Goal: Task Accomplishment & Management: Use online tool/utility

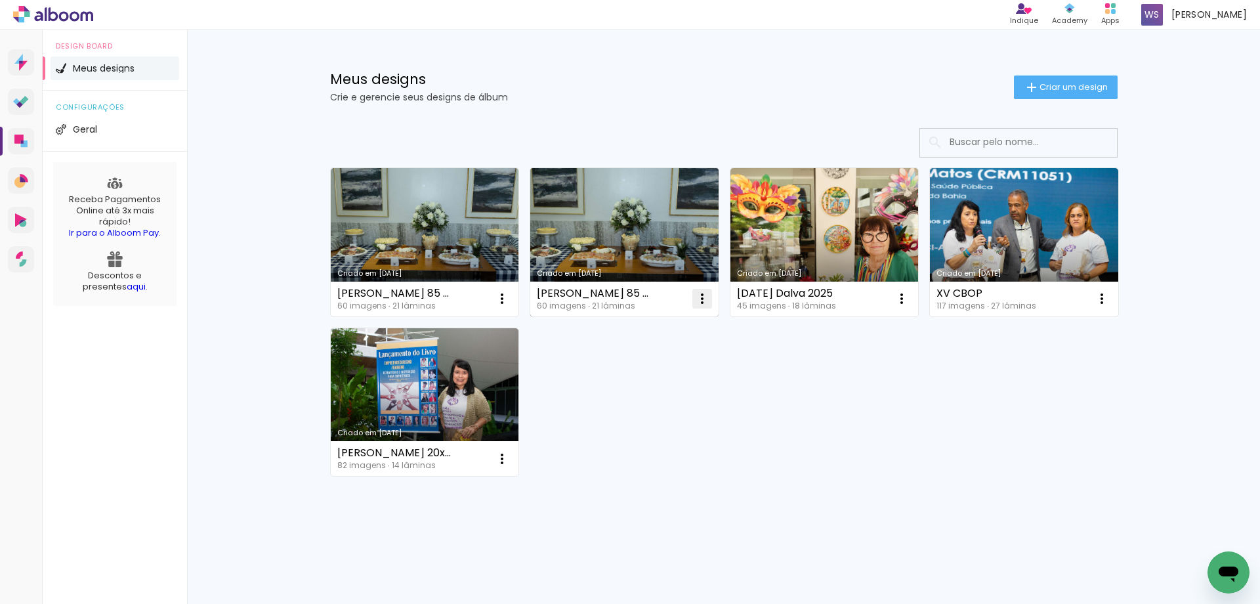
click at [701, 295] on iron-icon at bounding box center [702, 299] width 16 height 16
click at [623, 388] on span "Excluir" at bounding box center [628, 385] width 28 height 9
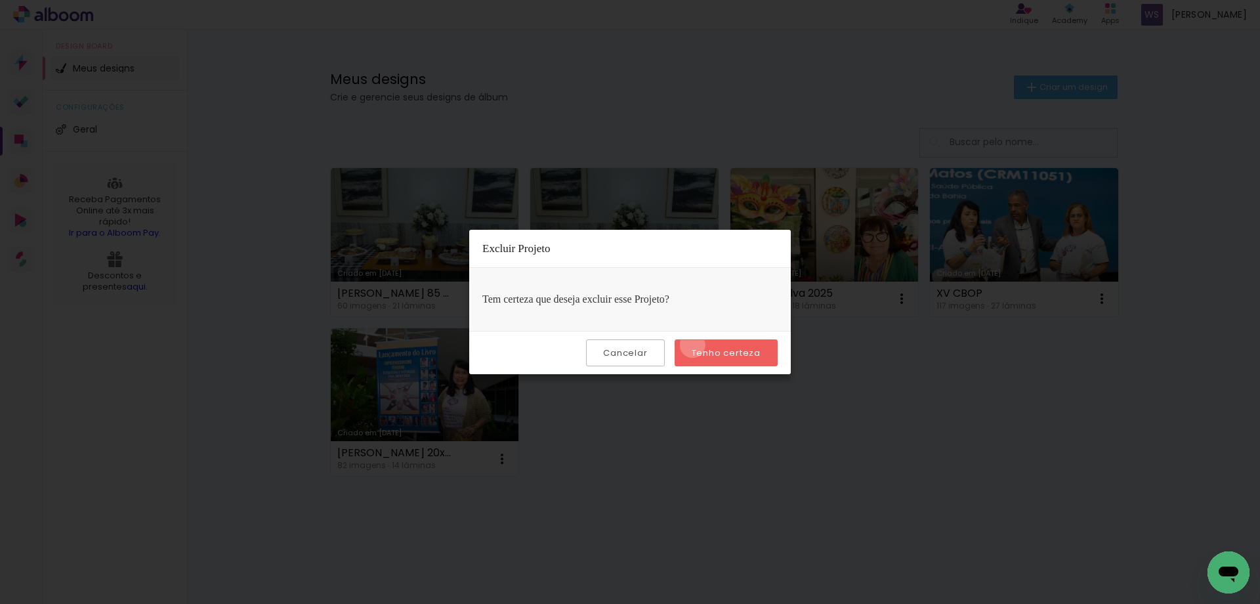
click at [694, 345] on paper-button "Tenho certeza" at bounding box center [726, 352] width 103 height 27
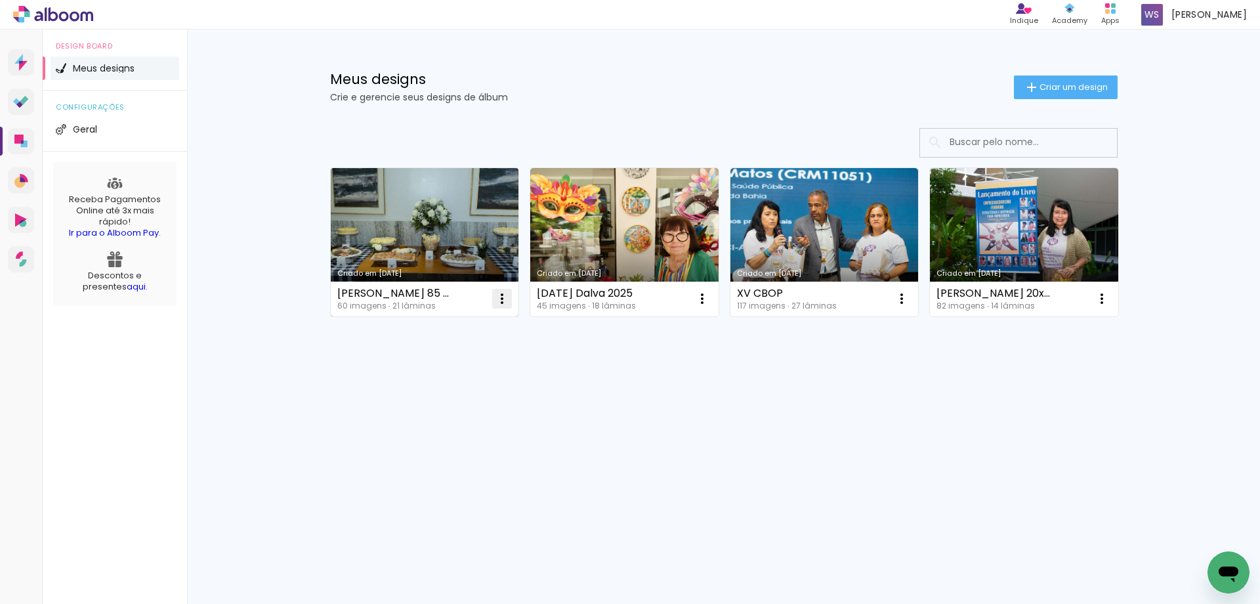
click at [509, 293] on iron-icon at bounding box center [502, 299] width 16 height 16
click at [461, 385] on paper-item "Excluir" at bounding box center [449, 385] width 129 height 26
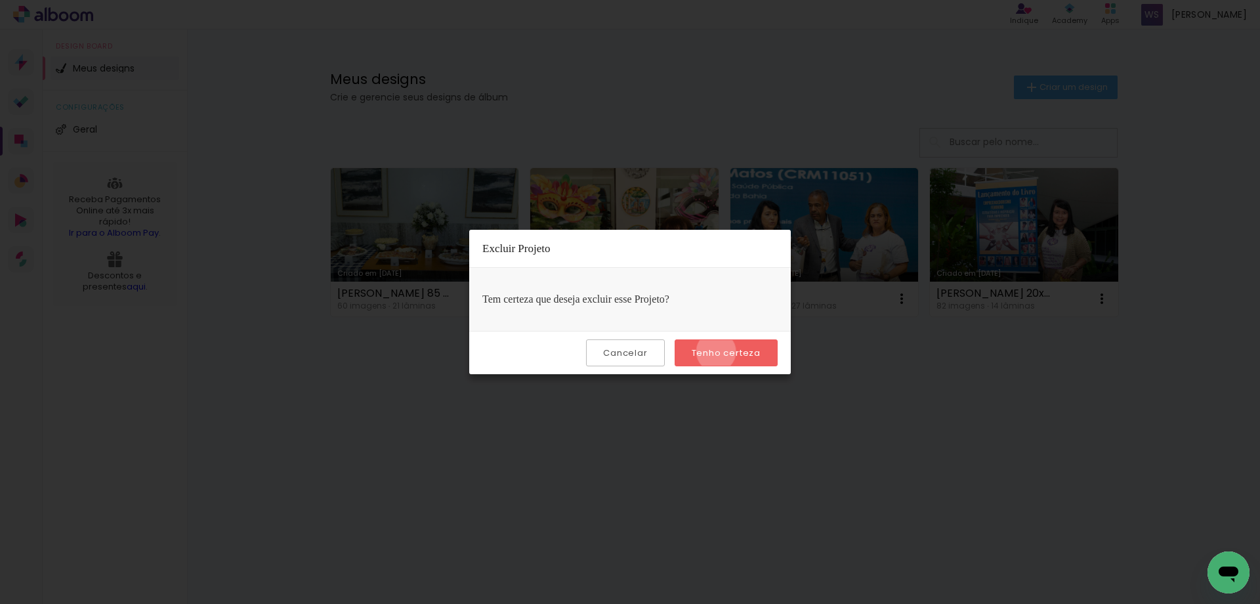
click at [0, 0] on slot "Tenho certeza" at bounding box center [0, 0] width 0 height 0
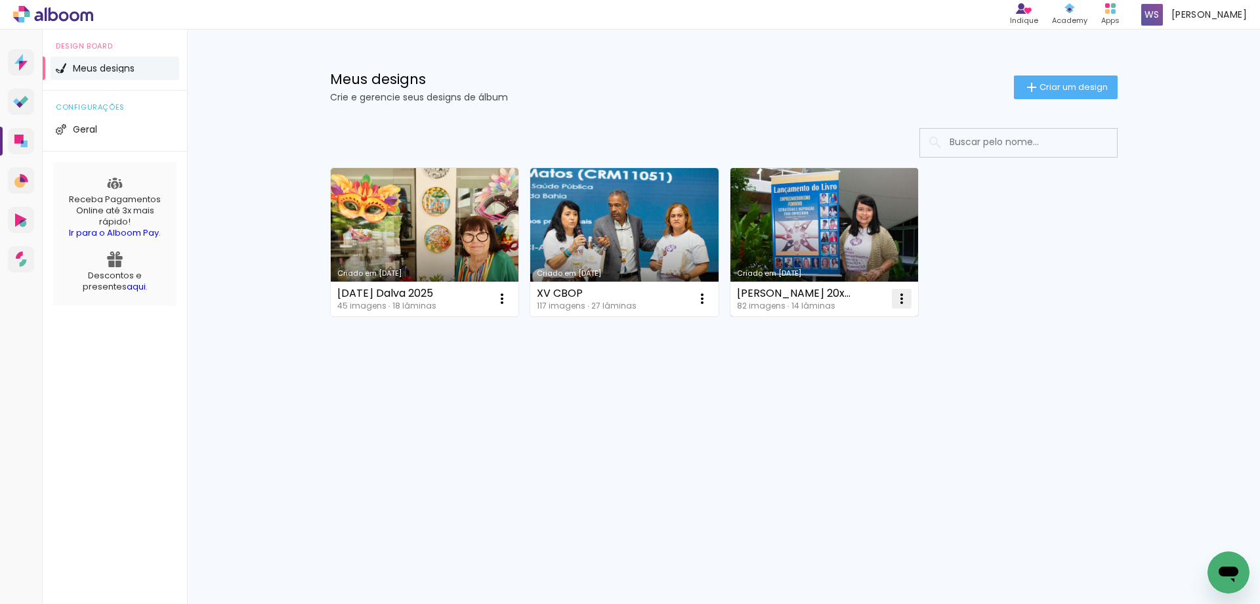
click at [908, 295] on iron-icon at bounding box center [902, 299] width 16 height 16
click at [841, 381] on span "Excluir" at bounding box center [828, 385] width 28 height 9
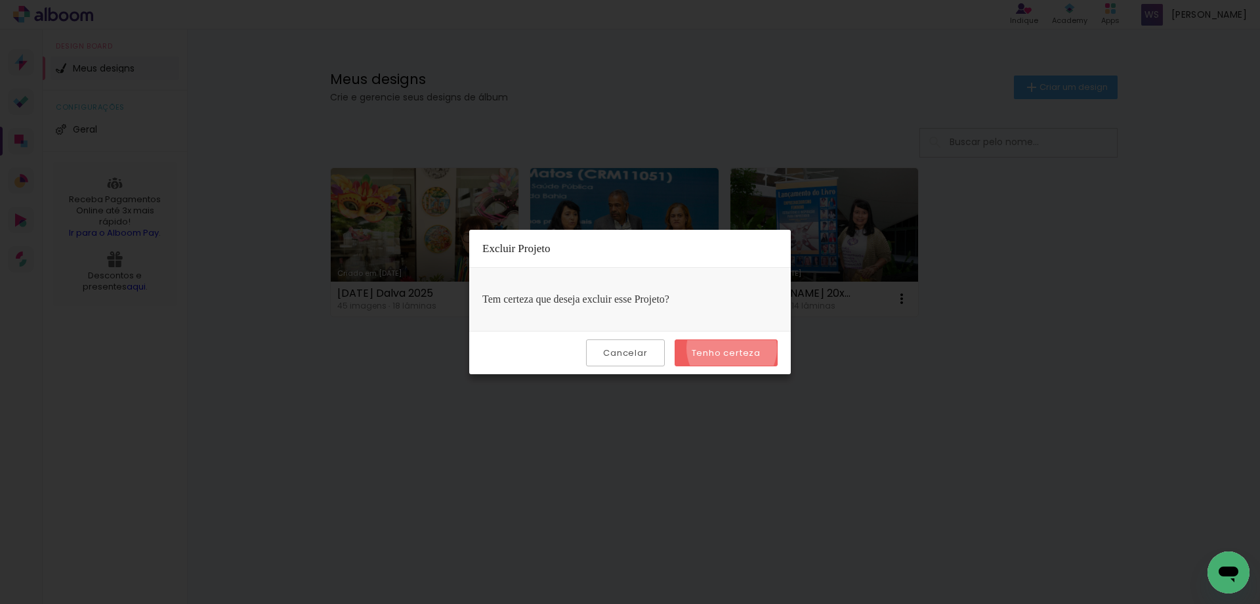
click at [0, 0] on slot "Tenho certeza" at bounding box center [0, 0] width 0 height 0
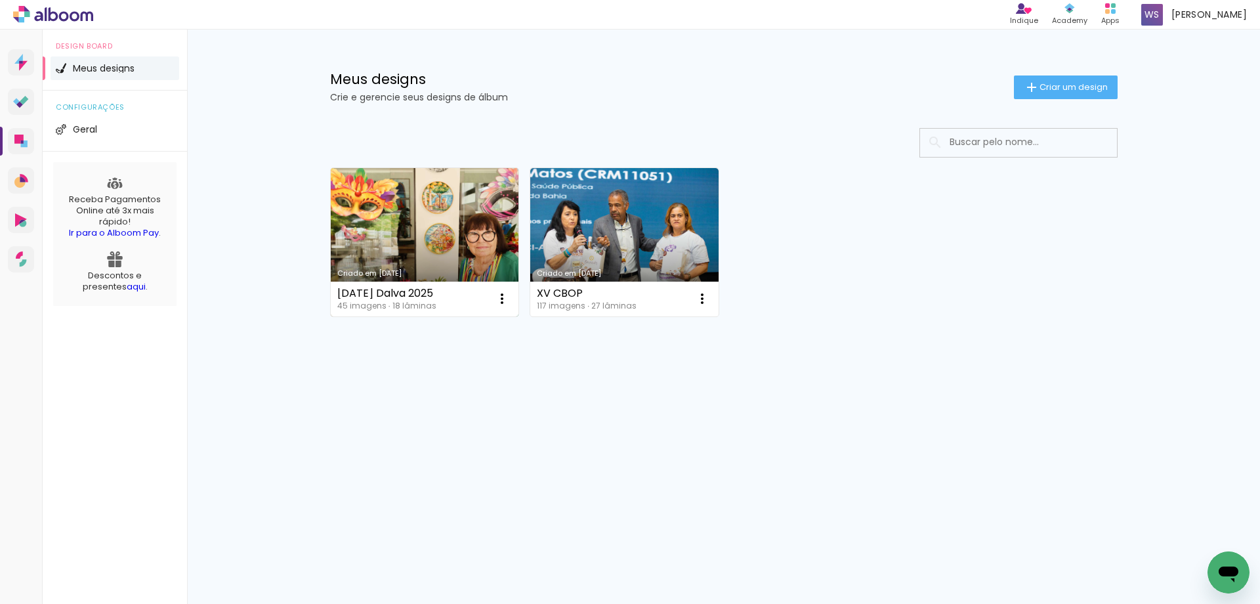
click at [445, 249] on link "Criado em [DATE]" at bounding box center [425, 242] width 188 height 148
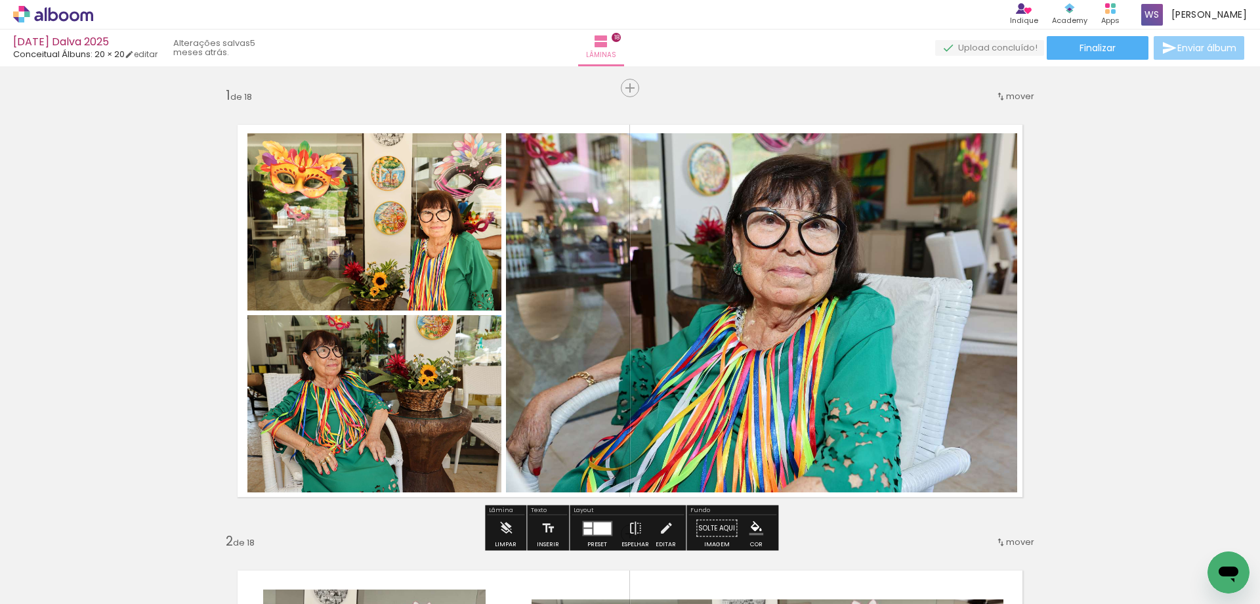
click at [1203, 43] on span "Enviar álbum" at bounding box center [1206, 47] width 59 height 9
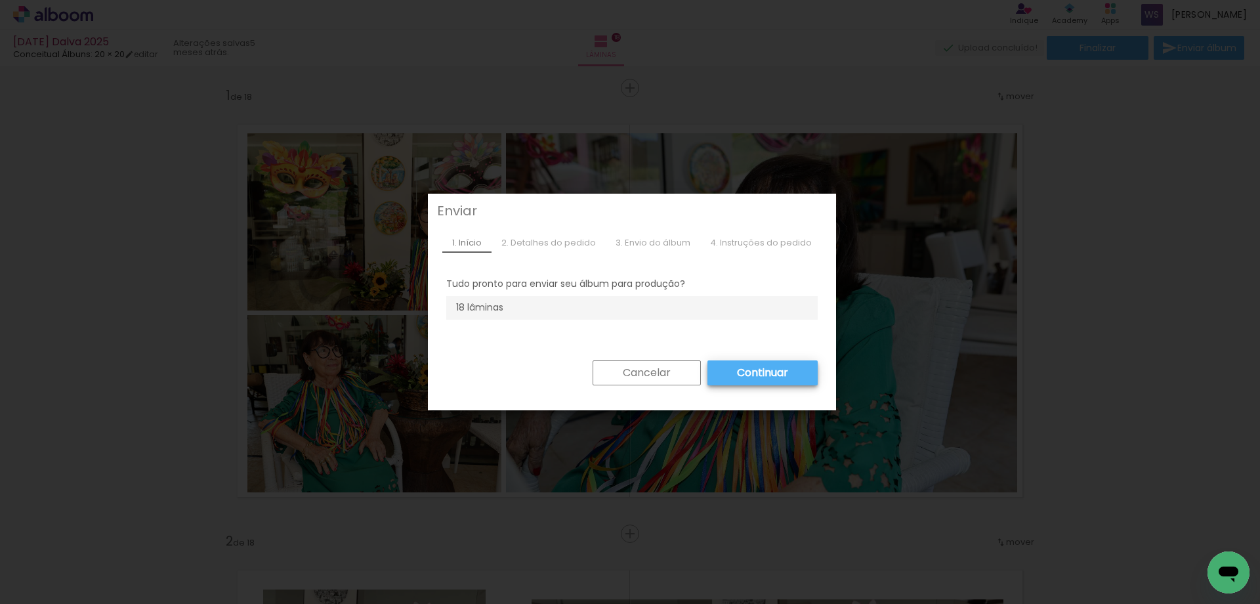
click at [1155, 83] on iron-overlay-backdrop at bounding box center [630, 302] width 1260 height 604
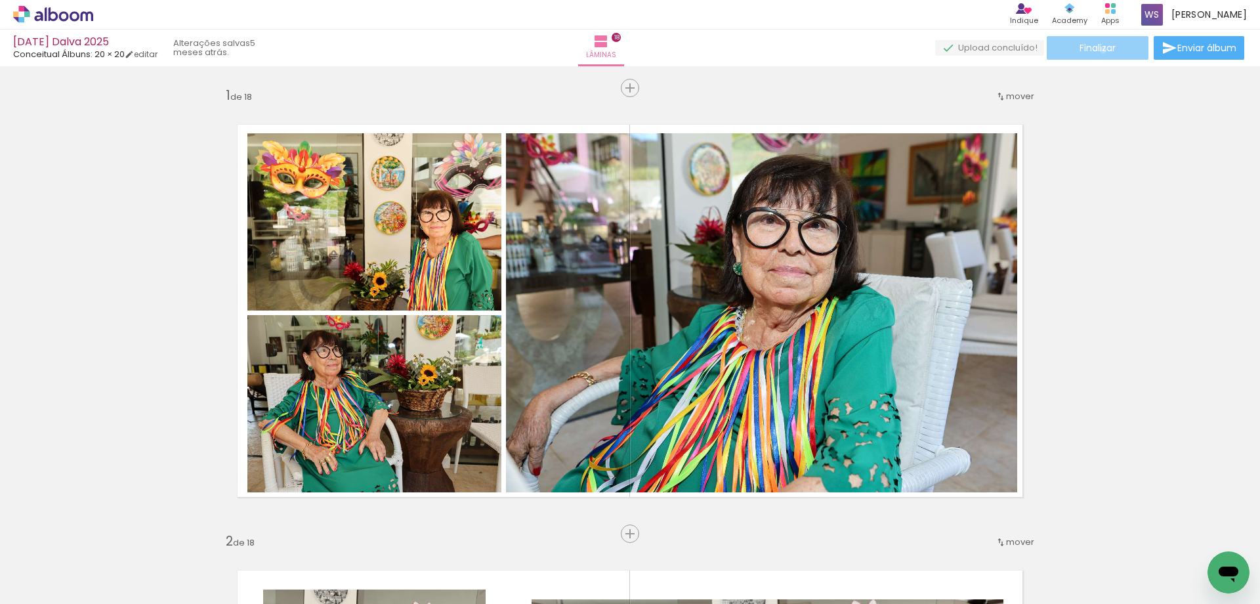
click at [1099, 50] on span "Finalizar" at bounding box center [1098, 47] width 36 height 9
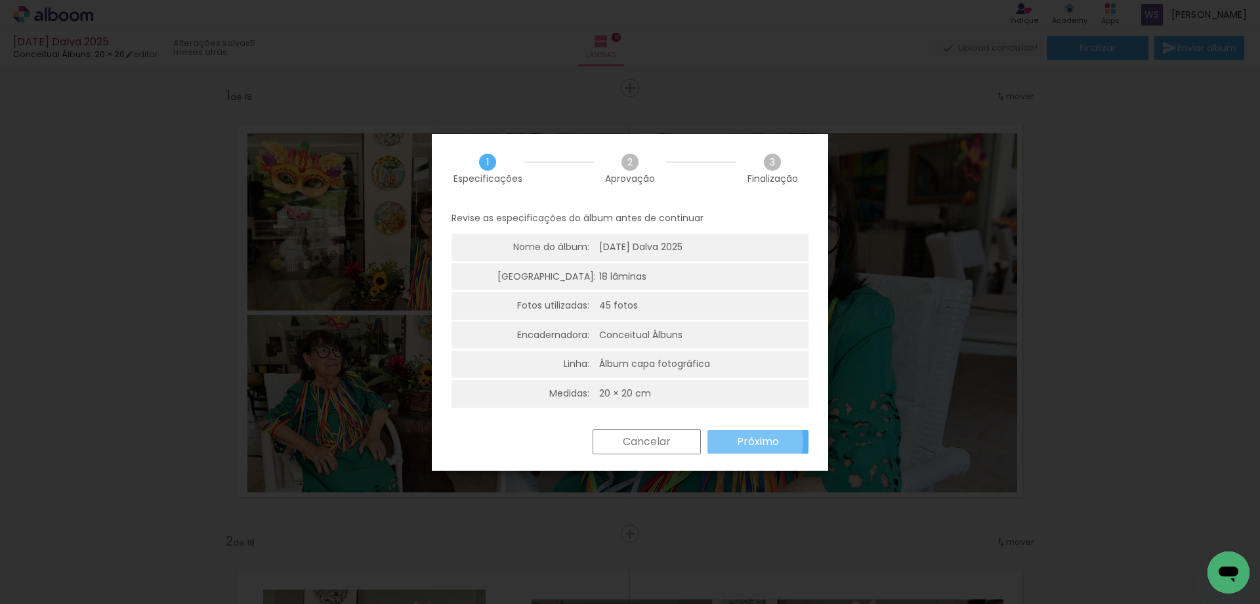
click at [0, 0] on slot "Próximo" at bounding box center [0, 0] width 0 height 0
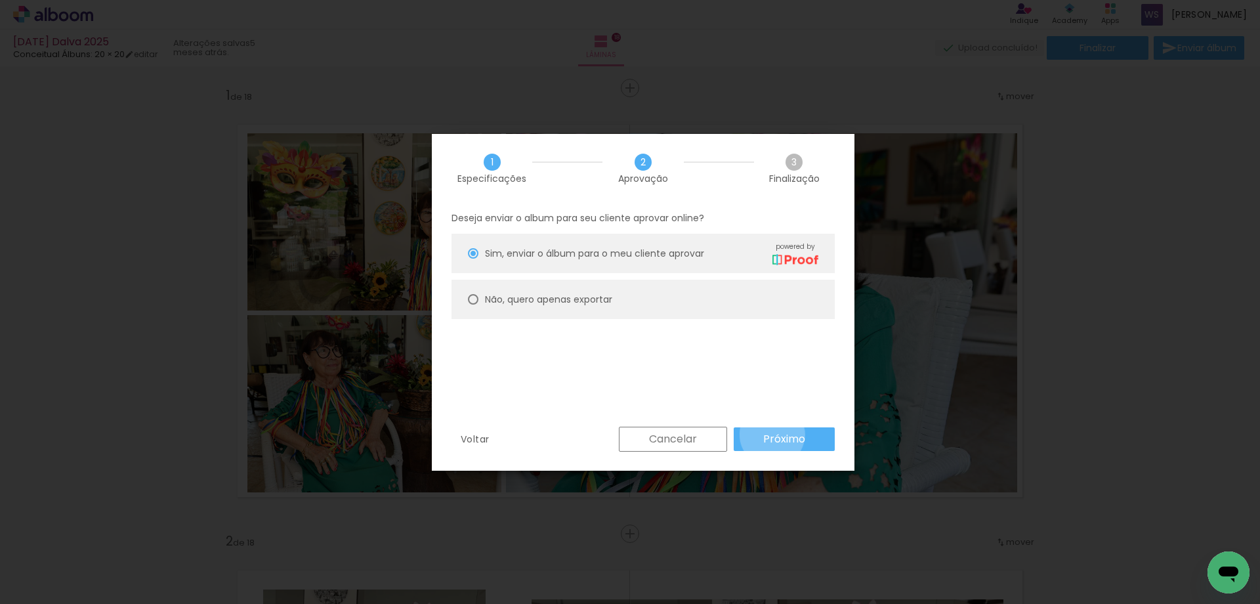
click at [0, 0] on slot "Próximo" at bounding box center [0, 0] width 0 height 0
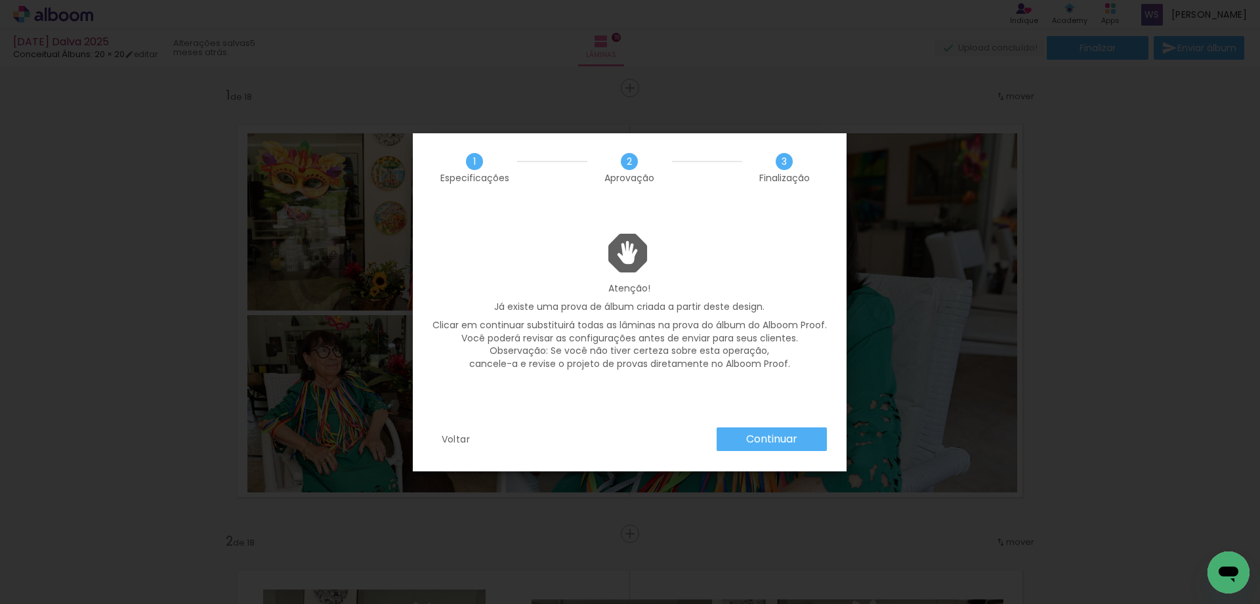
click at [0, 0] on slot "Continuar" at bounding box center [0, 0] width 0 height 0
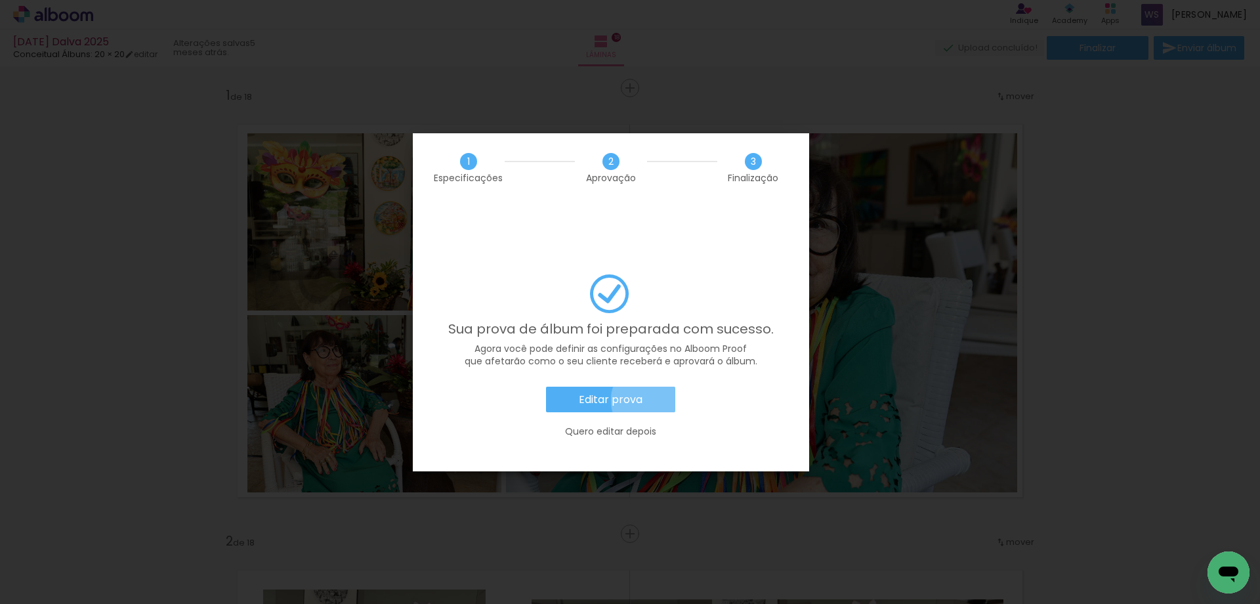
click at [653, 387] on paper-button "Editar prova" at bounding box center [610, 400] width 129 height 26
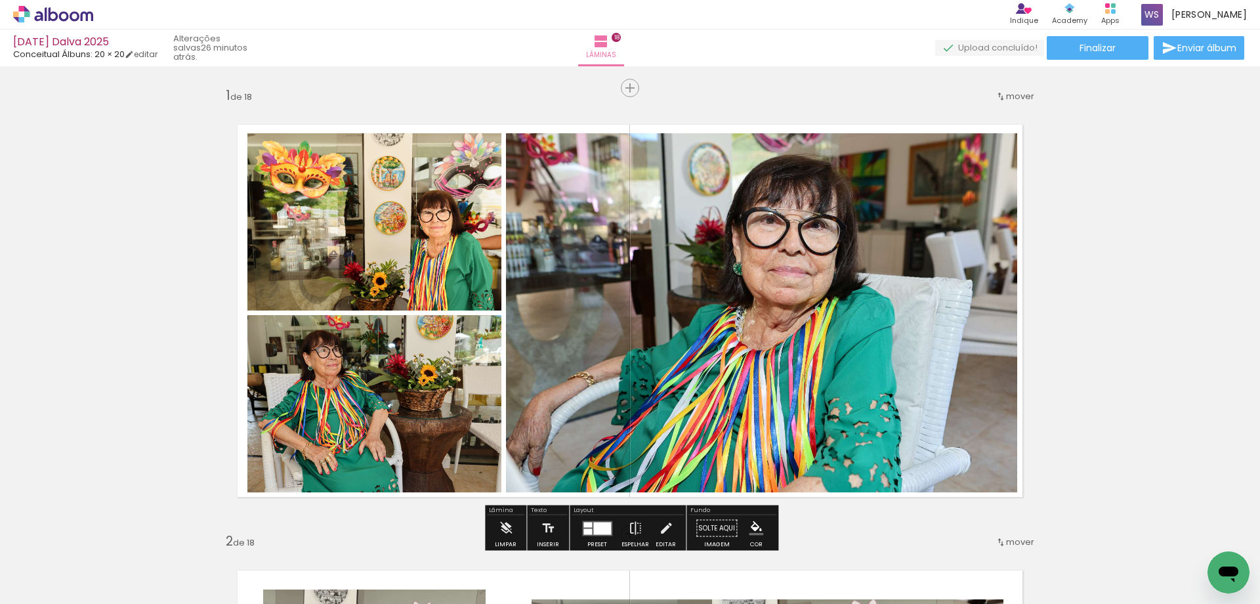
click at [88, 41] on div "[DATE] Dalva 2025" at bounding box center [85, 43] width 144 height 12
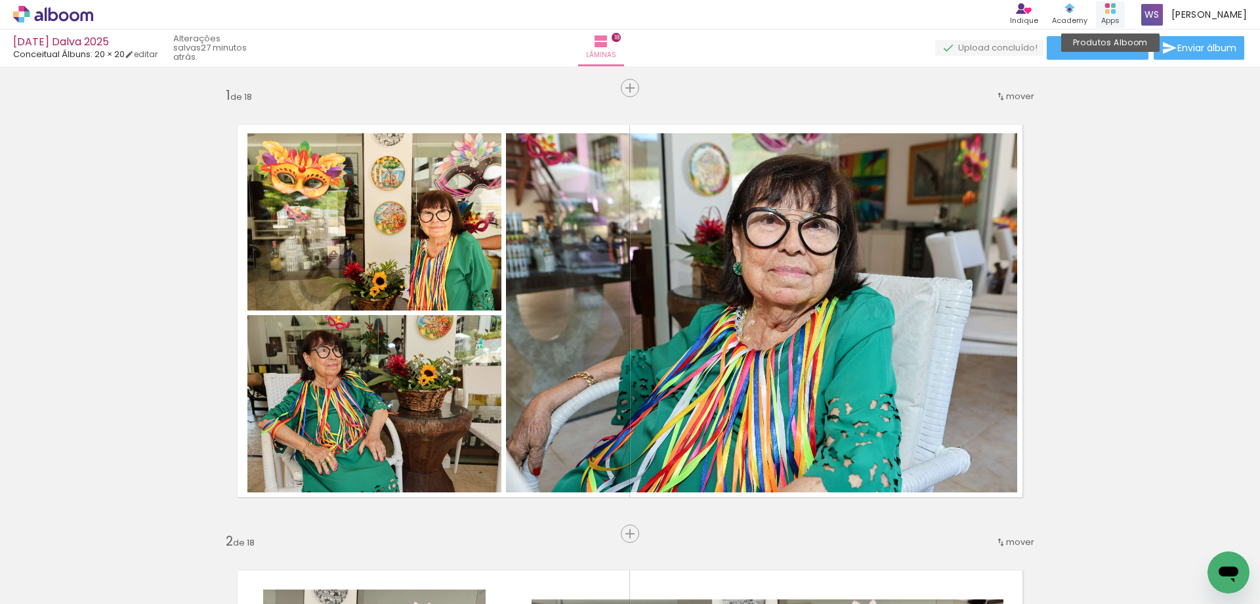
click at [1114, 13] on div "Produtos Alboom Apps" at bounding box center [1110, 14] width 29 height 27
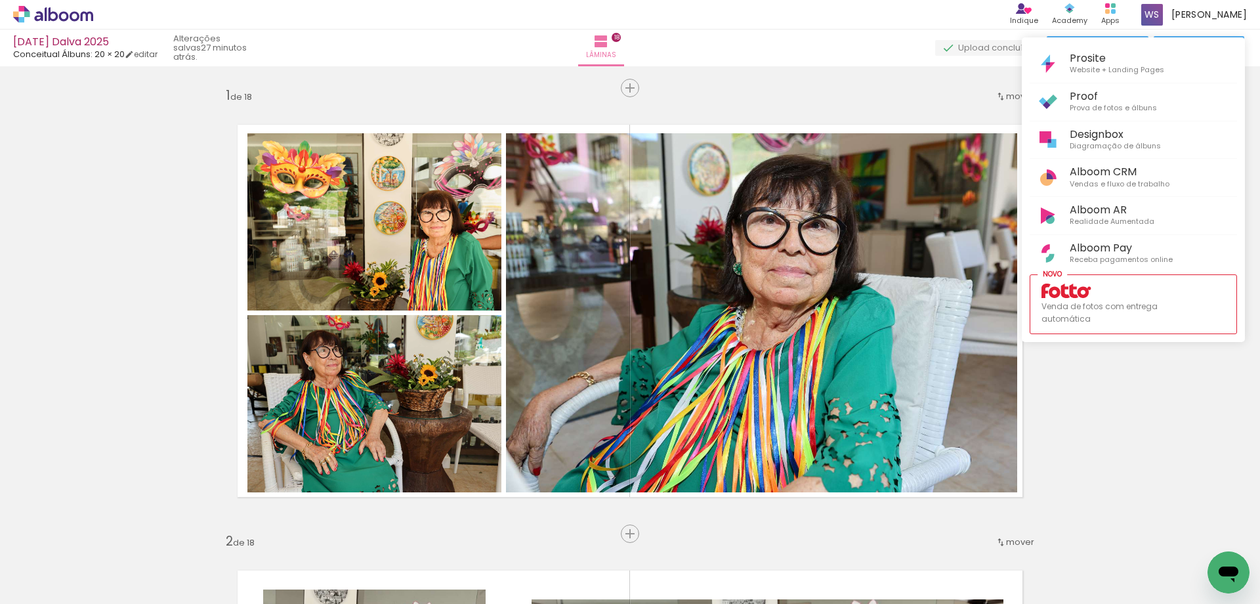
drag, startPoint x: 725, startPoint y: 51, endPoint x: 547, endPoint y: 48, distance: 177.9
click at [715, 51] on div at bounding box center [630, 302] width 1260 height 604
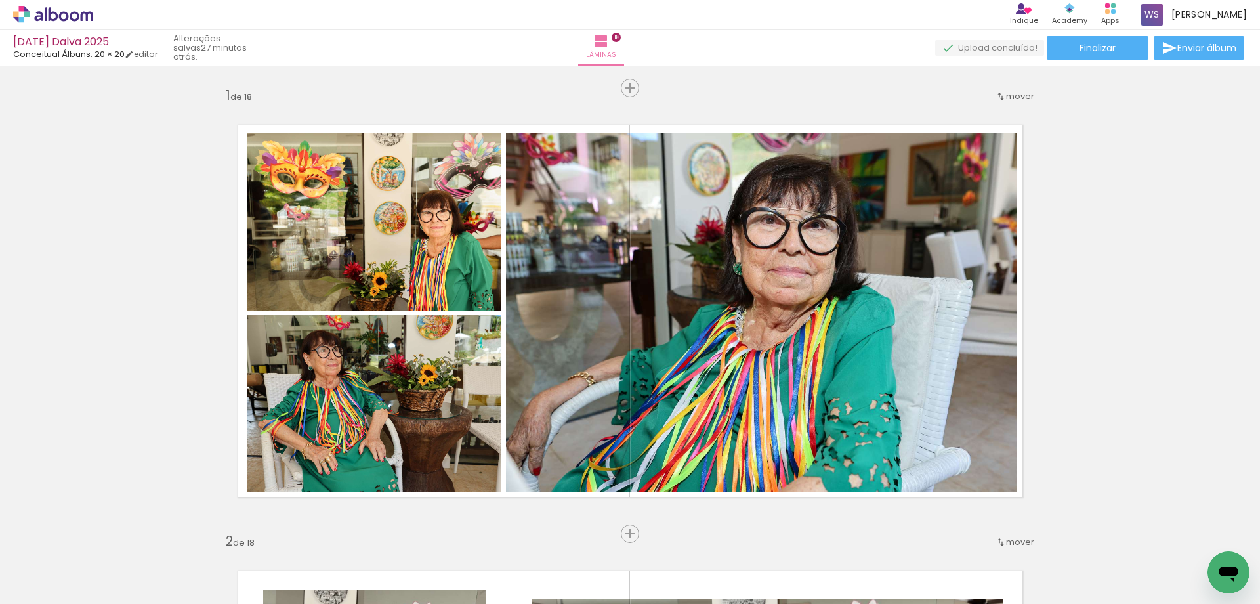
click at [53, 41] on div "[DATE] Dalva 2025" at bounding box center [85, 43] width 144 height 12
click at [1116, 11] on div "Produtos Alboom Apps" at bounding box center [1110, 14] width 29 height 27
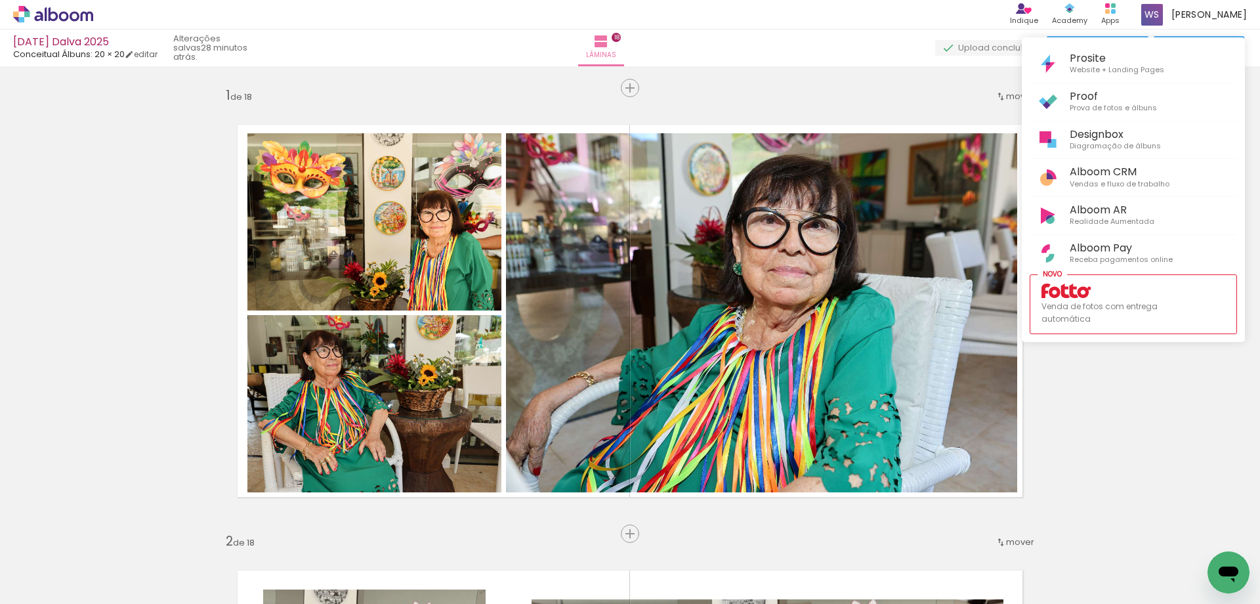
click at [788, 29] on div at bounding box center [630, 302] width 1260 height 604
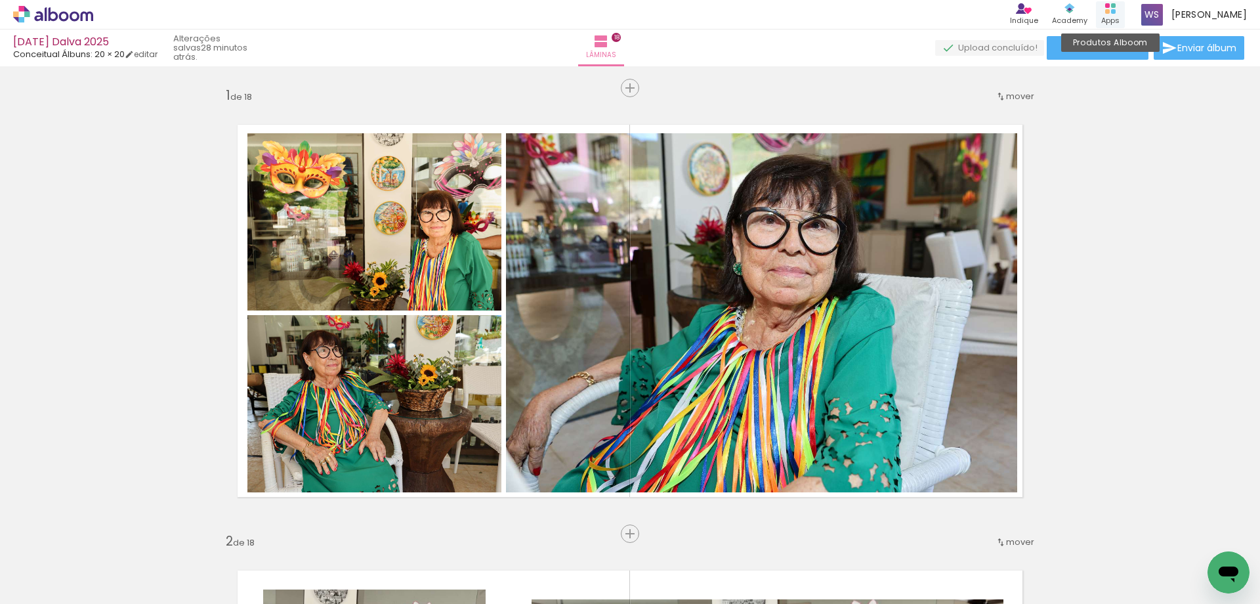
click at [1110, 15] on div "Apps" at bounding box center [1110, 20] width 18 height 11
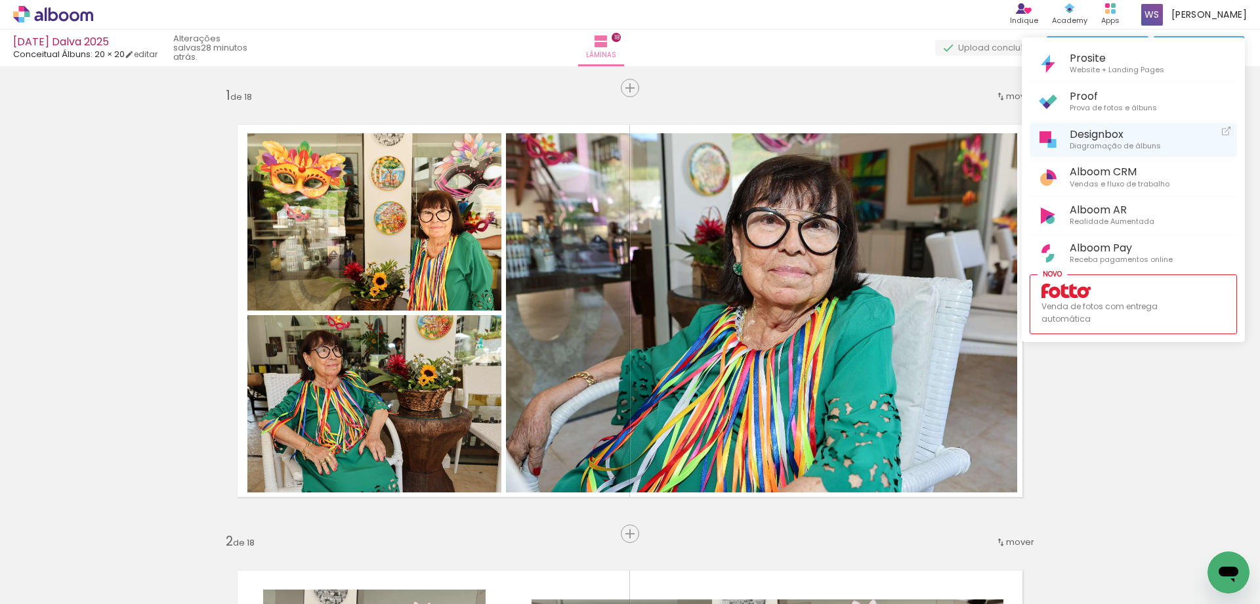
click at [1084, 137] on span "Designbox" at bounding box center [1115, 134] width 91 height 12
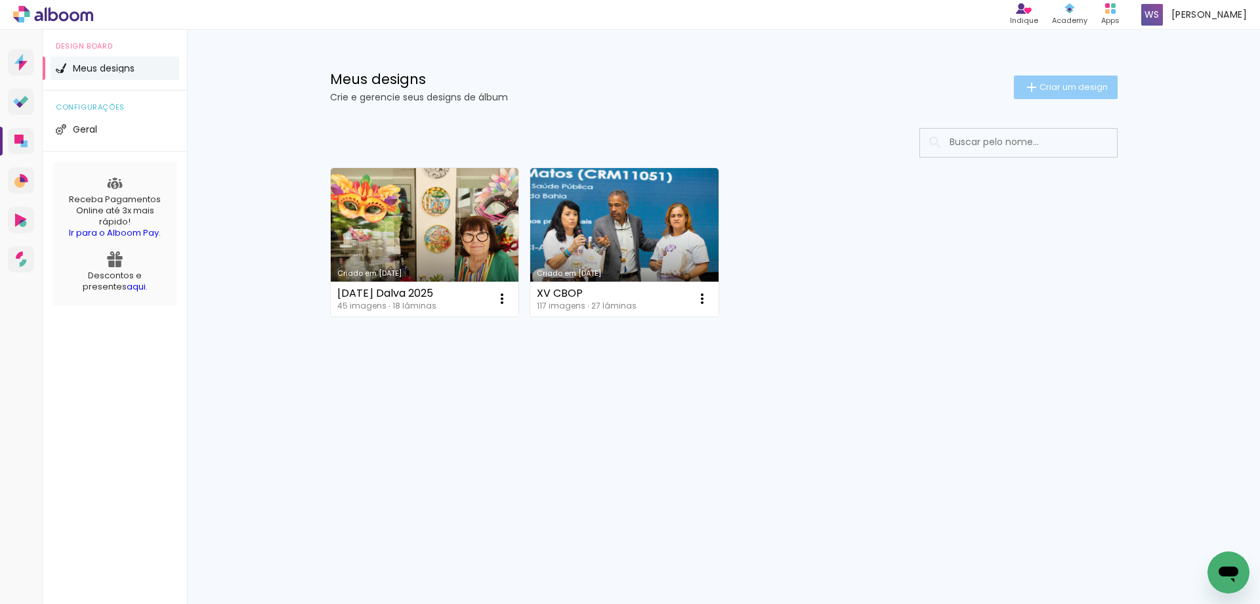
click at [1054, 85] on span "Criar um design" at bounding box center [1074, 87] width 68 height 9
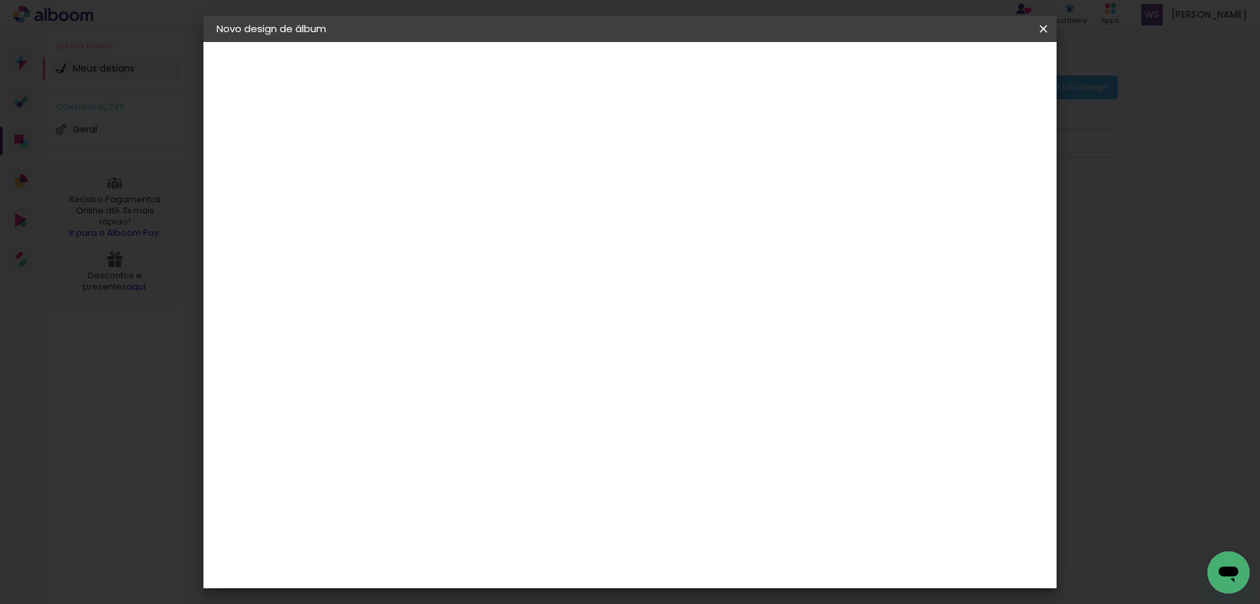
click at [431, 175] on input at bounding box center [431, 176] width 0 height 20
type input "[PERSON_NAME] aniversário"
type paper-input "[PERSON_NAME] aniversário"
click at [0, 0] on slot "Avançar" at bounding box center [0, 0] width 0 height 0
click at [531, 248] on input at bounding box center [464, 250] width 133 height 16
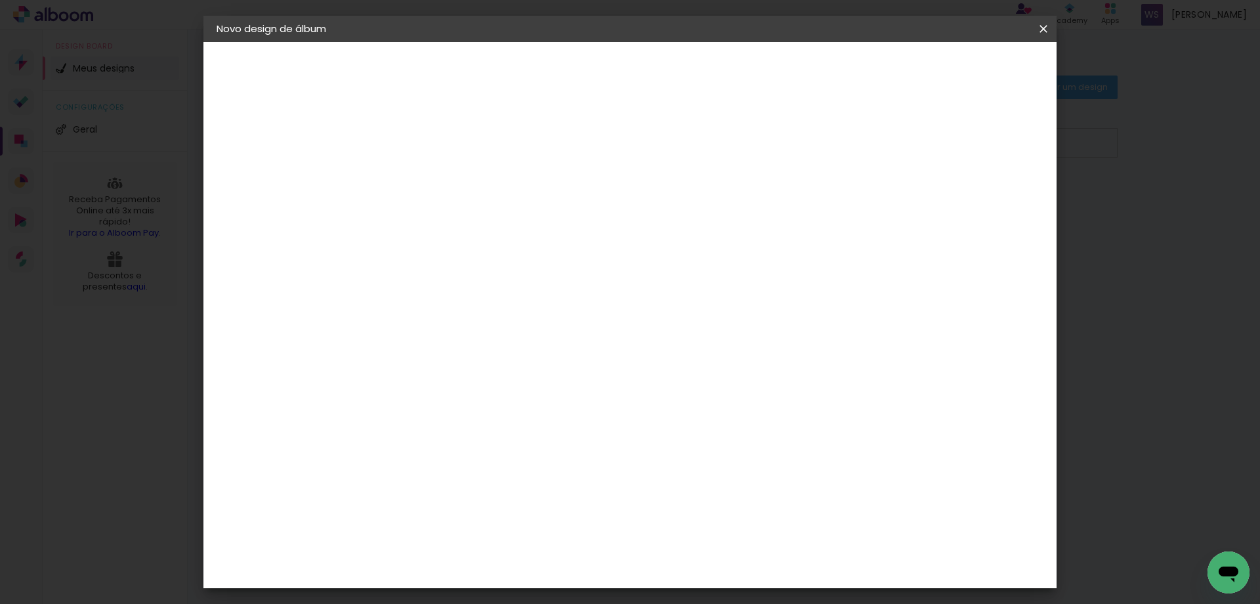
scroll to position [554, 0]
click at [478, 432] on div "Conceitual Álbuns" at bounding box center [451, 442] width 56 height 21
click at [0, 0] on slot "Avançar" at bounding box center [0, 0] width 0 height 0
click at [520, 571] on span "20 × 20" at bounding box center [489, 588] width 61 height 35
click at [0, 0] on slot "Avançar" at bounding box center [0, 0] width 0 height 0
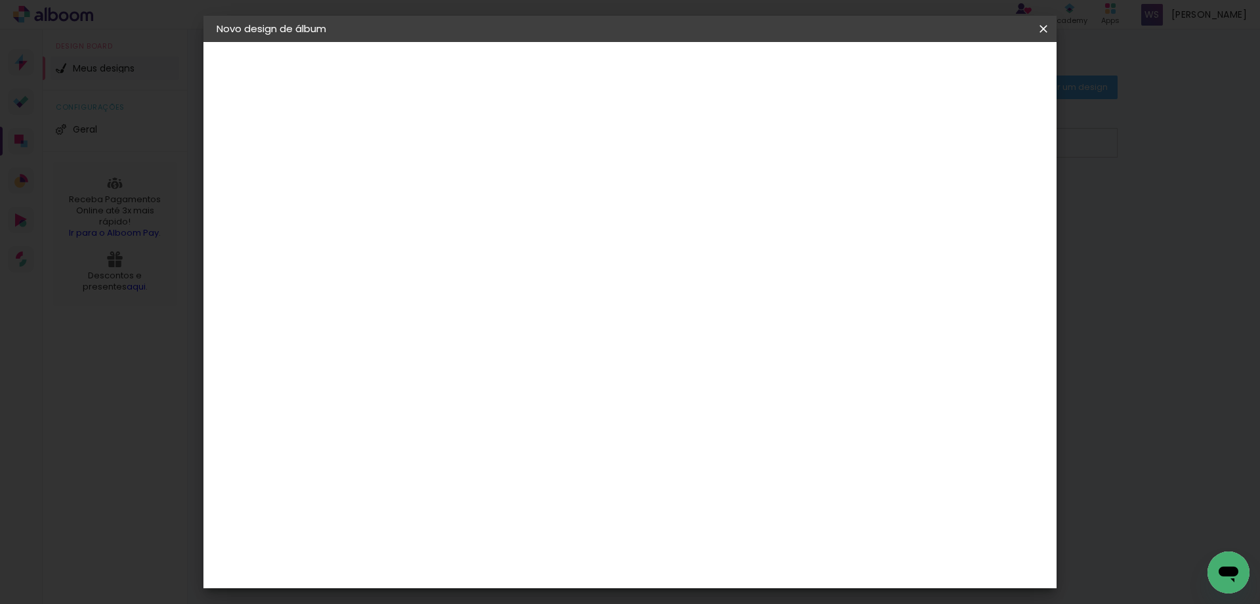
click at [971, 73] on span "Iniciar design" at bounding box center [942, 69] width 60 height 9
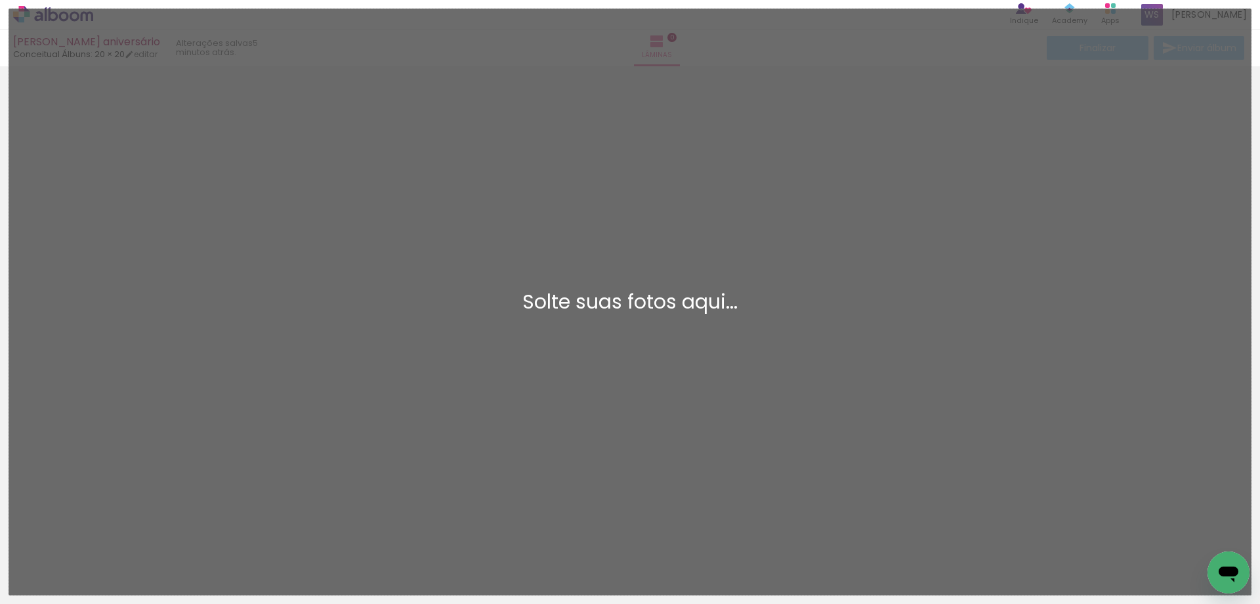
click at [629, 382] on div "Adicionar Fotos Solte suas fotos aqui..." at bounding box center [630, 301] width 1242 height 585
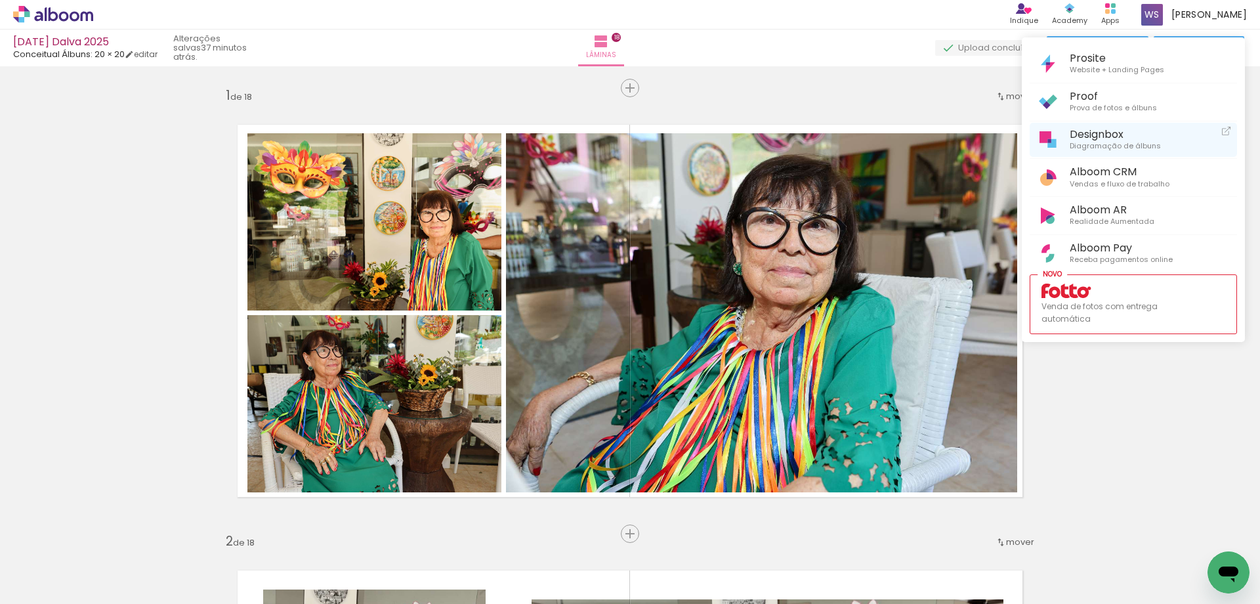
click at [1082, 141] on span "Diagramação de álbuns" at bounding box center [1115, 146] width 91 height 12
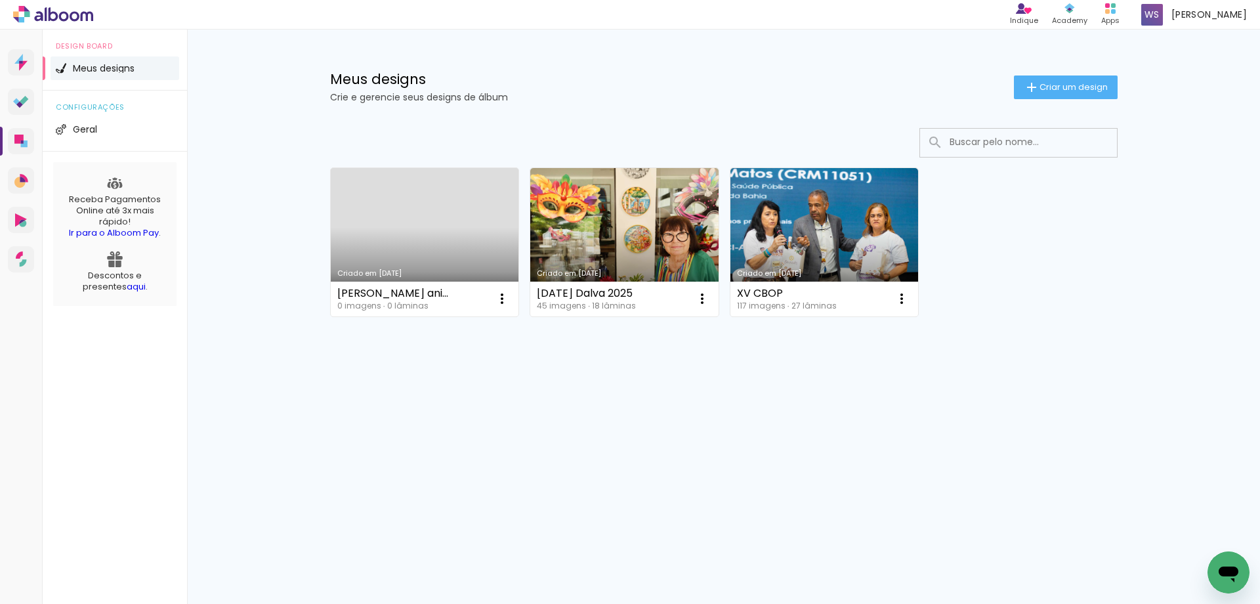
click at [424, 213] on link "Criado em [DATE]" at bounding box center [425, 242] width 188 height 148
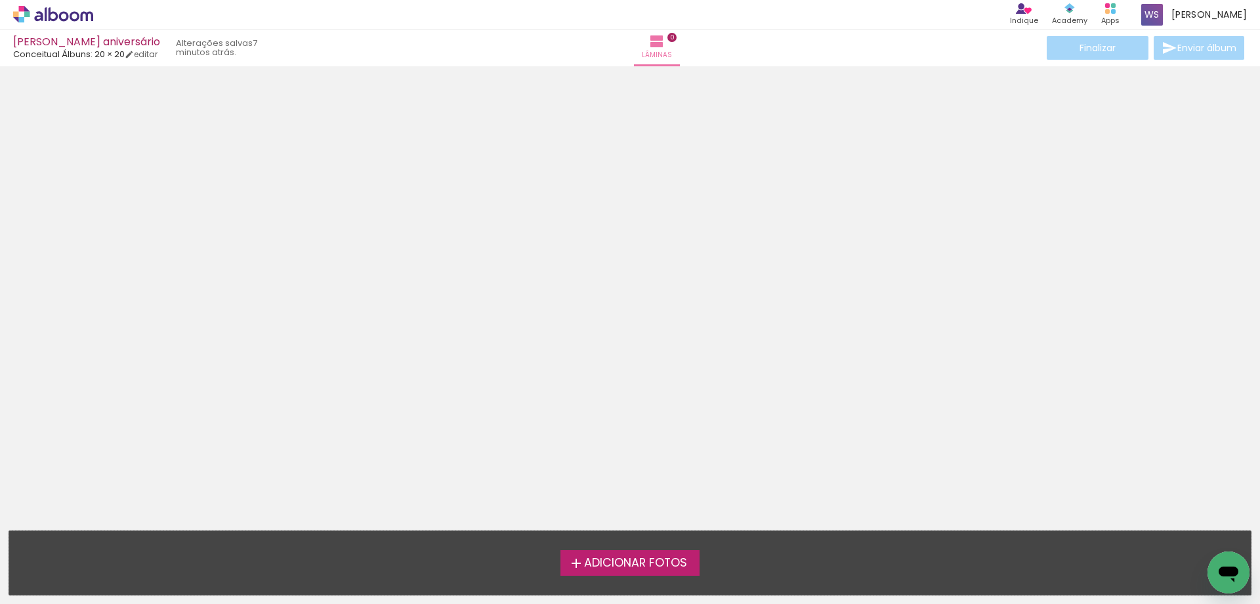
click at [643, 564] on span "Adicionar Fotos" at bounding box center [635, 563] width 103 height 12
click at [0, 0] on input "file" at bounding box center [0, 0] width 0 height 0
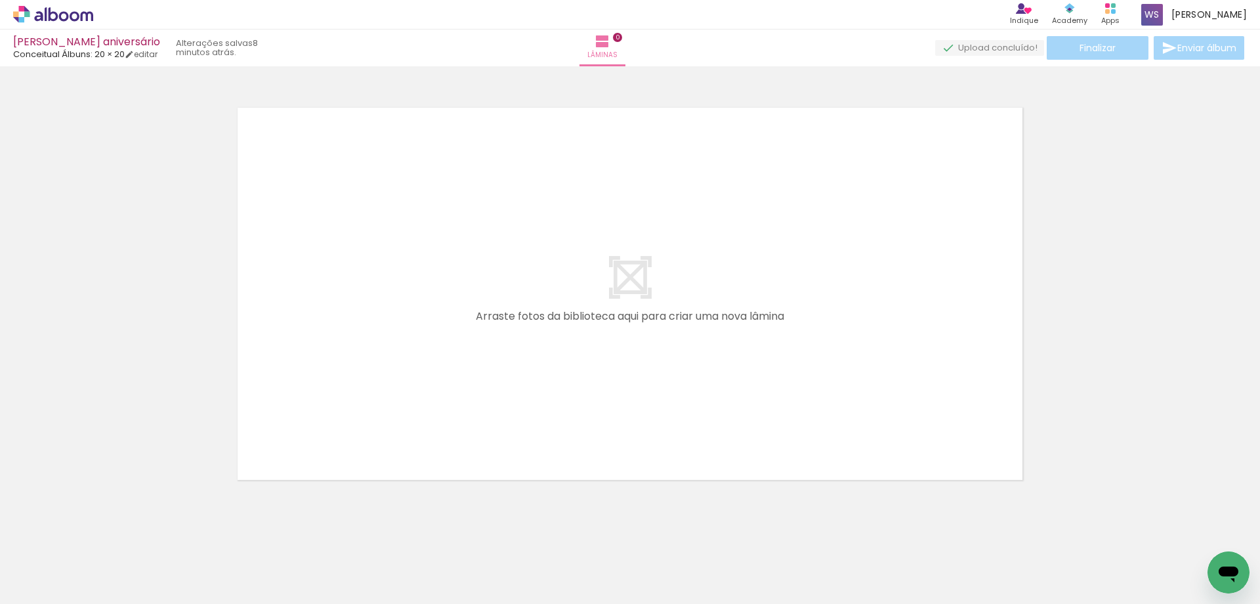
click at [133, 550] on div at bounding box center [131, 559] width 65 height 43
click at [152, 556] on div at bounding box center [131, 559] width 65 height 43
click at [138, 569] on div at bounding box center [131, 559] width 65 height 43
drag, startPoint x: 138, startPoint y: 569, endPoint x: 357, endPoint y: 364, distance: 299.9
click at [357, 364] on quentale-workspace at bounding box center [630, 302] width 1260 height 604
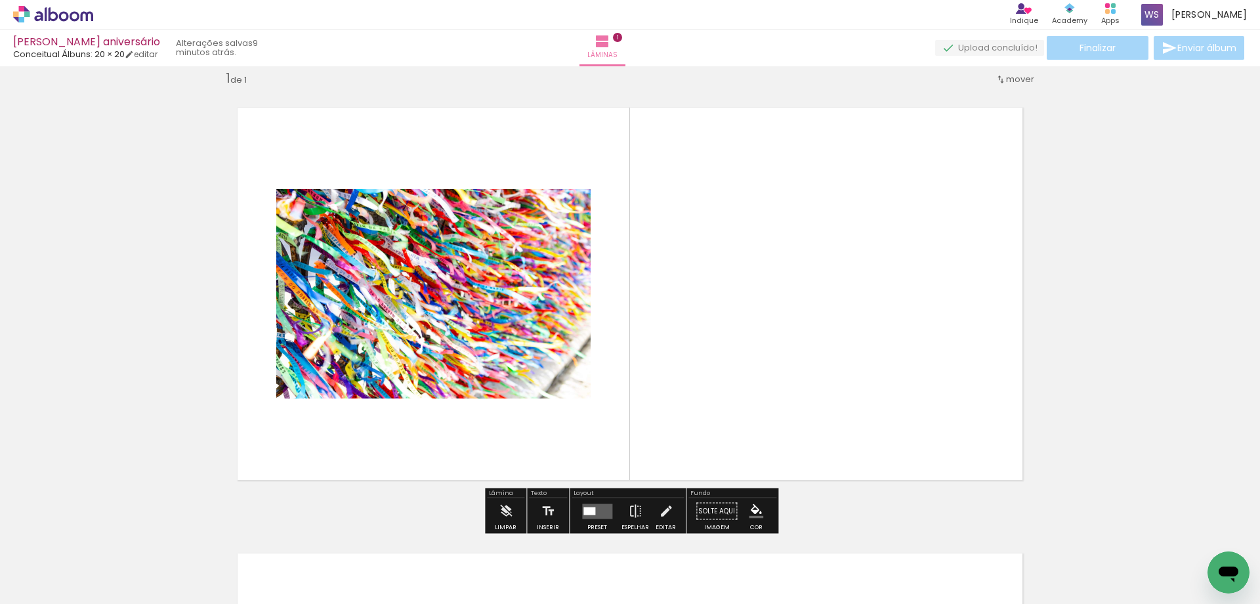
scroll to position [17, 0]
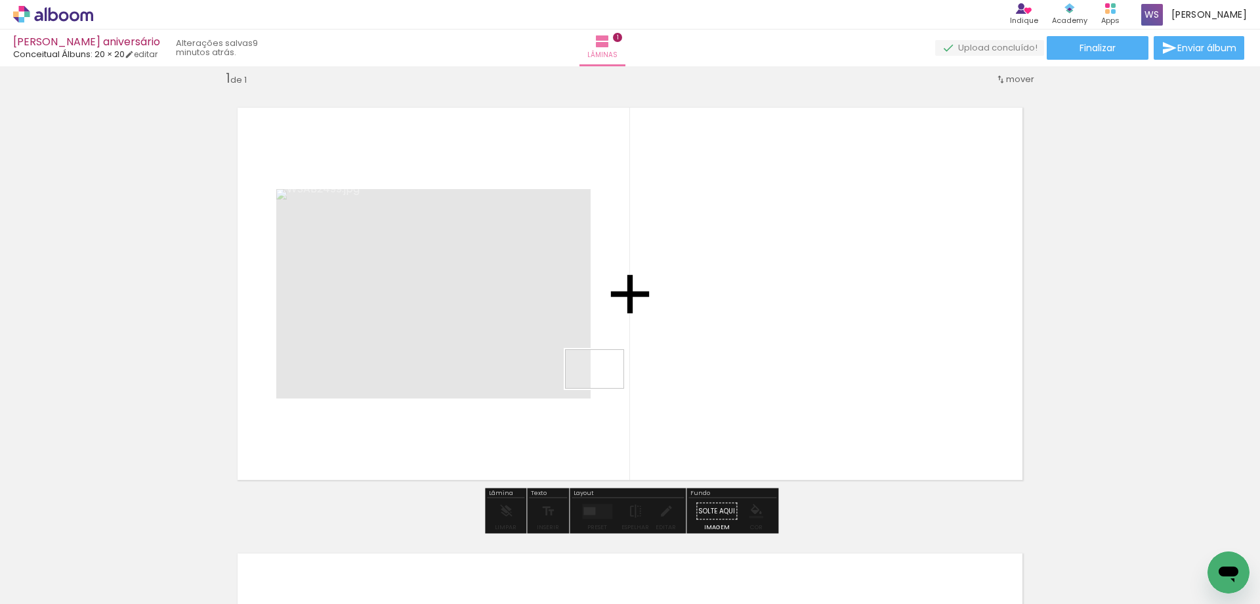
drag, startPoint x: 205, startPoint y: 557, endPoint x: 604, endPoint y: 389, distance: 433.2
click at [604, 389] on quentale-workspace at bounding box center [630, 302] width 1260 height 604
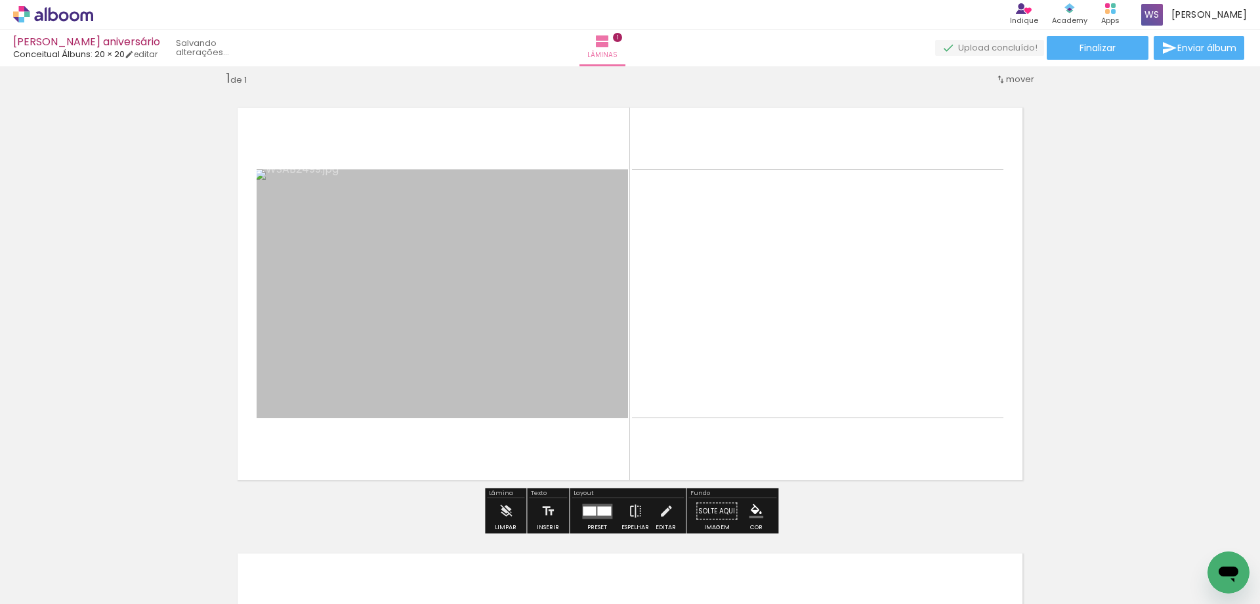
scroll to position [20, 0]
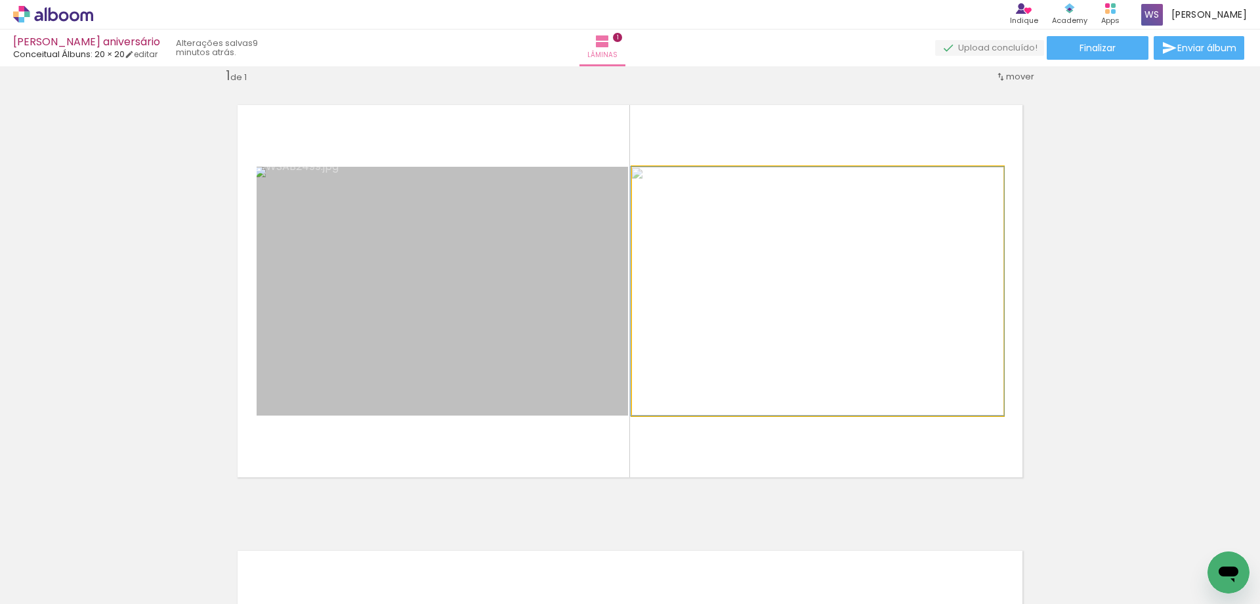
click at [665, 217] on quentale-photo at bounding box center [817, 291] width 371 height 249
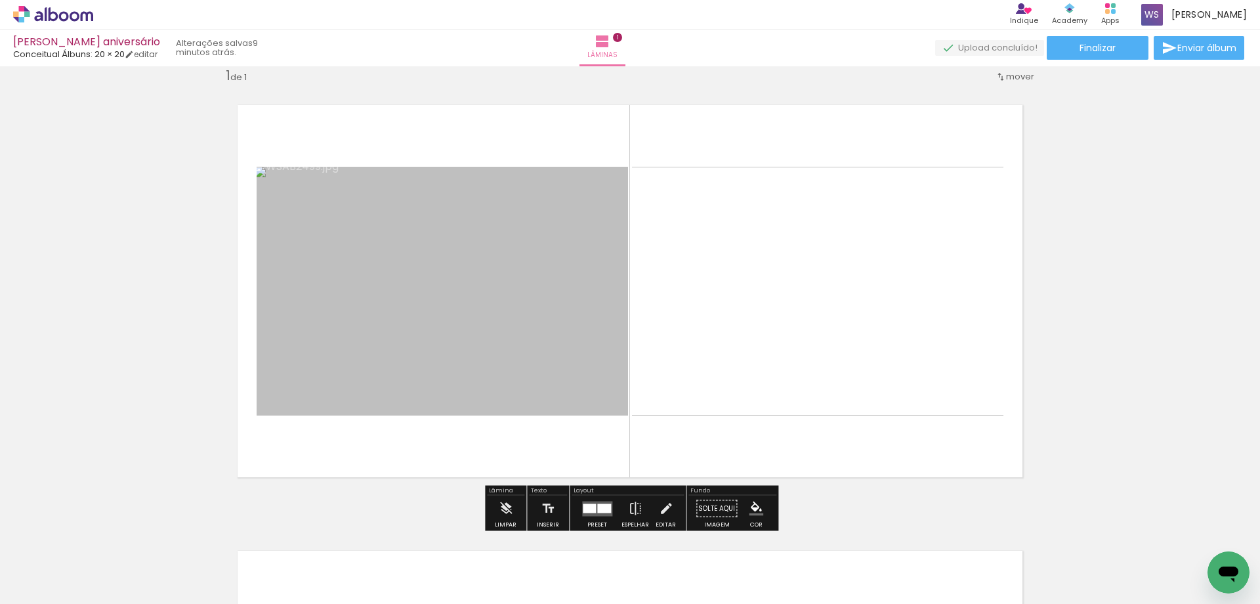
click at [671, 220] on quentale-photo at bounding box center [817, 291] width 371 height 249
click at [570, 223] on quentale-photo at bounding box center [442, 291] width 371 height 249
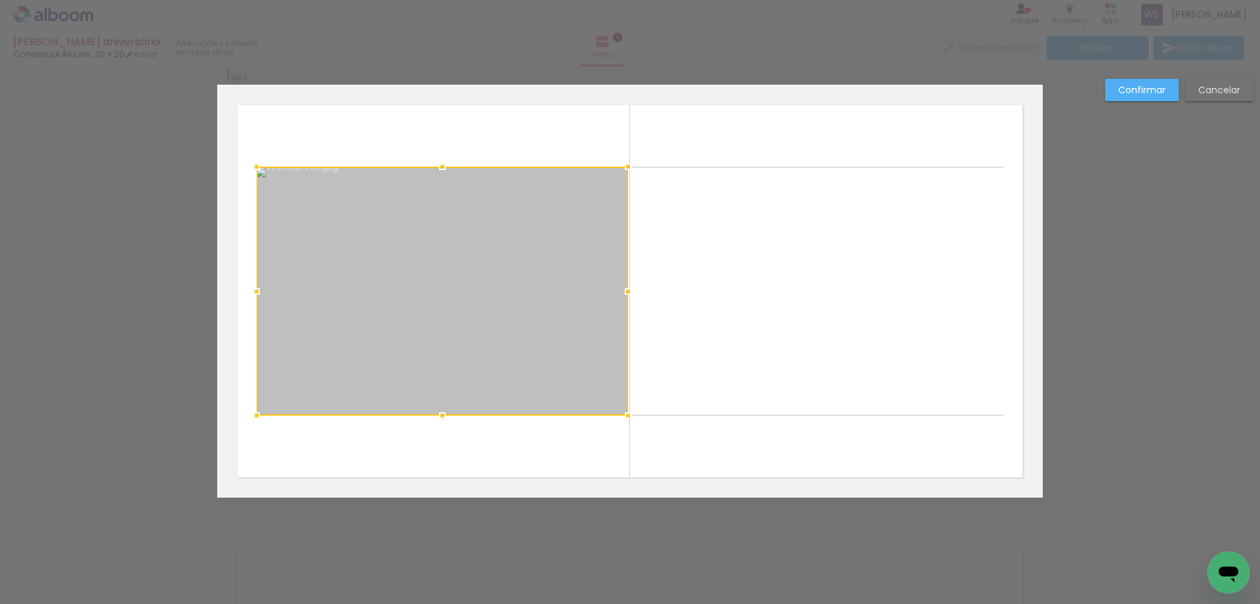
scroll to position [17, 0]
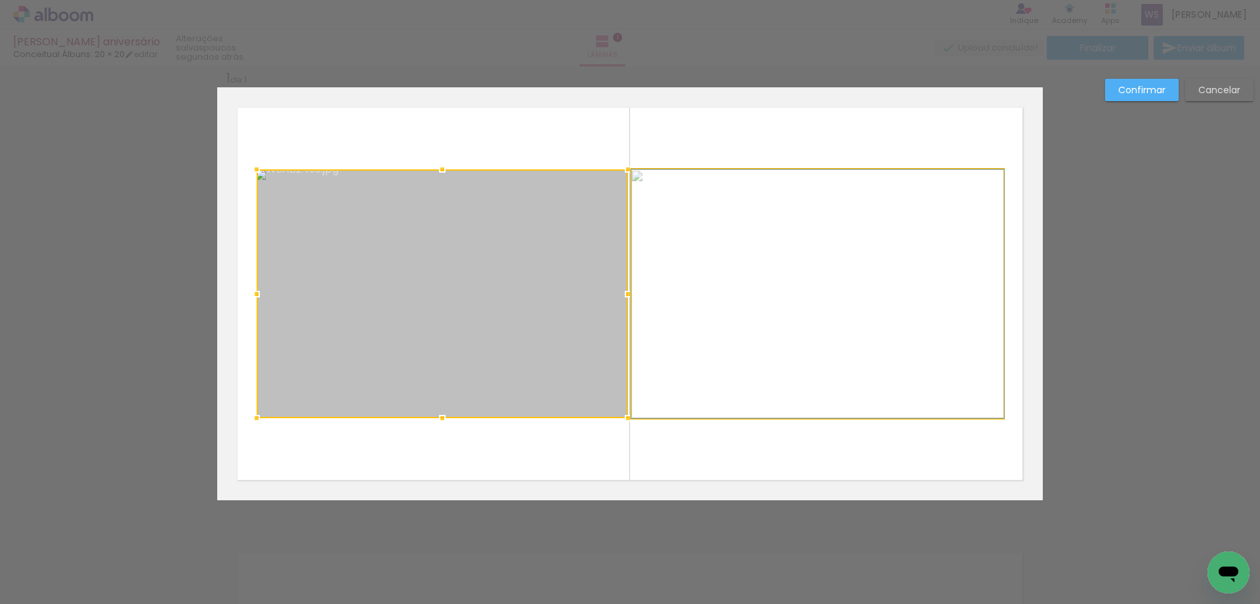
click at [735, 240] on quentale-photo at bounding box center [817, 293] width 371 height 249
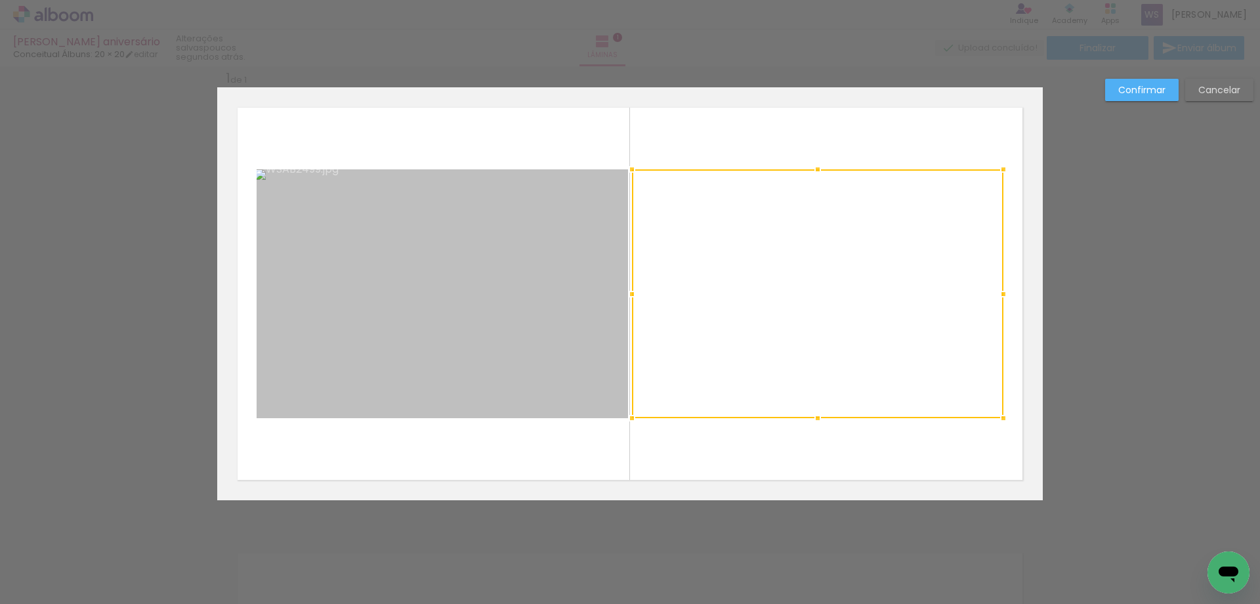
scroll to position [25, 0]
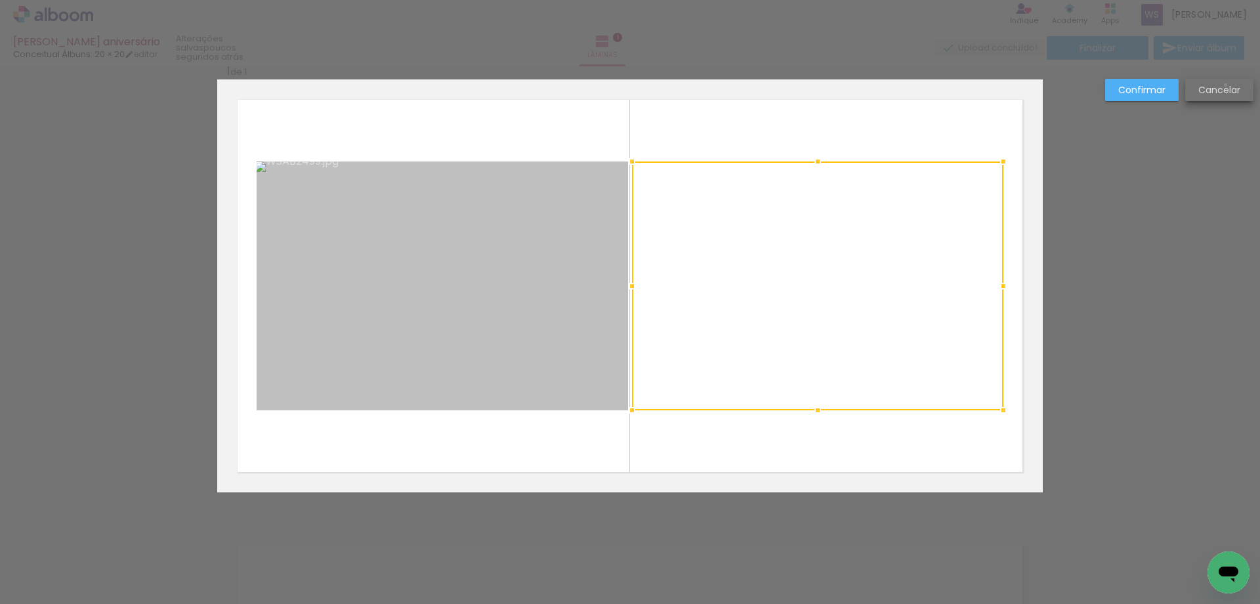
click at [0, 0] on slot "Cancelar" at bounding box center [0, 0] width 0 height 0
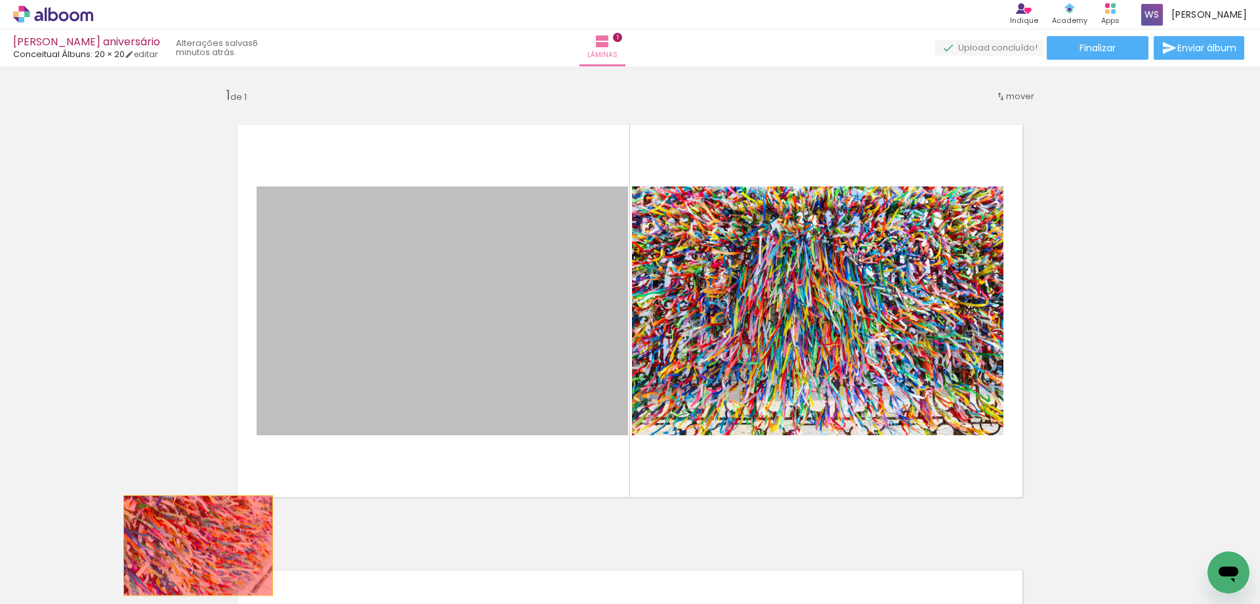
drag, startPoint x: 467, startPoint y: 227, endPoint x: 305, endPoint y: 502, distance: 319.2
click at [200, 545] on quentale-workspace at bounding box center [630, 302] width 1260 height 604
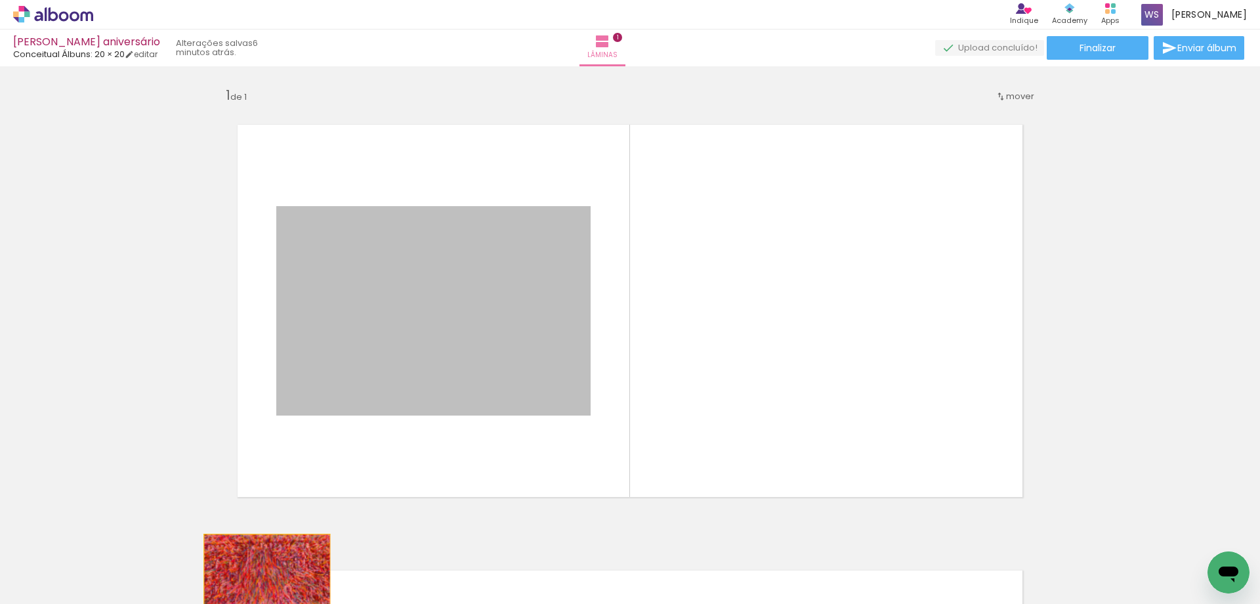
drag, startPoint x: 517, startPoint y: 319, endPoint x: 267, endPoint y: 576, distance: 358.8
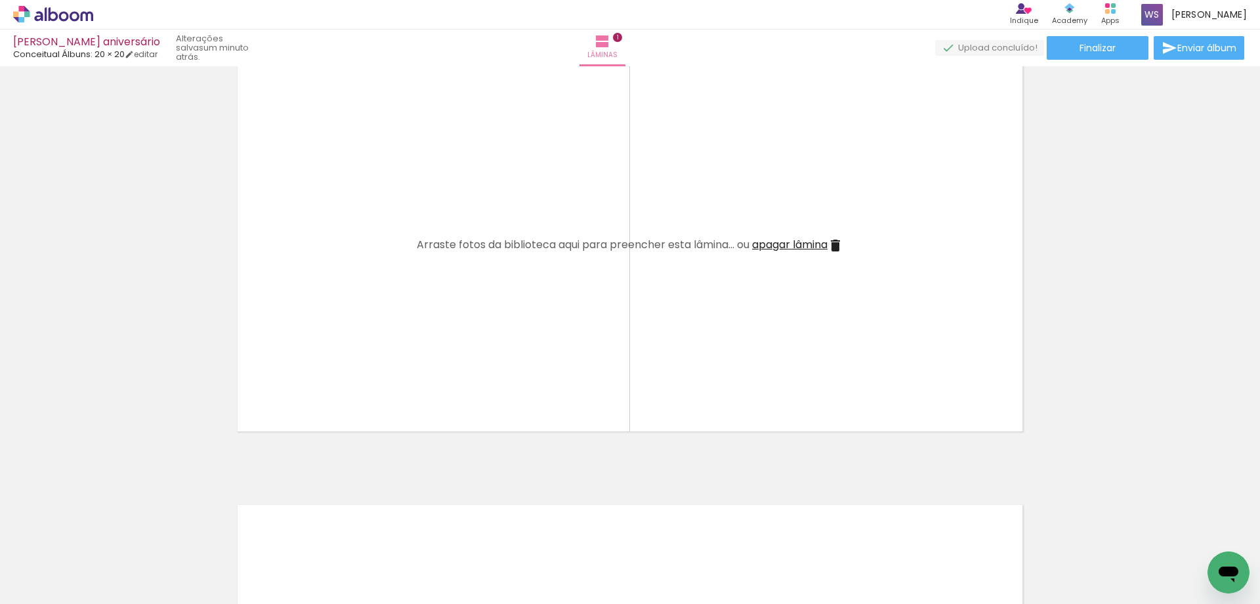
scroll to position [64, 0]
drag, startPoint x: 300, startPoint y: 560, endPoint x: 351, endPoint y: 294, distance: 271.3
click at [351, 294] on quentale-workspace at bounding box center [630, 302] width 1260 height 604
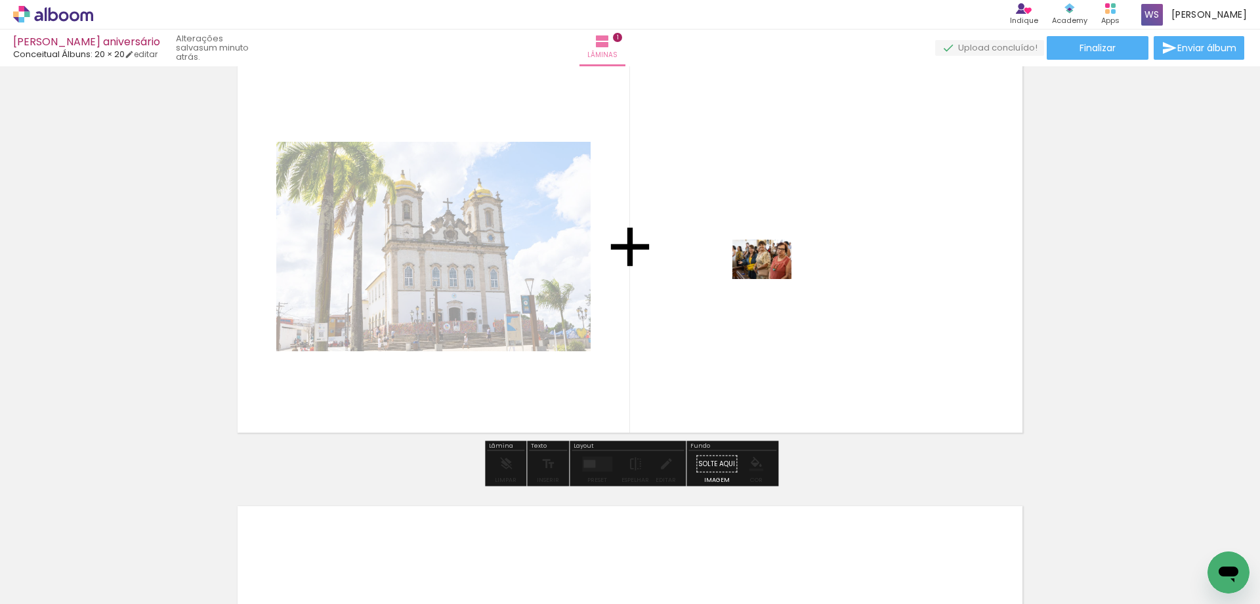
drag, startPoint x: 440, startPoint y: 554, endPoint x: 772, endPoint y: 279, distance: 430.7
click at [772, 279] on quentale-workspace at bounding box center [630, 302] width 1260 height 604
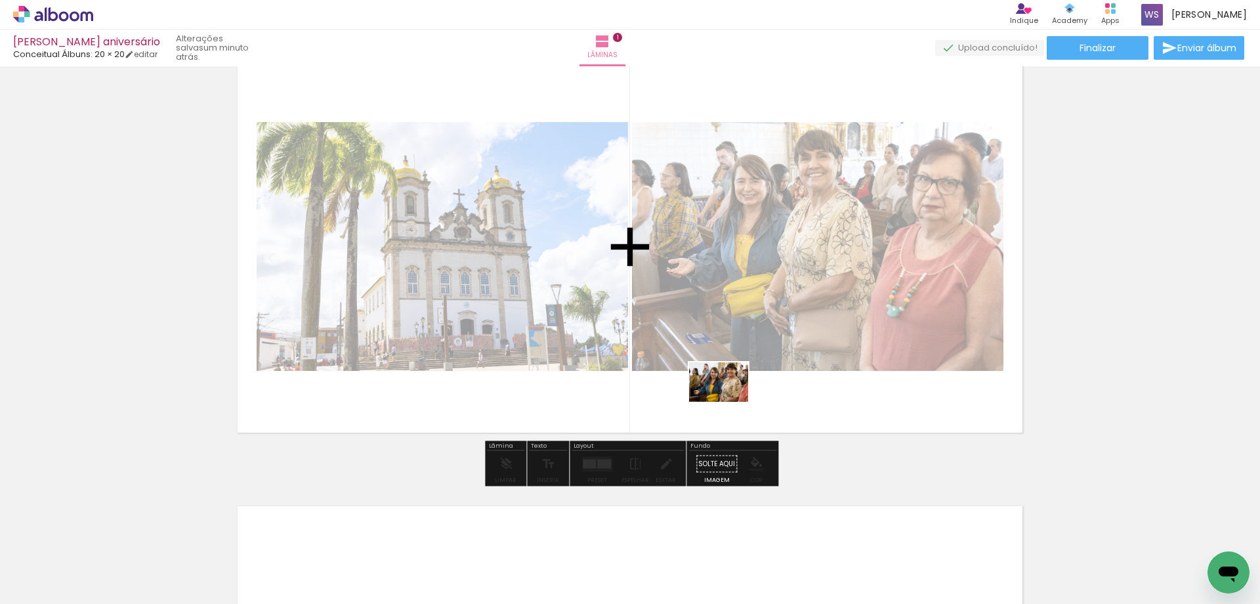
drag, startPoint x: 523, startPoint y: 553, endPoint x: 728, endPoint y: 402, distance: 255.3
click at [728, 402] on quentale-workspace at bounding box center [630, 302] width 1260 height 604
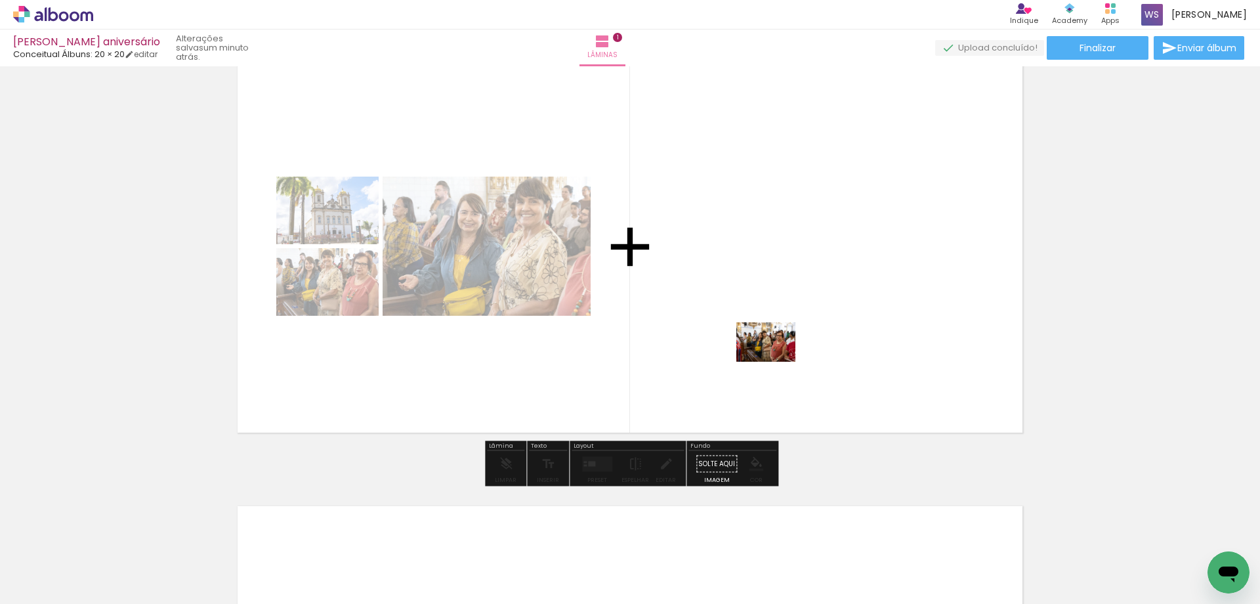
drag, startPoint x: 590, startPoint y: 565, endPoint x: 776, endPoint y: 362, distance: 275.5
click at [776, 362] on quentale-workspace at bounding box center [630, 302] width 1260 height 604
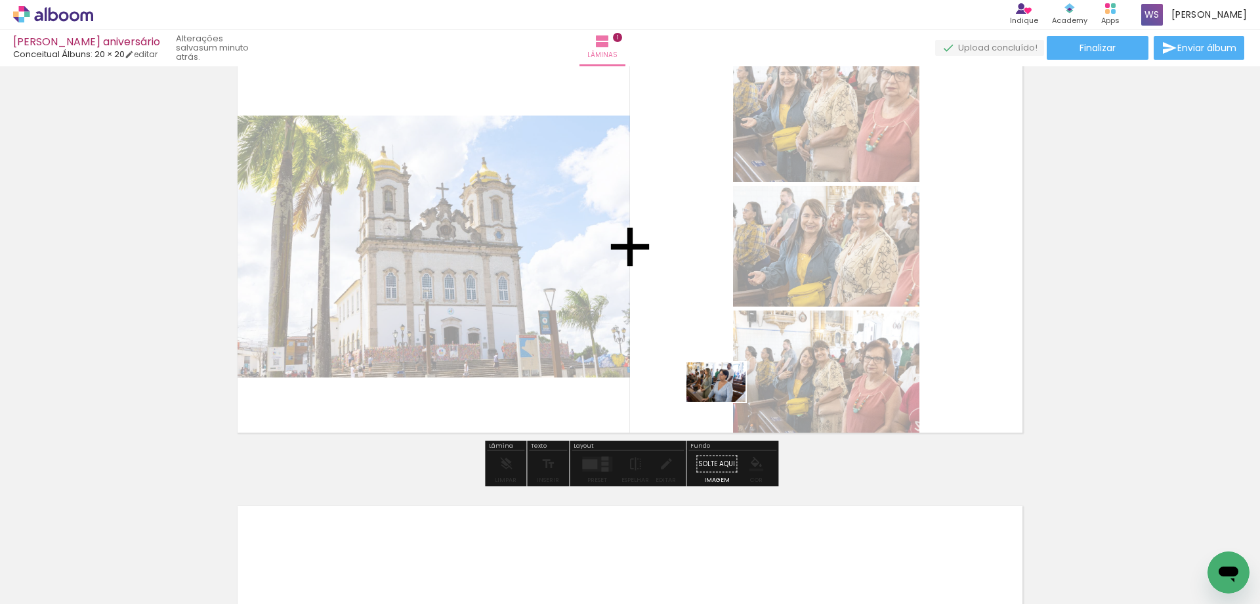
drag, startPoint x: 664, startPoint y: 556, endPoint x: 726, endPoint y: 402, distance: 166.4
click at [726, 402] on quentale-workspace at bounding box center [630, 302] width 1260 height 604
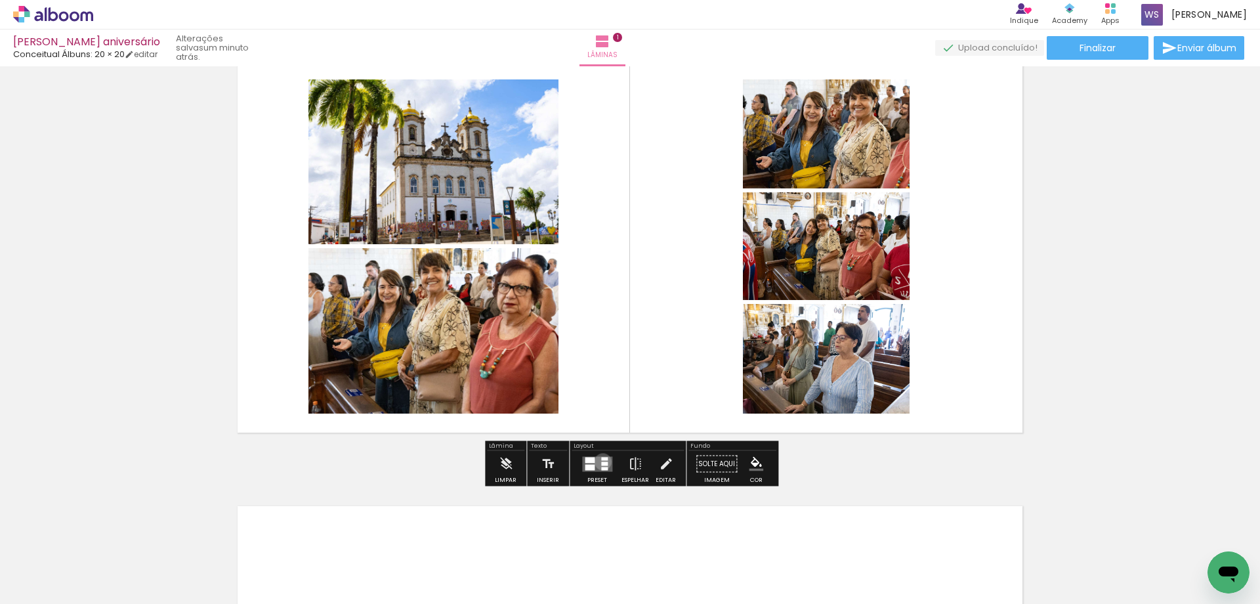
click at [601, 461] on div at bounding box center [604, 463] width 7 height 4
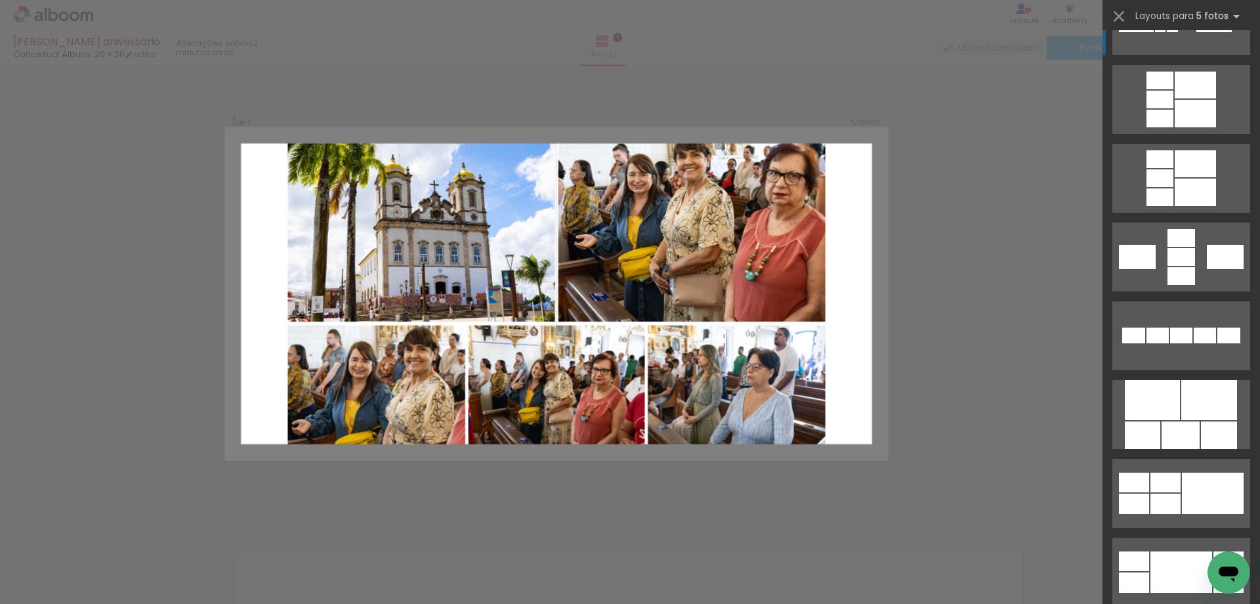
scroll to position [450, 0]
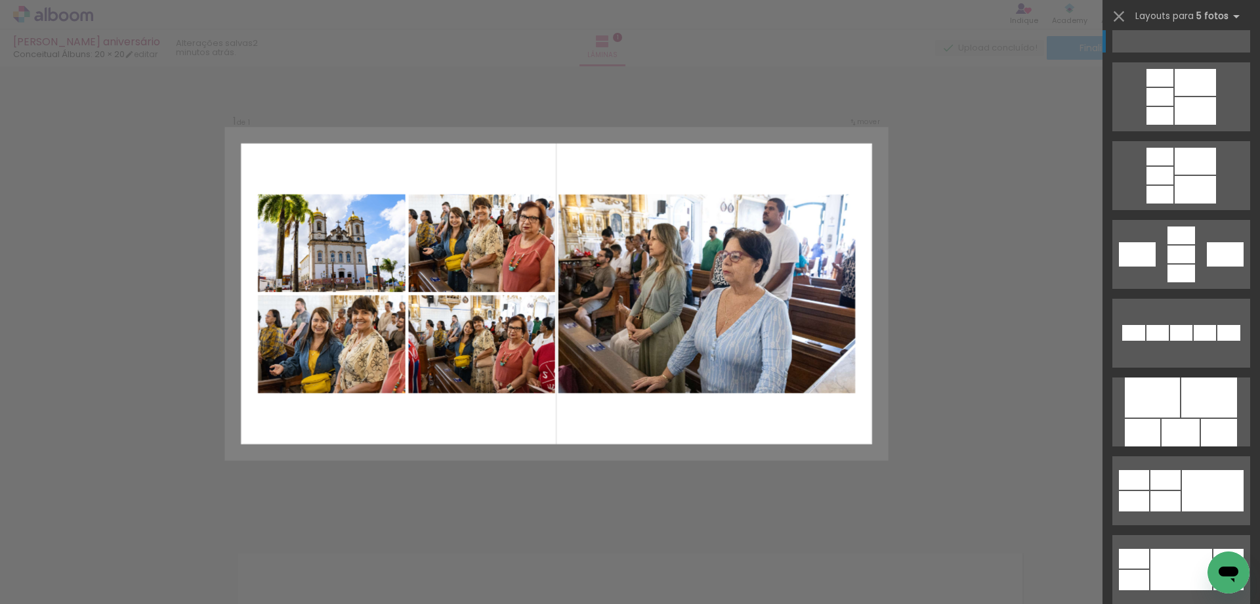
click at [1164, 476] on div at bounding box center [1165, 480] width 30 height 20
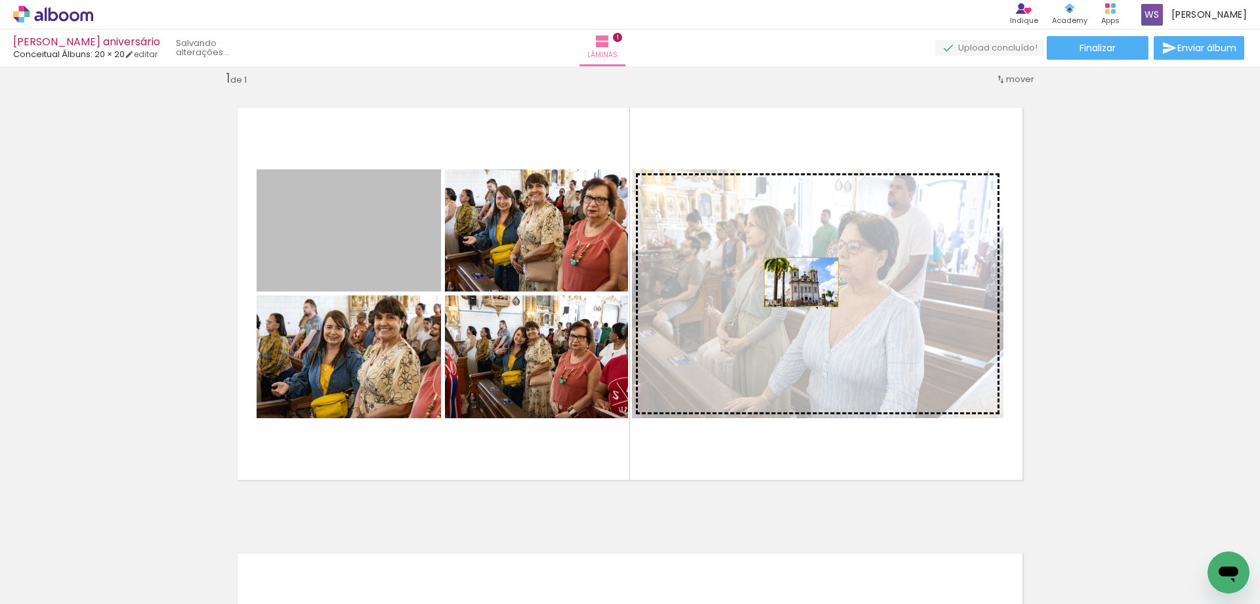
drag, startPoint x: 398, startPoint y: 268, endPoint x: 801, endPoint y: 282, distance: 403.9
click at [0, 0] on slot at bounding box center [0, 0] width 0 height 0
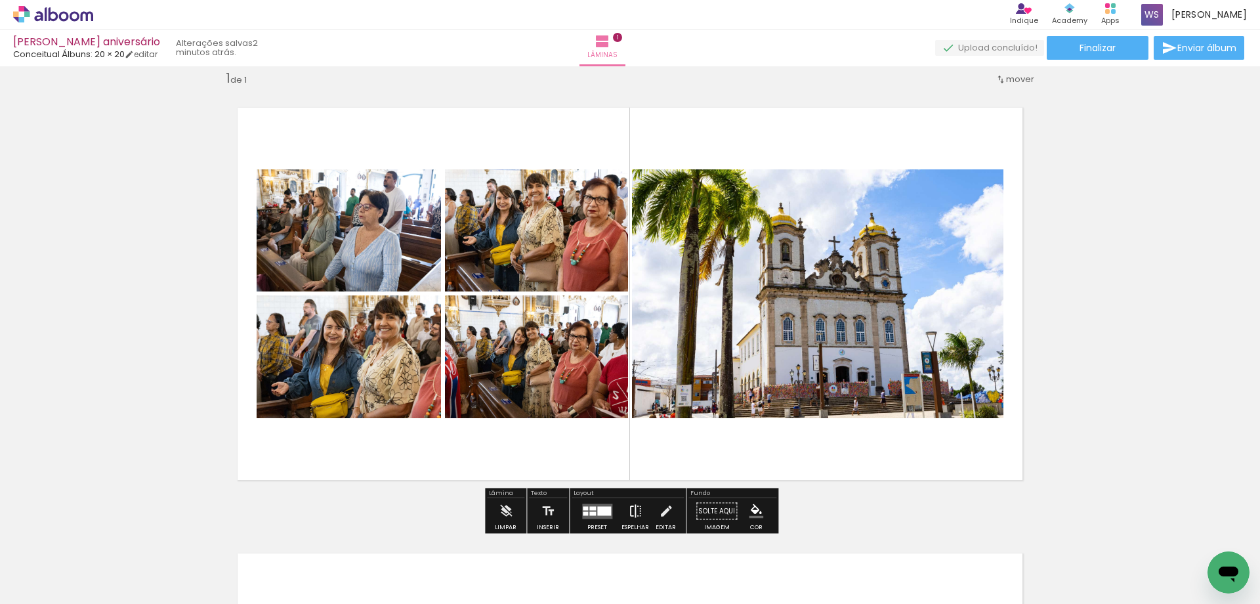
click at [628, 511] on iron-icon at bounding box center [635, 511] width 14 height 26
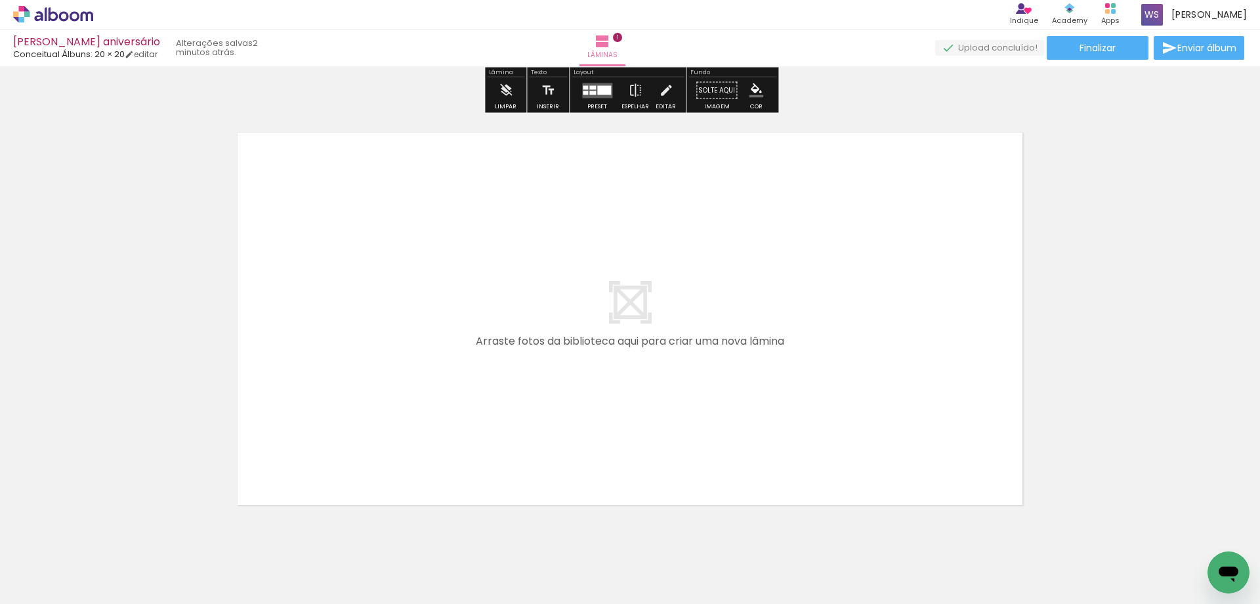
scroll to position [440, 0]
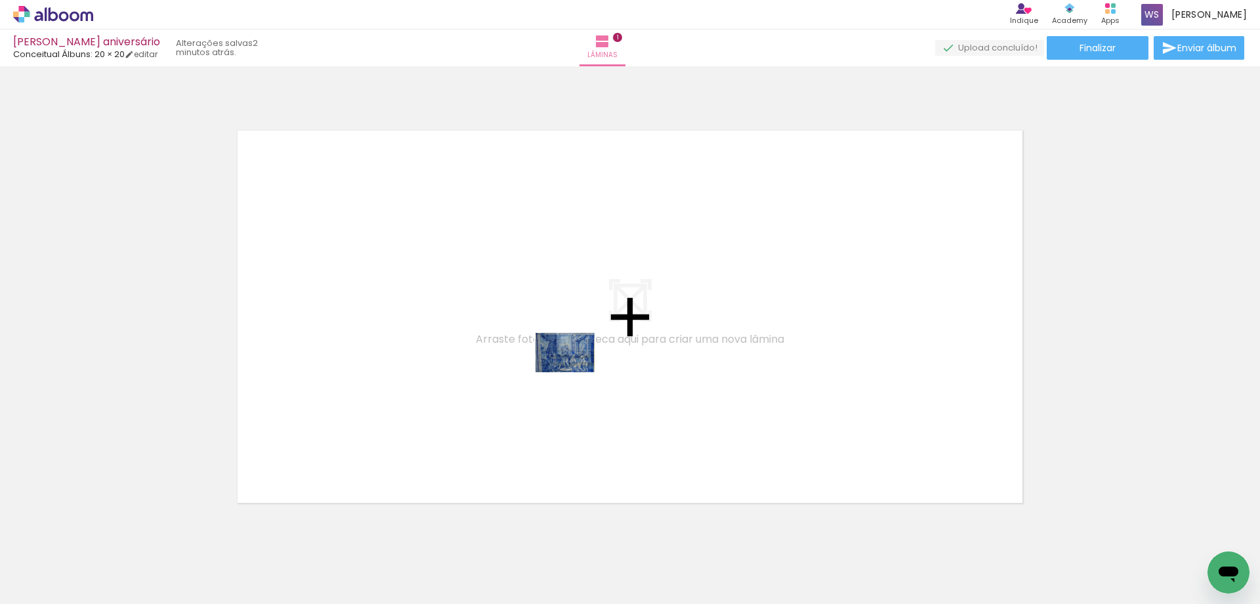
drag, startPoint x: 728, startPoint y: 554, endPoint x: 575, endPoint y: 372, distance: 238.0
click at [575, 372] on quentale-workspace at bounding box center [630, 302] width 1260 height 604
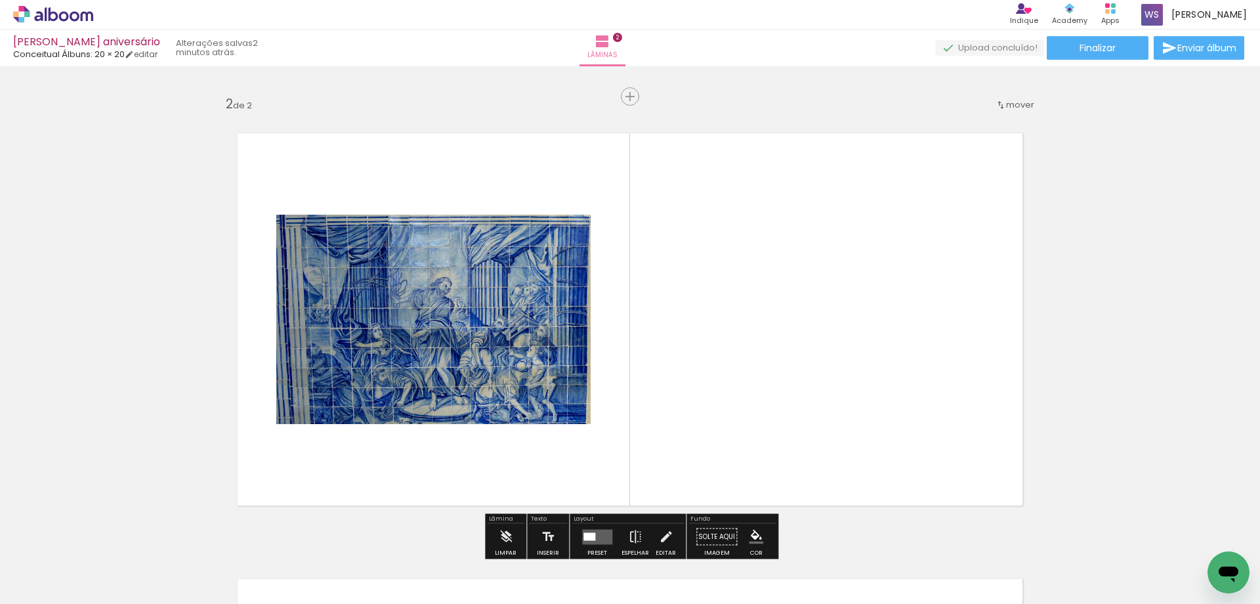
scroll to position [438, 0]
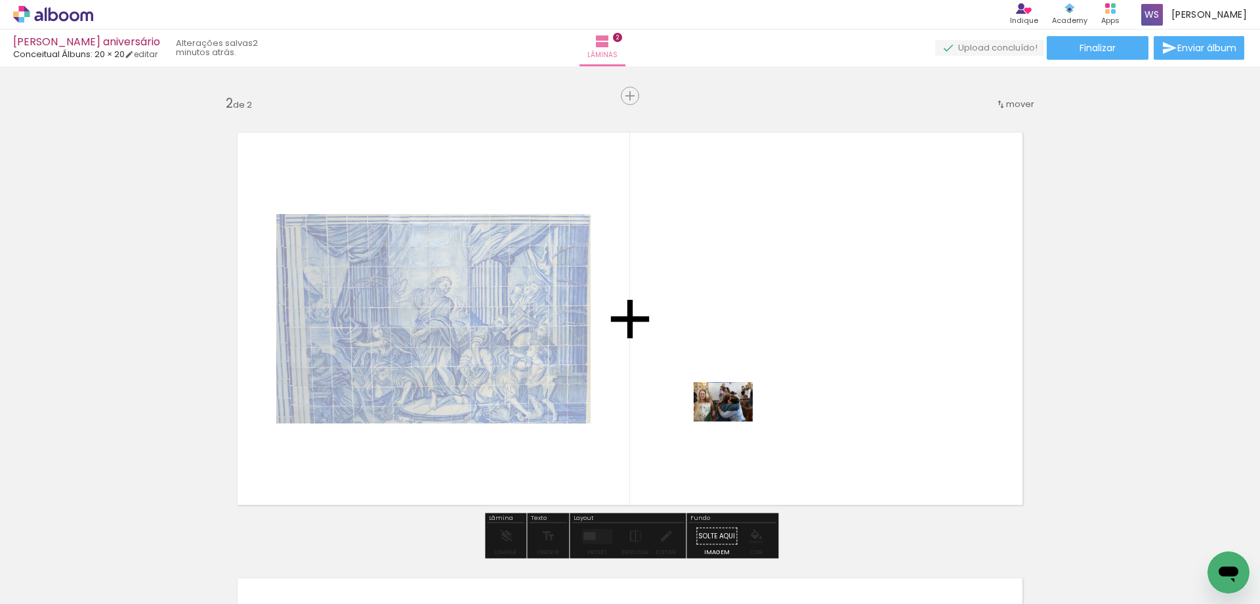
drag, startPoint x: 799, startPoint y: 570, endPoint x: 733, endPoint y: 421, distance: 162.8
click at [733, 421] on quentale-workspace at bounding box center [630, 302] width 1260 height 604
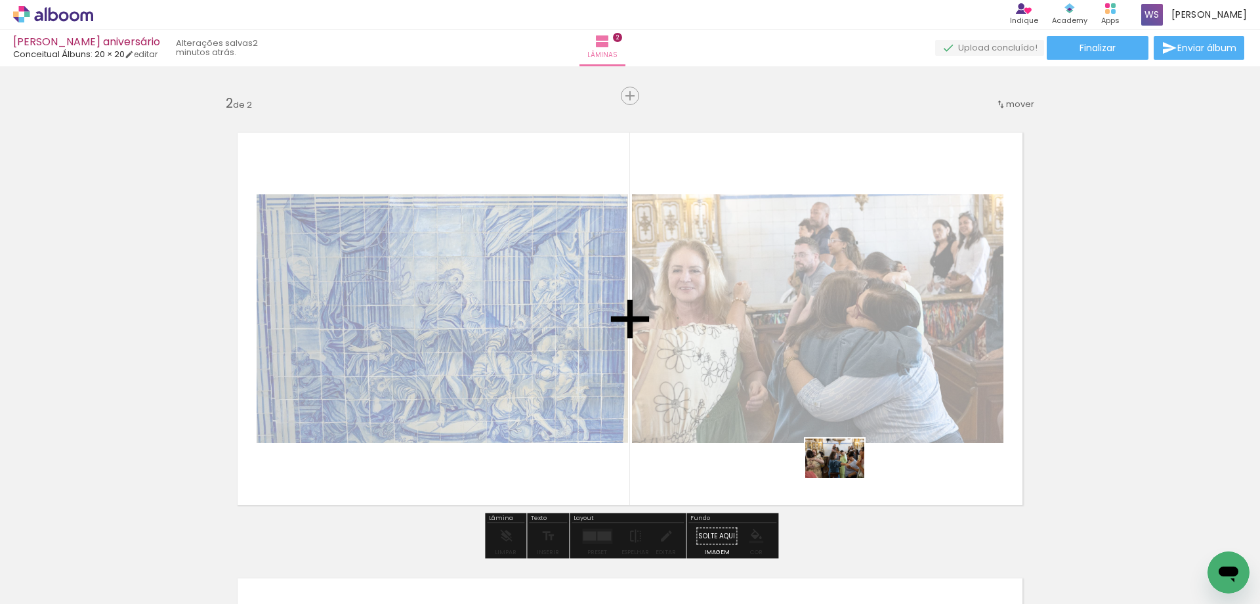
drag, startPoint x: 887, startPoint y: 568, endPoint x: 845, endPoint y: 478, distance: 99.8
click at [845, 478] on quentale-workspace at bounding box center [630, 302] width 1260 height 604
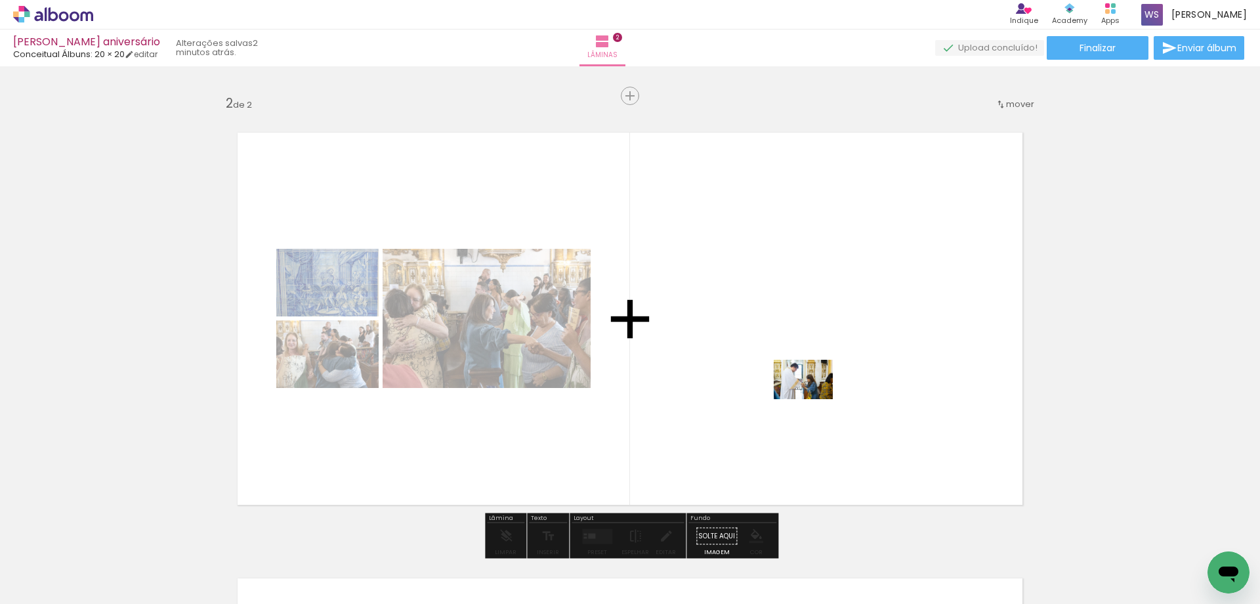
drag, startPoint x: 939, startPoint y: 564, endPoint x: 813, endPoint y: 399, distance: 207.0
click at [813, 399] on quentale-workspace at bounding box center [630, 302] width 1260 height 604
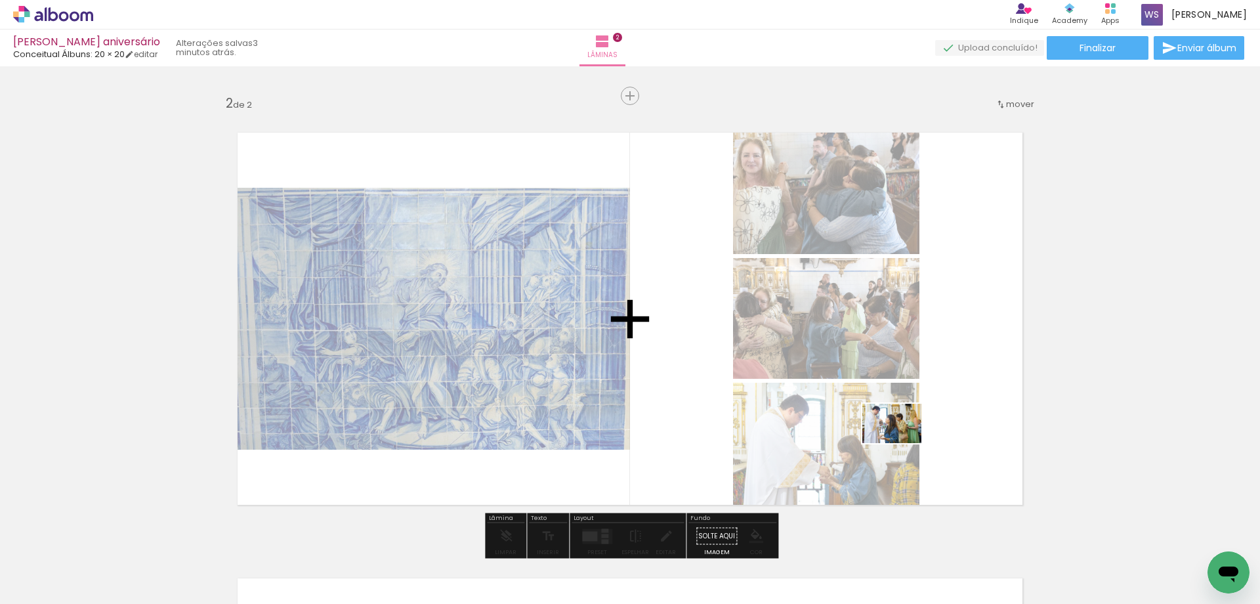
drag, startPoint x: 1001, startPoint y: 550, endPoint x: 902, endPoint y: 443, distance: 145.8
click at [902, 443] on quentale-workspace at bounding box center [630, 302] width 1260 height 604
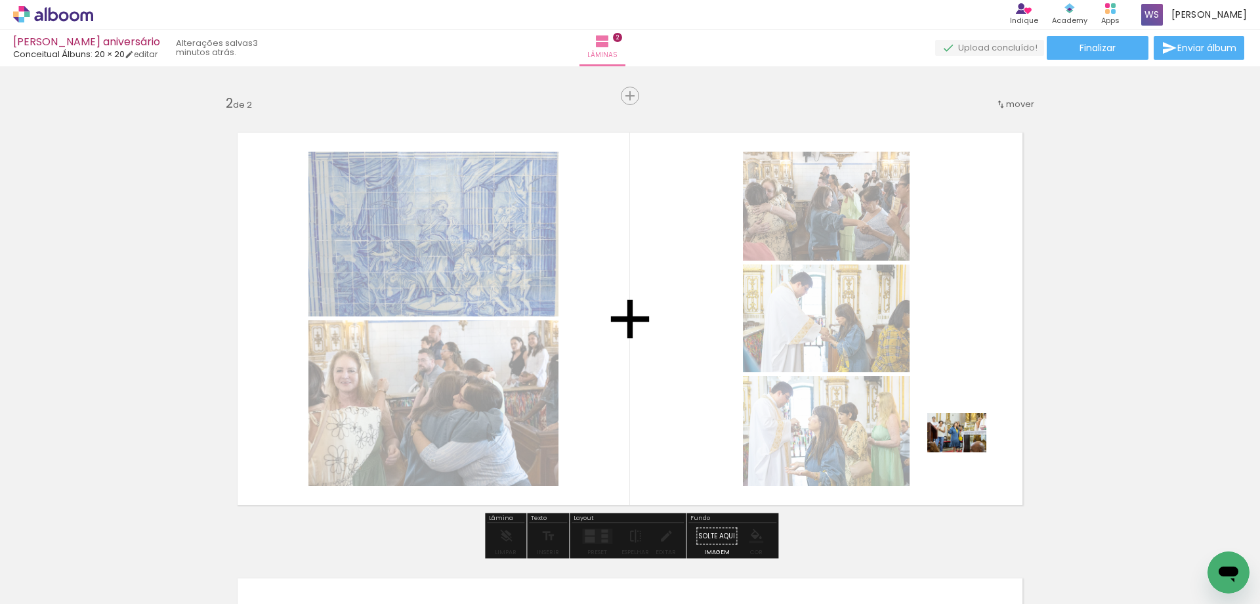
drag, startPoint x: 1089, startPoint y: 559, endPoint x: 965, endPoint y: 450, distance: 164.7
click at [965, 450] on quentale-workspace at bounding box center [630, 302] width 1260 height 604
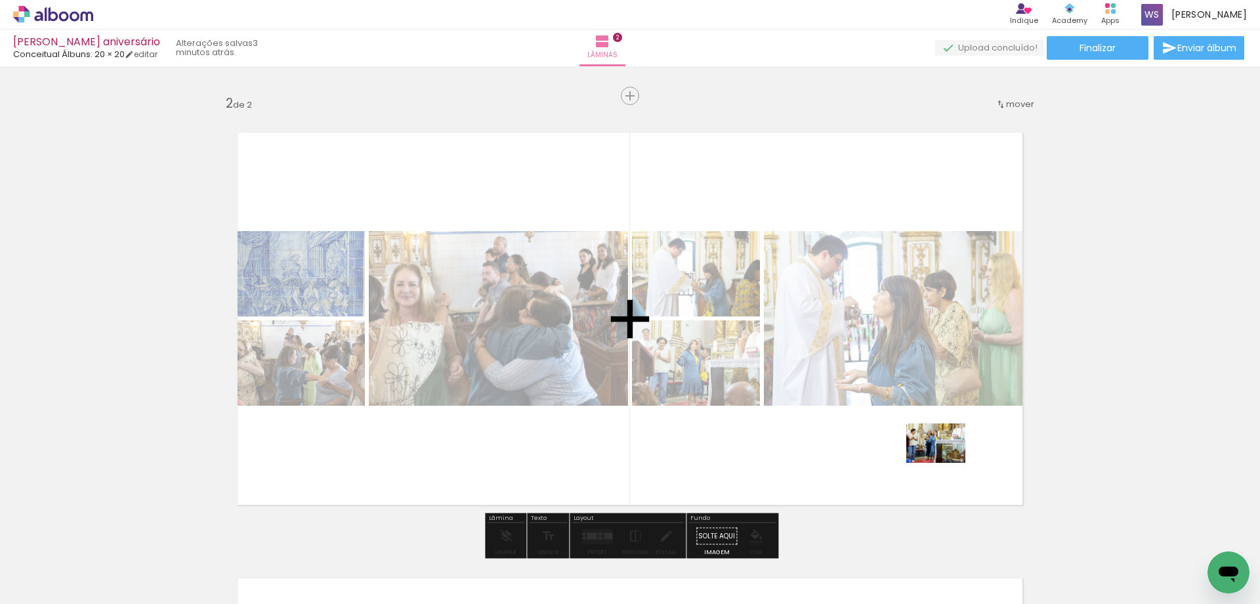
drag, startPoint x: 1156, startPoint y: 559, endPoint x: 946, endPoint y: 463, distance: 231.1
click at [946, 463] on quentale-workspace at bounding box center [630, 302] width 1260 height 604
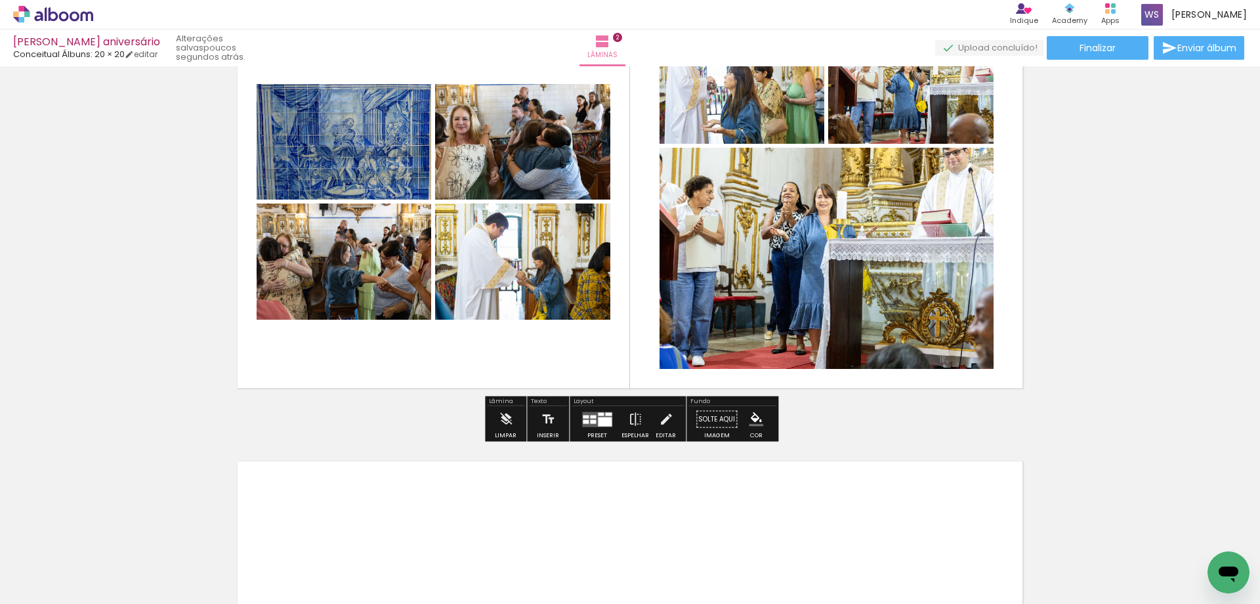
scroll to position [557, 0]
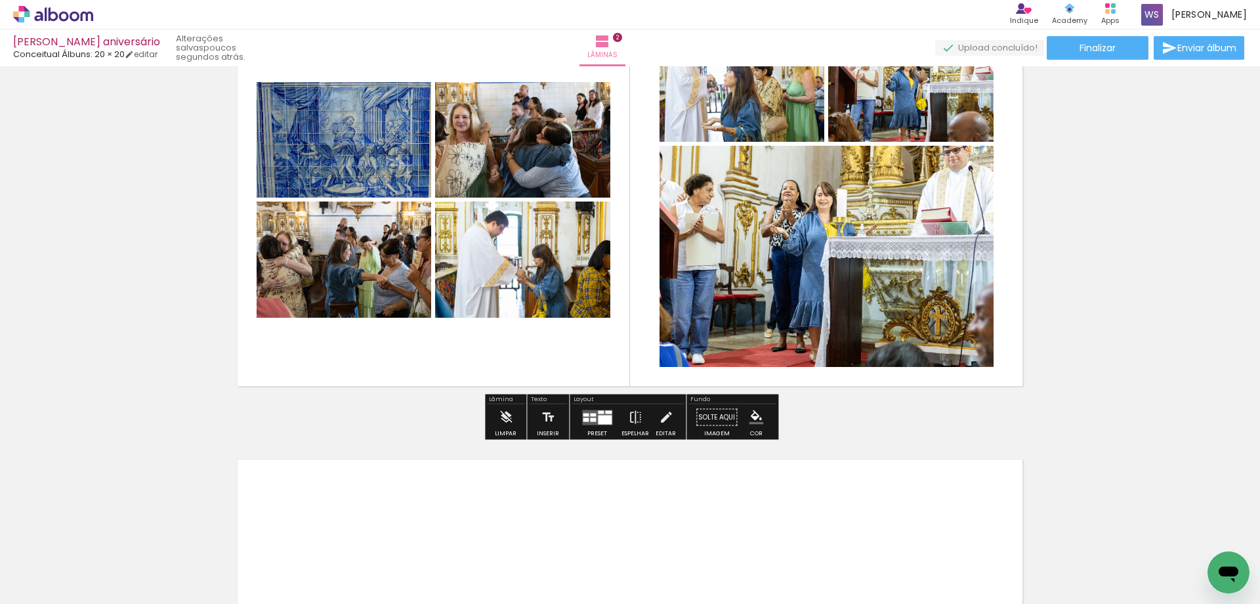
click at [585, 415] on div at bounding box center [586, 414] width 6 height 3
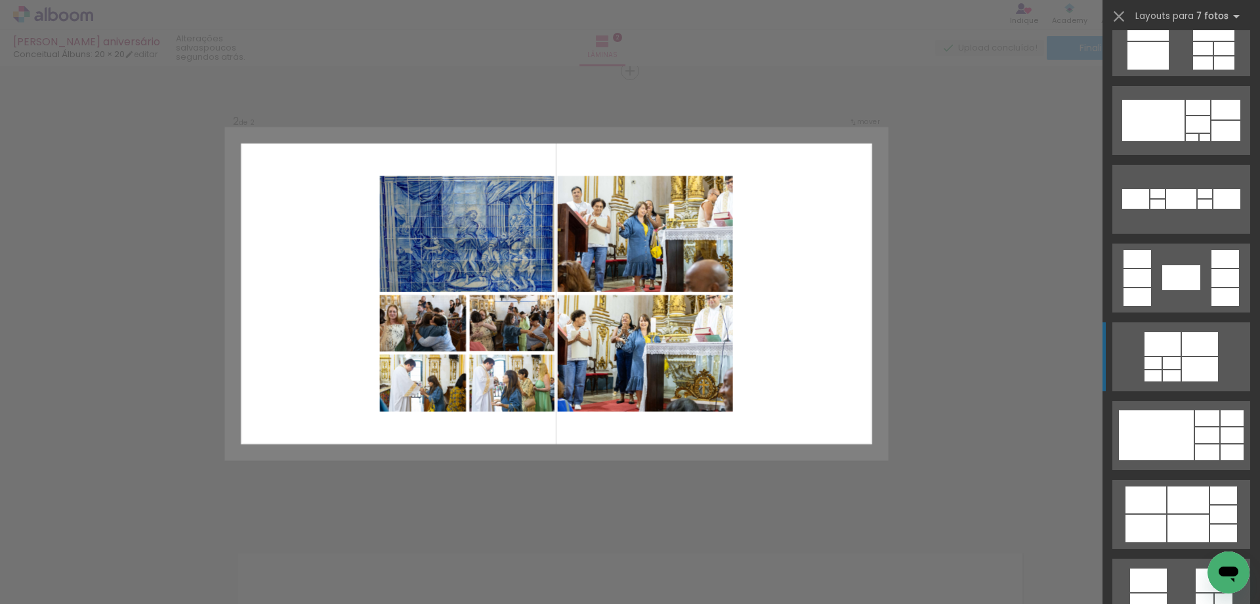
scroll to position [359, 0]
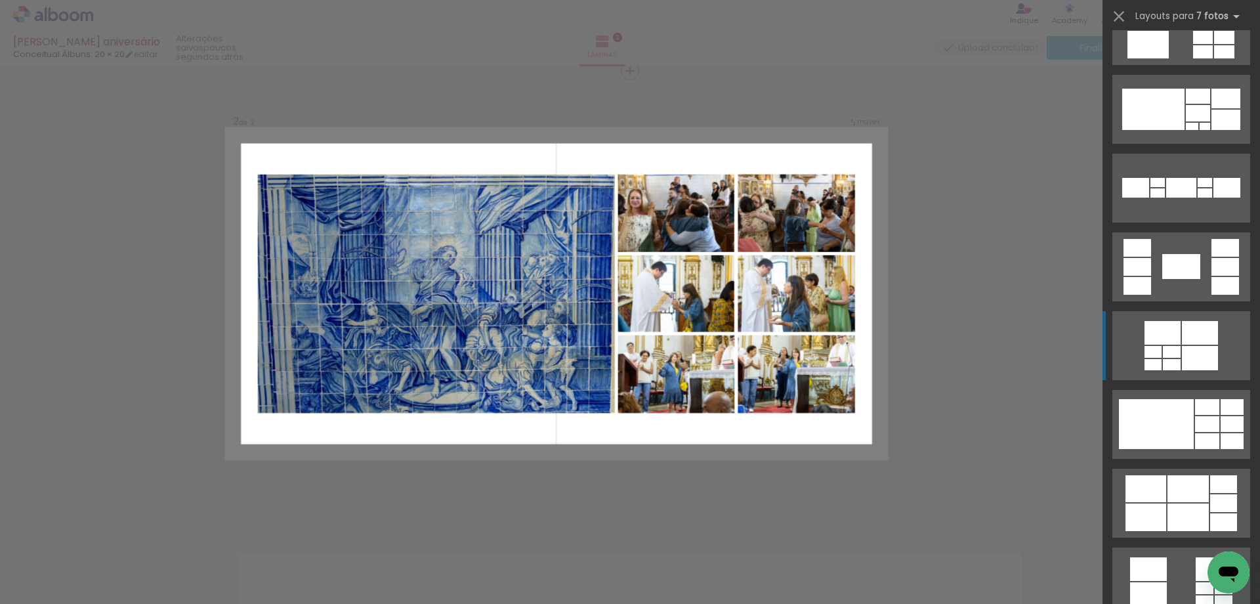
click at [1187, 427] on div at bounding box center [1156, 424] width 75 height 50
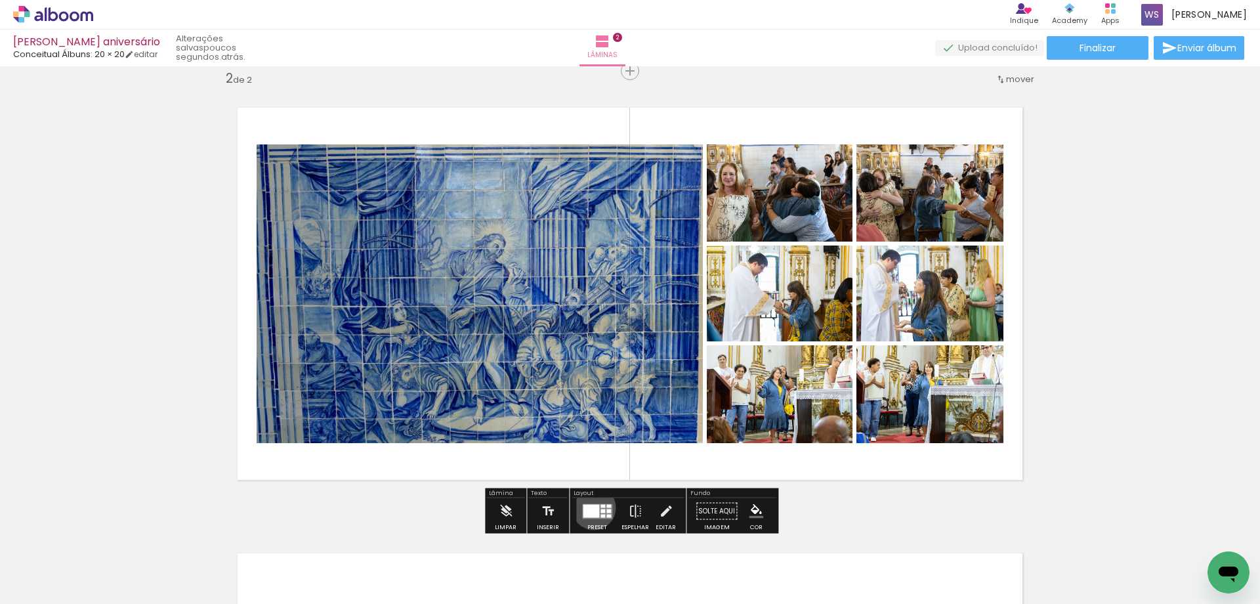
click at [591, 507] on div at bounding box center [591, 510] width 16 height 13
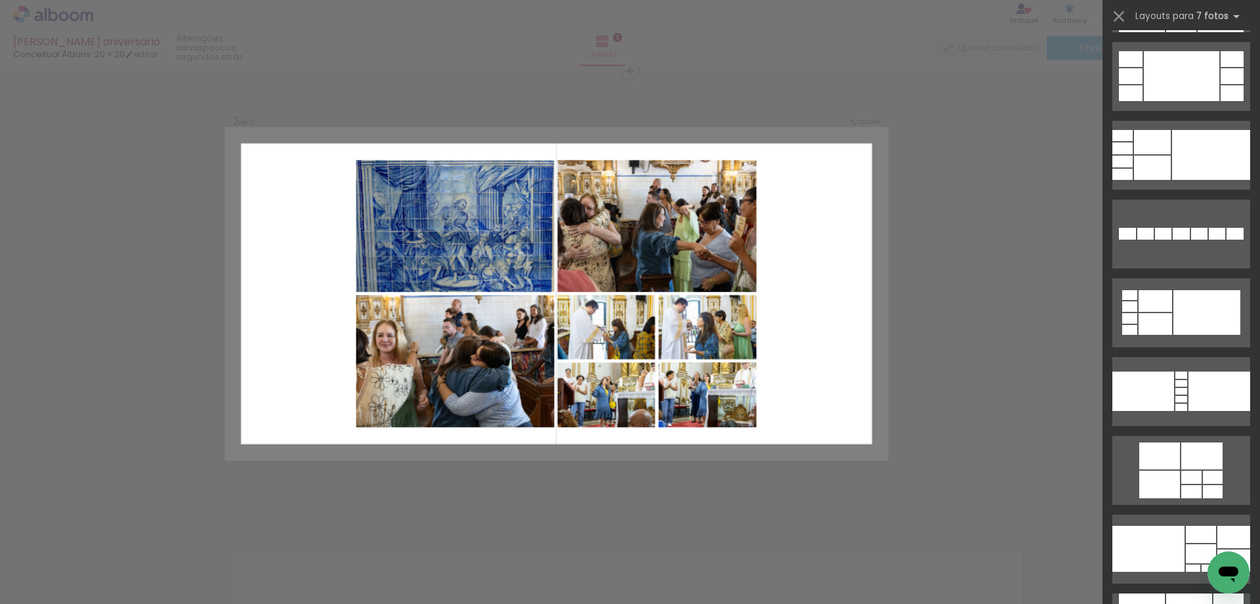
scroll to position [1345, 0]
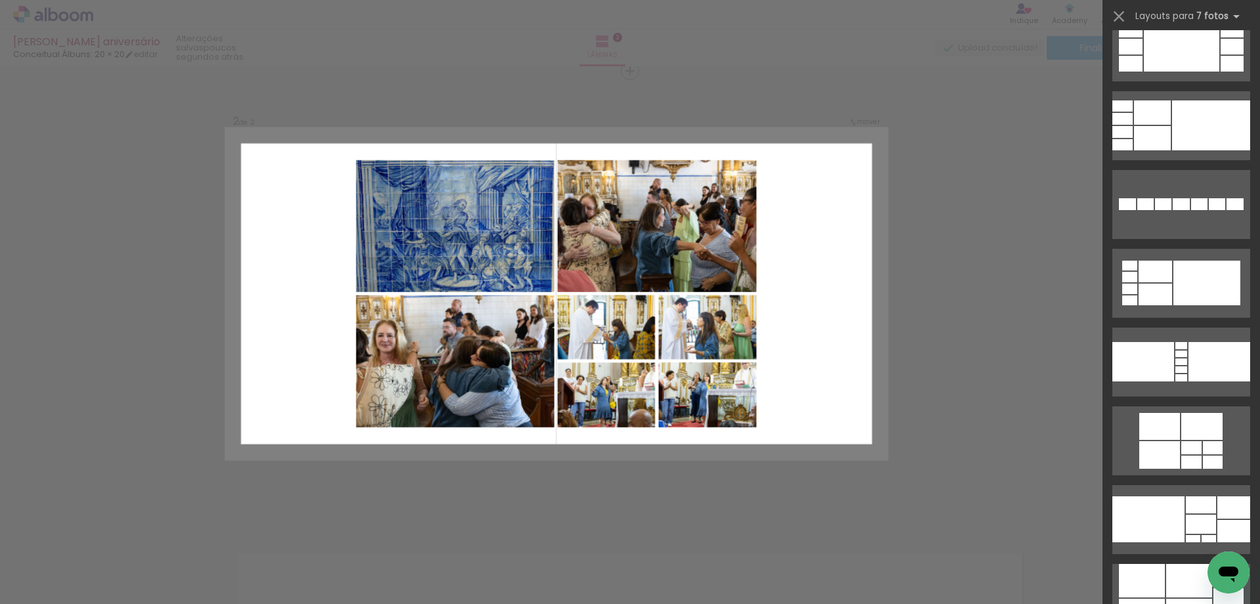
click at [1184, 471] on quentale-layouter at bounding box center [1181, 440] width 138 height 69
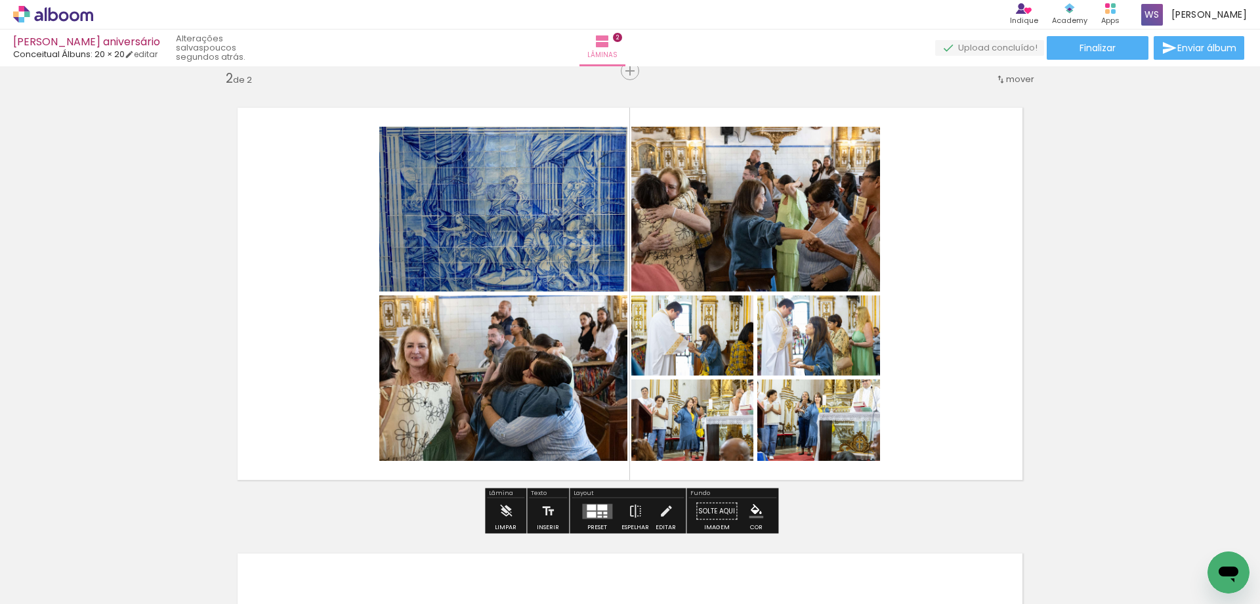
scroll to position [1458, 0]
drag, startPoint x: 607, startPoint y: 511, endPoint x: 657, endPoint y: 500, distance: 51.1
click at [607, 511] on quentale-layouter at bounding box center [597, 510] width 30 height 15
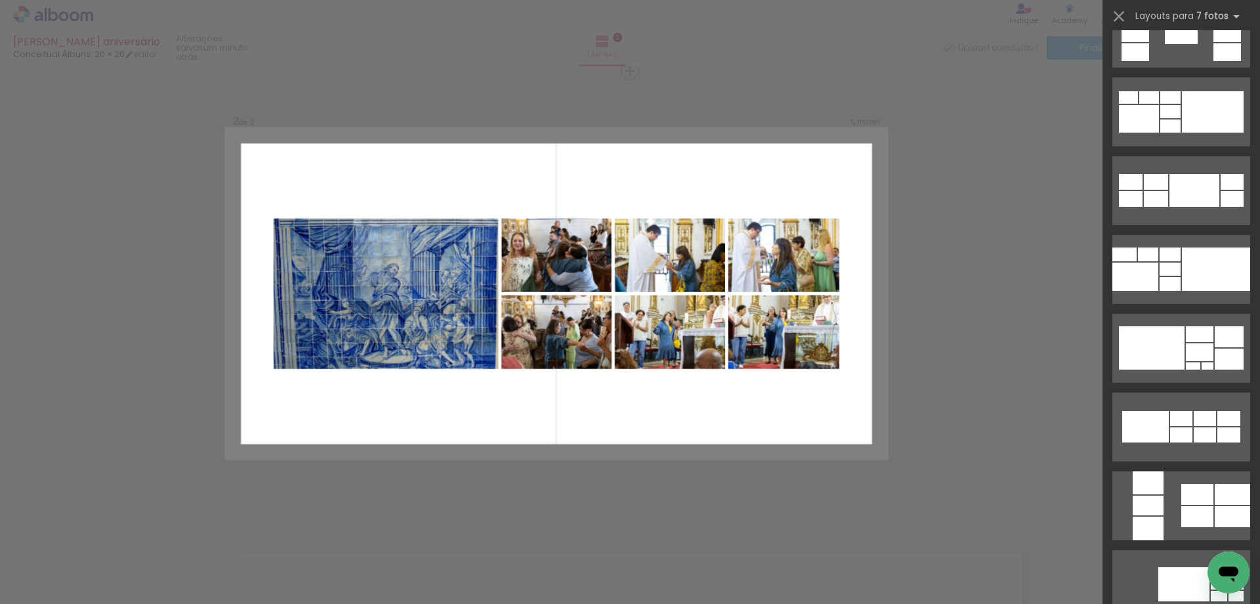
scroll to position [2195, 0]
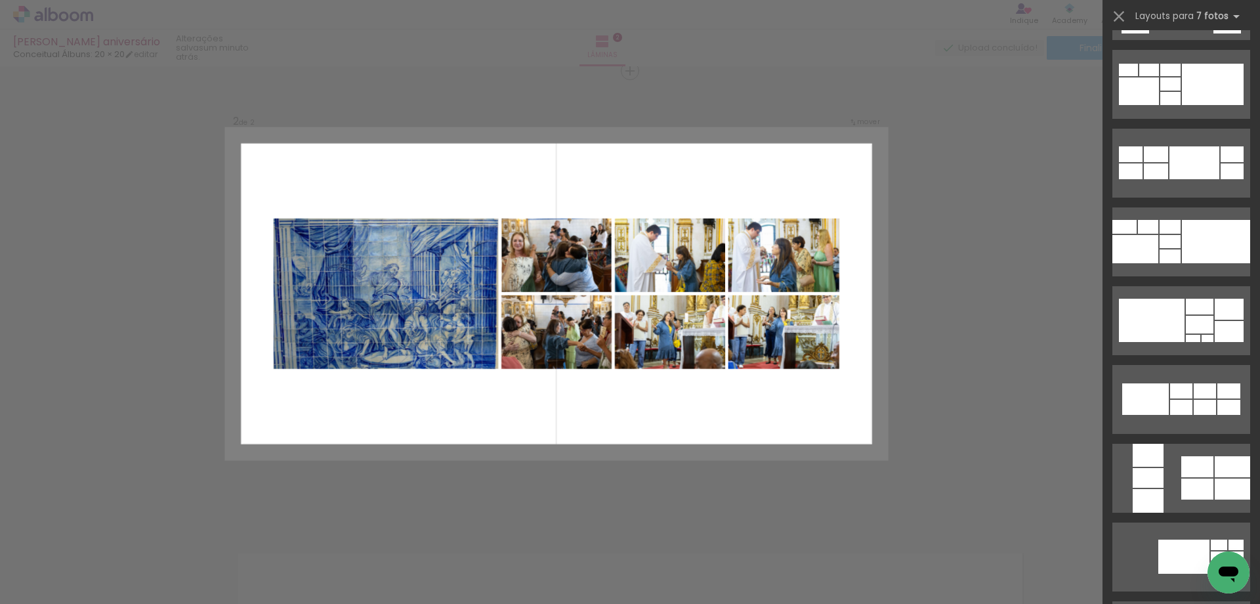
click at [1178, 404] on div at bounding box center [1181, 407] width 22 height 15
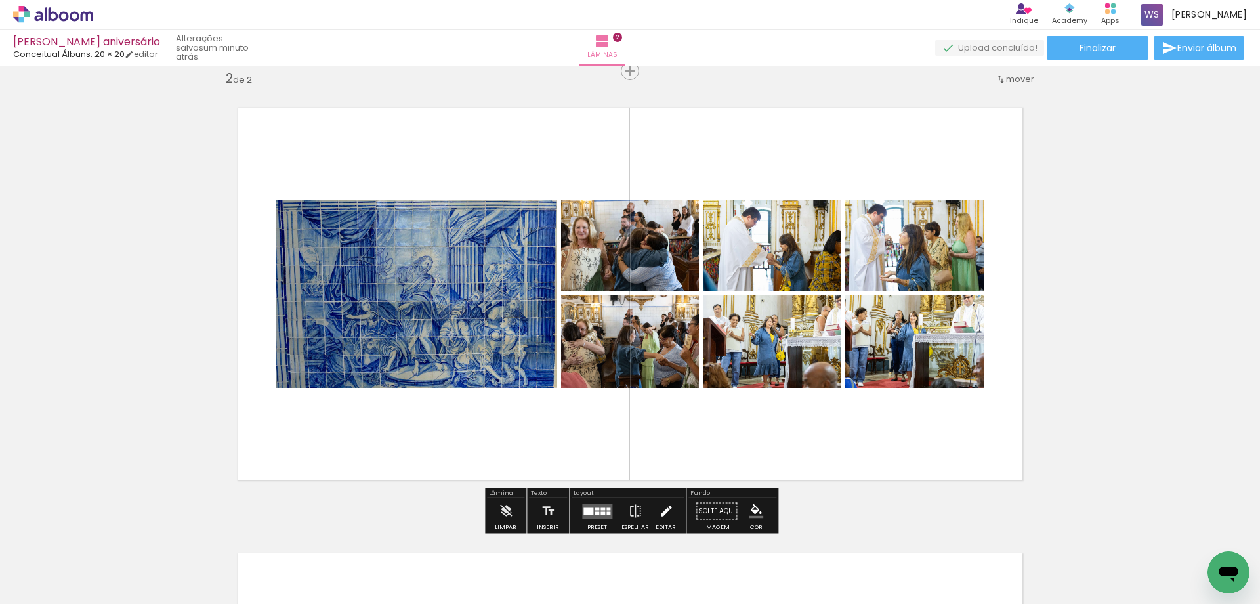
click at [662, 511] on iron-icon at bounding box center [666, 511] width 14 height 26
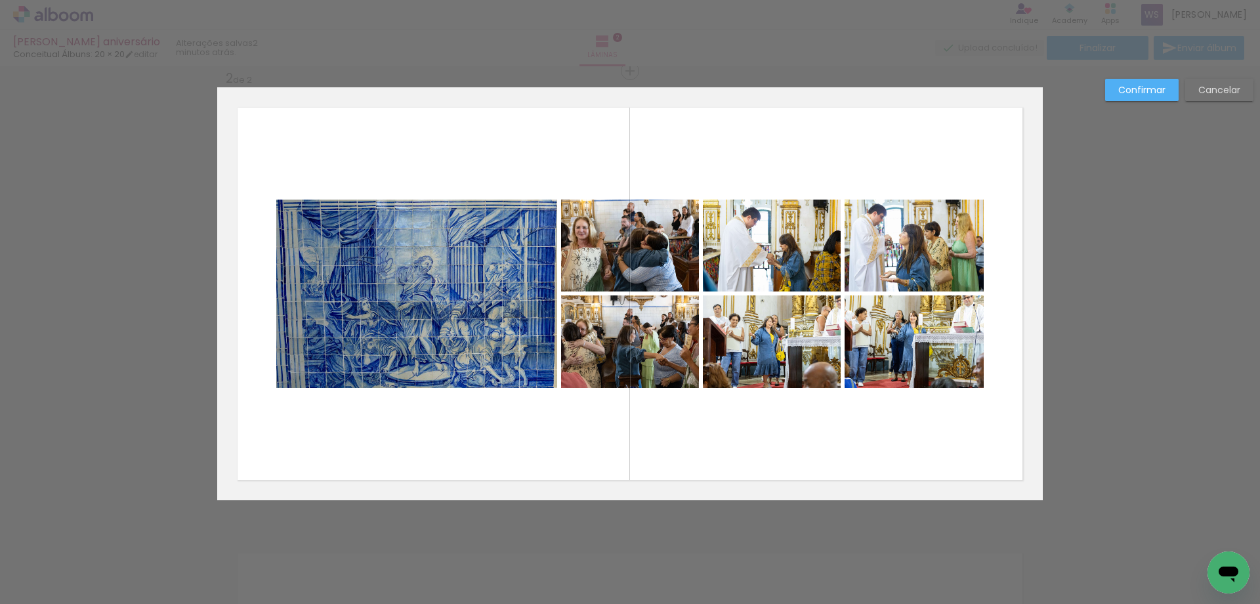
click at [778, 272] on quentale-photo at bounding box center [772, 246] width 138 height 92
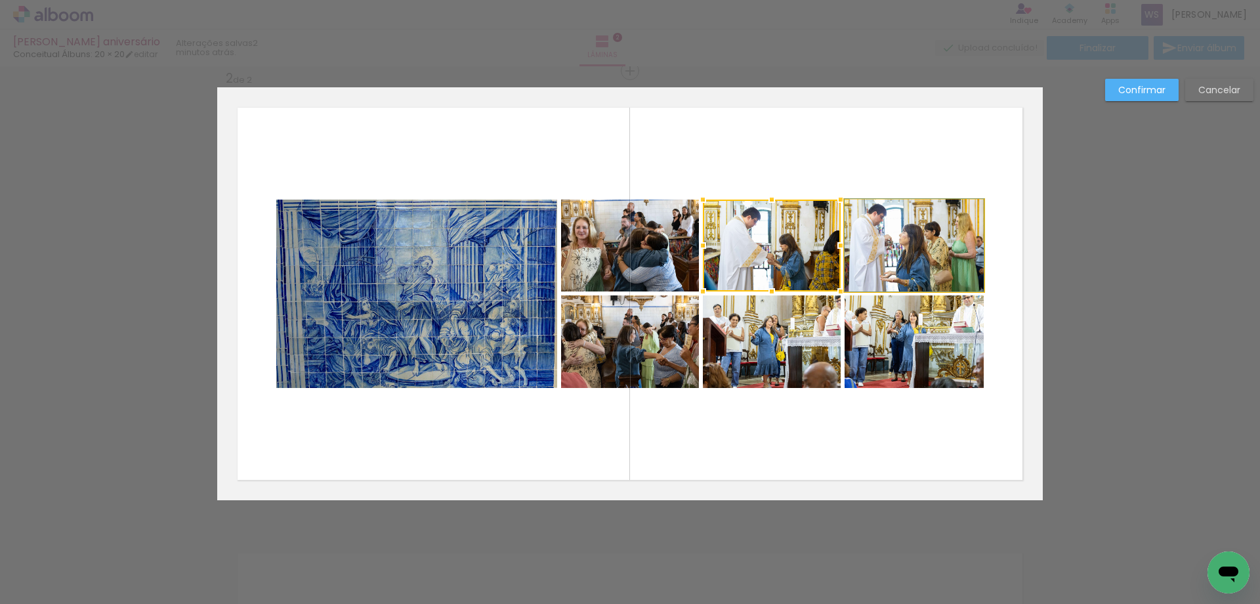
click at [906, 263] on quentale-photo at bounding box center [914, 246] width 139 height 92
click at [810, 355] on quentale-photo at bounding box center [772, 341] width 138 height 93
click at [884, 348] on div at bounding box center [843, 294] width 281 height 188
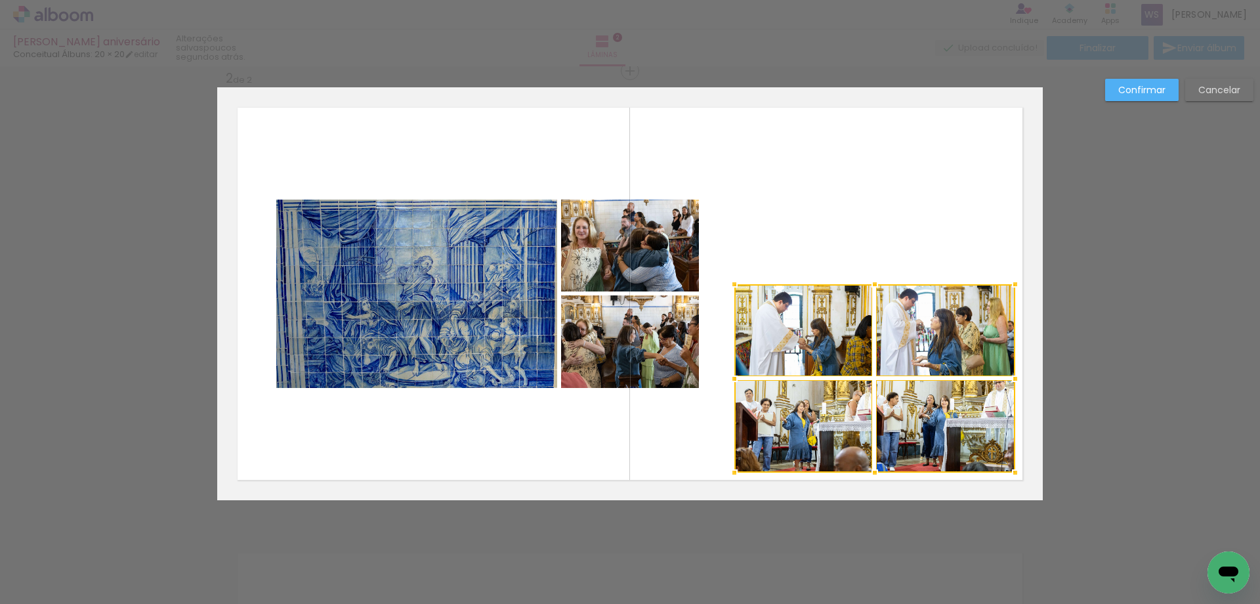
drag, startPoint x: 885, startPoint y: 350, endPoint x: 916, endPoint y: 432, distance: 87.9
click at [916, 432] on div at bounding box center [874, 378] width 281 height 188
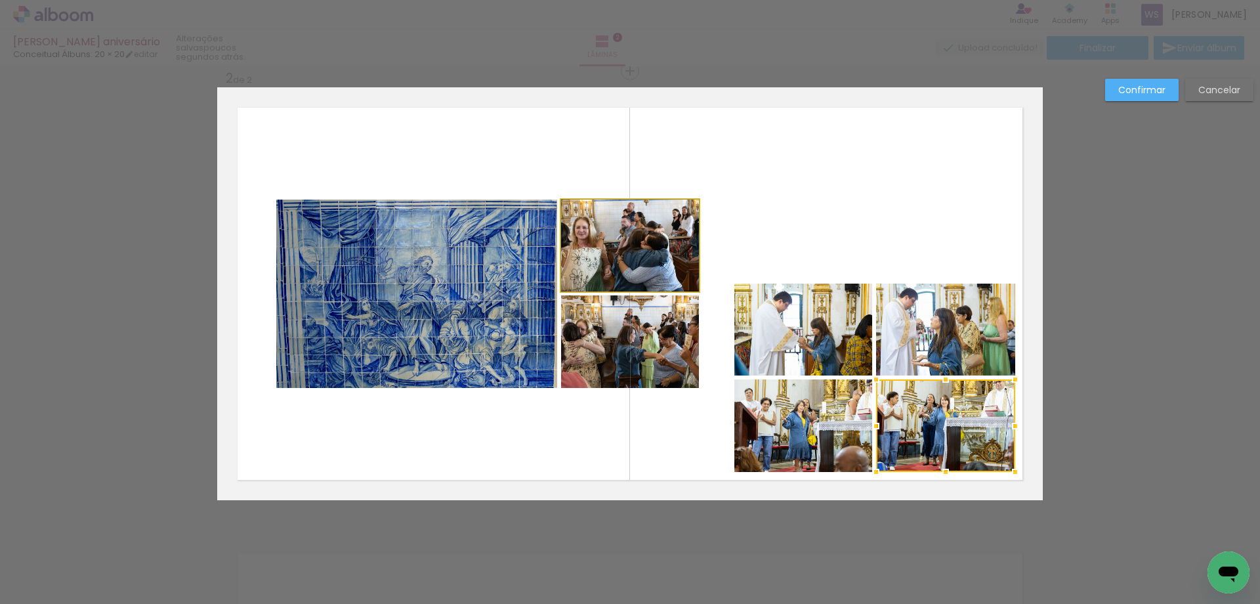
click at [643, 267] on quentale-photo at bounding box center [630, 246] width 138 height 92
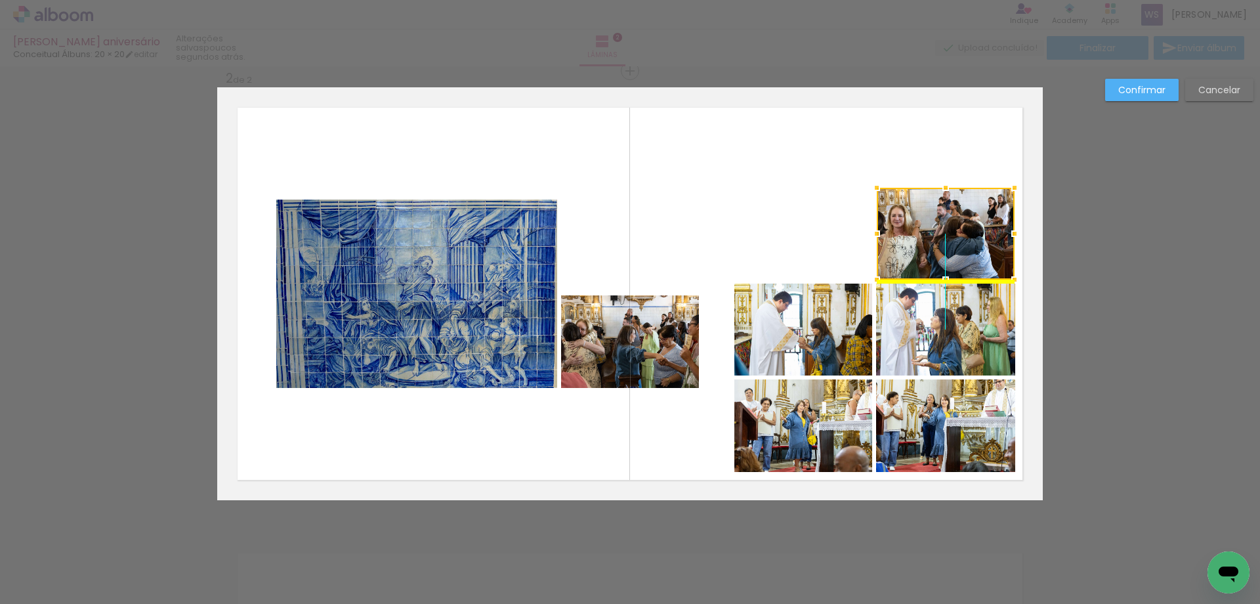
drag, startPoint x: 658, startPoint y: 268, endPoint x: 957, endPoint y: 243, distance: 299.6
click at [957, 243] on div at bounding box center [946, 234] width 138 height 92
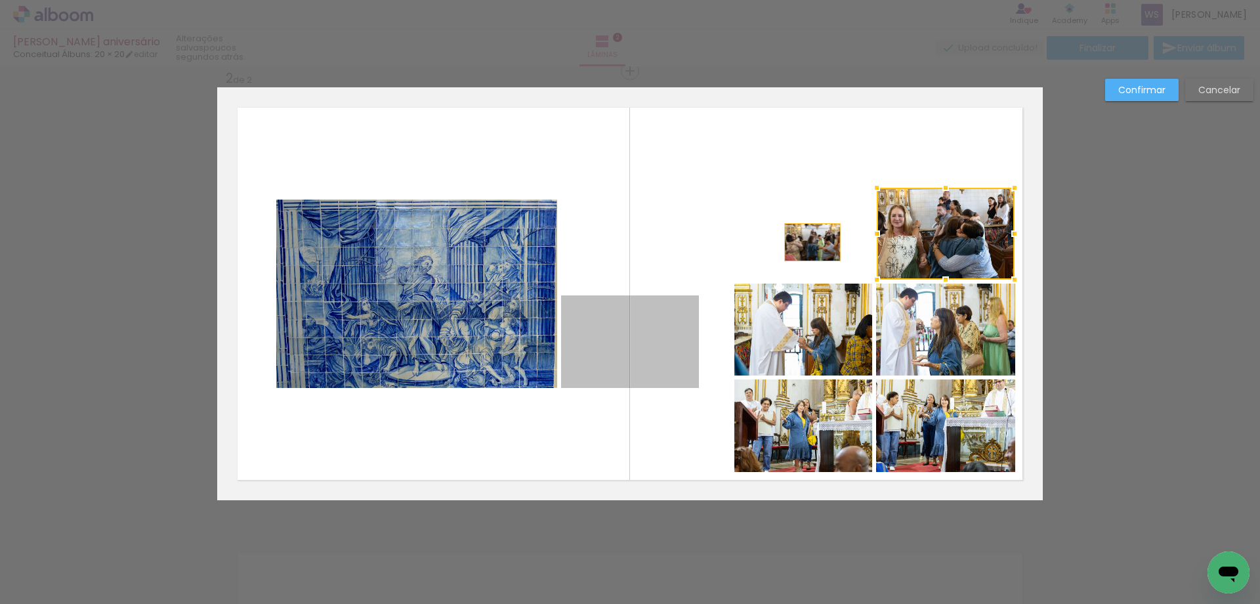
drag, startPoint x: 679, startPoint y: 333, endPoint x: 809, endPoint y: 244, distance: 156.7
click at [812, 242] on quentale-layouter at bounding box center [630, 293] width 826 height 413
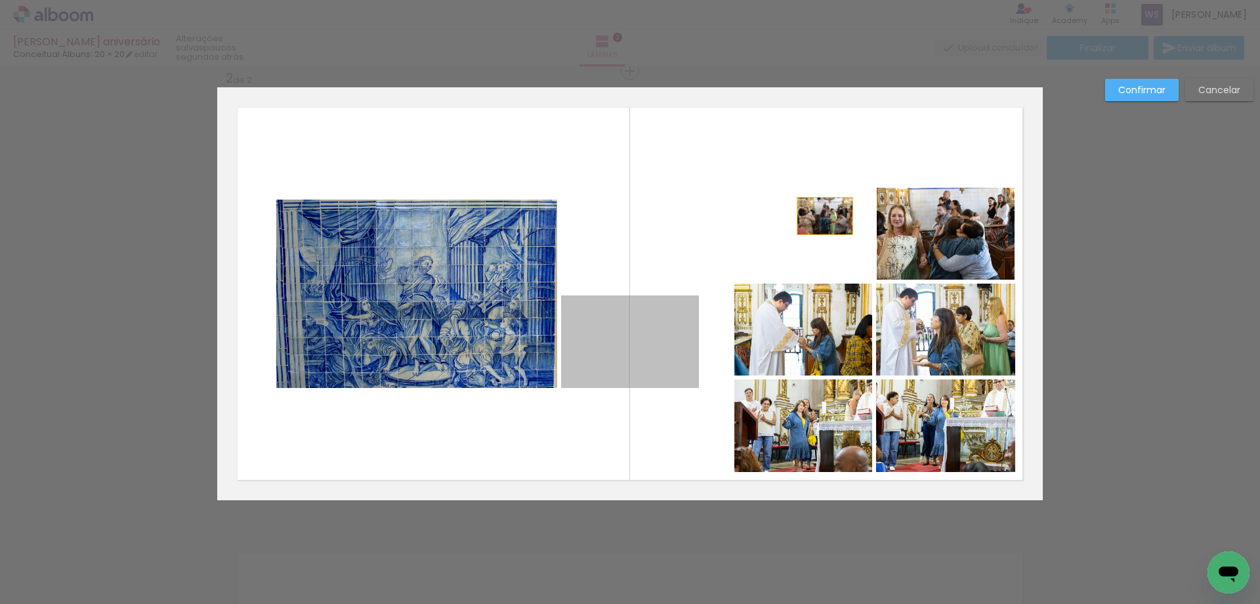
drag, startPoint x: 683, startPoint y: 312, endPoint x: 825, endPoint y: 216, distance: 171.5
click at [825, 216] on quentale-layouter at bounding box center [630, 293] width 826 height 413
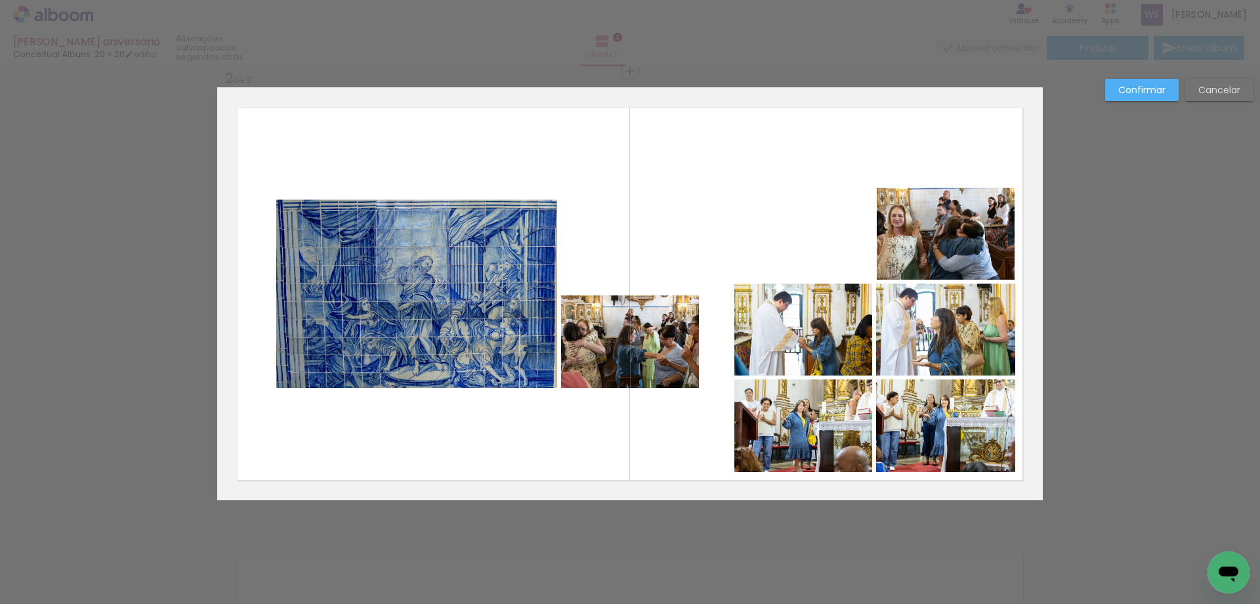
click at [664, 328] on quentale-photo at bounding box center [630, 341] width 138 height 93
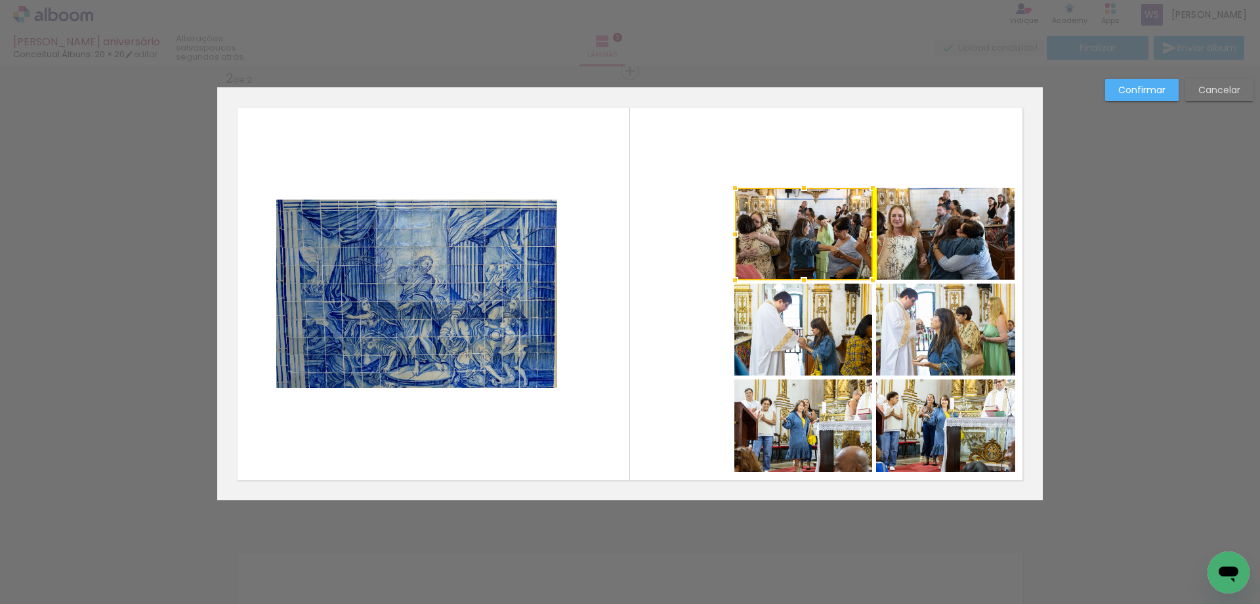
drag, startPoint x: 662, startPoint y: 330, endPoint x: 837, endPoint y: 220, distance: 207.0
click at [837, 220] on div at bounding box center [804, 234] width 138 height 93
click at [702, 239] on quentale-layouter at bounding box center [630, 293] width 826 height 413
click at [786, 247] on quentale-photo at bounding box center [804, 234] width 138 height 93
click at [889, 252] on quentale-photo at bounding box center [946, 234] width 138 height 92
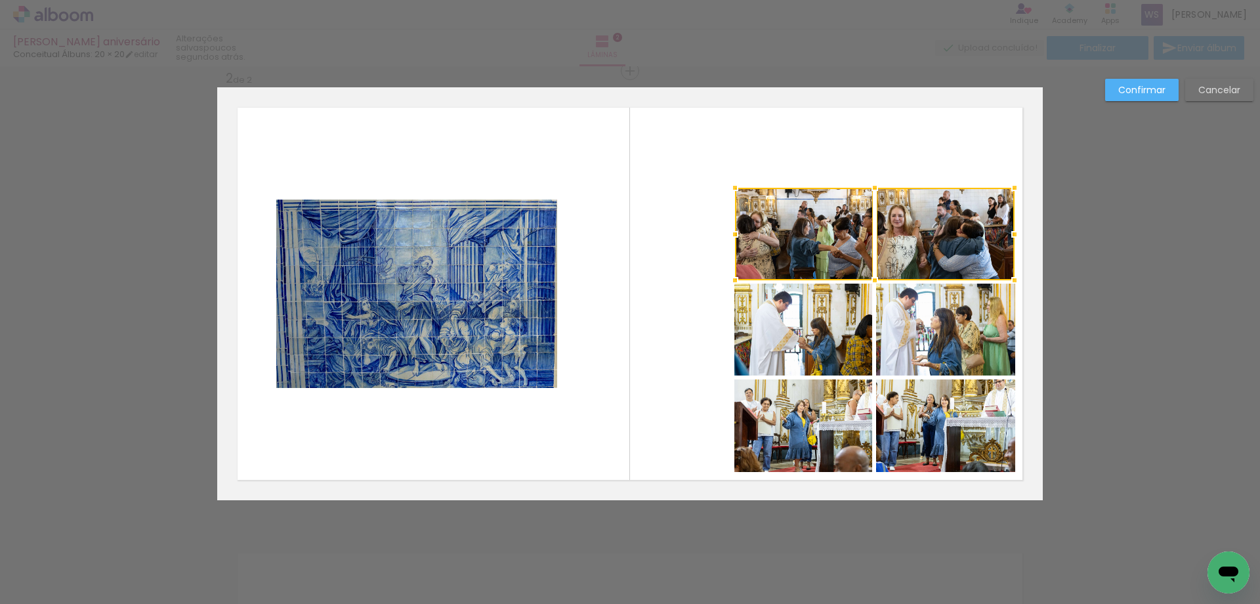
click at [833, 322] on quentale-photo at bounding box center [803, 330] width 138 height 92
click at [916, 322] on div at bounding box center [874, 282] width 280 height 188
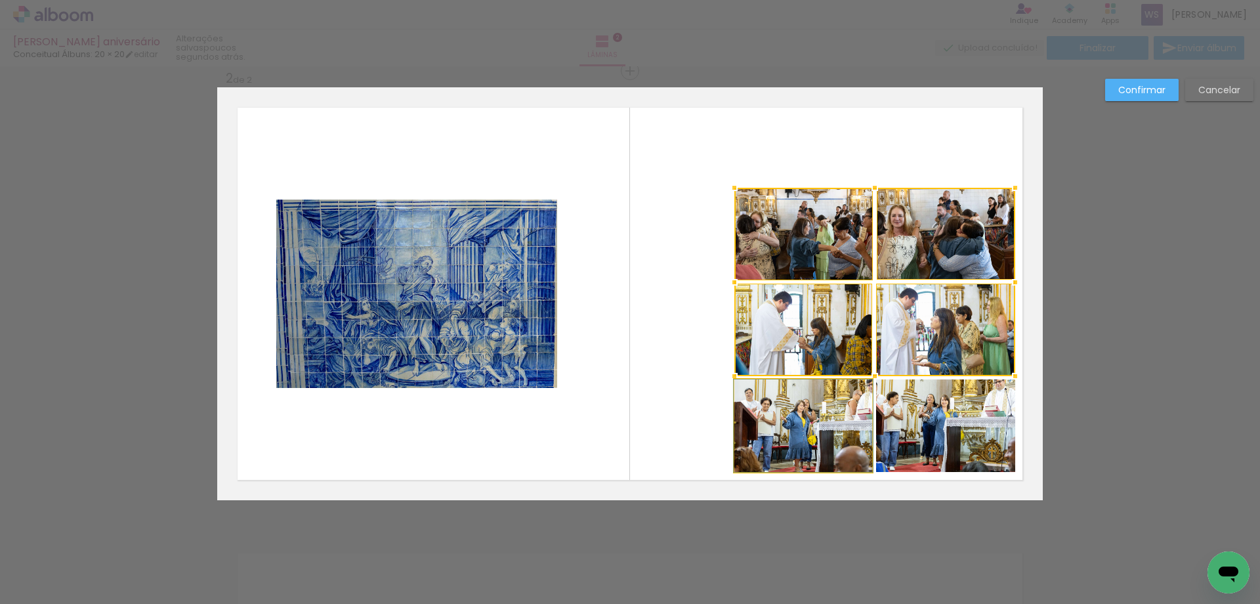
click at [838, 397] on quentale-photo at bounding box center [803, 425] width 138 height 93
click at [915, 401] on div at bounding box center [874, 330] width 281 height 285
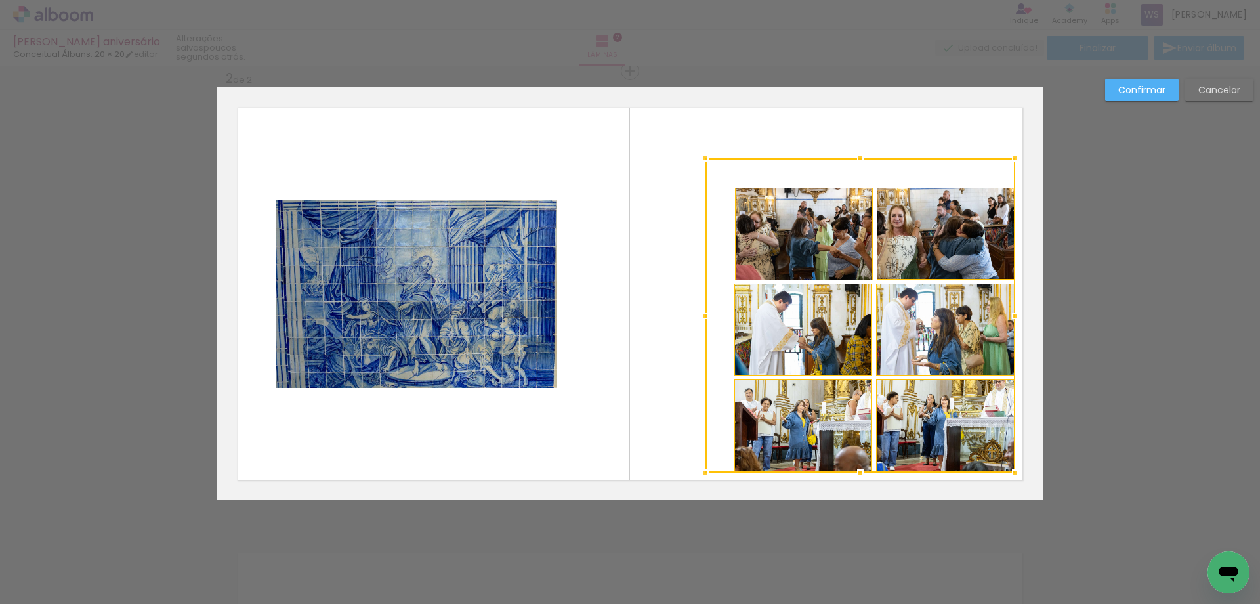
drag, startPoint x: 732, startPoint y: 185, endPoint x: 633, endPoint y: 137, distance: 110.4
click at [599, 95] on album-spread "2 de 2" at bounding box center [630, 293] width 826 height 413
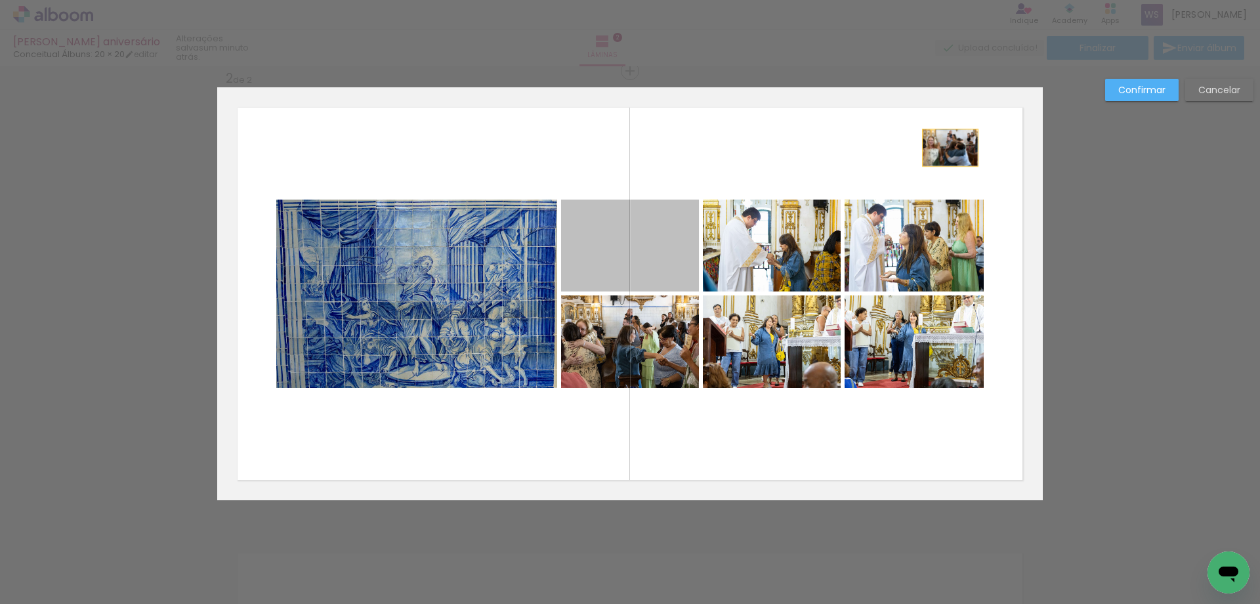
drag, startPoint x: 676, startPoint y: 232, endPoint x: 950, endPoint y: 148, distance: 287.1
click at [950, 148] on quentale-layouter at bounding box center [630, 293] width 826 height 413
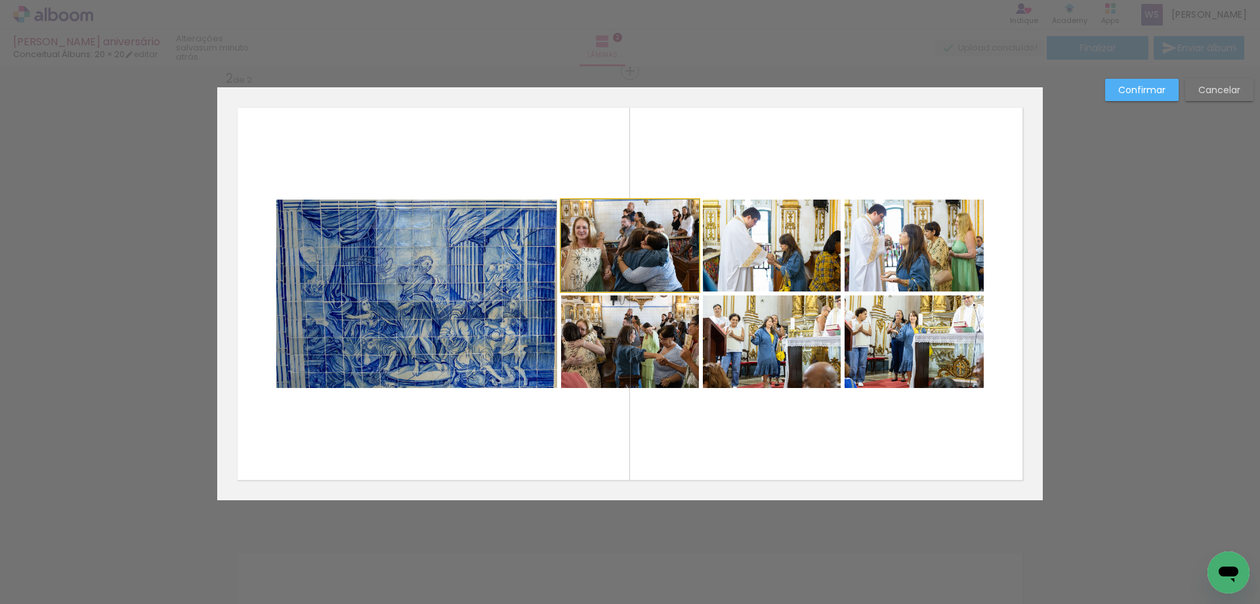
click at [658, 257] on quentale-photo at bounding box center [630, 246] width 138 height 92
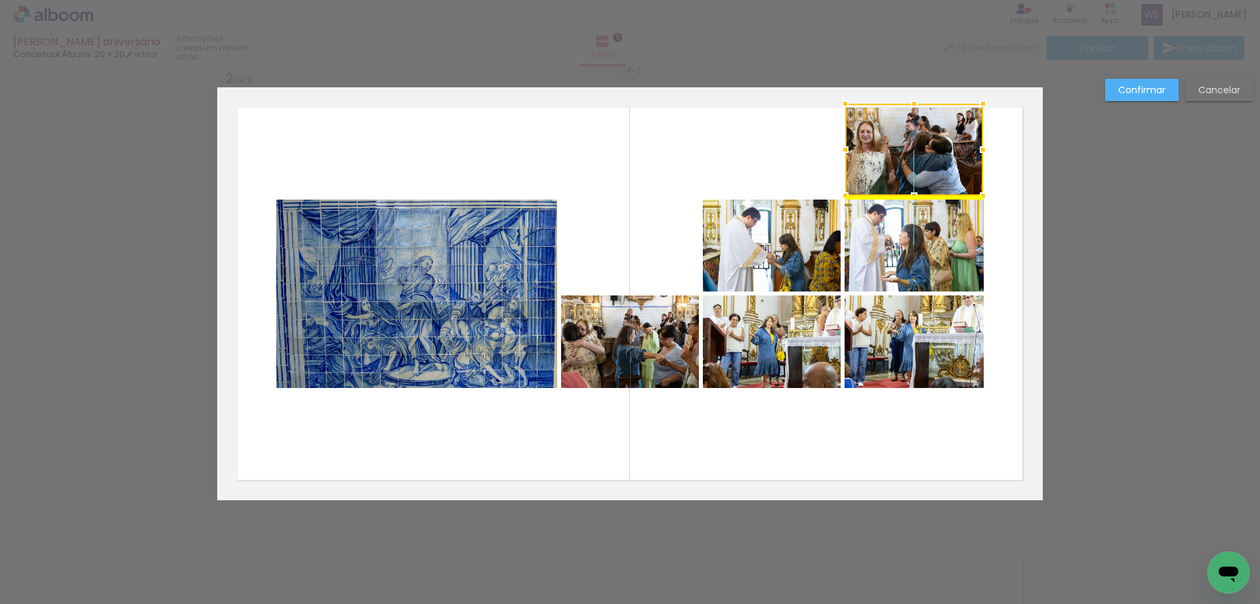
drag, startPoint x: 658, startPoint y: 257, endPoint x: 950, endPoint y: 153, distance: 309.3
click at [950, 153] on div at bounding box center [914, 150] width 138 height 92
click at [671, 347] on quentale-photo at bounding box center [630, 341] width 138 height 93
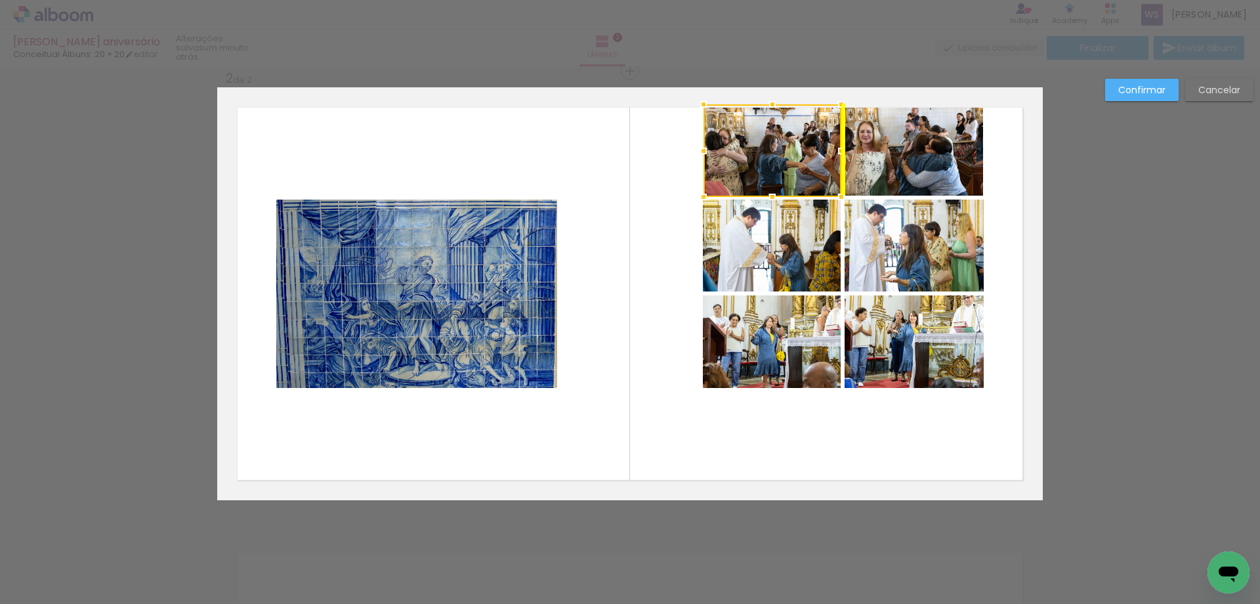
drag, startPoint x: 671, startPoint y: 347, endPoint x: 814, endPoint y: 155, distance: 238.8
click at [814, 155] on div at bounding box center [773, 150] width 138 height 93
click at [685, 202] on quentale-layouter at bounding box center [630, 293] width 826 height 413
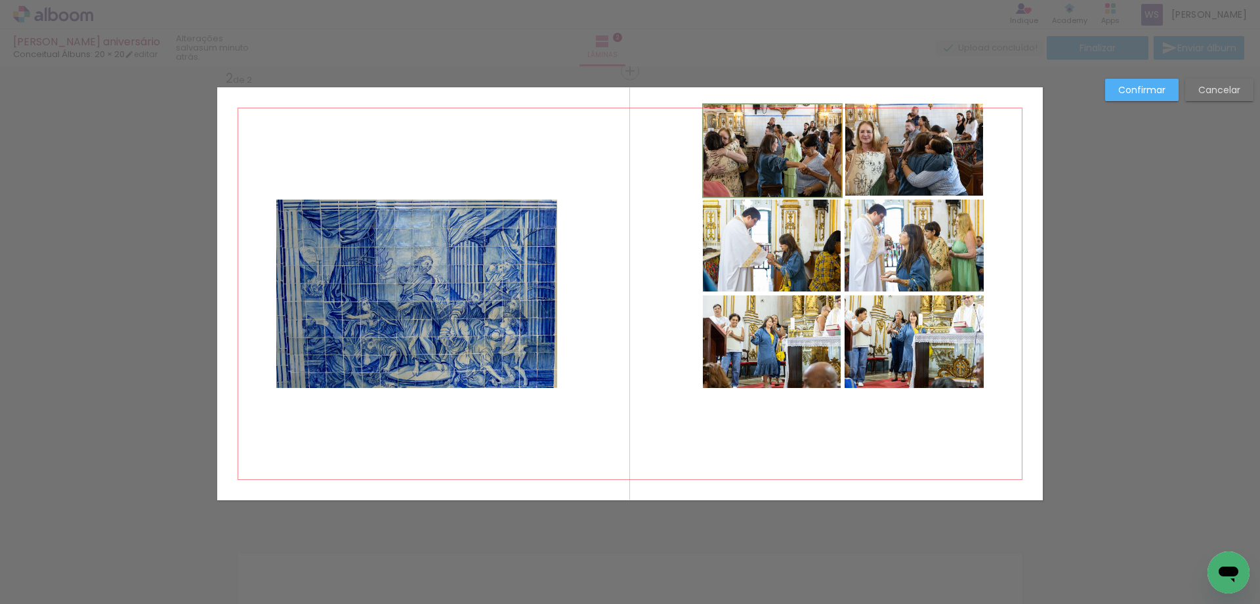
click at [793, 173] on quentale-photo at bounding box center [773, 150] width 138 height 93
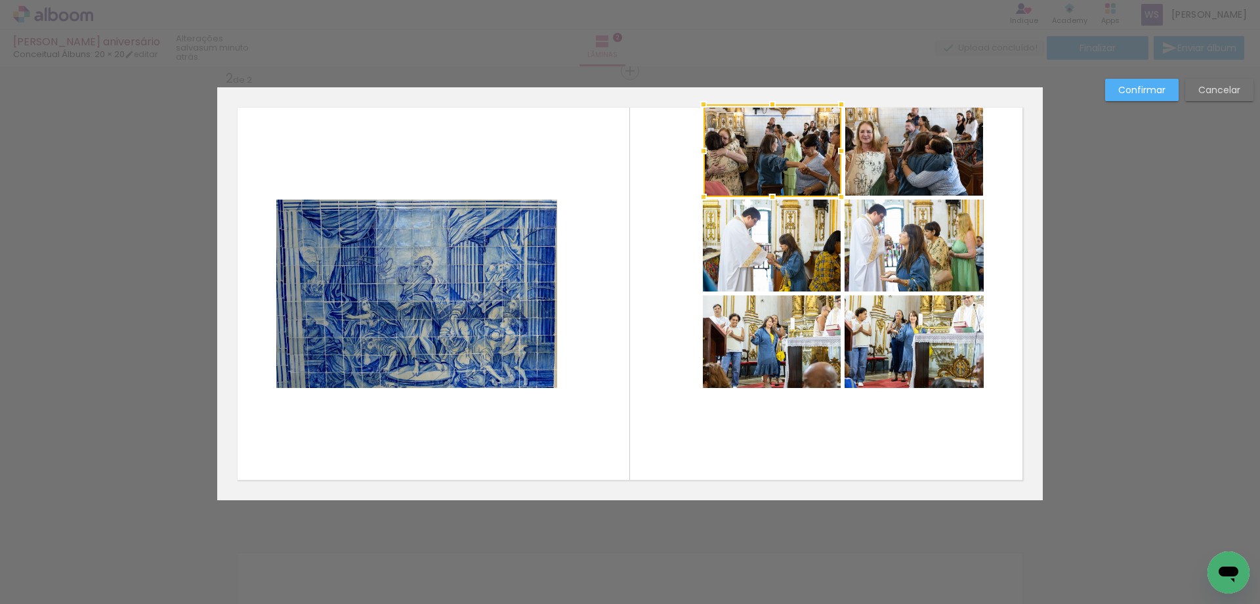
click at [901, 169] on quentale-photo at bounding box center [914, 150] width 138 height 92
click at [802, 246] on quentale-photo at bounding box center [772, 246] width 138 height 92
click at [905, 247] on div at bounding box center [843, 198] width 280 height 188
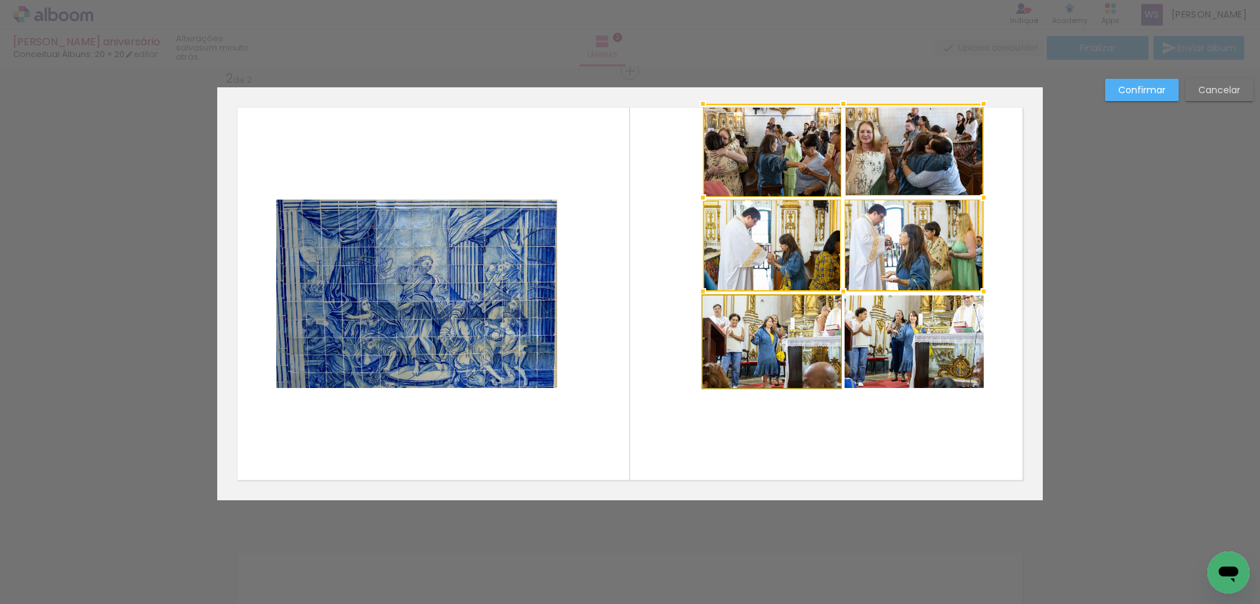
click at [807, 322] on quentale-photo at bounding box center [772, 341] width 138 height 93
click at [880, 326] on div at bounding box center [843, 246] width 281 height 284
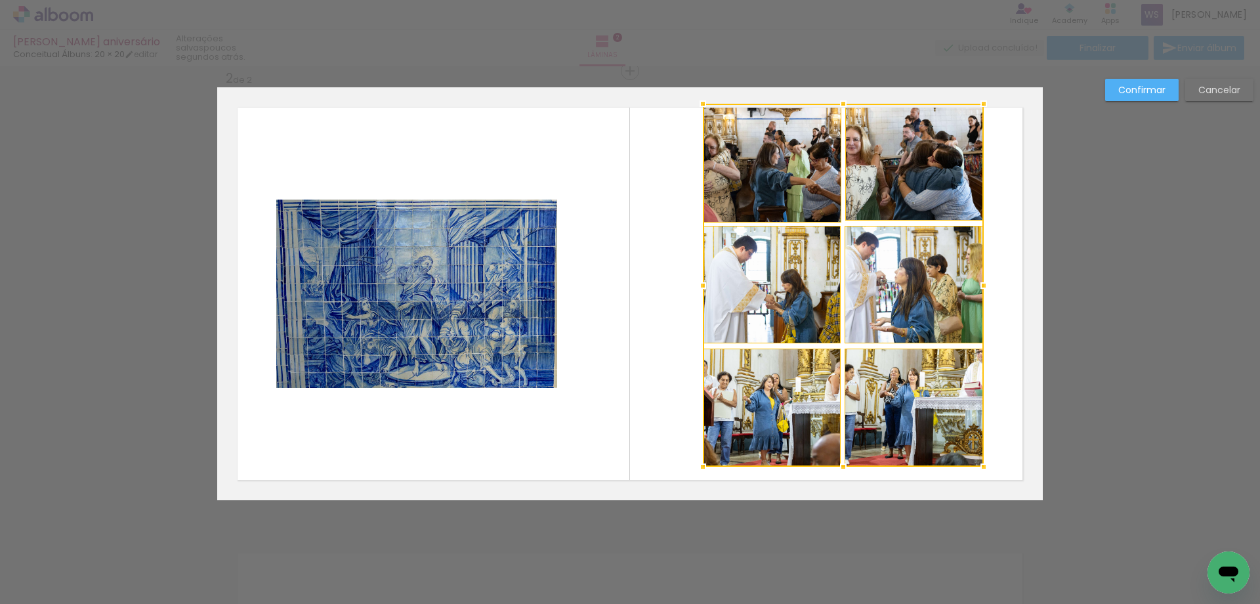
drag, startPoint x: 843, startPoint y: 389, endPoint x: 834, endPoint y: 468, distance: 79.2
click at [834, 468] on div at bounding box center [843, 467] width 26 height 26
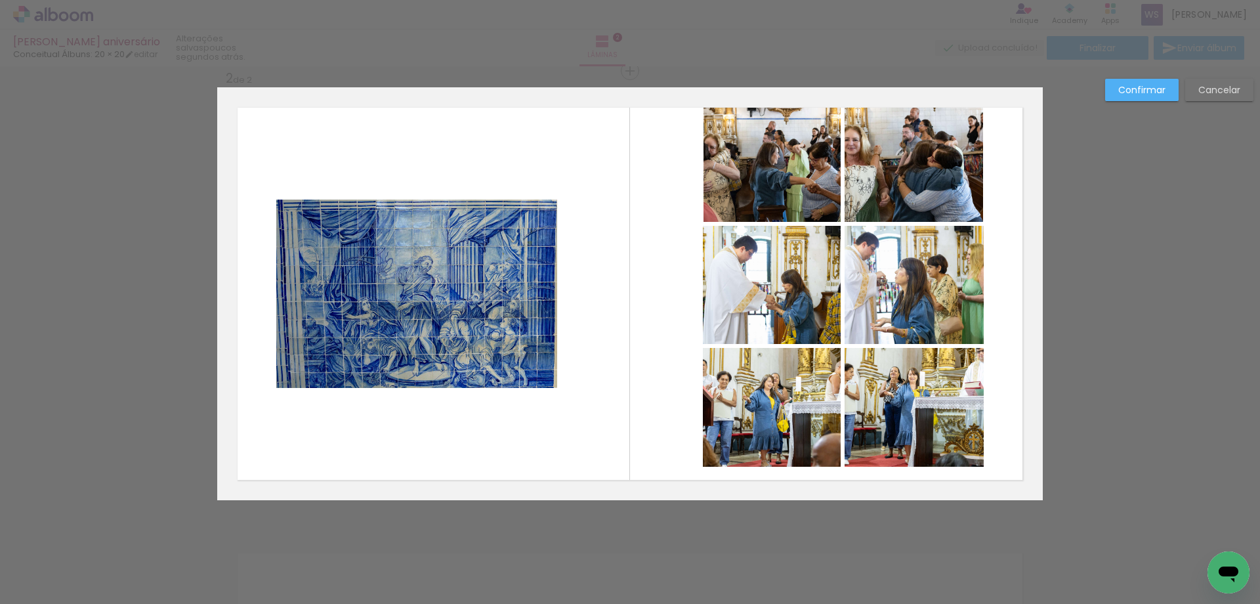
click at [784, 200] on quentale-photo at bounding box center [772, 162] width 137 height 117
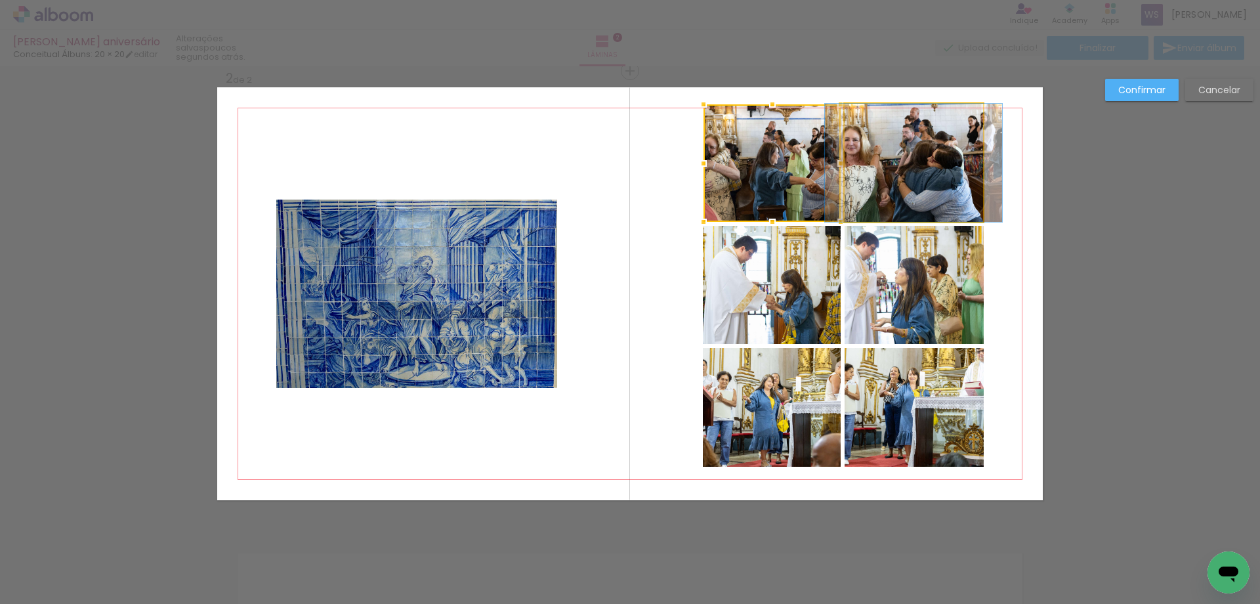
click at [895, 201] on quentale-photo at bounding box center [914, 163] width 138 height 118
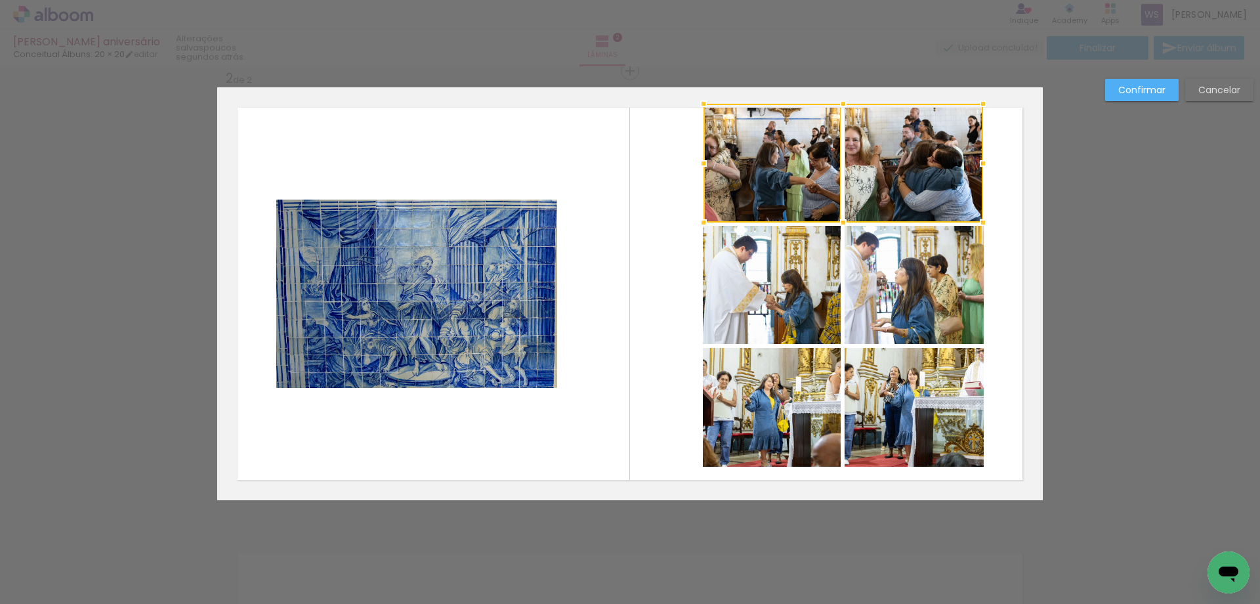
click at [807, 292] on quentale-photo at bounding box center [772, 285] width 138 height 118
click at [904, 285] on div at bounding box center [843, 224] width 280 height 240
click at [806, 387] on quentale-photo at bounding box center [772, 407] width 138 height 119
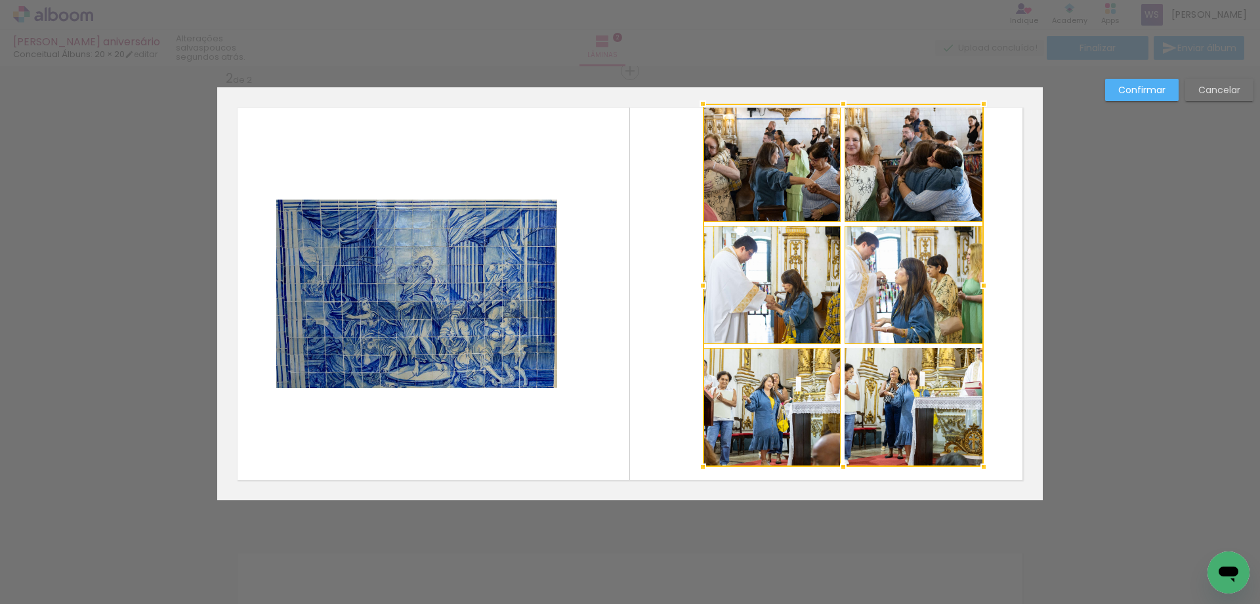
click at [894, 388] on div at bounding box center [843, 285] width 281 height 363
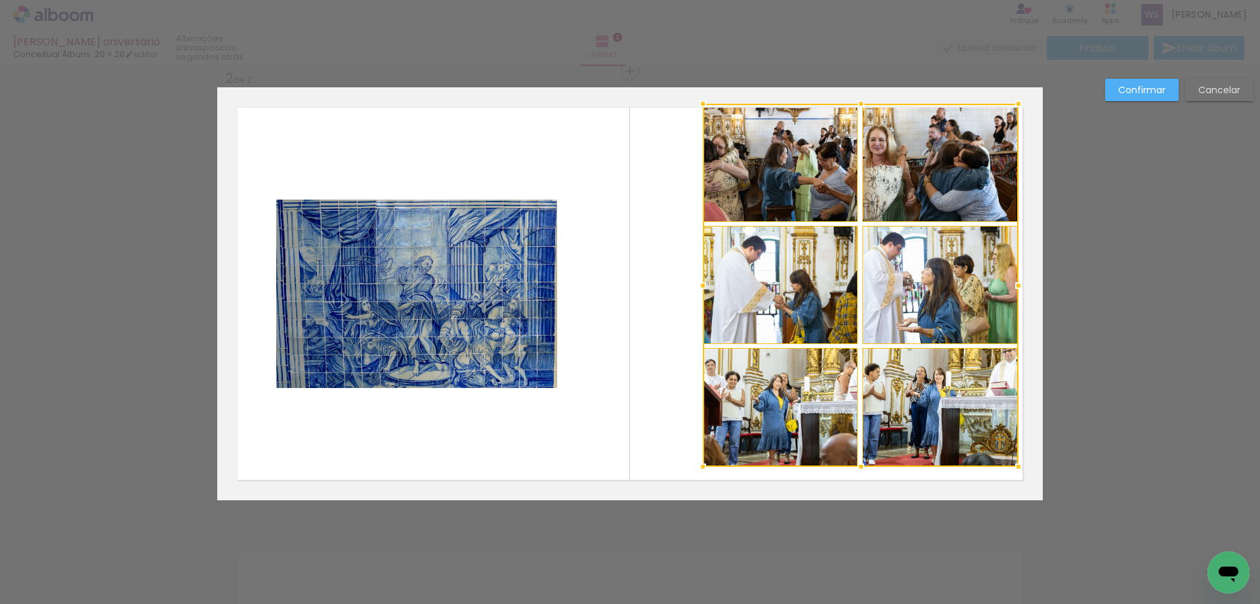
drag, startPoint x: 981, startPoint y: 284, endPoint x: 1016, endPoint y: 287, distance: 35.0
click at [1016, 287] on div at bounding box center [1018, 285] width 26 height 26
click at [816, 200] on div at bounding box center [861, 285] width 316 height 363
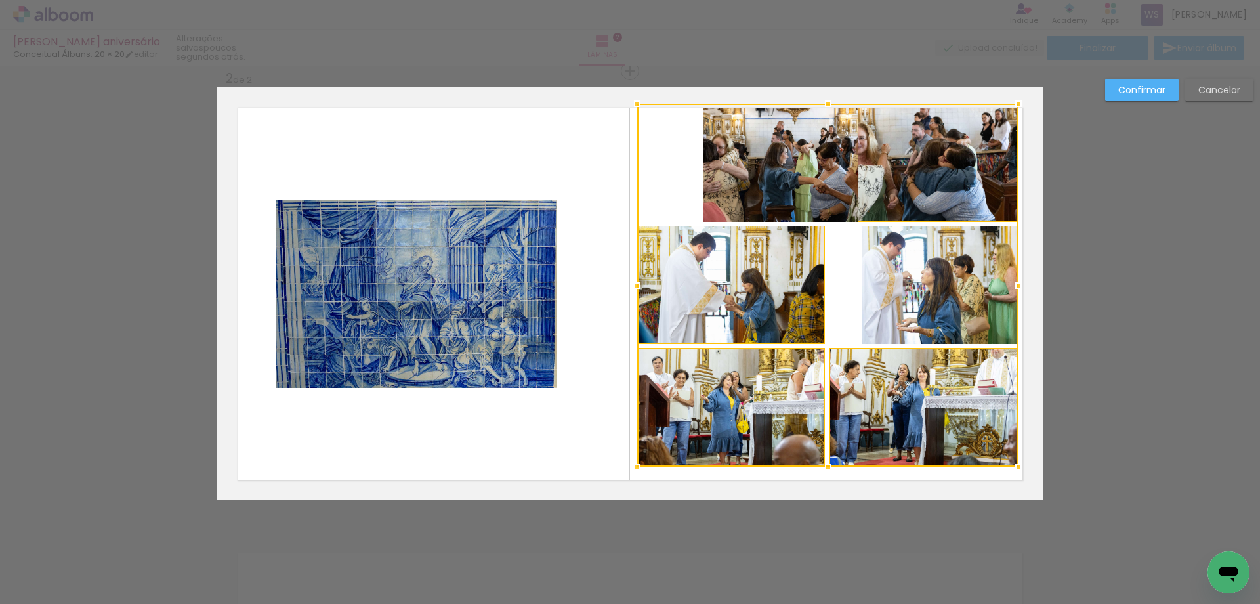
drag, startPoint x: 704, startPoint y: 287, endPoint x: 638, endPoint y: 287, distance: 65.6
click at [638, 287] on div at bounding box center [637, 285] width 26 height 26
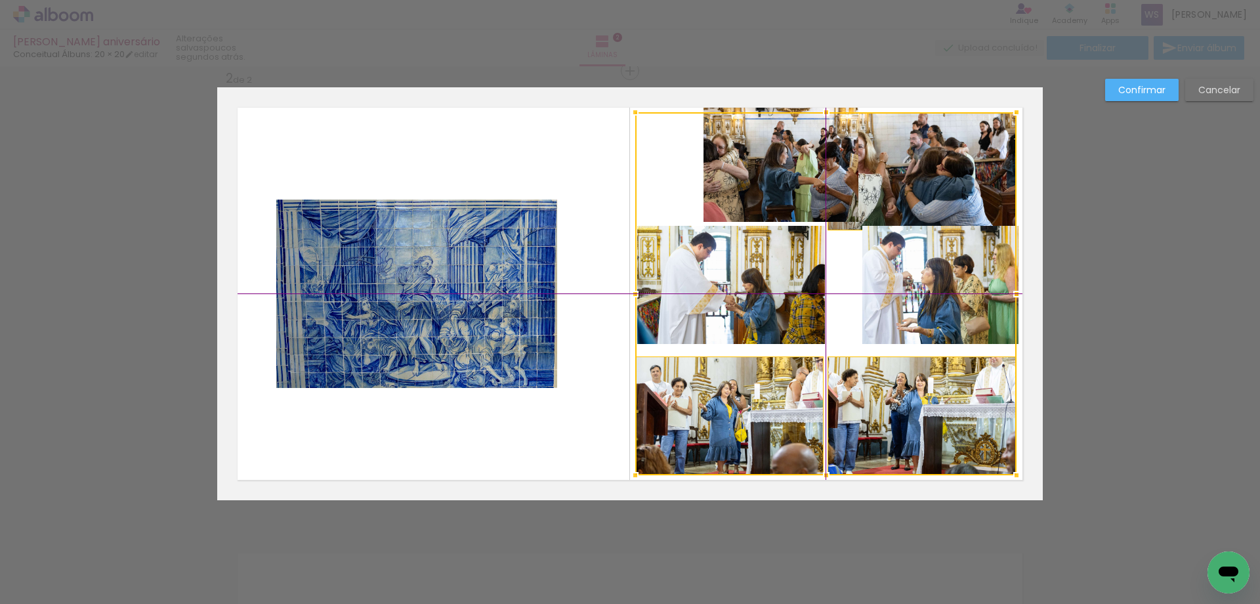
drag, startPoint x: 755, startPoint y: 282, endPoint x: 752, endPoint y: 291, distance: 10.2
click at [752, 291] on div at bounding box center [825, 293] width 381 height 363
click at [786, 192] on div at bounding box center [825, 293] width 381 height 363
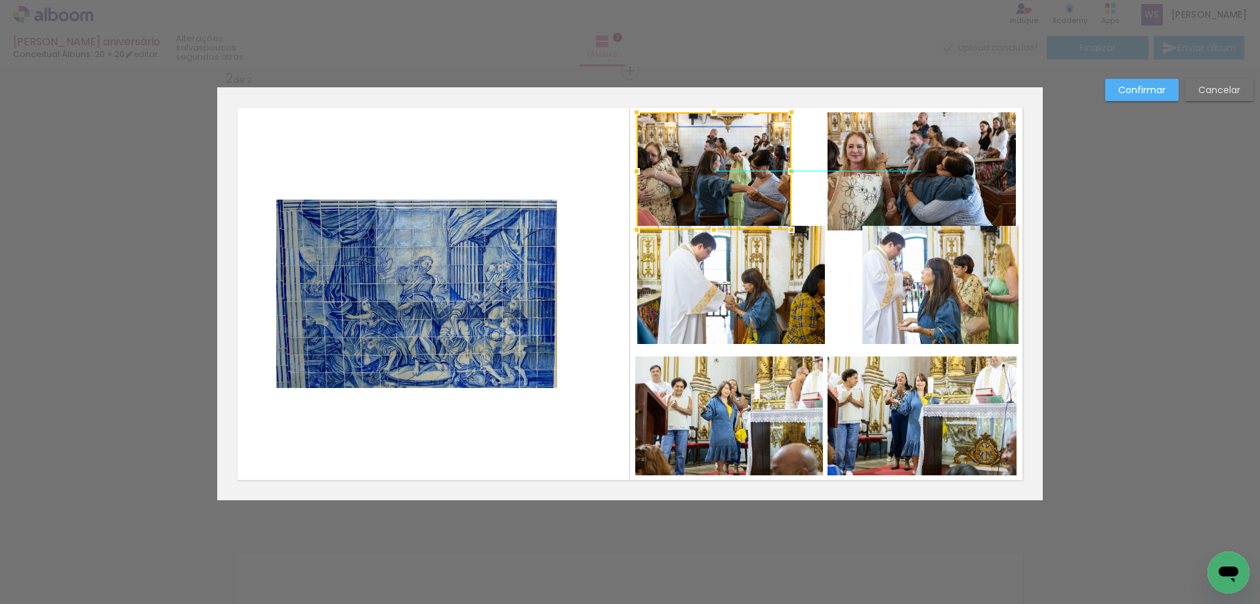
drag, startPoint x: 779, startPoint y: 188, endPoint x: 714, endPoint y: 194, distance: 65.3
click at [714, 194] on div at bounding box center [714, 170] width 155 height 117
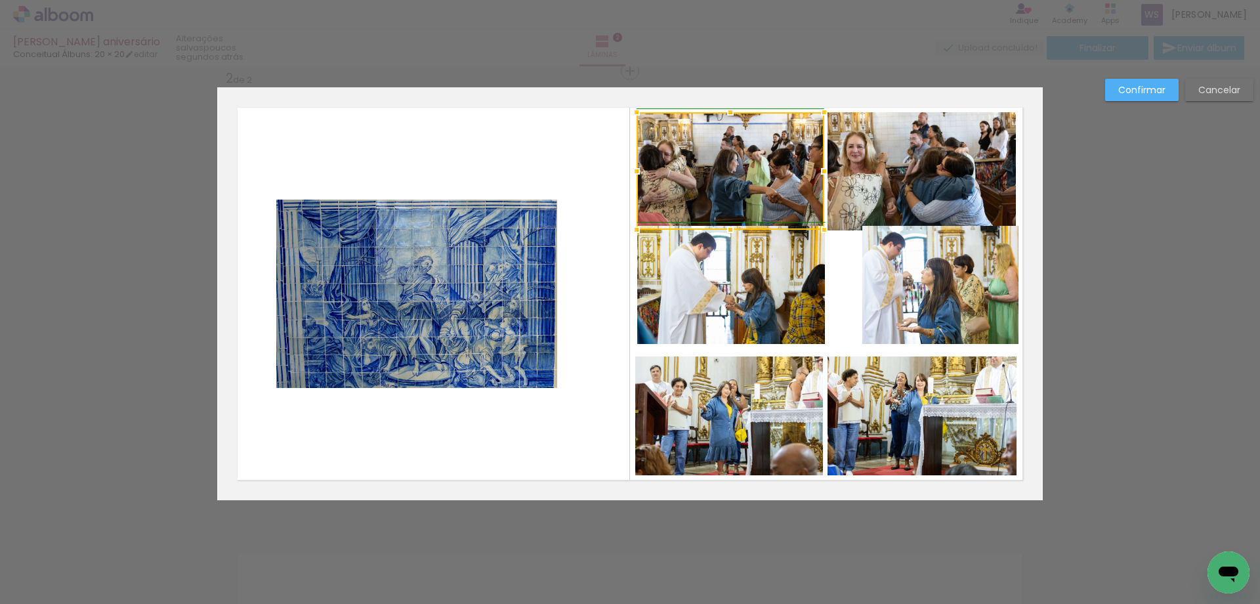
drag, startPoint x: 790, startPoint y: 169, endPoint x: 823, endPoint y: 172, distance: 33.0
click at [823, 172] on div at bounding box center [824, 171] width 26 height 26
click at [837, 256] on quentale-layouter at bounding box center [630, 293] width 826 height 413
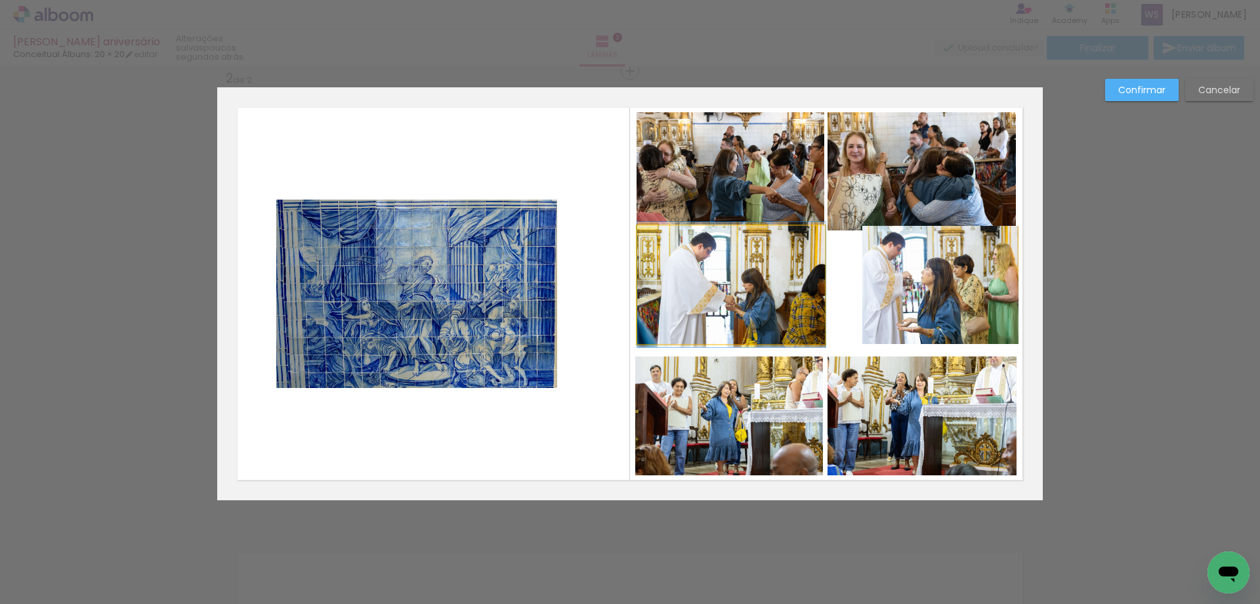
click at [762, 300] on quentale-photo at bounding box center [731, 285] width 188 height 118
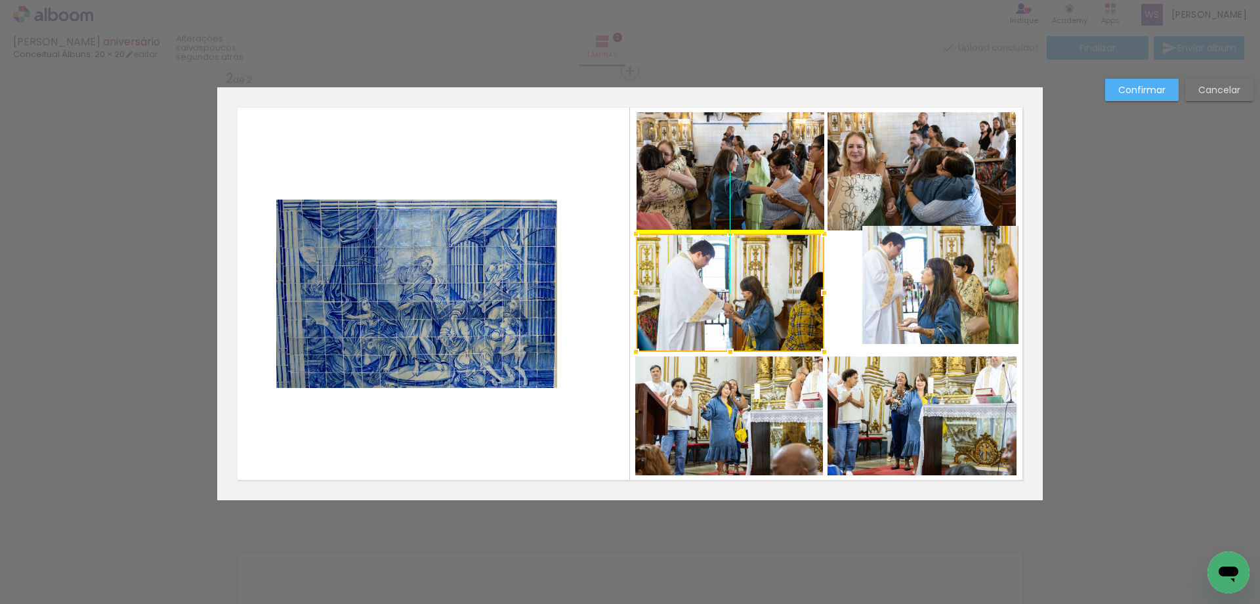
click at [761, 305] on div at bounding box center [730, 293] width 188 height 118
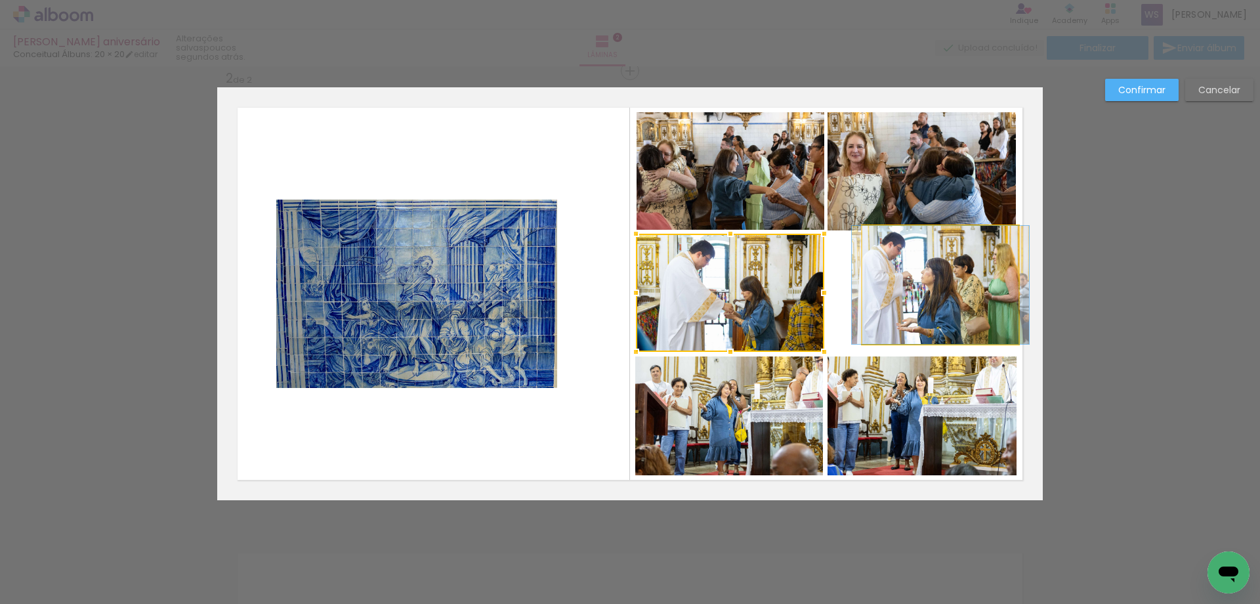
click at [904, 296] on quentale-photo at bounding box center [940, 285] width 156 height 118
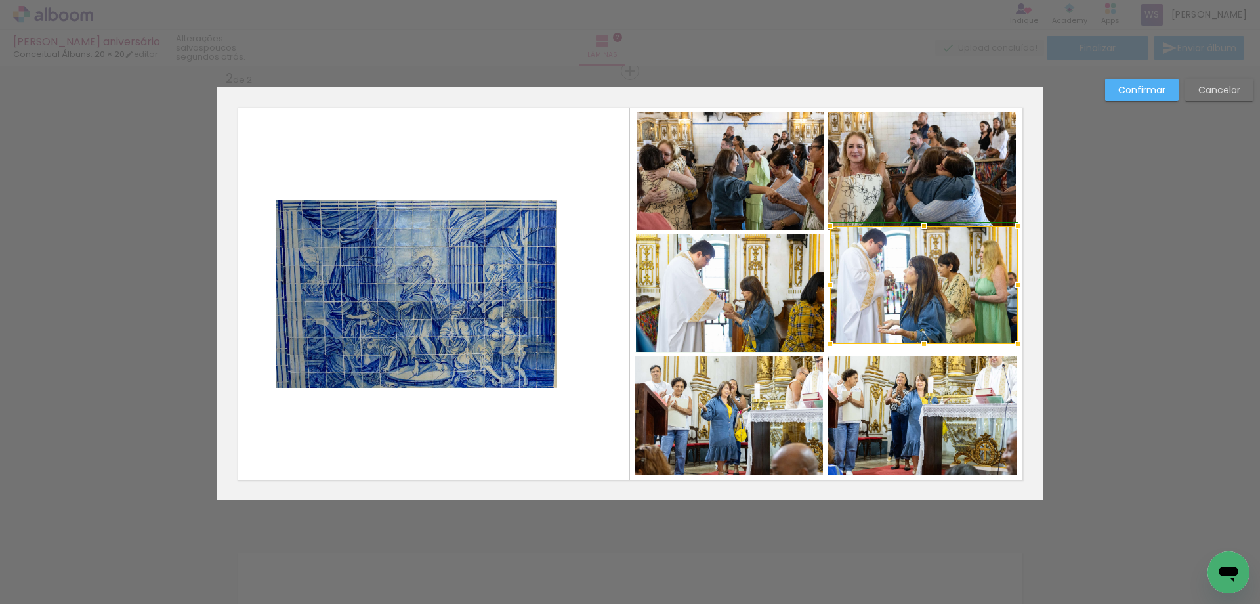
drag, startPoint x: 864, startPoint y: 286, endPoint x: 833, endPoint y: 290, distance: 31.1
click at [833, 290] on div at bounding box center [830, 285] width 26 height 26
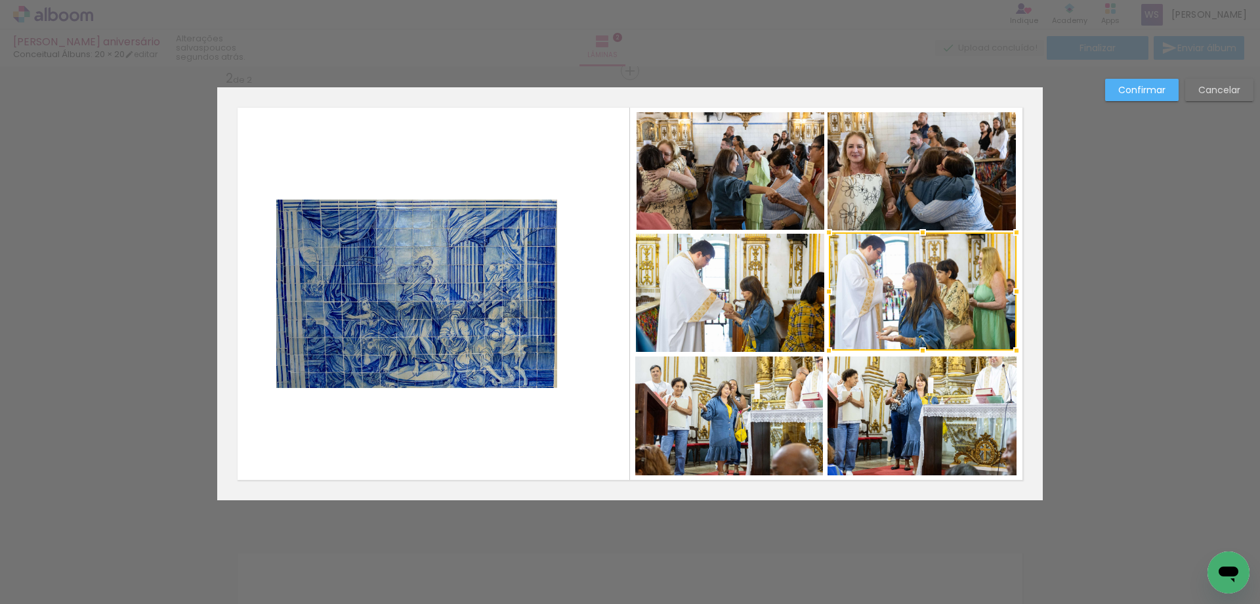
drag, startPoint x: 905, startPoint y: 287, endPoint x: 904, endPoint y: 294, distance: 6.7
click at [904, 294] on div at bounding box center [923, 291] width 188 height 118
click at [925, 194] on quentale-photo at bounding box center [922, 171] width 188 height 118
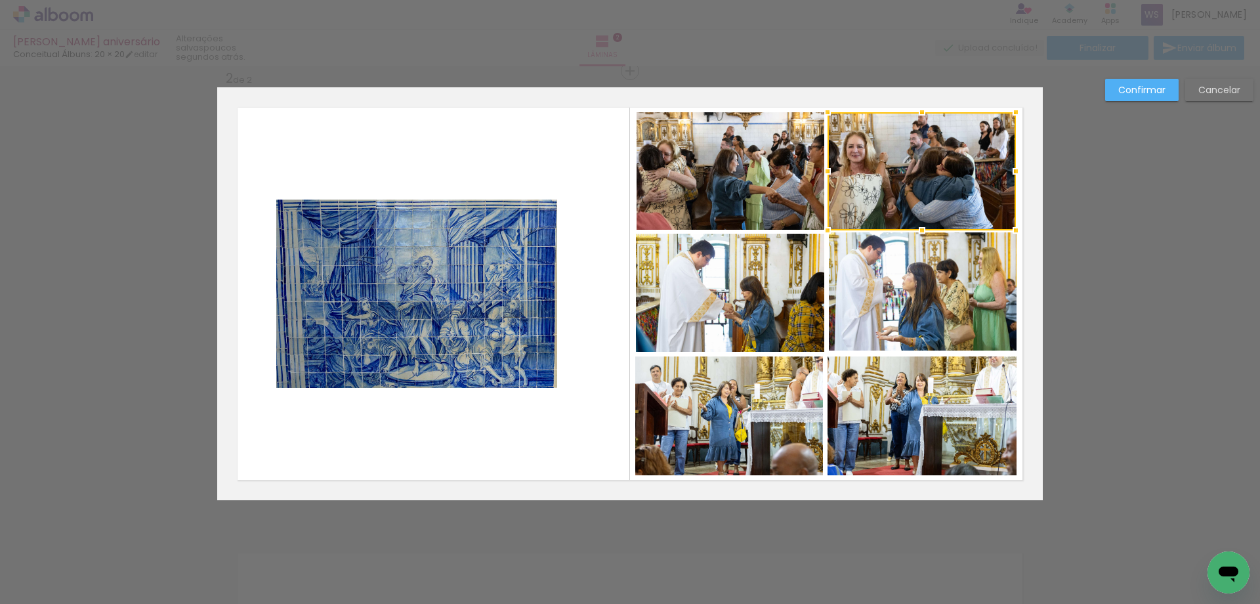
click at [474, 239] on quentale-photo at bounding box center [416, 294] width 281 height 188
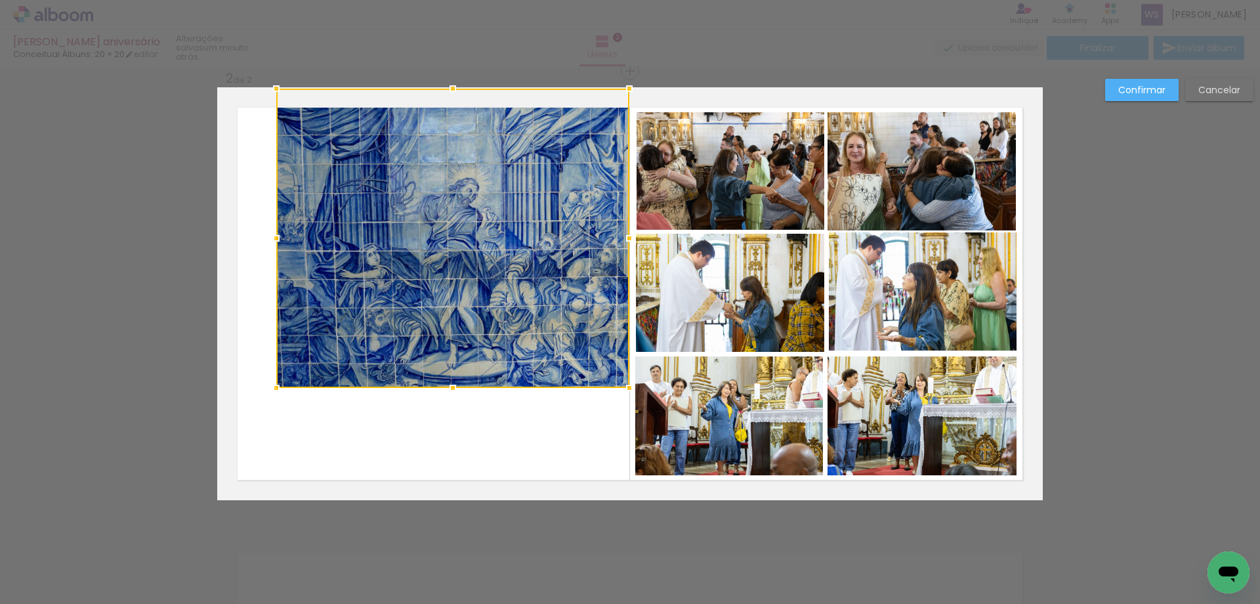
drag, startPoint x: 559, startPoint y: 198, endPoint x: 630, endPoint y: 101, distance: 120.6
click at [630, 101] on div at bounding box center [629, 88] width 26 height 26
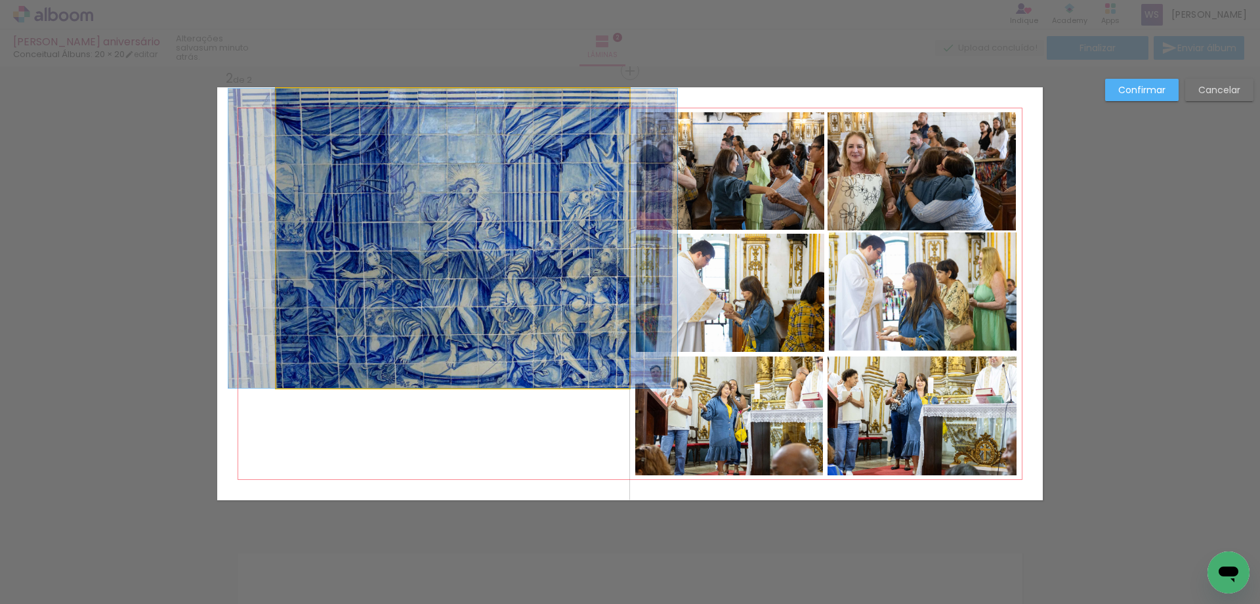
click at [337, 362] on quentale-photo at bounding box center [452, 238] width 353 height 299
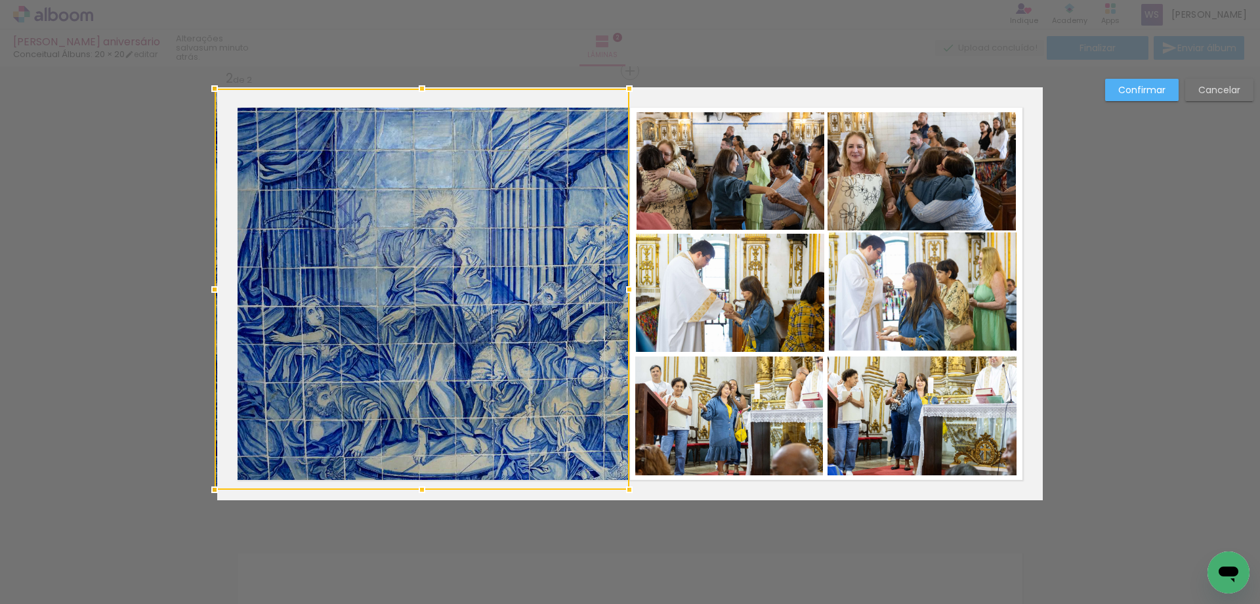
drag, startPoint x: 279, startPoint y: 386, endPoint x: 196, endPoint y: 473, distance: 120.2
click at [196, 473] on div "Inserir lâmina 1 de 2 Inserir lâmina 2 de 2 Confirmar Cancelar" at bounding box center [630, 288] width 1260 height 1368
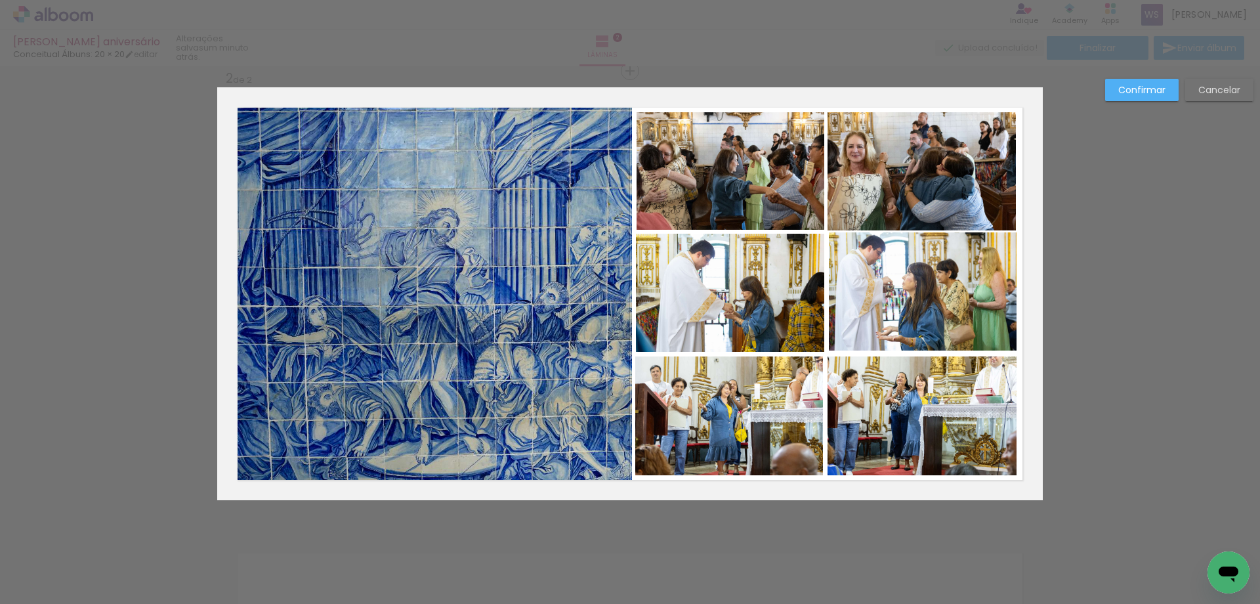
click at [785, 56] on div at bounding box center [630, 33] width 1260 height 66
click at [860, 257] on quentale-photo at bounding box center [923, 291] width 188 height 118
click at [864, 264] on div at bounding box center [922, 293] width 188 height 118
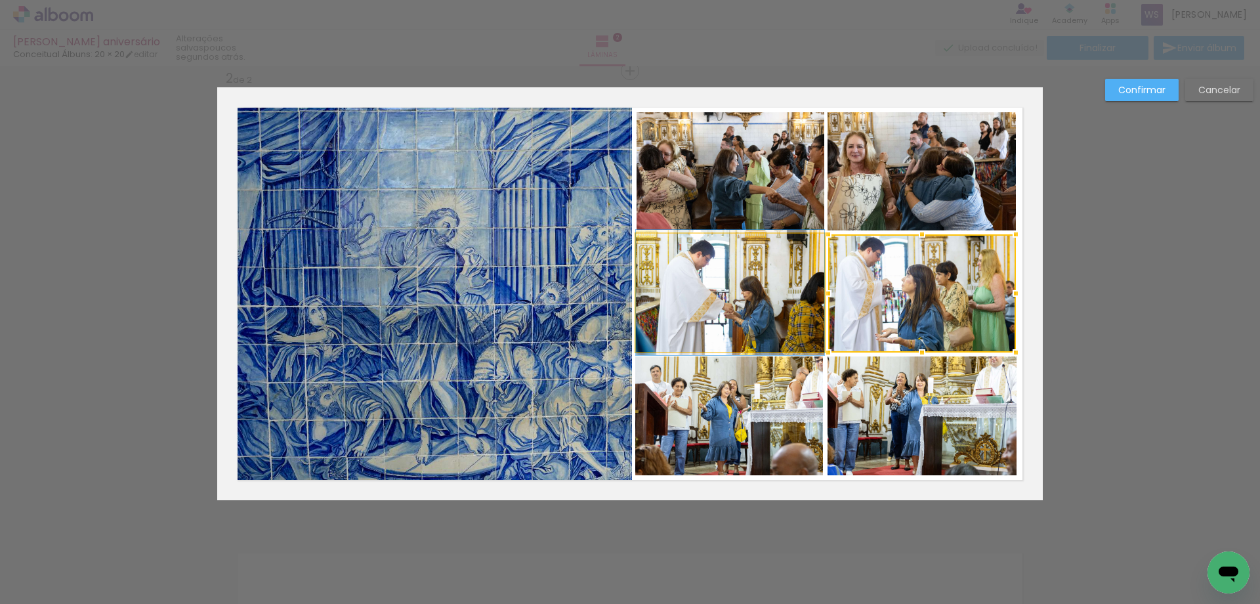
click at [794, 282] on quentale-photo at bounding box center [730, 293] width 188 height 118
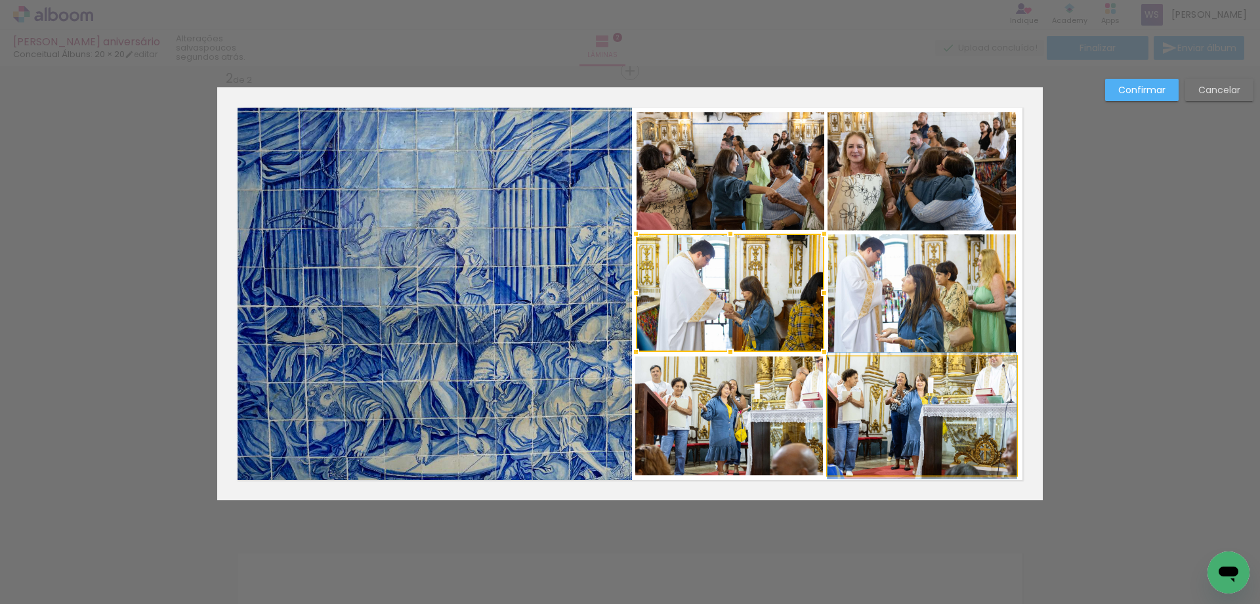
click at [908, 424] on quentale-photo at bounding box center [922, 415] width 189 height 119
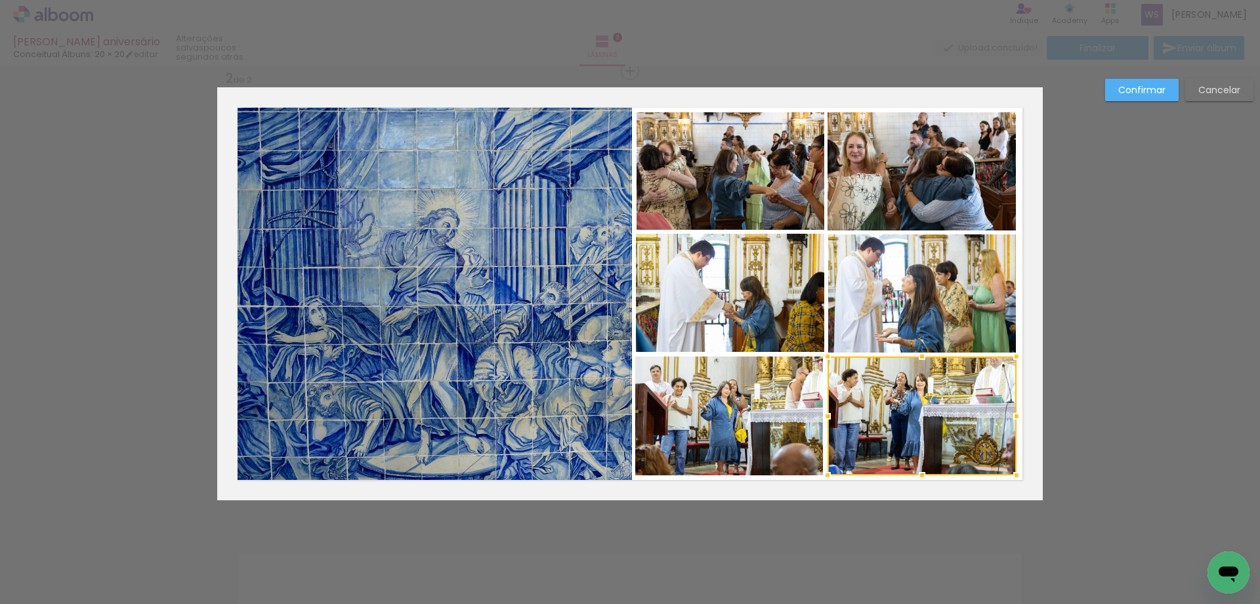
click at [511, 257] on quentale-photo at bounding box center [424, 289] width 415 height 401
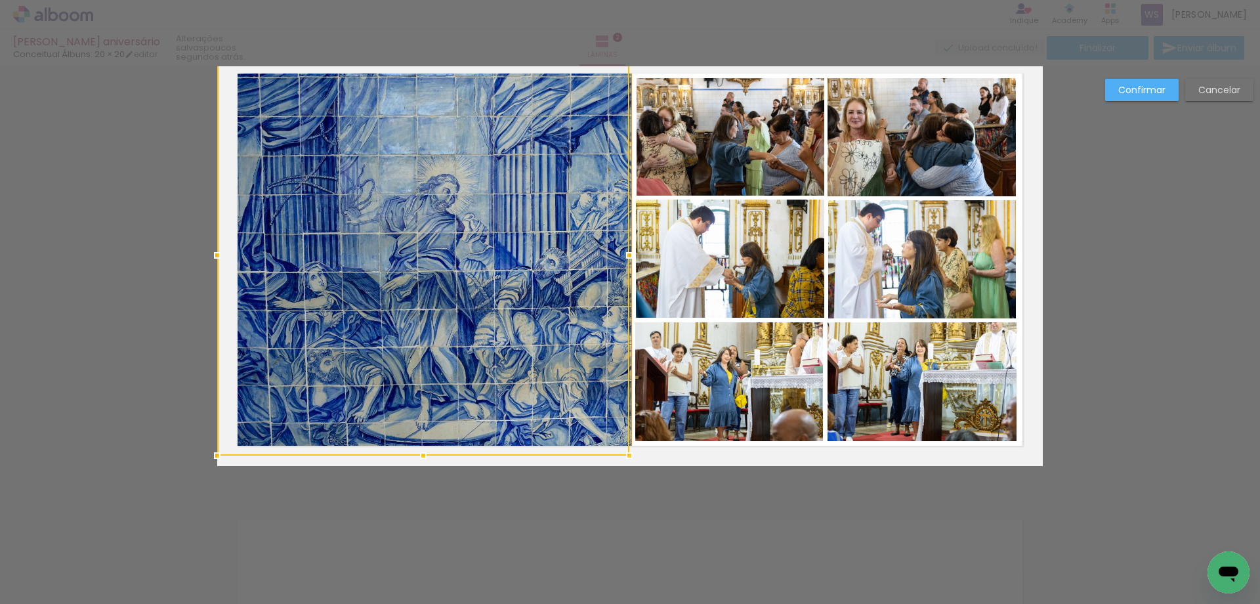
scroll to position [497, 0]
click at [0, 0] on slot "Confirmar" at bounding box center [0, 0] width 0 height 0
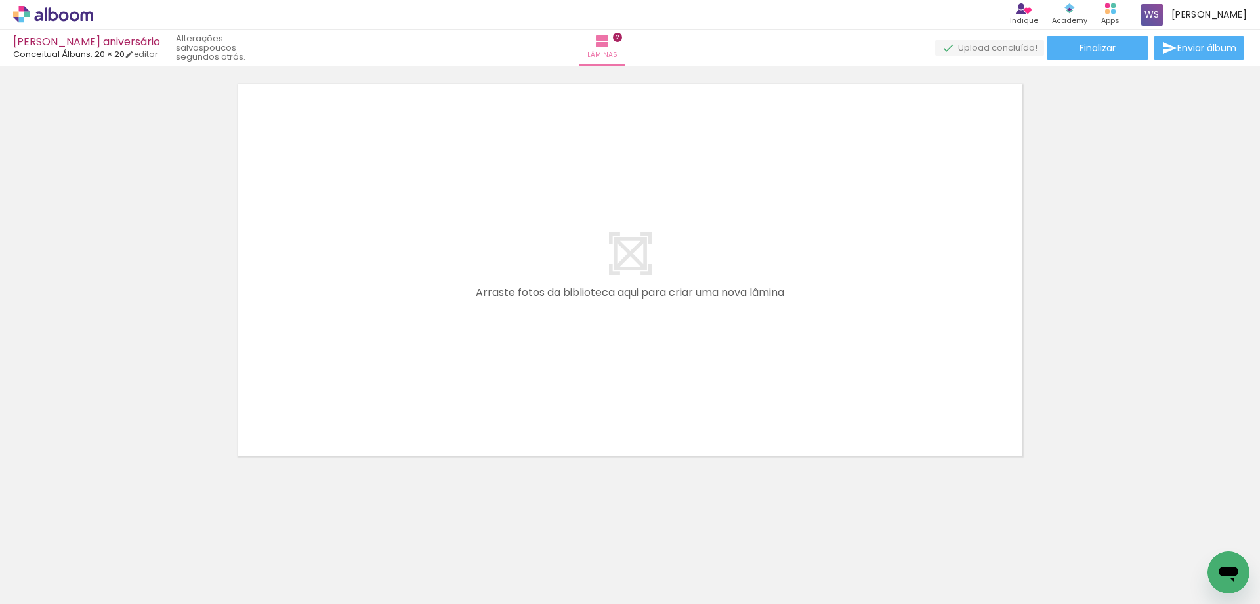
scroll to position [933, 0]
drag, startPoint x: 577, startPoint y: 555, endPoint x: 595, endPoint y: 402, distance: 154.7
click at [595, 402] on quentale-workspace at bounding box center [630, 302] width 1260 height 604
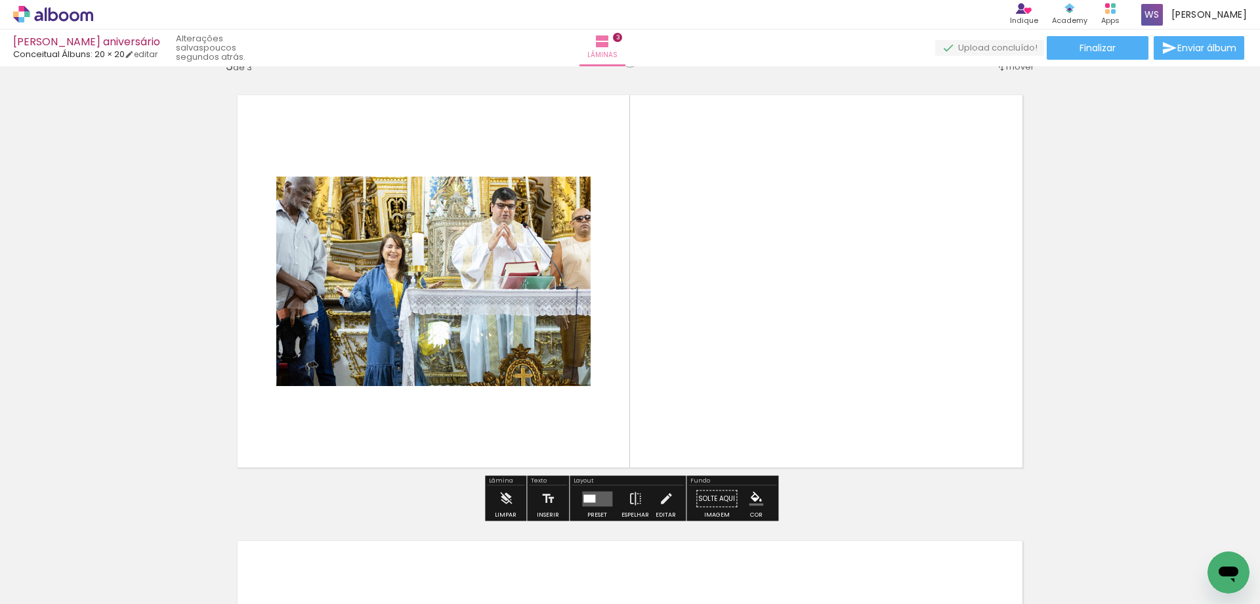
scroll to position [908, 0]
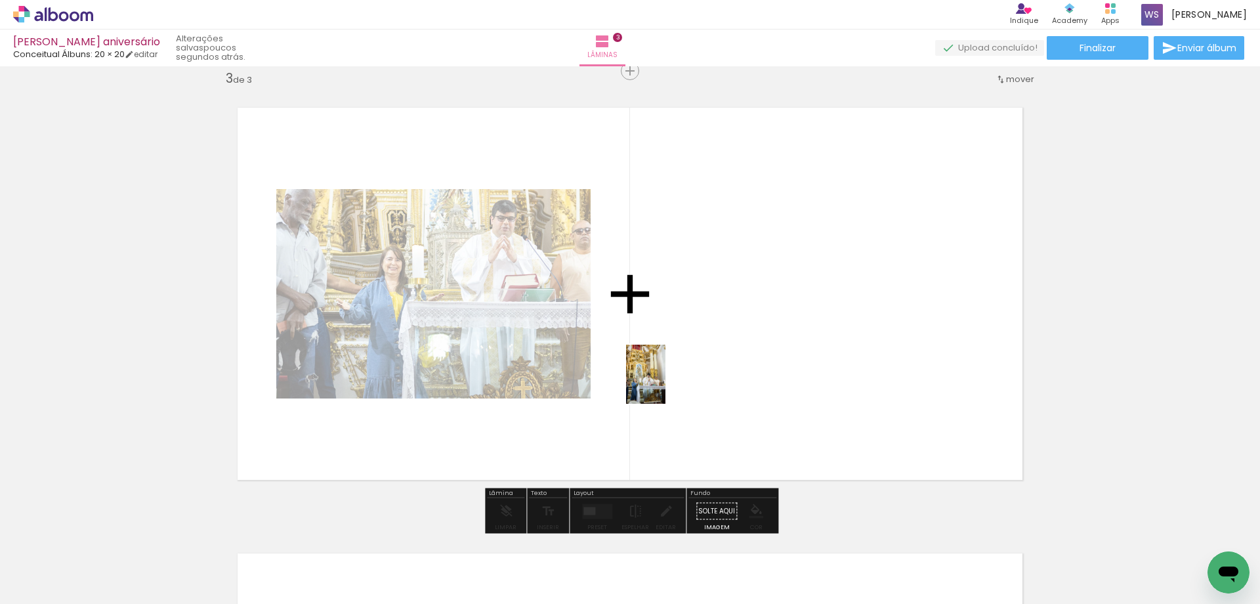
drag, startPoint x: 623, startPoint y: 551, endPoint x: 665, endPoint y: 384, distance: 172.7
click at [665, 384] on quentale-workspace at bounding box center [630, 302] width 1260 height 604
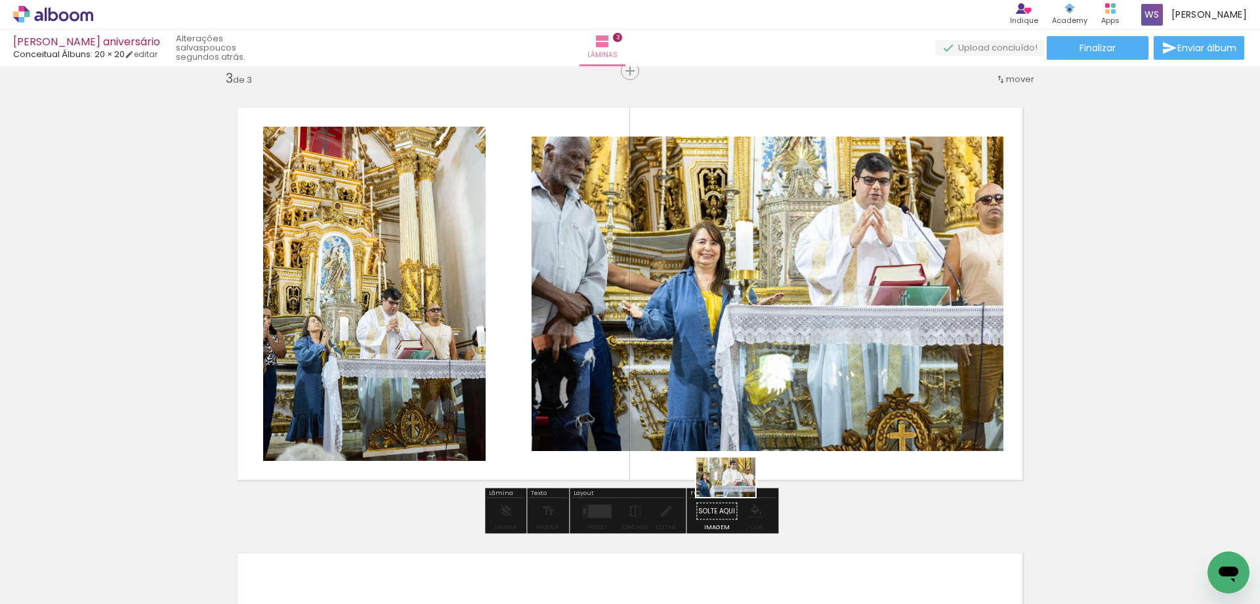
drag, startPoint x: 711, startPoint y: 562, endPoint x: 736, endPoint y: 497, distance: 69.4
click at [736, 497] on quentale-workspace at bounding box center [630, 302] width 1260 height 604
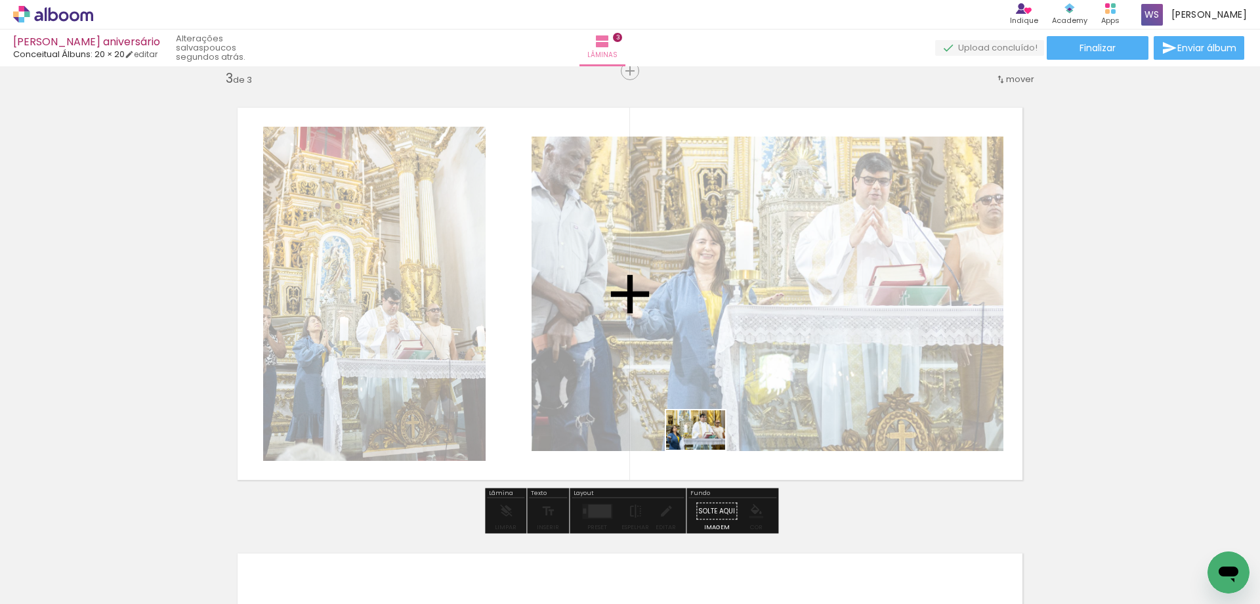
drag, startPoint x: 710, startPoint y: 557, endPoint x: 706, endPoint y: 450, distance: 107.7
click at [706, 450] on quentale-workspace at bounding box center [630, 302] width 1260 height 604
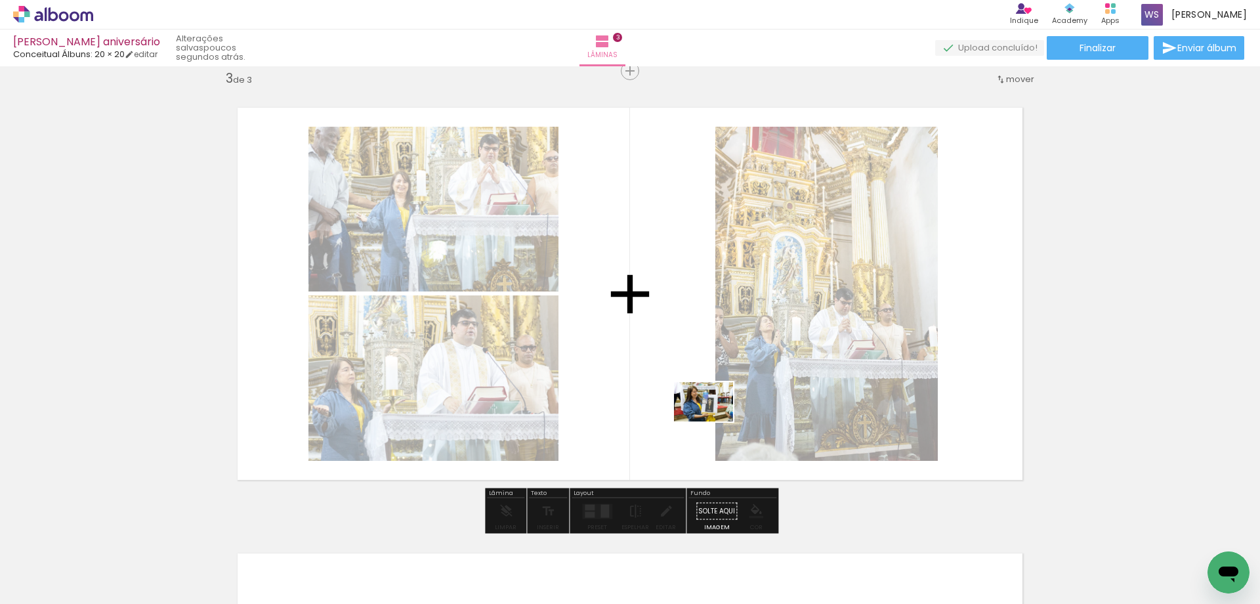
drag, startPoint x: 795, startPoint y: 574, endPoint x: 700, endPoint y: 404, distance: 194.8
click at [700, 404] on quentale-workspace at bounding box center [630, 302] width 1260 height 604
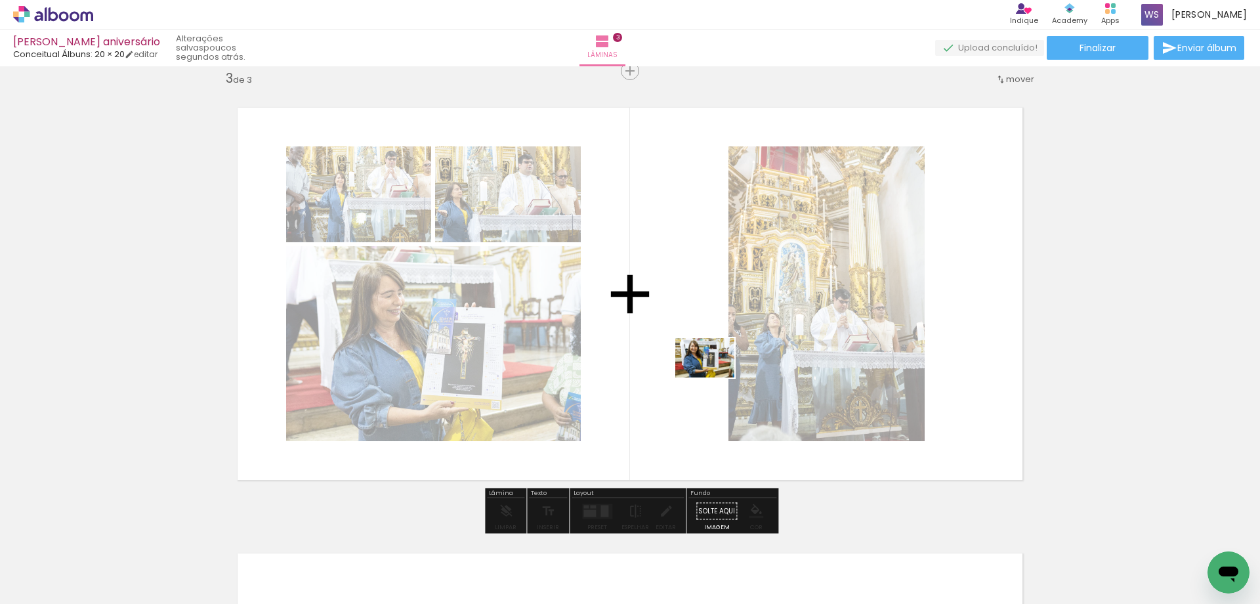
drag, startPoint x: 860, startPoint y: 549, endPoint x: 849, endPoint y: 495, distance: 54.8
click at [715, 377] on quentale-workspace at bounding box center [630, 302] width 1260 height 604
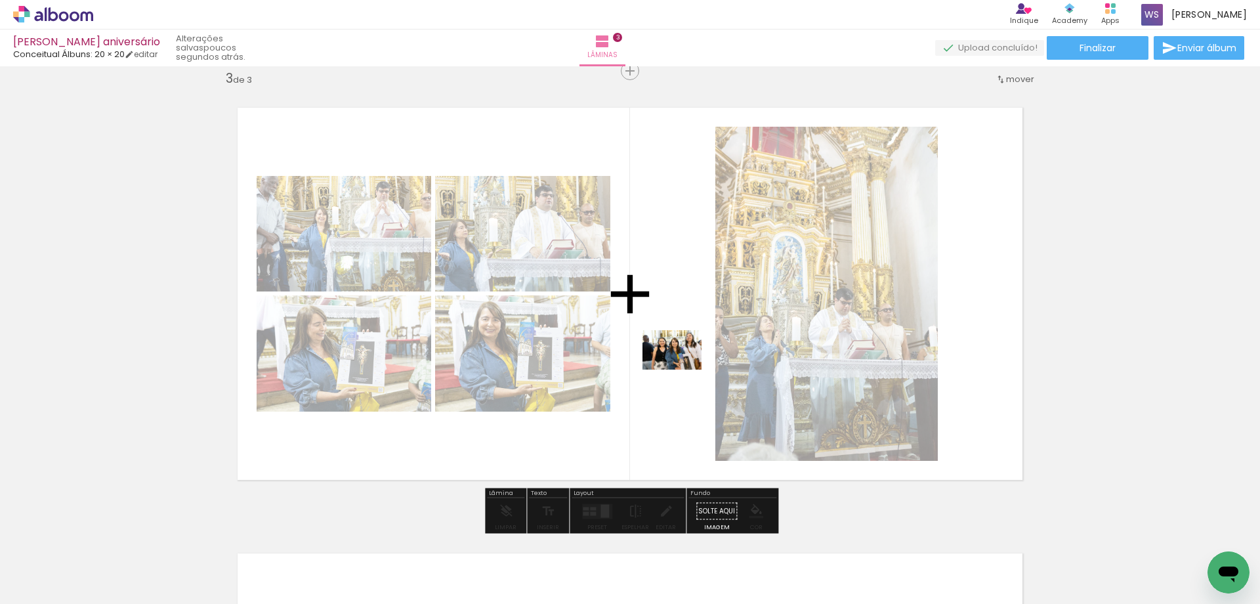
drag, startPoint x: 904, startPoint y: 545, endPoint x: 682, endPoint y: 369, distance: 283.6
click at [682, 369] on quentale-workspace at bounding box center [630, 302] width 1260 height 604
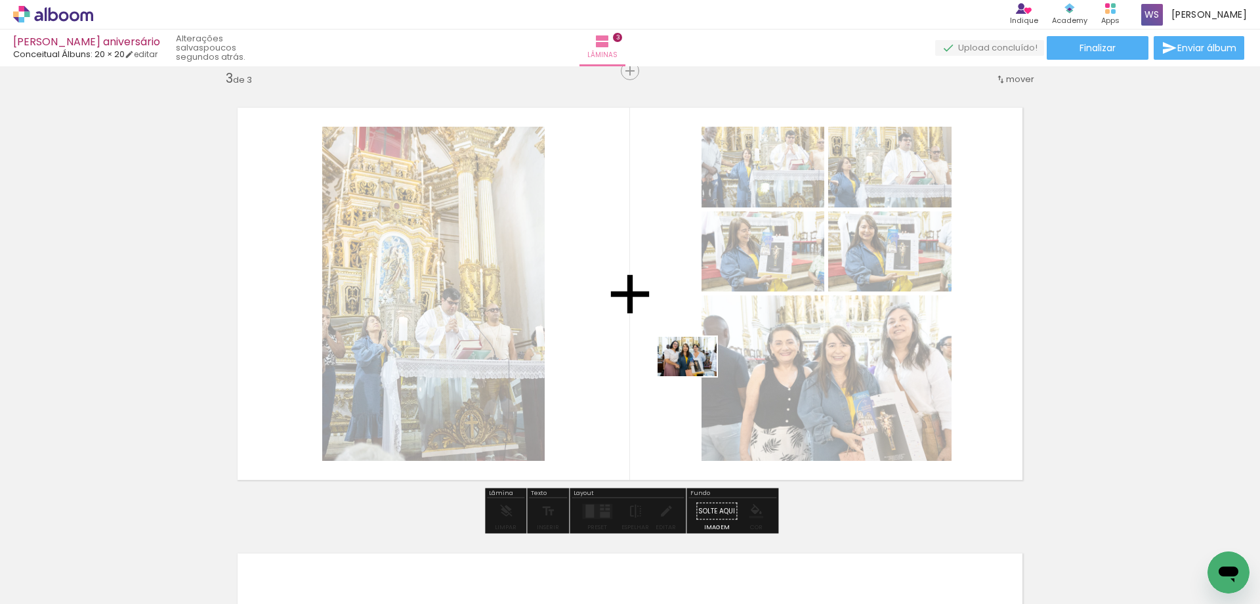
drag, startPoint x: 984, startPoint y: 548, endPoint x: 697, endPoint y: 376, distance: 335.0
click at [697, 376] on quentale-workspace at bounding box center [630, 302] width 1260 height 604
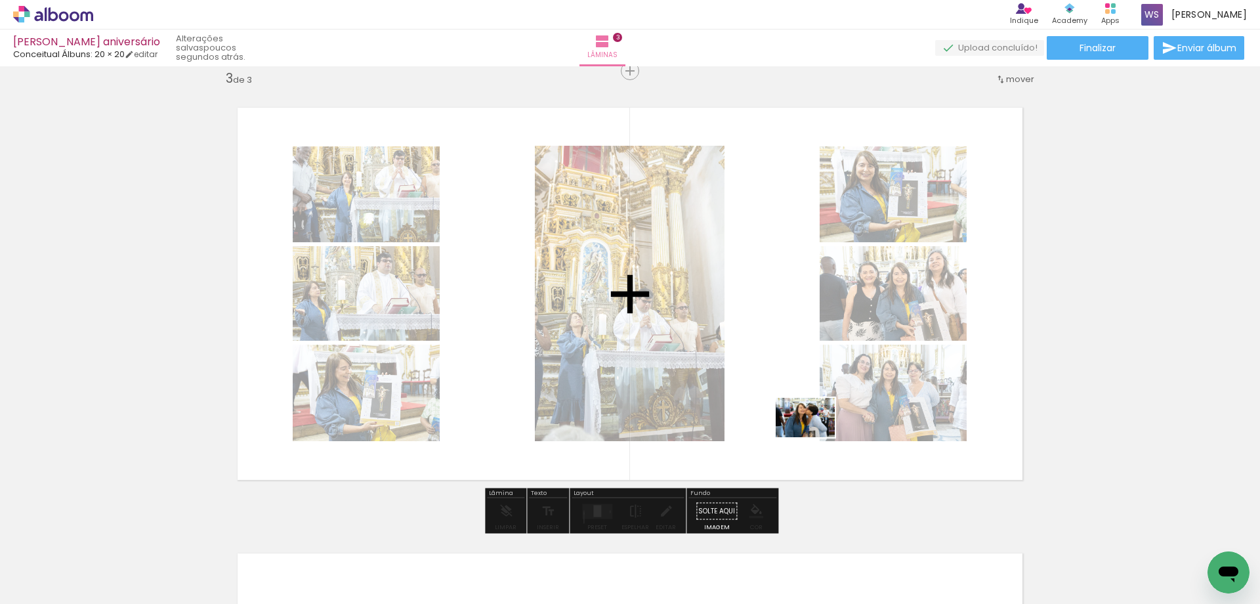
drag, startPoint x: 1058, startPoint y: 550, endPoint x: 811, endPoint y: 437, distance: 271.4
click at [815, 437] on quentale-workspace at bounding box center [630, 302] width 1260 height 604
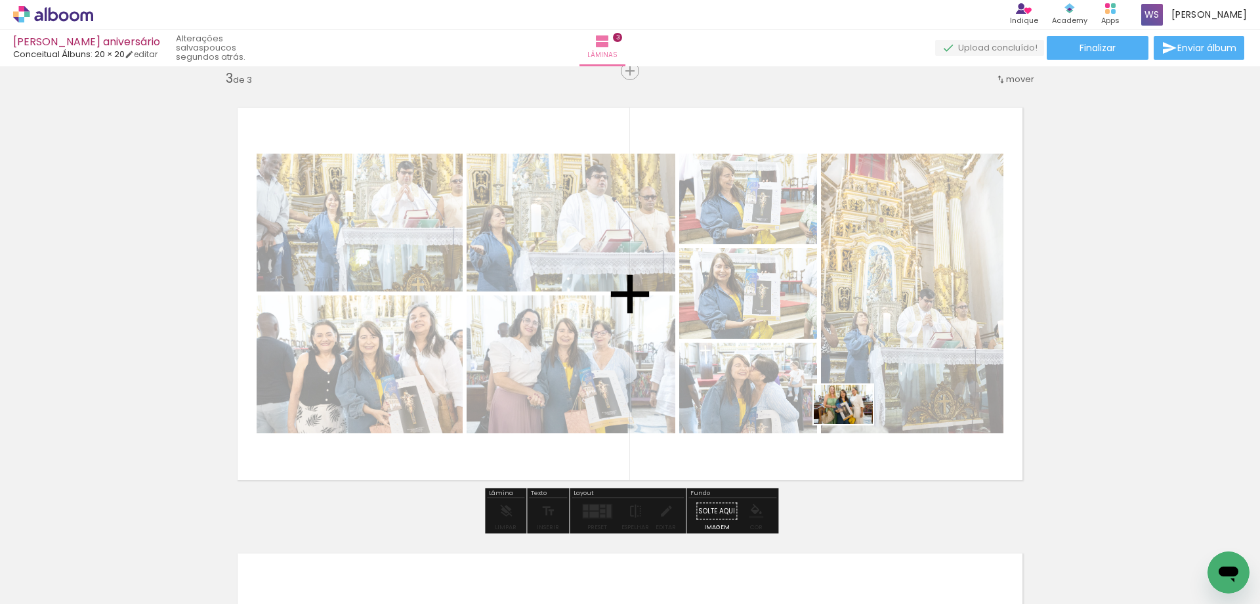
drag, startPoint x: 1137, startPoint y: 561, endPoint x: 853, endPoint y: 424, distance: 315.0
click at [853, 424] on quentale-workspace at bounding box center [630, 302] width 1260 height 604
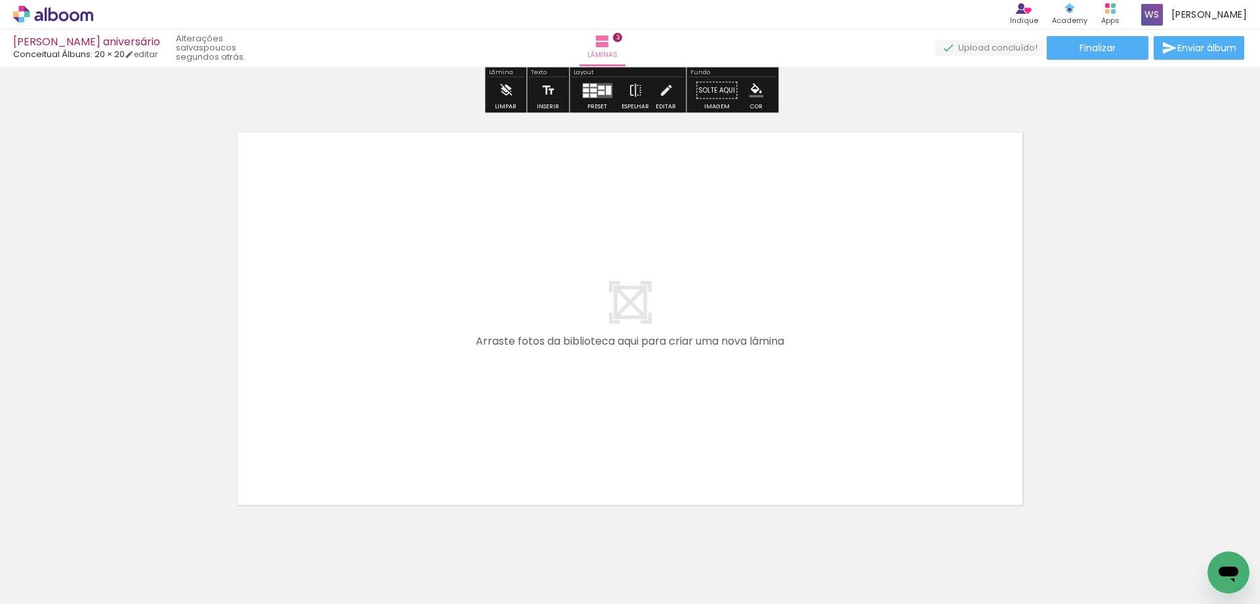
scroll to position [1333, 0]
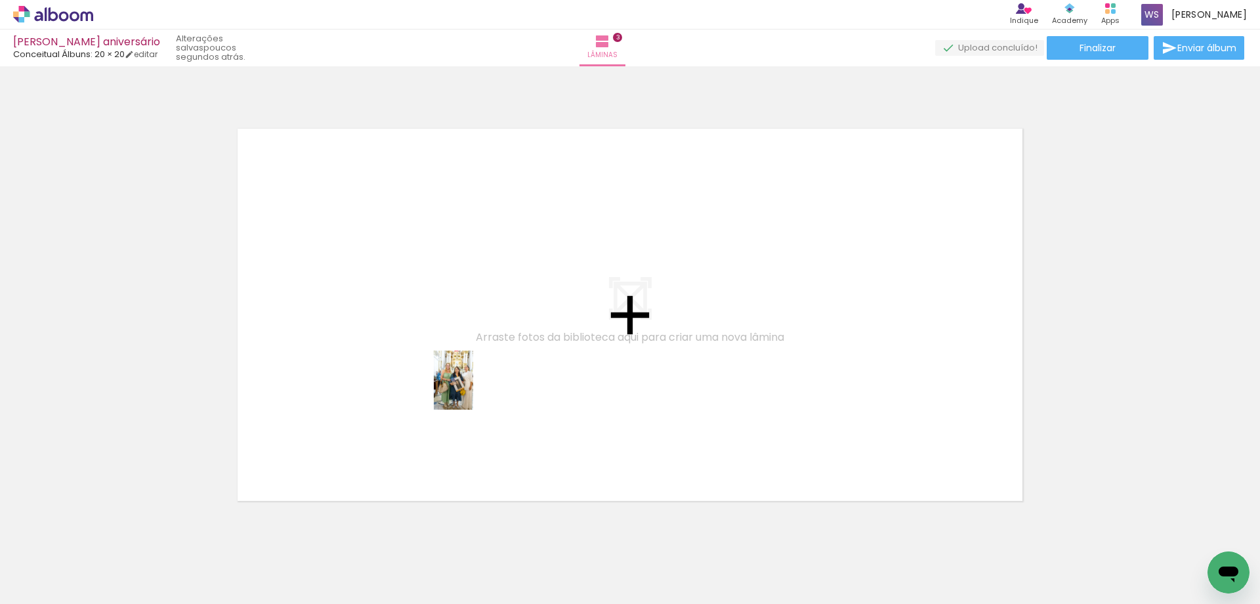
drag, startPoint x: 518, startPoint y: 564, endPoint x: 473, endPoint y: 390, distance: 180.4
click at [473, 390] on quentale-workspace at bounding box center [630, 302] width 1260 height 604
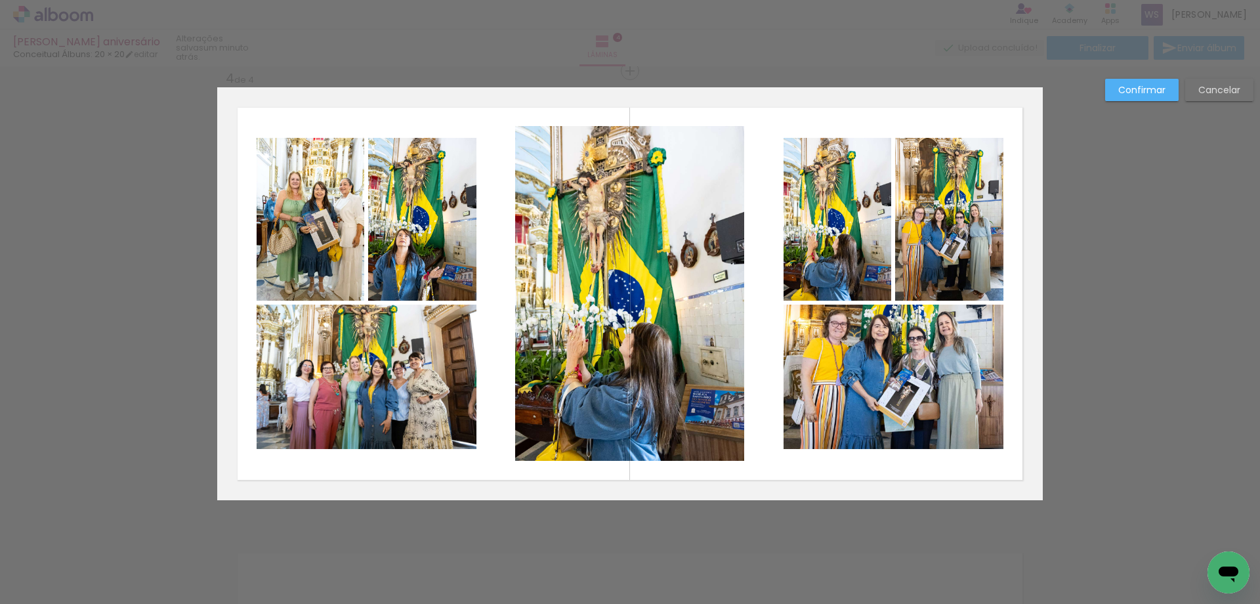
scroll to position [0, 1391]
drag, startPoint x: 833, startPoint y: 268, endPoint x: 914, endPoint y: 265, distance: 81.4
click at [835, 268] on quentale-photo at bounding box center [838, 219] width 108 height 163
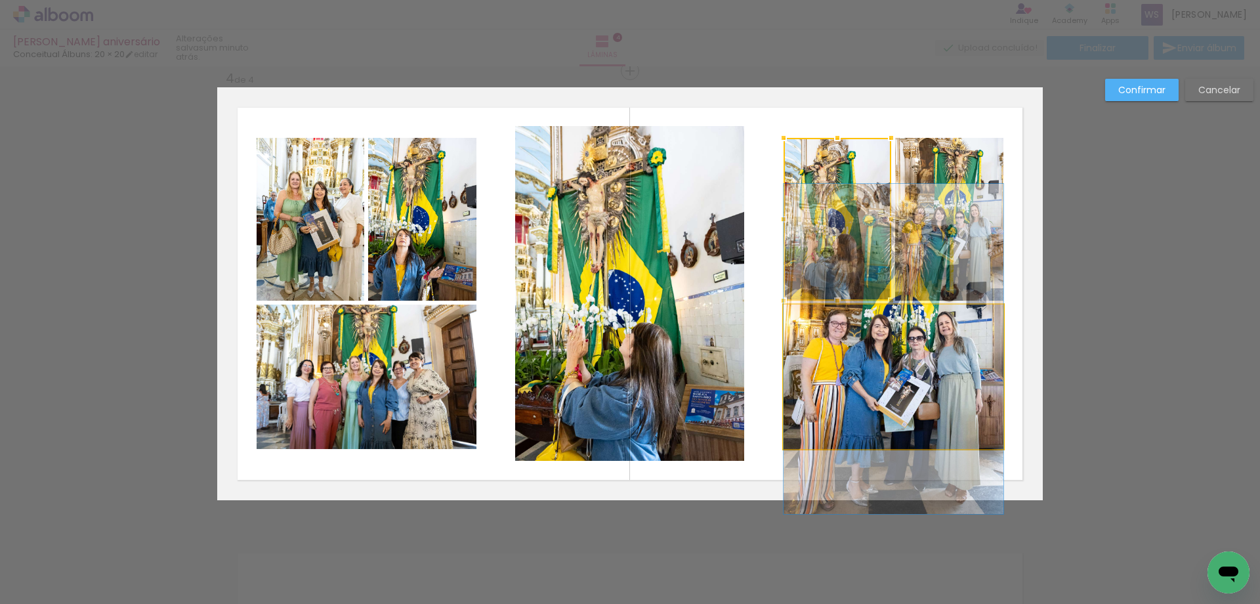
click at [920, 377] on quentale-photo at bounding box center [894, 377] width 220 height 144
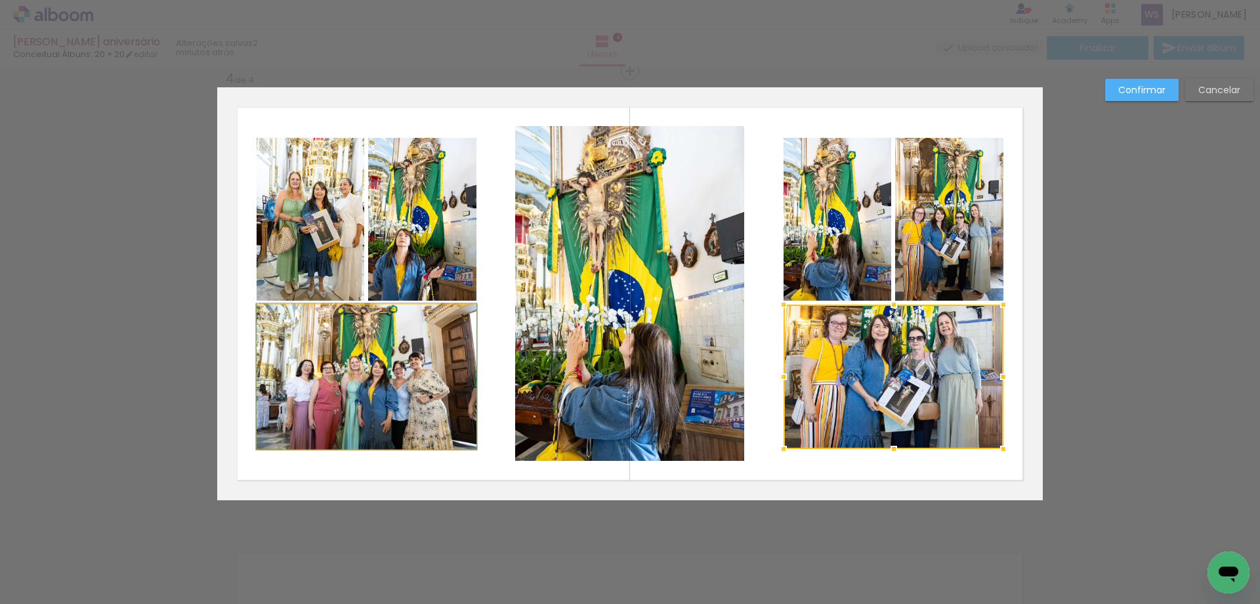
click at [455, 394] on quentale-photo at bounding box center [367, 377] width 220 height 144
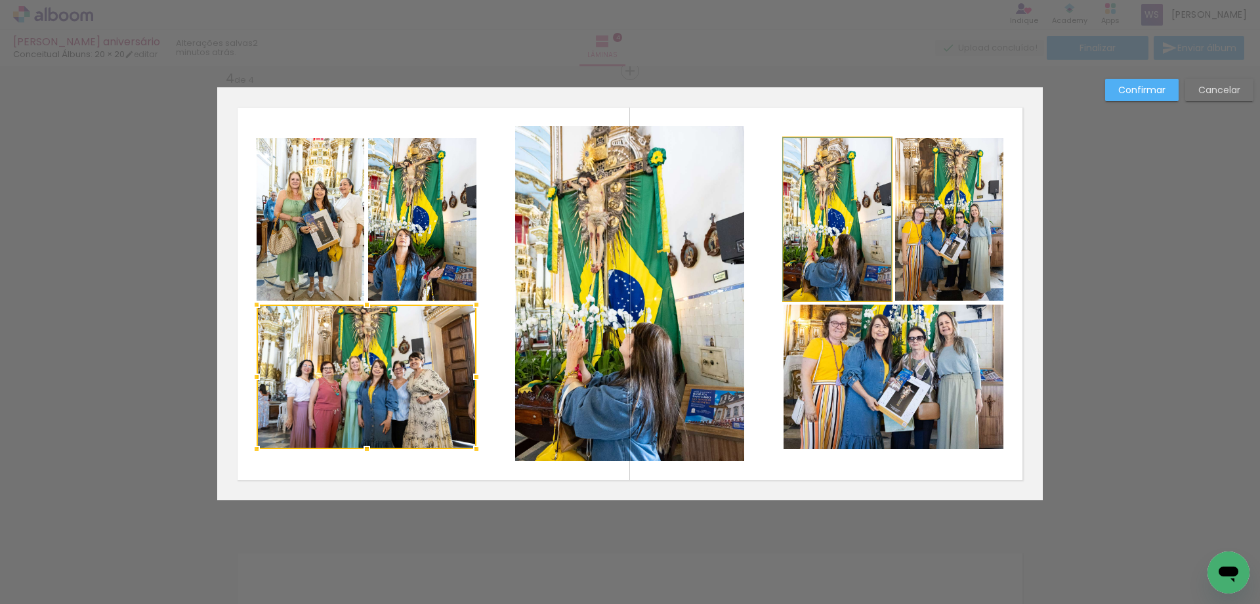
click at [841, 273] on quentale-photo at bounding box center [838, 219] width 108 height 163
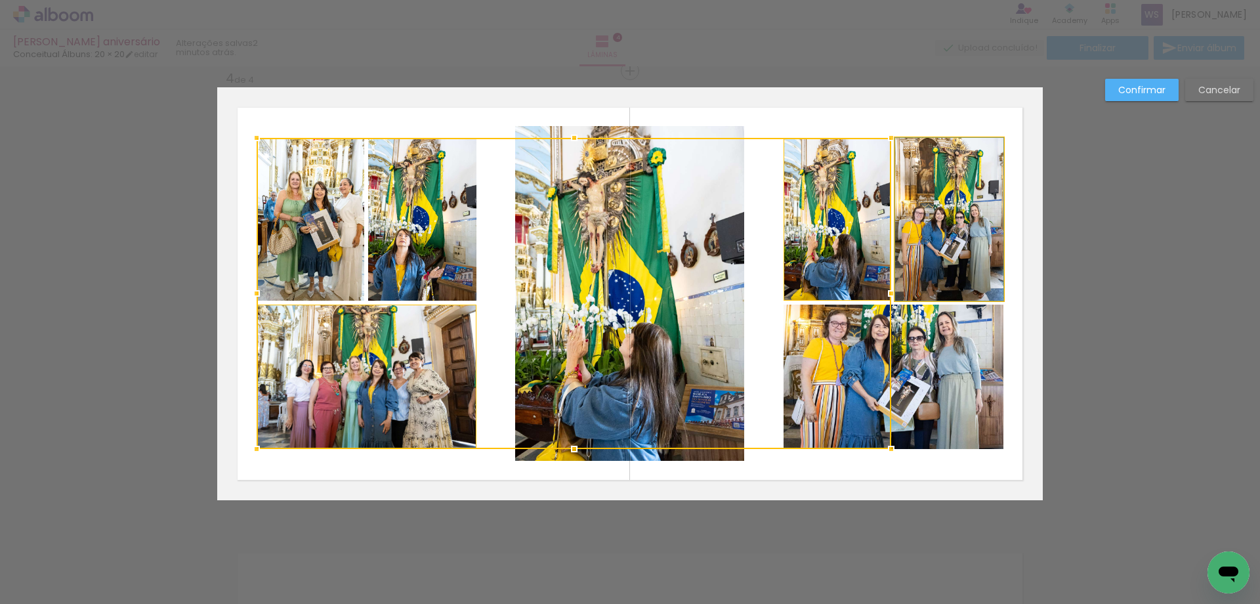
click at [921, 276] on quentale-photo at bounding box center [949, 219] width 108 height 163
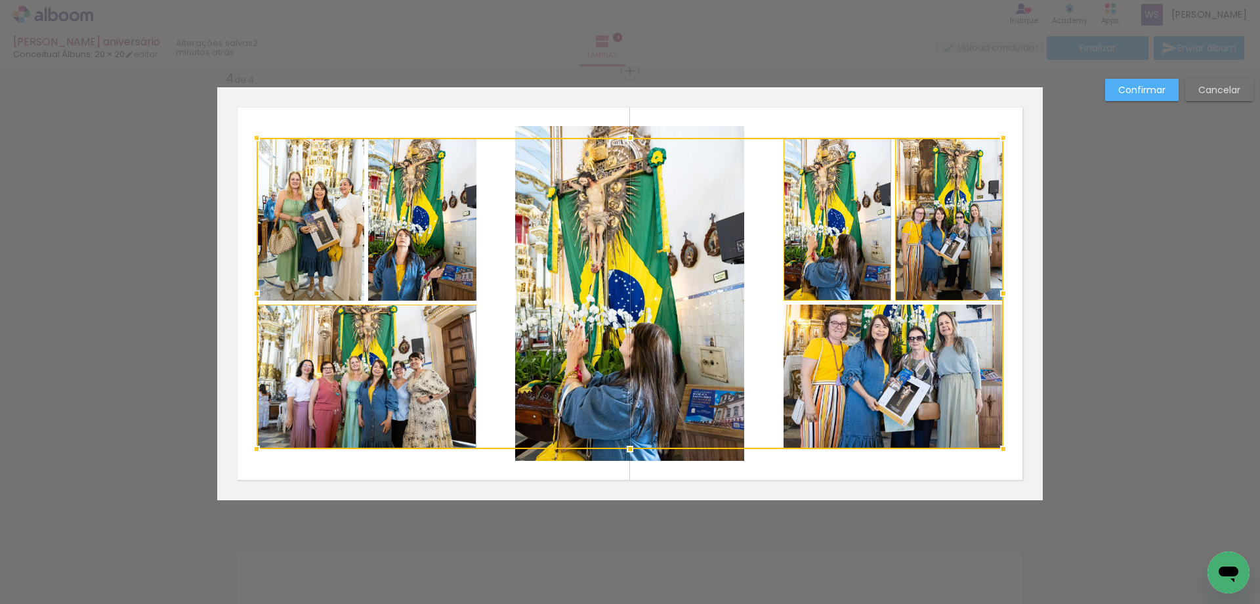
click at [877, 374] on div at bounding box center [630, 293] width 747 height 311
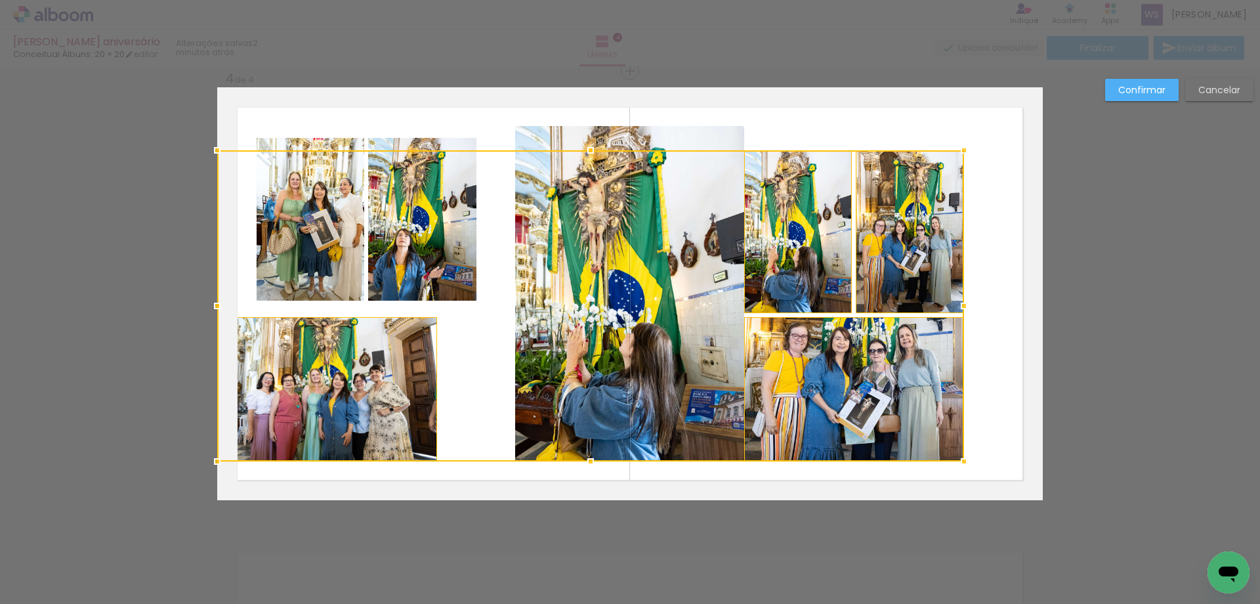
drag, startPoint x: 877, startPoint y: 374, endPoint x: 824, endPoint y: 376, distance: 53.2
click at [824, 376] on div at bounding box center [590, 305] width 747 height 311
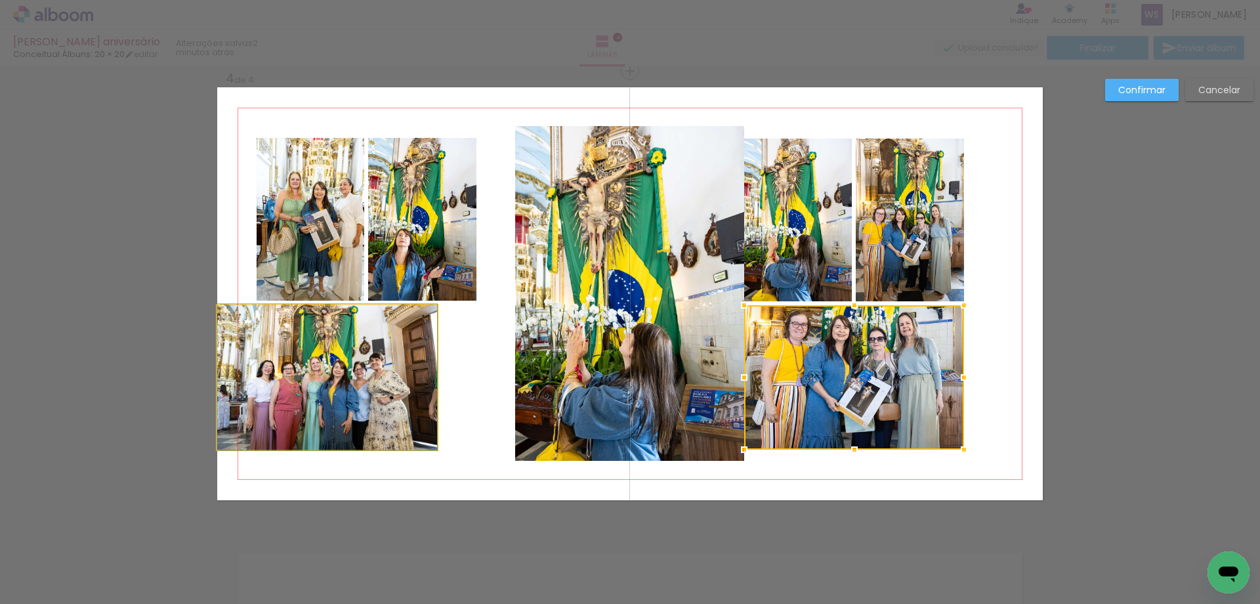
click at [403, 381] on quentale-photo at bounding box center [327, 377] width 220 height 144
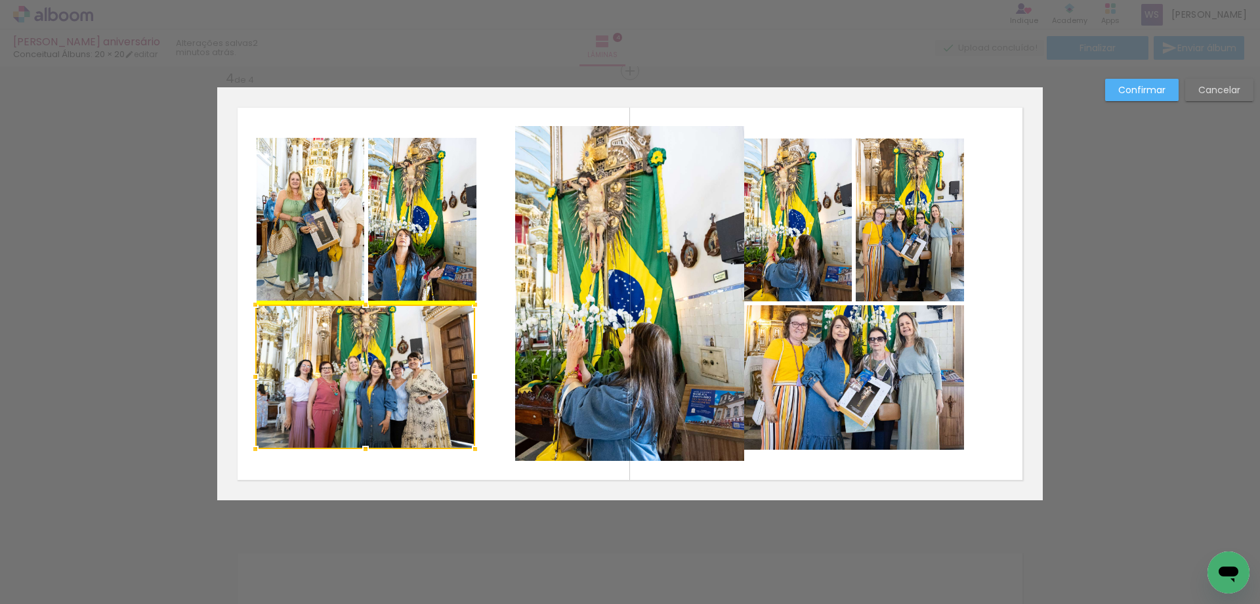
drag, startPoint x: 403, startPoint y: 381, endPoint x: 442, endPoint y: 381, distance: 38.7
click at [442, 381] on div at bounding box center [365, 377] width 220 height 144
click at [500, 385] on quentale-layouter at bounding box center [630, 293] width 826 height 413
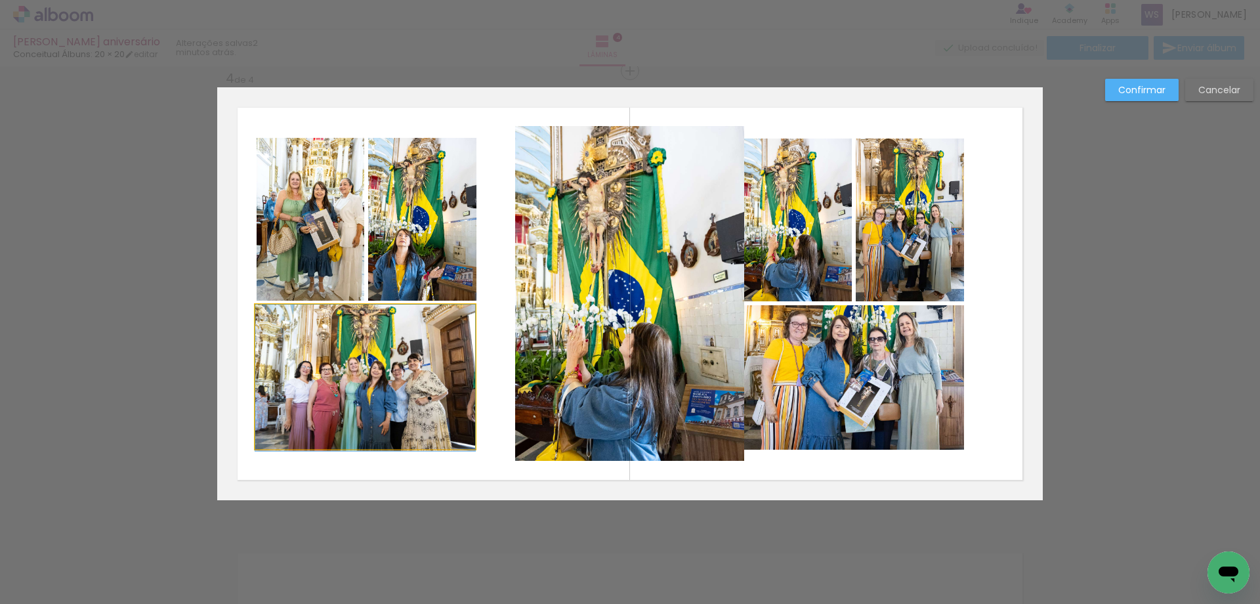
drag, startPoint x: 425, startPoint y: 378, endPoint x: 432, endPoint y: 379, distance: 6.7
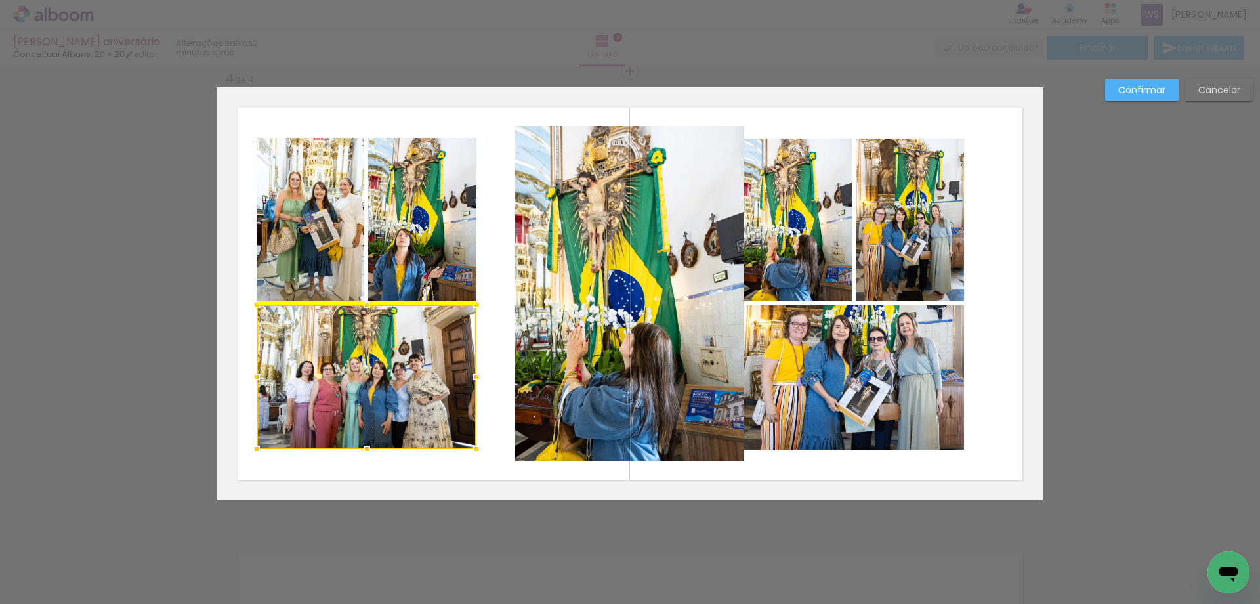
click at [409, 374] on div at bounding box center [367, 377] width 220 height 144
click at [496, 365] on quentale-layouter at bounding box center [630, 293] width 826 height 413
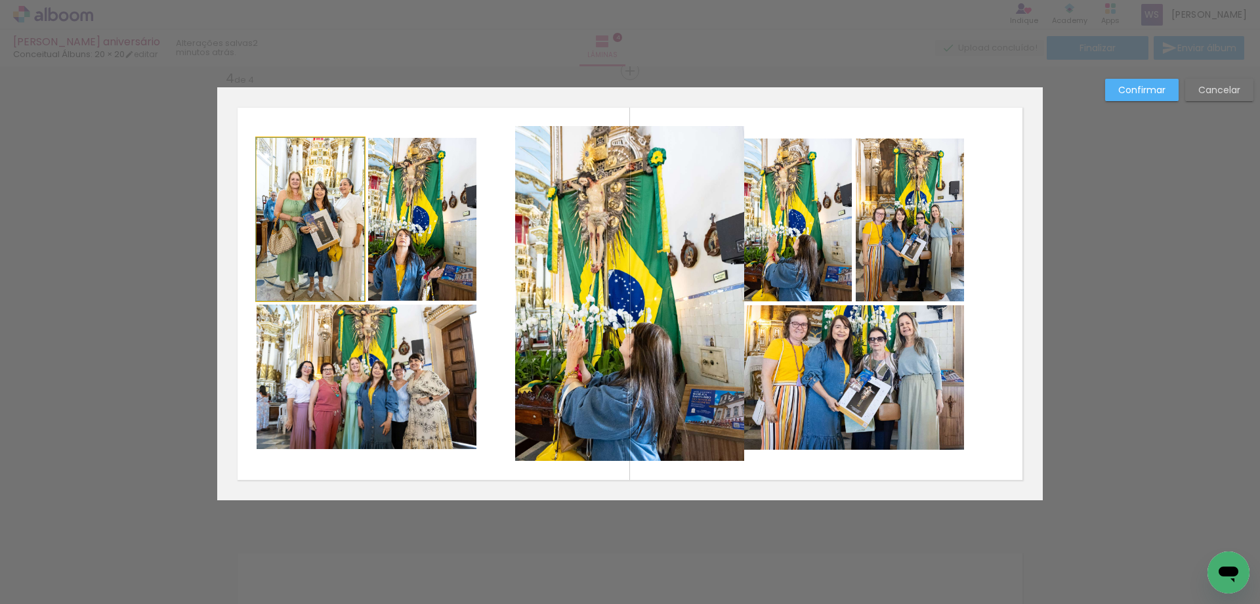
click at [288, 282] on quentale-photo at bounding box center [311, 219] width 108 height 163
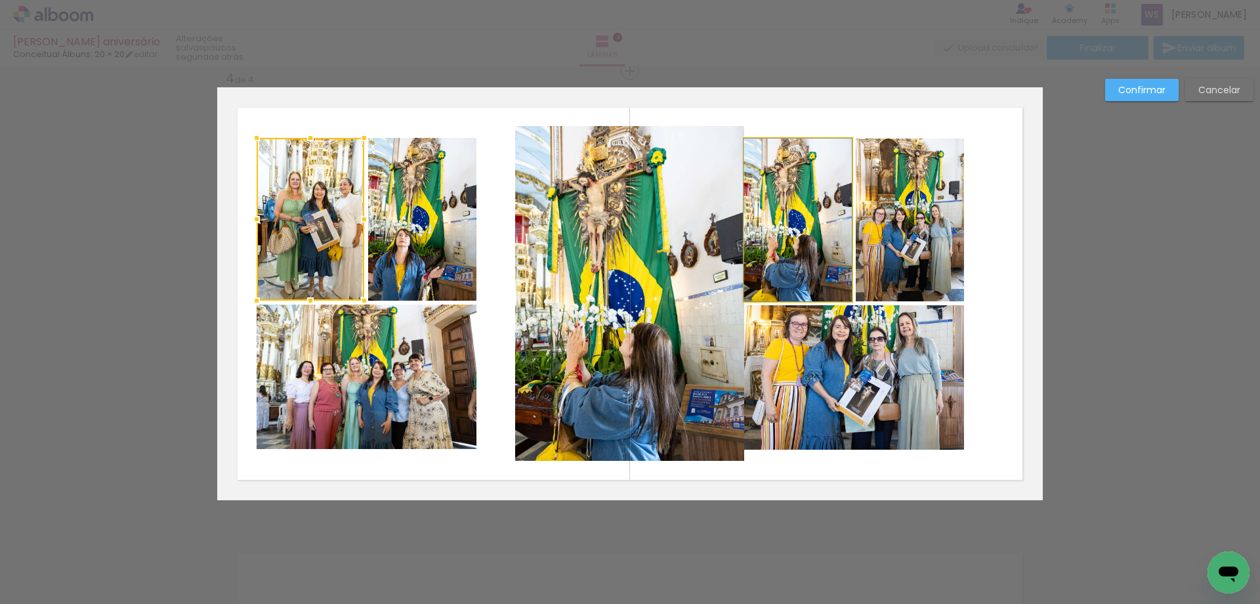
click at [752, 217] on quentale-photo at bounding box center [798, 219] width 108 height 163
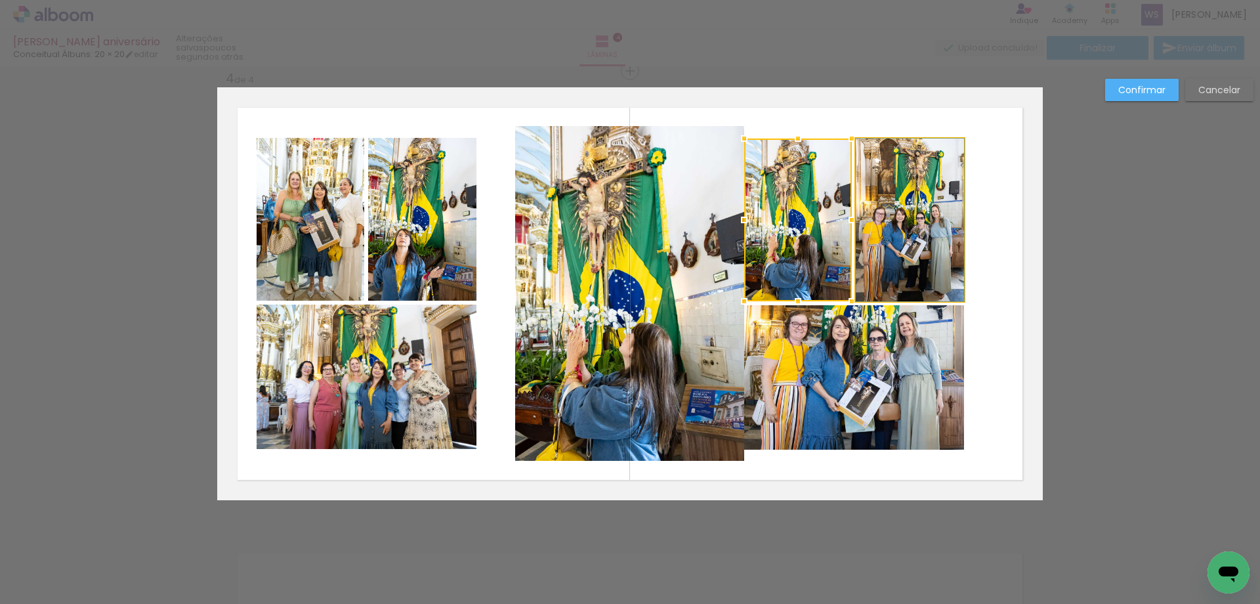
click at [927, 231] on quentale-photo at bounding box center [910, 219] width 108 height 163
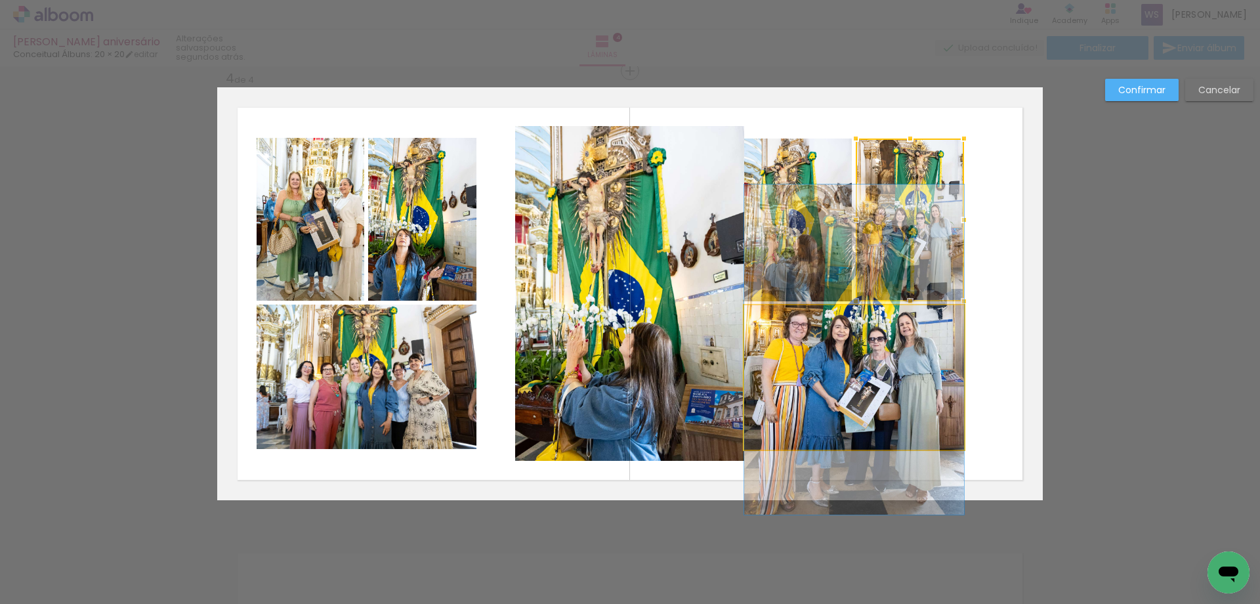
click at [906, 341] on quentale-photo at bounding box center [854, 377] width 220 height 144
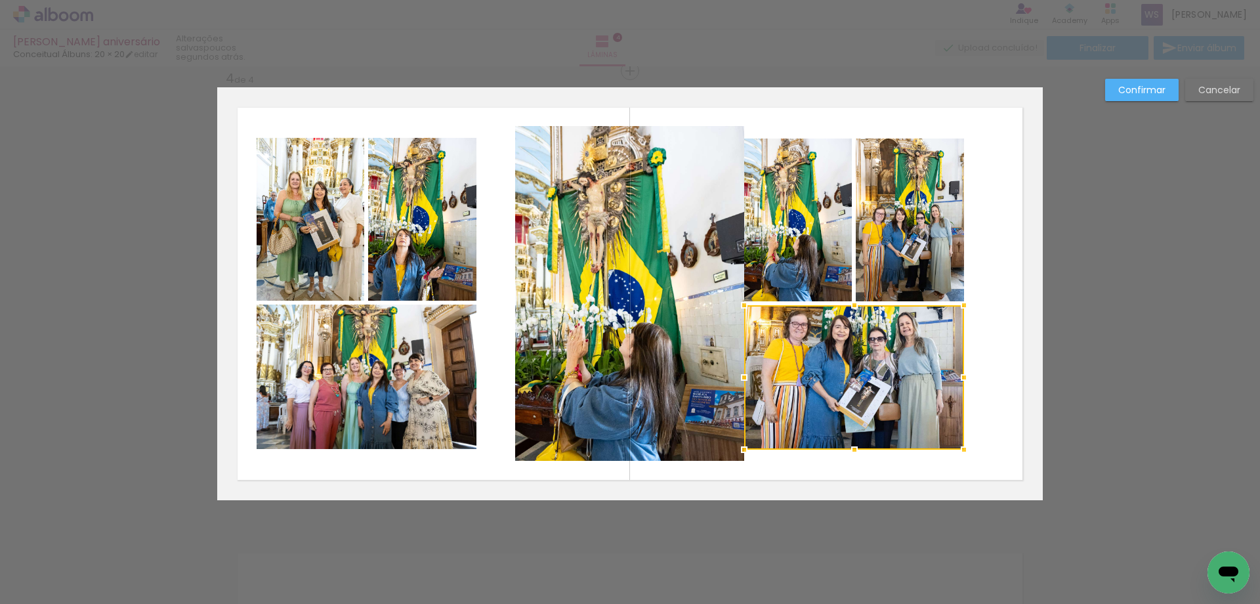
click at [906, 341] on div at bounding box center [854, 377] width 220 height 144
click at [902, 341] on div at bounding box center [854, 377] width 220 height 144
click at [830, 260] on quentale-photo at bounding box center [798, 219] width 108 height 163
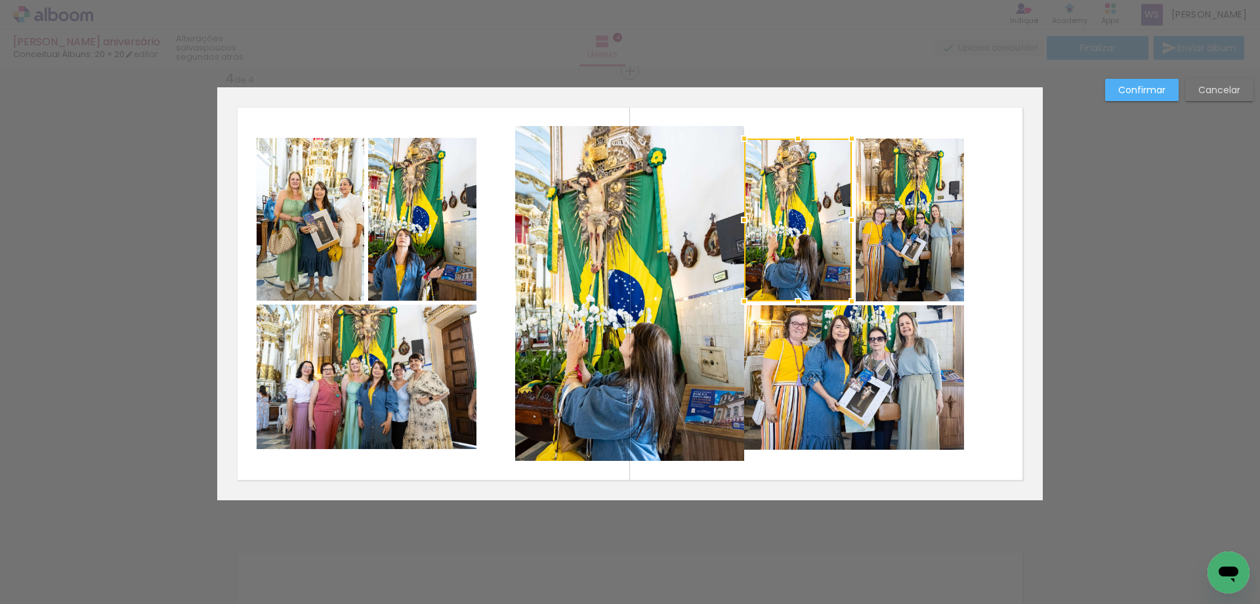
click at [696, 266] on quentale-photo at bounding box center [629, 293] width 229 height 335
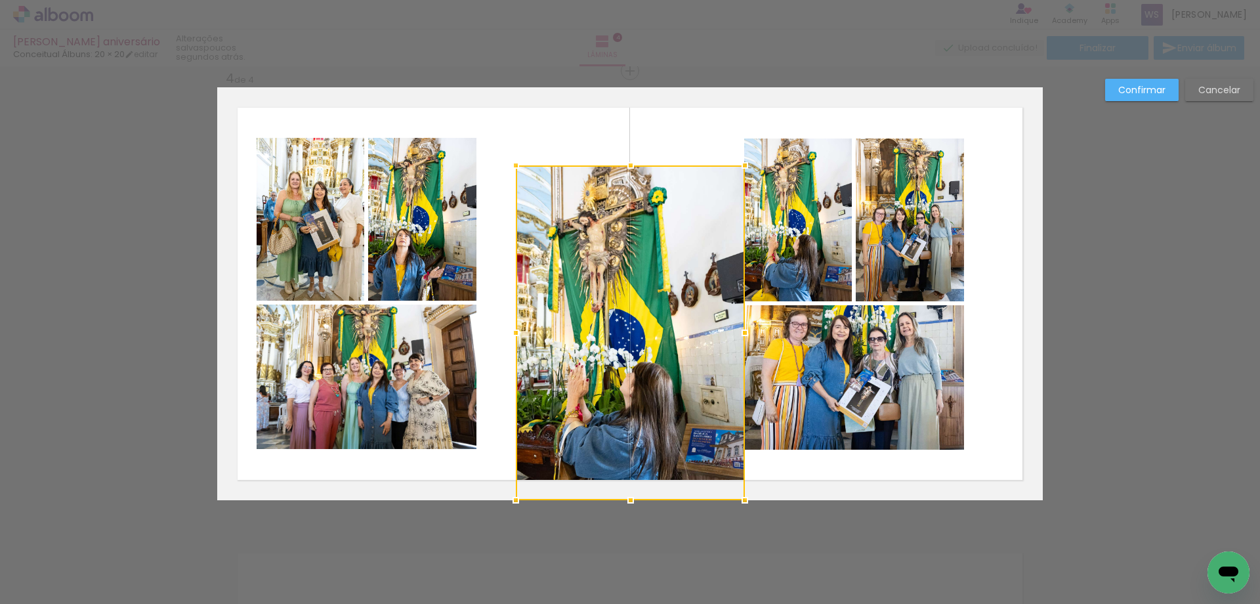
drag, startPoint x: 693, startPoint y: 266, endPoint x: 694, endPoint y: 400, distance: 133.2
click at [694, 400] on div at bounding box center [630, 332] width 229 height 335
click at [793, 256] on quentale-photo at bounding box center [798, 219] width 108 height 163
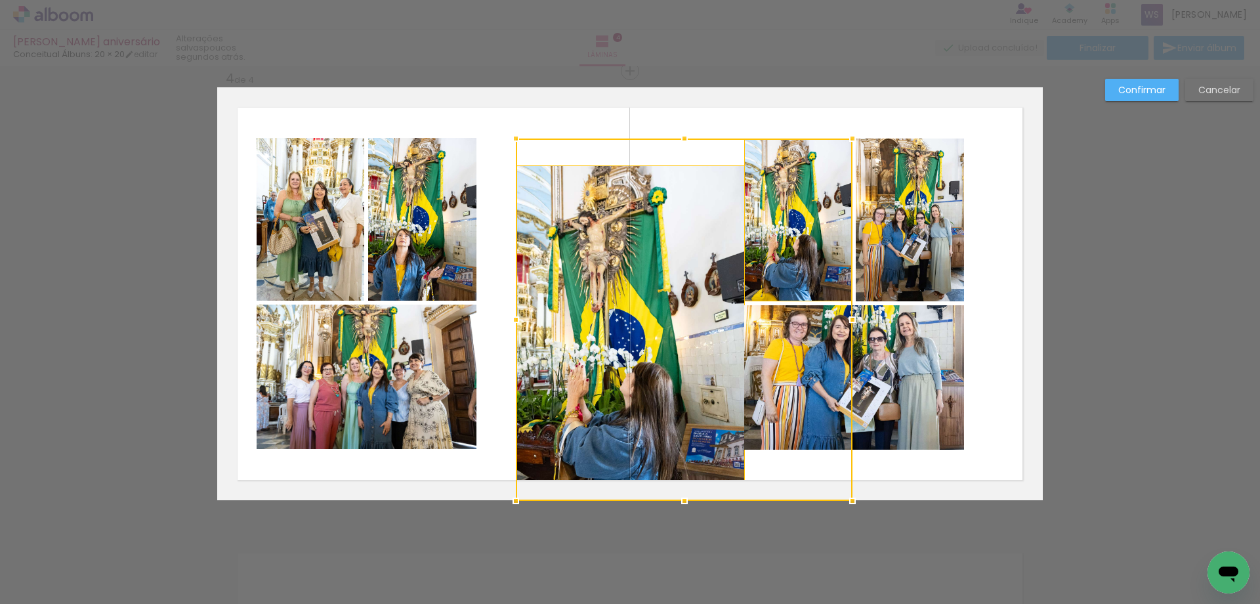
click at [799, 257] on div at bounding box center [684, 319] width 337 height 362
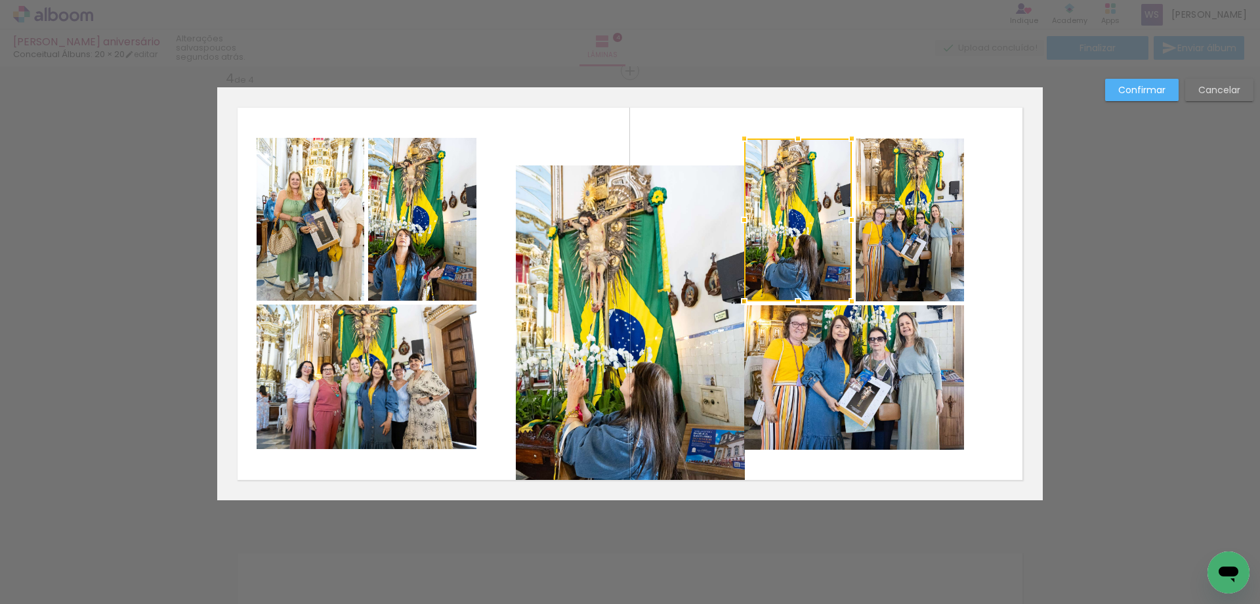
click at [799, 257] on div at bounding box center [798, 219] width 108 height 163
click at [898, 256] on quentale-photo at bounding box center [910, 219] width 108 height 163
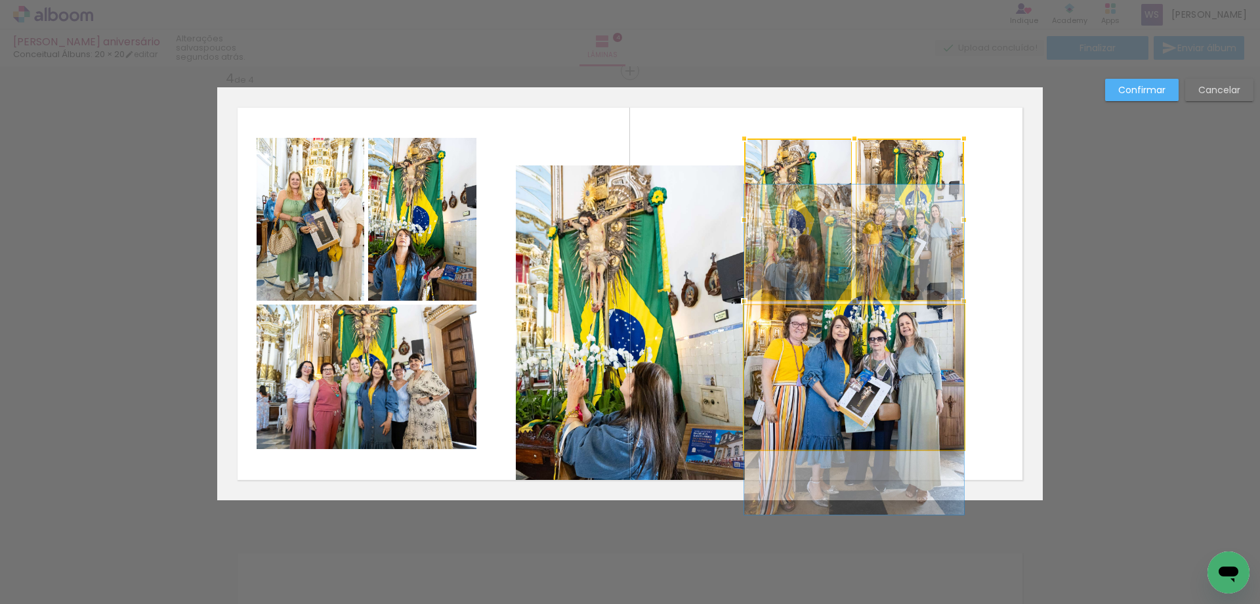
click at [860, 354] on quentale-photo at bounding box center [854, 377] width 220 height 144
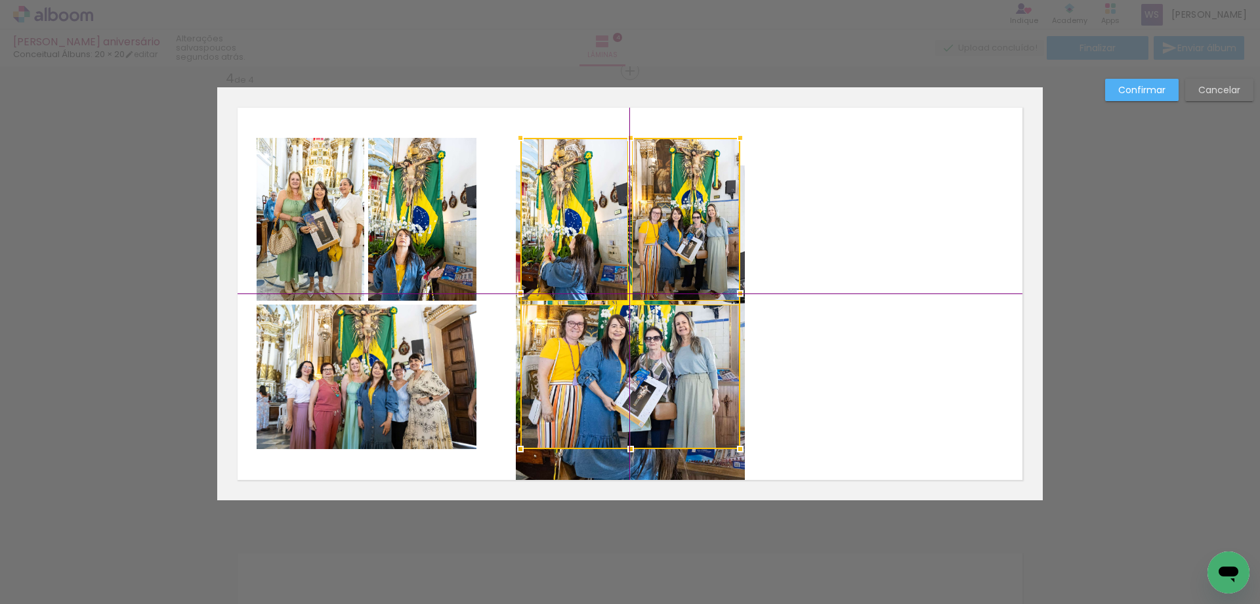
drag, startPoint x: 876, startPoint y: 341, endPoint x: 635, endPoint y: 331, distance: 241.7
click at [635, 331] on div at bounding box center [630, 293] width 220 height 311
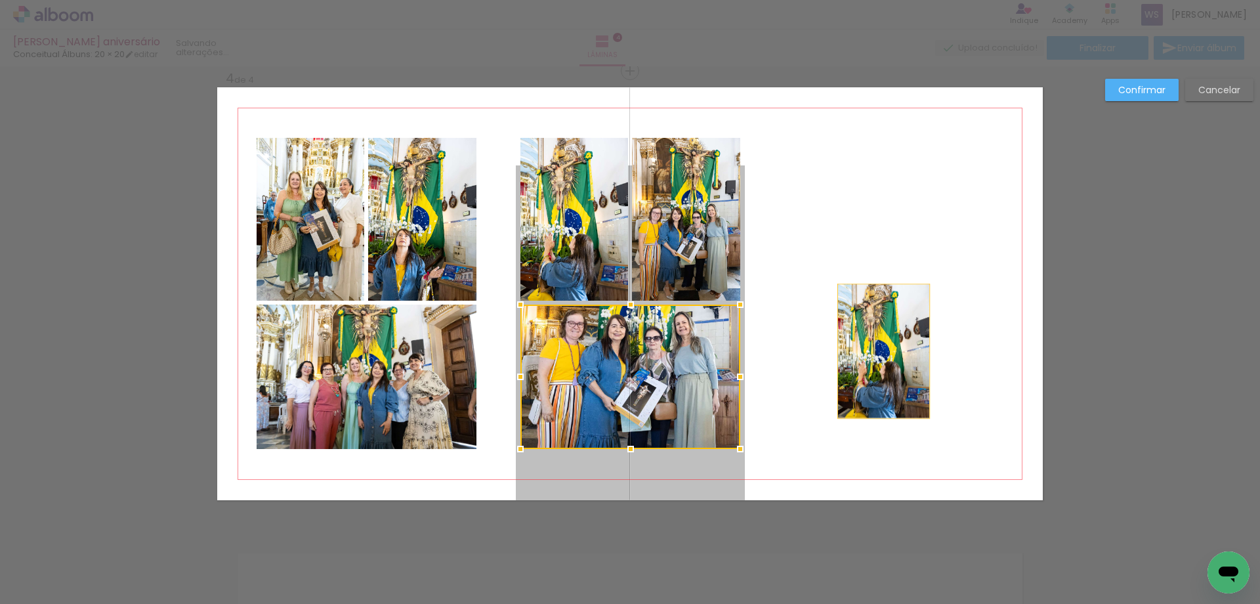
drag, startPoint x: 688, startPoint y: 465, endPoint x: 883, endPoint y: 348, distance: 226.9
click at [883, 348] on quentale-layouter at bounding box center [630, 293] width 826 height 413
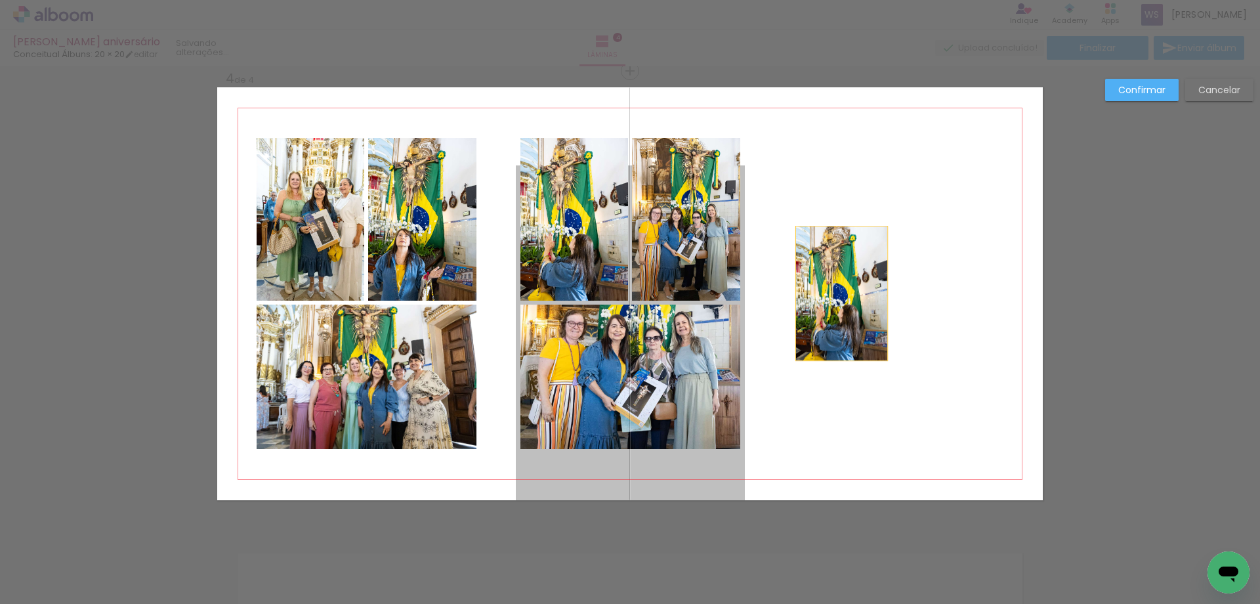
drag, startPoint x: 648, startPoint y: 293, endPoint x: 841, endPoint y: 293, distance: 193.6
click at [841, 293] on quentale-layouter at bounding box center [630, 293] width 826 height 413
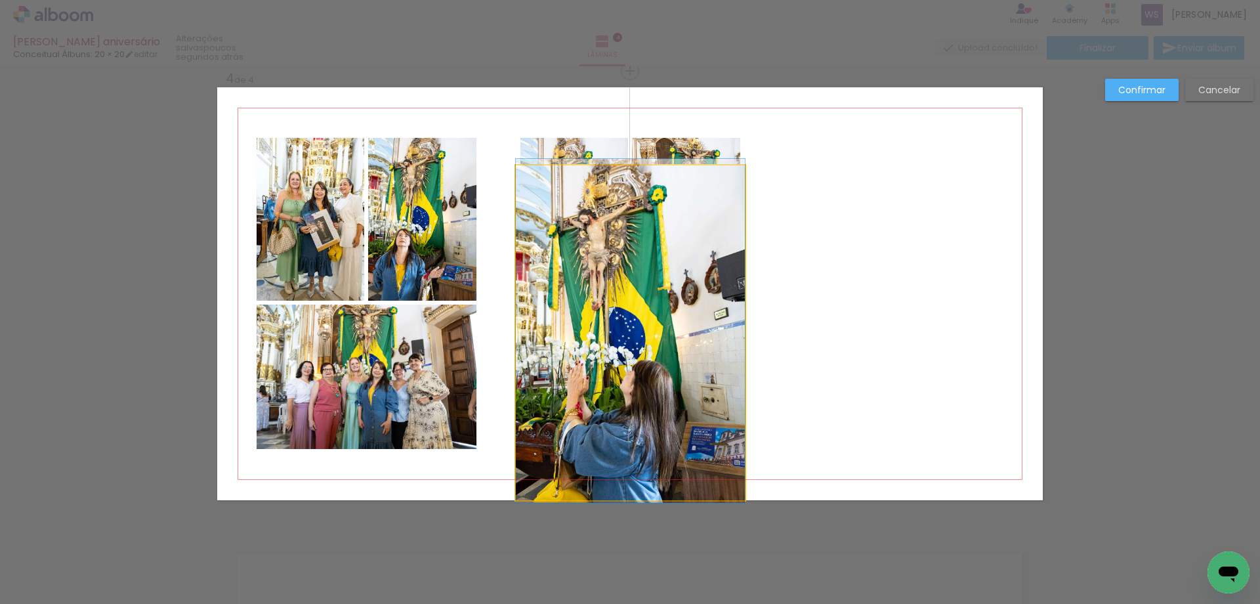
click at [638, 304] on quentale-photo at bounding box center [630, 332] width 229 height 335
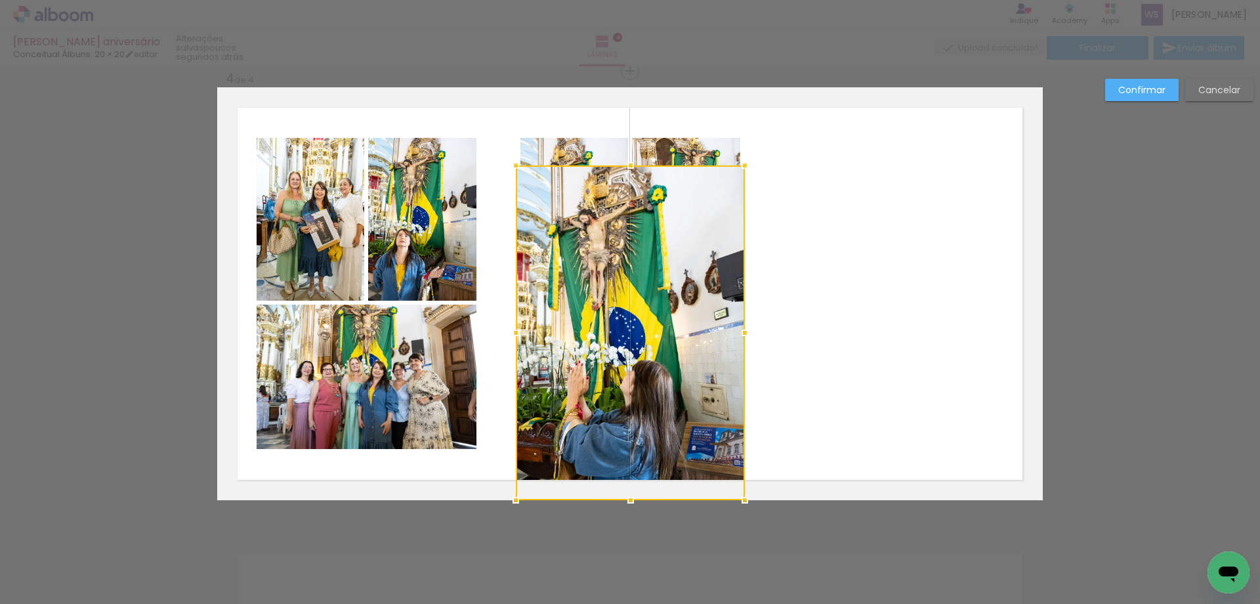
click at [638, 304] on div at bounding box center [630, 332] width 229 height 335
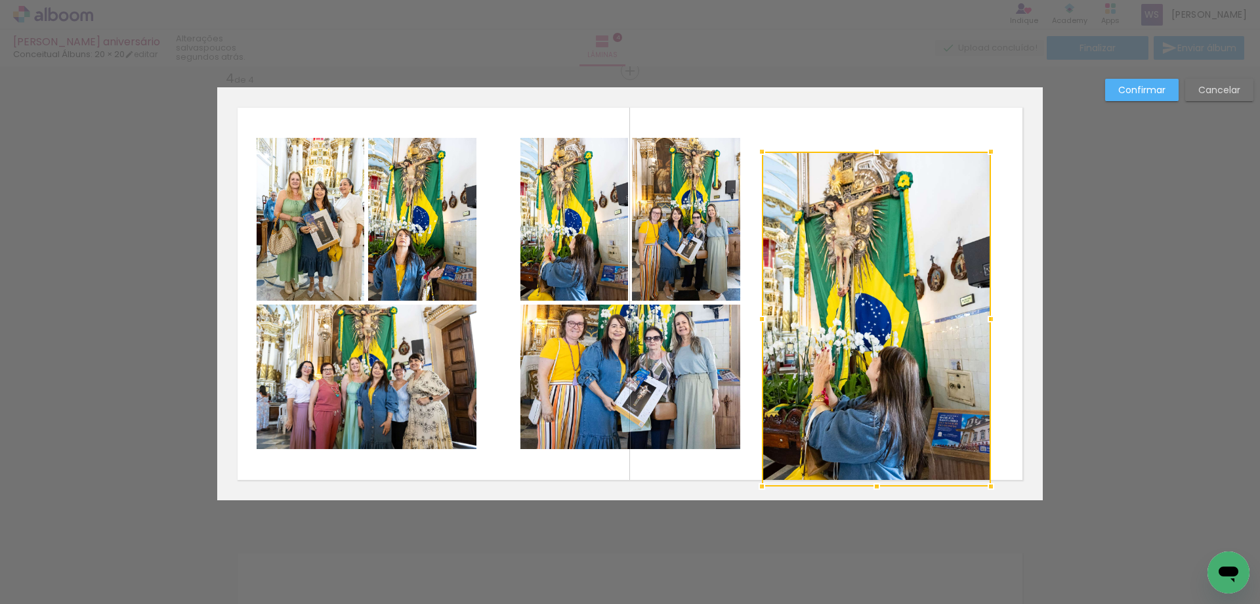
drag, startPoint x: 638, startPoint y: 303, endPoint x: 885, endPoint y: 290, distance: 247.1
click at [885, 290] on div at bounding box center [876, 319] width 229 height 335
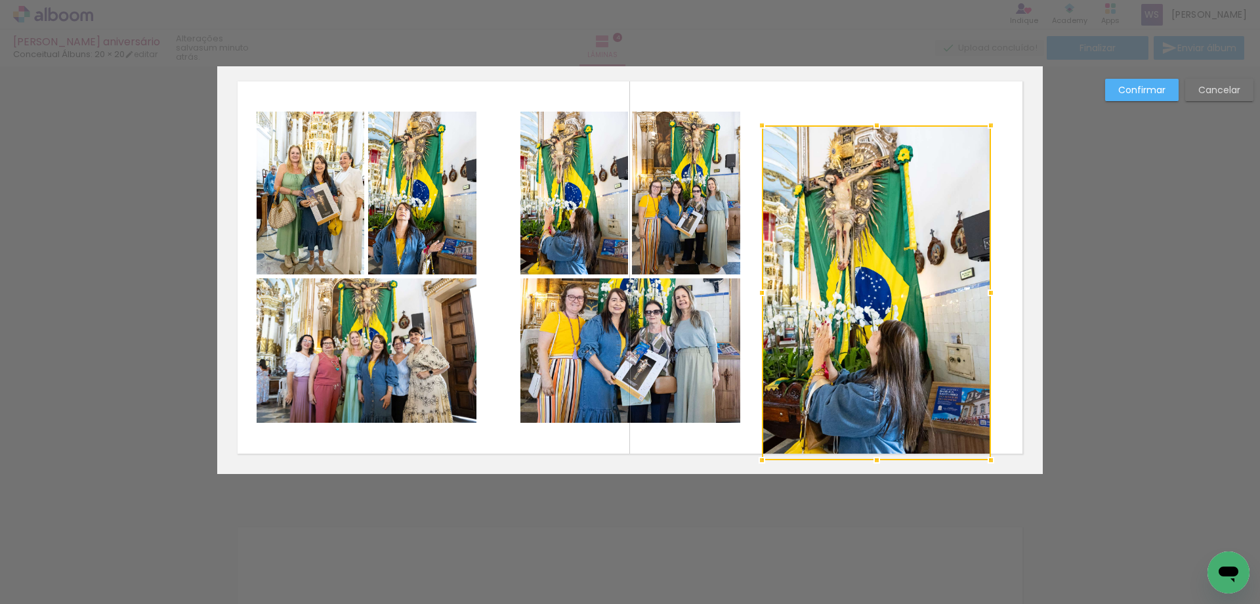
scroll to position [1380, 0]
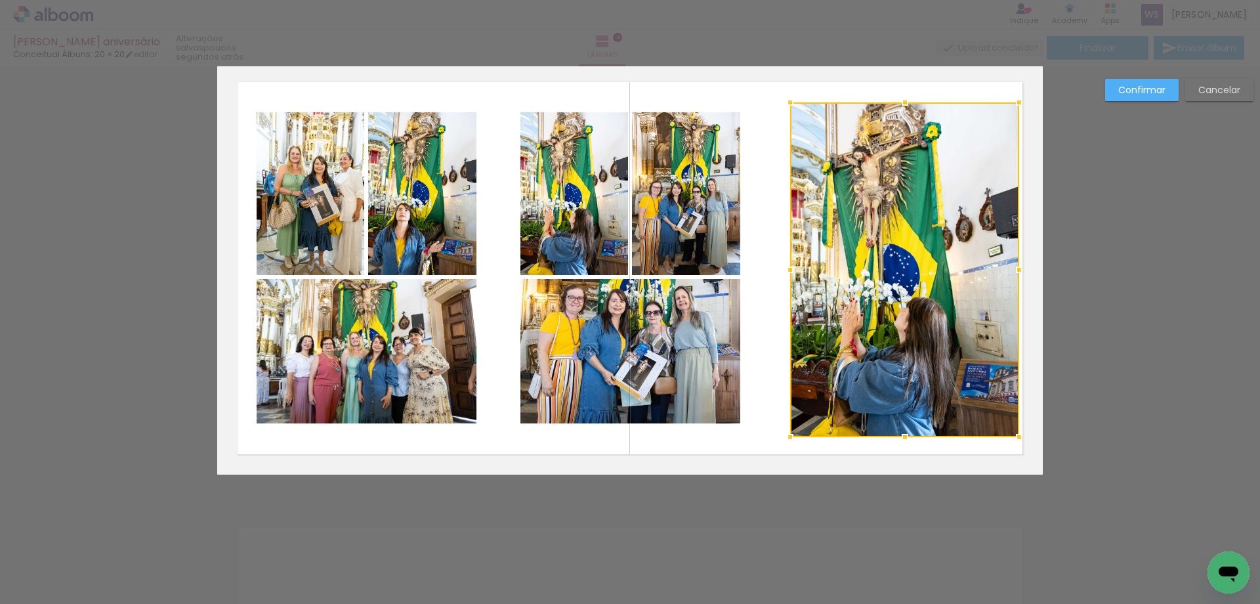
drag, startPoint x: 824, startPoint y: 254, endPoint x: 851, endPoint y: 231, distance: 35.9
click at [851, 231] on div at bounding box center [904, 269] width 229 height 335
click at [438, 339] on quentale-photo at bounding box center [367, 351] width 220 height 144
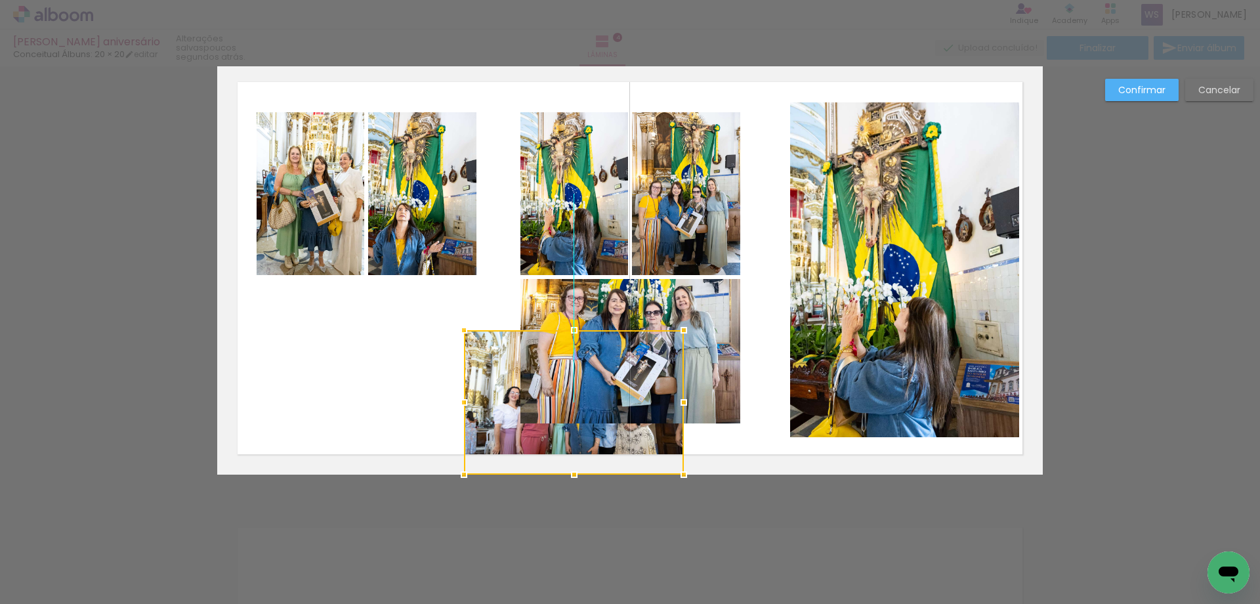
drag, startPoint x: 455, startPoint y: 325, endPoint x: 665, endPoint y: 428, distance: 233.9
click at [664, 428] on div at bounding box center [574, 402] width 220 height 144
click at [595, 219] on quentale-photo at bounding box center [574, 193] width 108 height 163
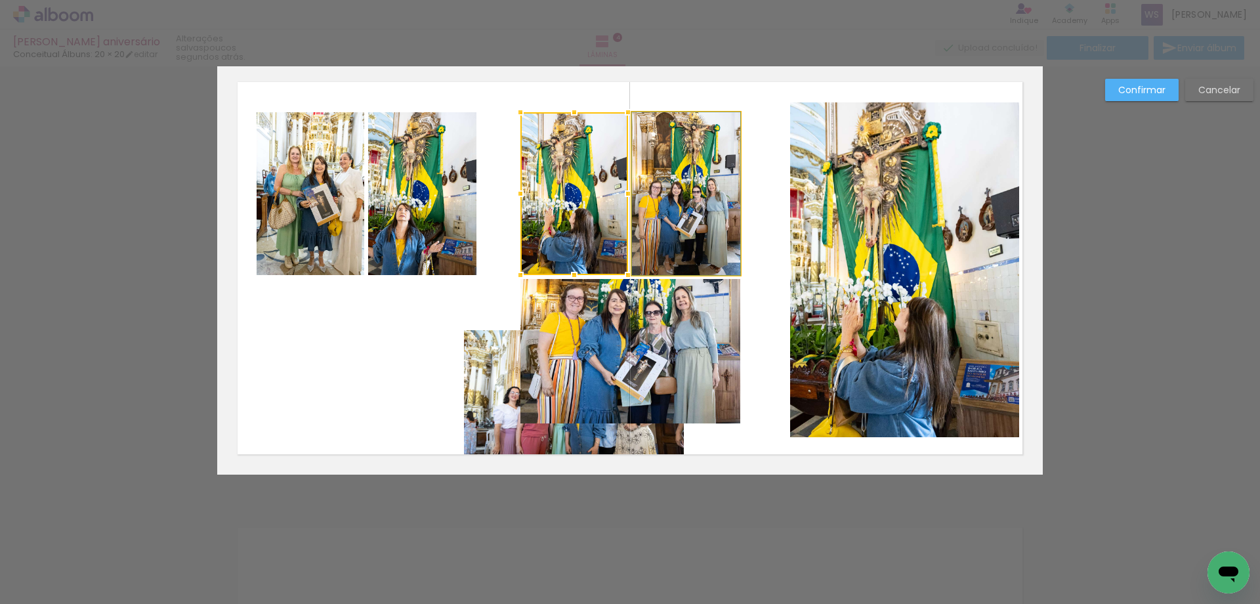
click at [688, 216] on quentale-photo at bounding box center [686, 193] width 108 height 163
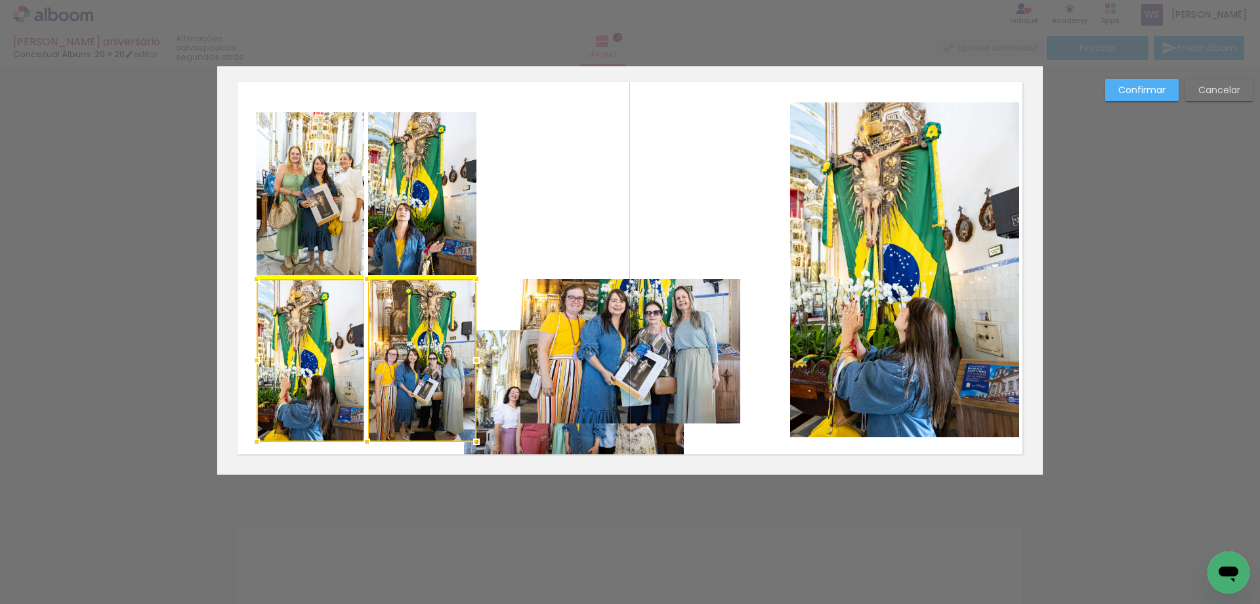
drag, startPoint x: 688, startPoint y: 216, endPoint x: 425, endPoint y: 389, distance: 315.1
click at [425, 389] on div at bounding box center [367, 360] width 220 height 163
click at [413, 266] on div at bounding box center [423, 279] width 26 height 26
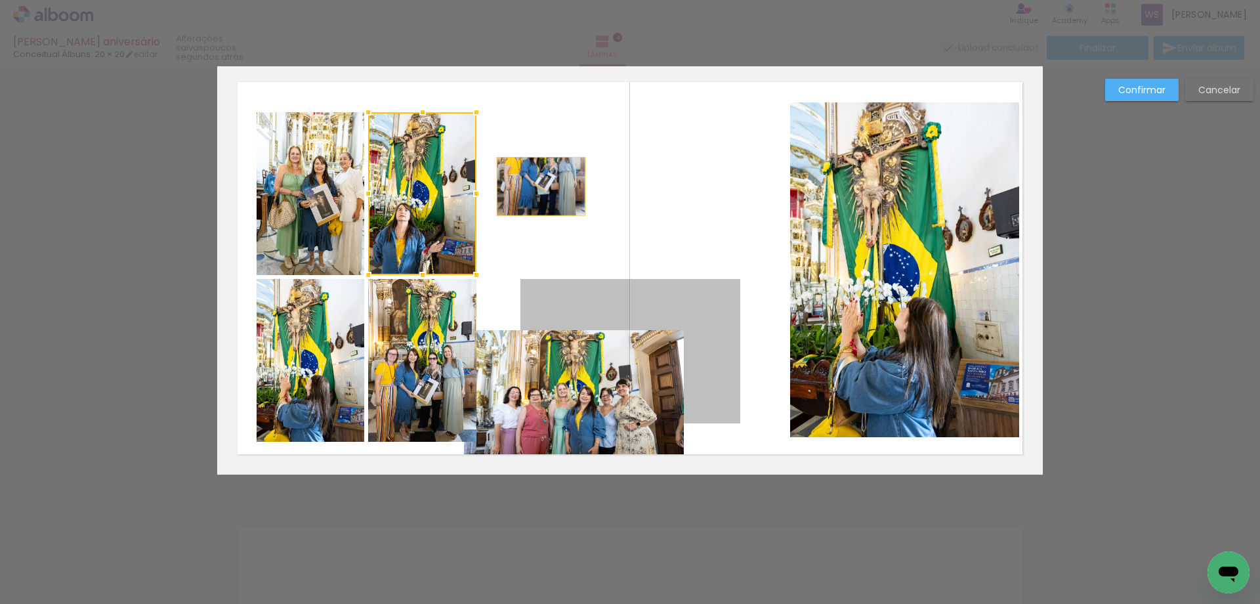
drag, startPoint x: 560, startPoint y: 311, endPoint x: 536, endPoint y: 185, distance: 128.3
click at [536, 185] on quentale-layouter at bounding box center [630, 268] width 826 height 413
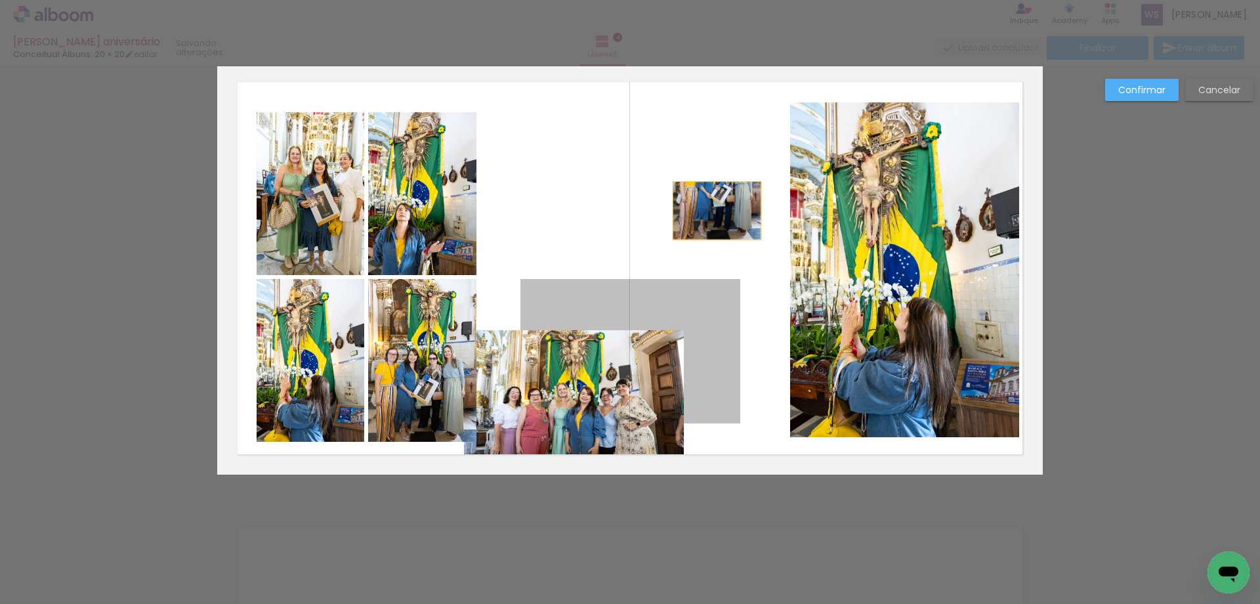
drag, startPoint x: 629, startPoint y: 312, endPoint x: 717, endPoint y: 211, distance: 134.0
click at [717, 211] on quentale-layouter at bounding box center [630, 268] width 826 height 413
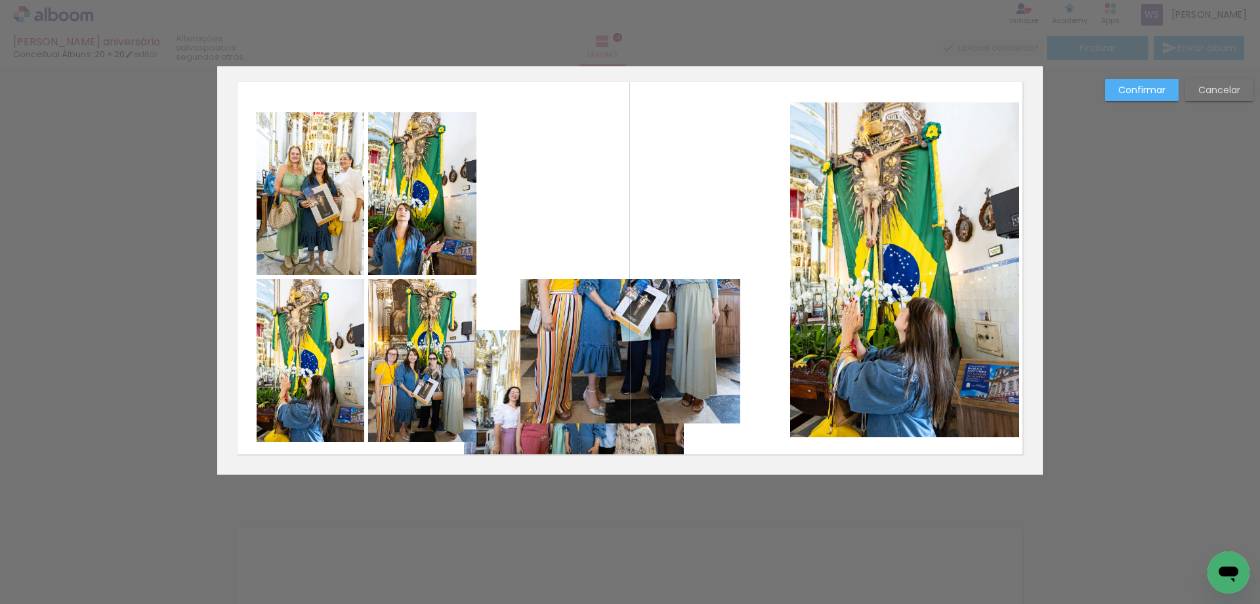
click at [668, 336] on quentale-photo at bounding box center [630, 351] width 220 height 144
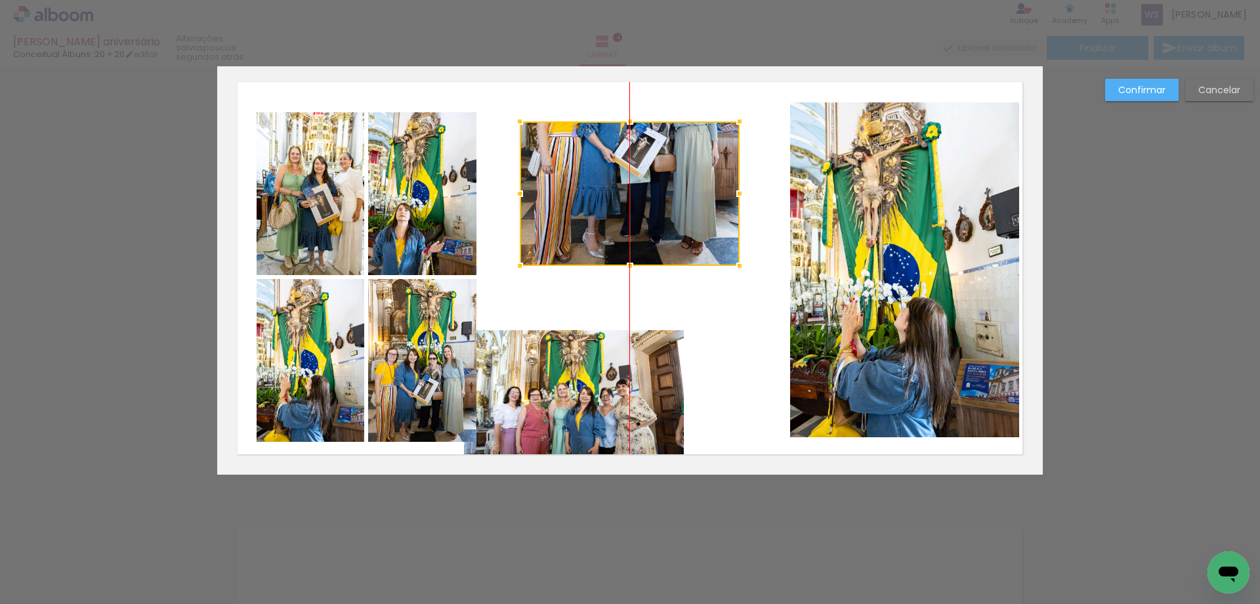
drag, startPoint x: 668, startPoint y: 336, endPoint x: 669, endPoint y: 179, distance: 157.5
click at [669, 179] on div at bounding box center [630, 193] width 220 height 144
drag, startPoint x: 629, startPoint y: 120, endPoint x: 629, endPoint y: 110, distance: 9.9
click at [629, 110] on div at bounding box center [630, 112] width 26 height 26
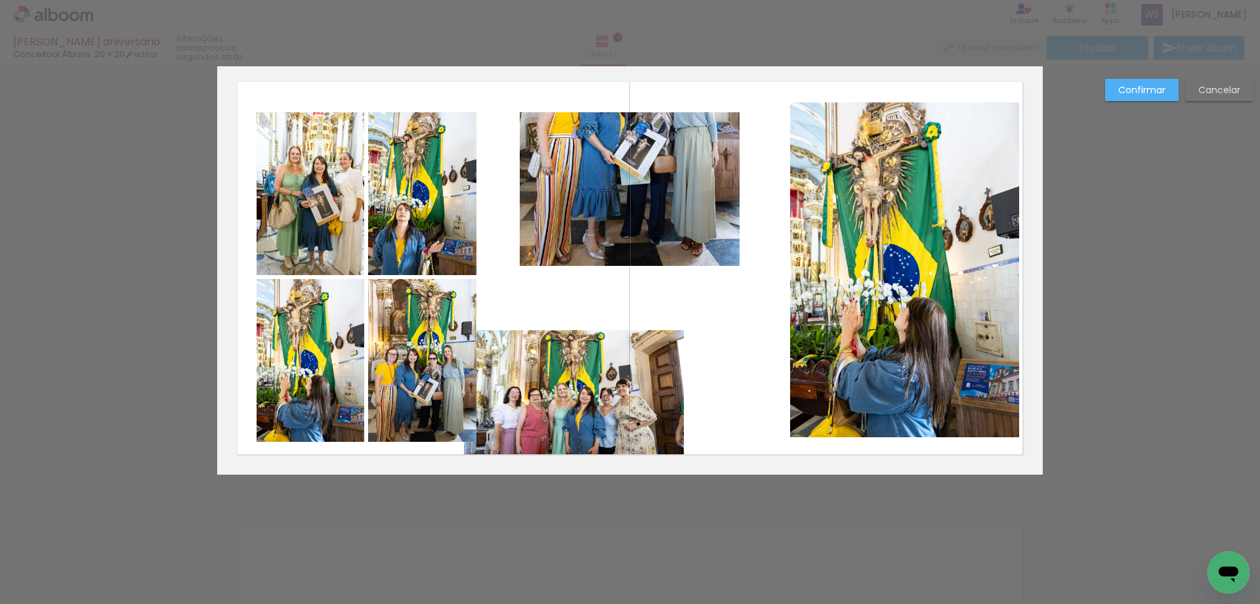
click at [629, 239] on quentale-photo at bounding box center [630, 189] width 220 height 154
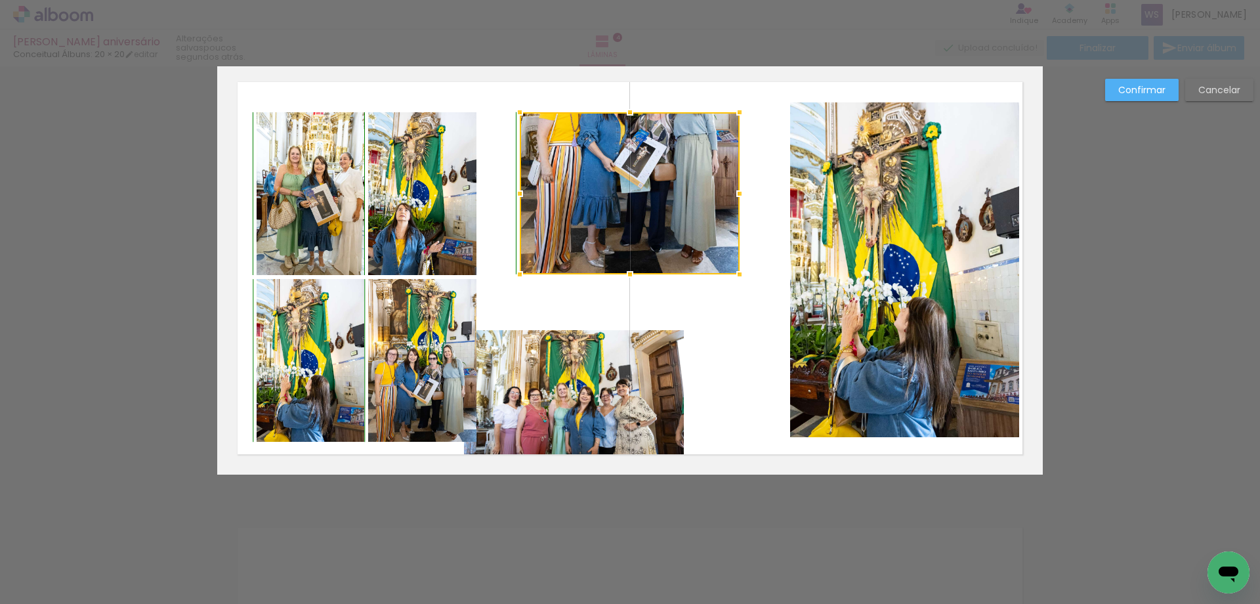
drag, startPoint x: 630, startPoint y: 265, endPoint x: 629, endPoint y: 272, distance: 7.2
click at [629, 272] on div at bounding box center [630, 274] width 26 height 26
click at [634, 213] on div at bounding box center [630, 193] width 220 height 162
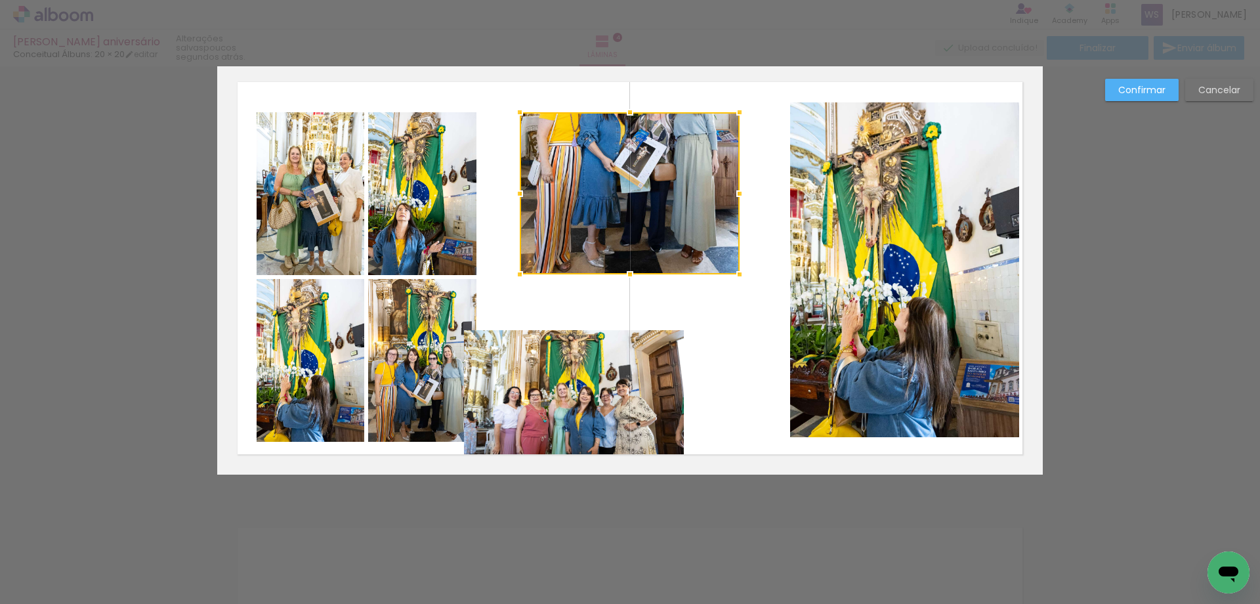
click at [633, 373] on quentale-photo at bounding box center [574, 402] width 220 height 144
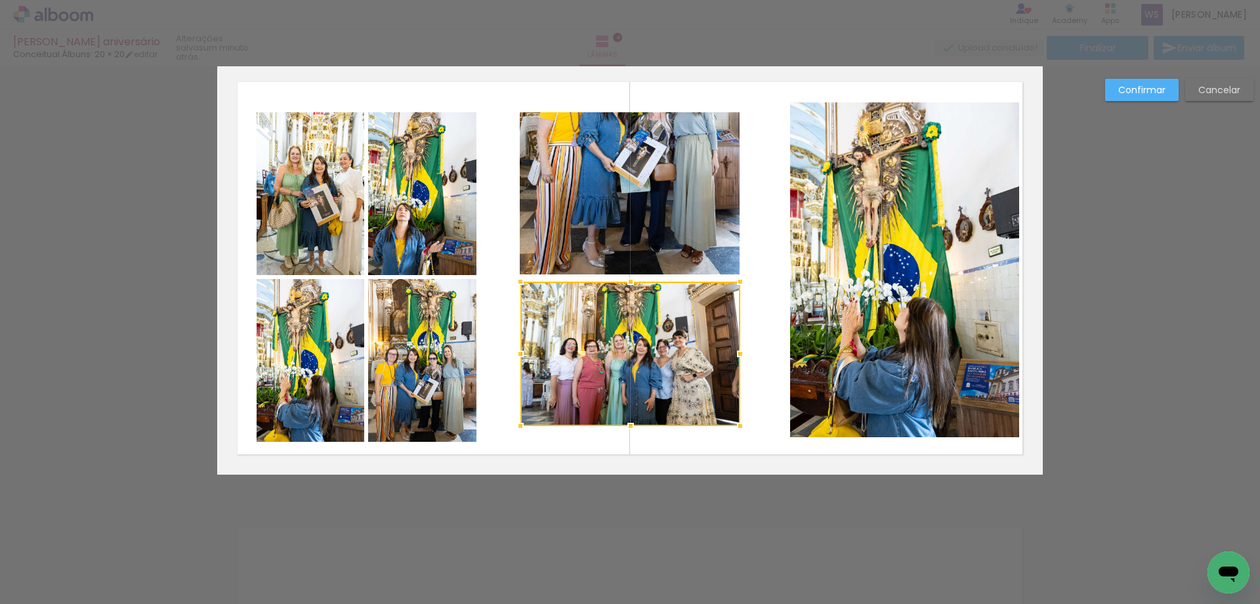
drag, startPoint x: 639, startPoint y: 374, endPoint x: 693, endPoint y: 326, distance: 72.5
click at [693, 326] on div at bounding box center [630, 354] width 220 height 144
click at [640, 259] on quentale-photo at bounding box center [630, 193] width 220 height 162
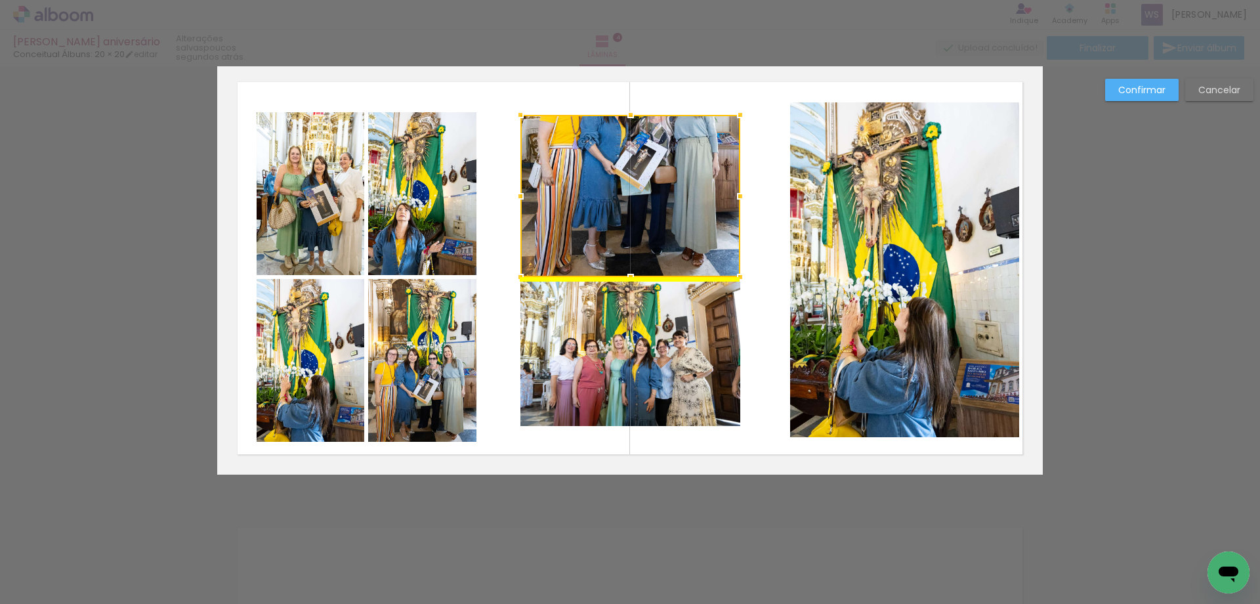
drag, startPoint x: 577, startPoint y: 240, endPoint x: 570, endPoint y: 257, distance: 18.5
click at [570, 257] on div at bounding box center [630, 196] width 220 height 162
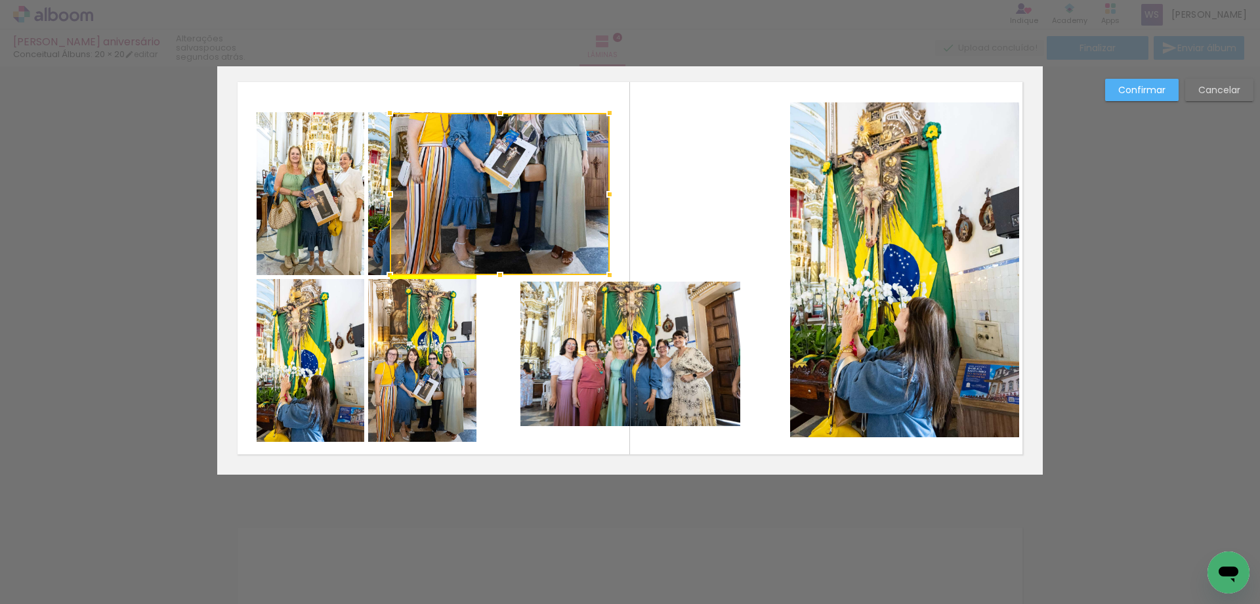
drag, startPoint x: 605, startPoint y: 232, endPoint x: 475, endPoint y: 229, distance: 130.6
click at [475, 229] on div at bounding box center [500, 194] width 220 height 162
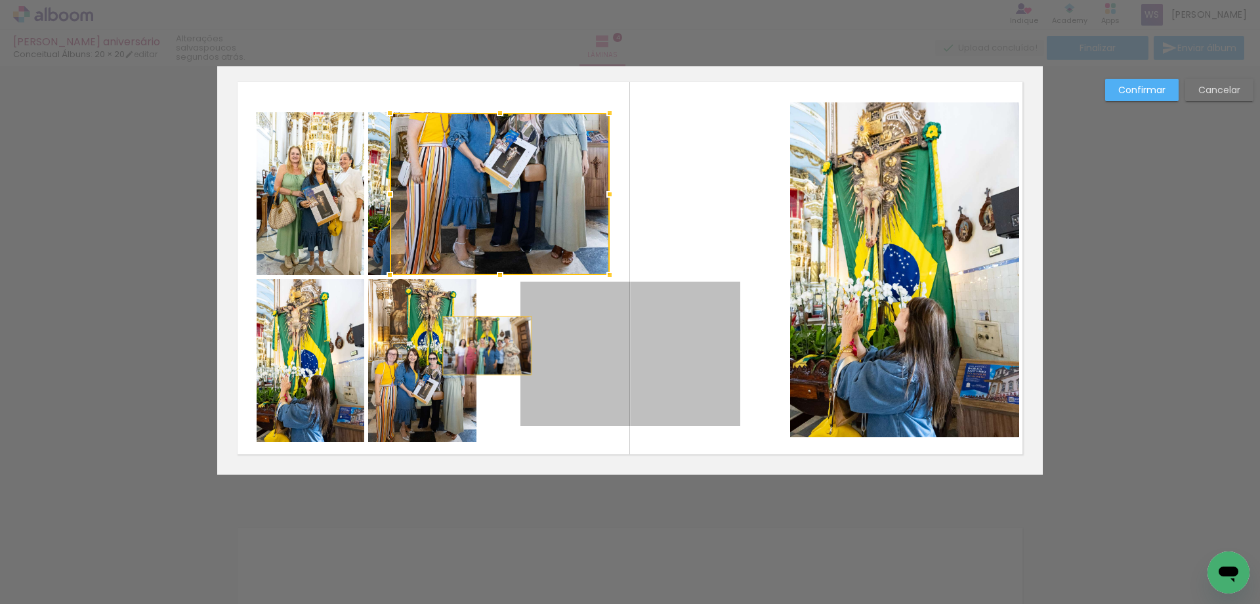
drag, startPoint x: 590, startPoint y: 343, endPoint x: 487, endPoint y: 345, distance: 103.1
click at [487, 345] on quentale-layouter at bounding box center [630, 268] width 826 height 413
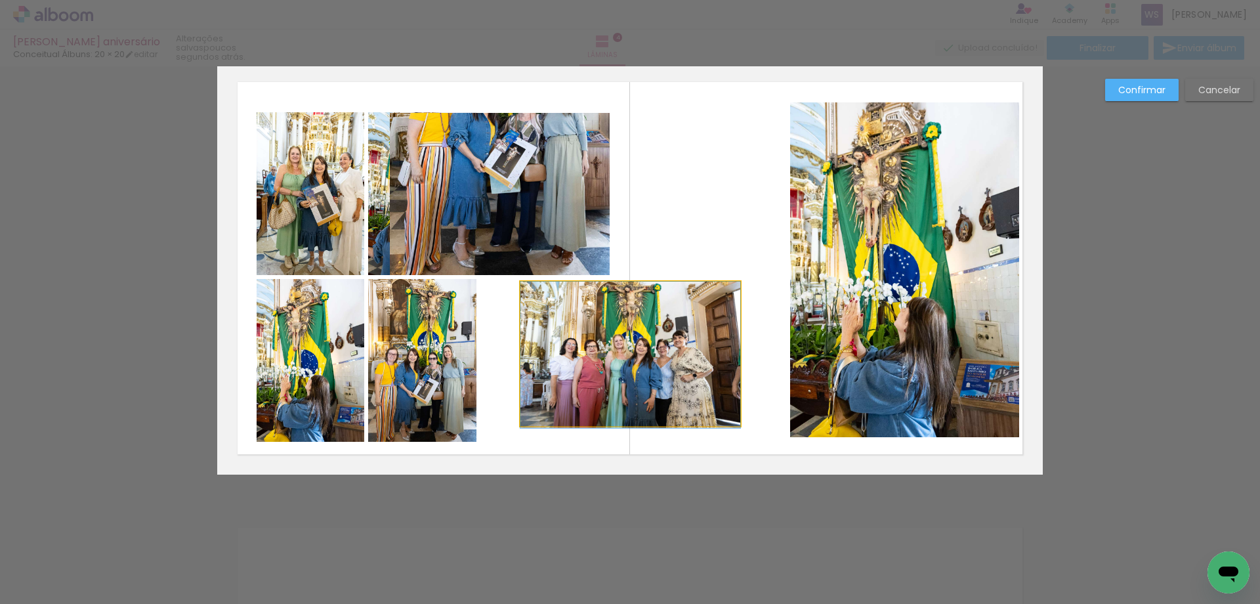
click at [557, 343] on quentale-photo at bounding box center [630, 354] width 220 height 144
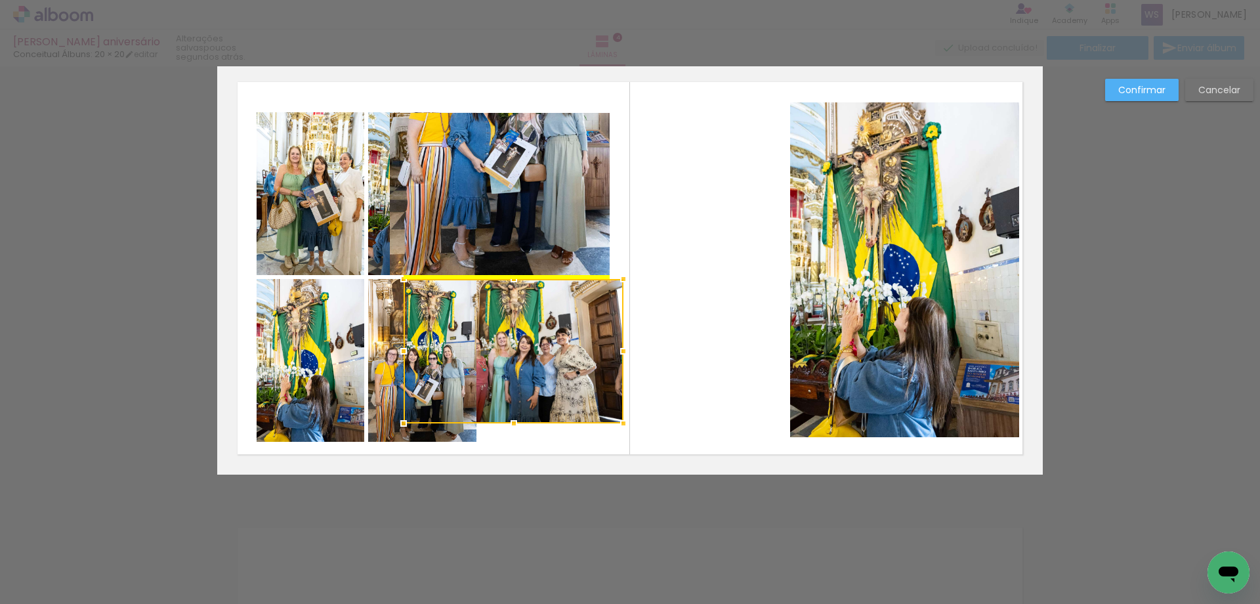
drag, startPoint x: 574, startPoint y: 343, endPoint x: 454, endPoint y: 344, distance: 119.4
click at [454, 345] on div at bounding box center [514, 351] width 220 height 144
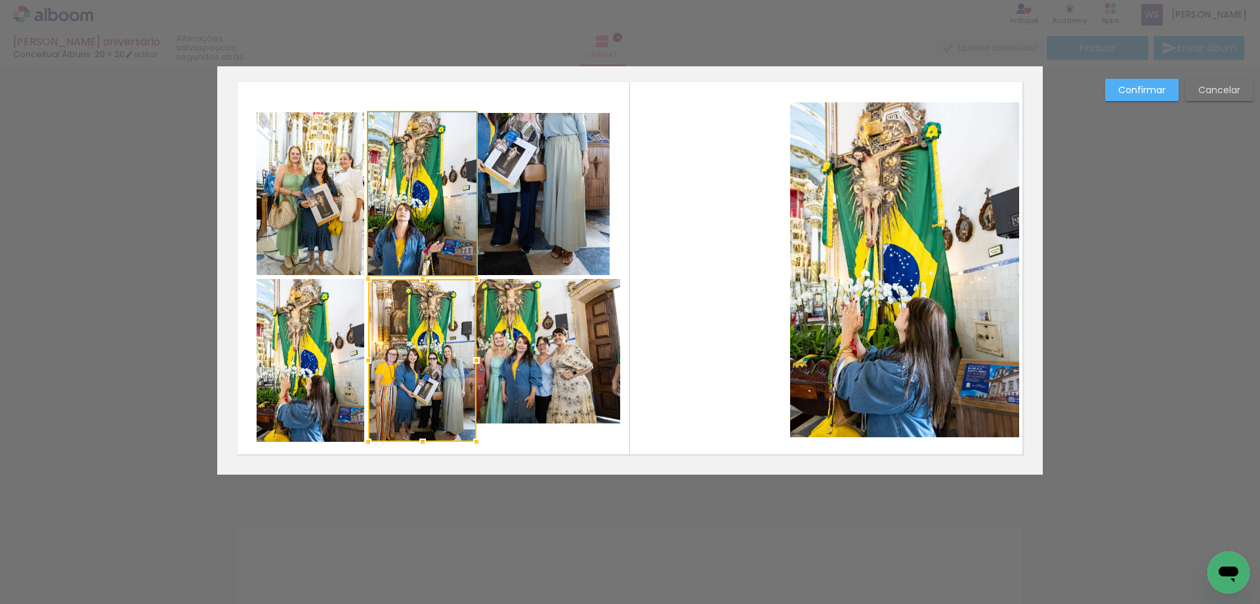
click at [388, 250] on quentale-photo at bounding box center [422, 193] width 108 height 163
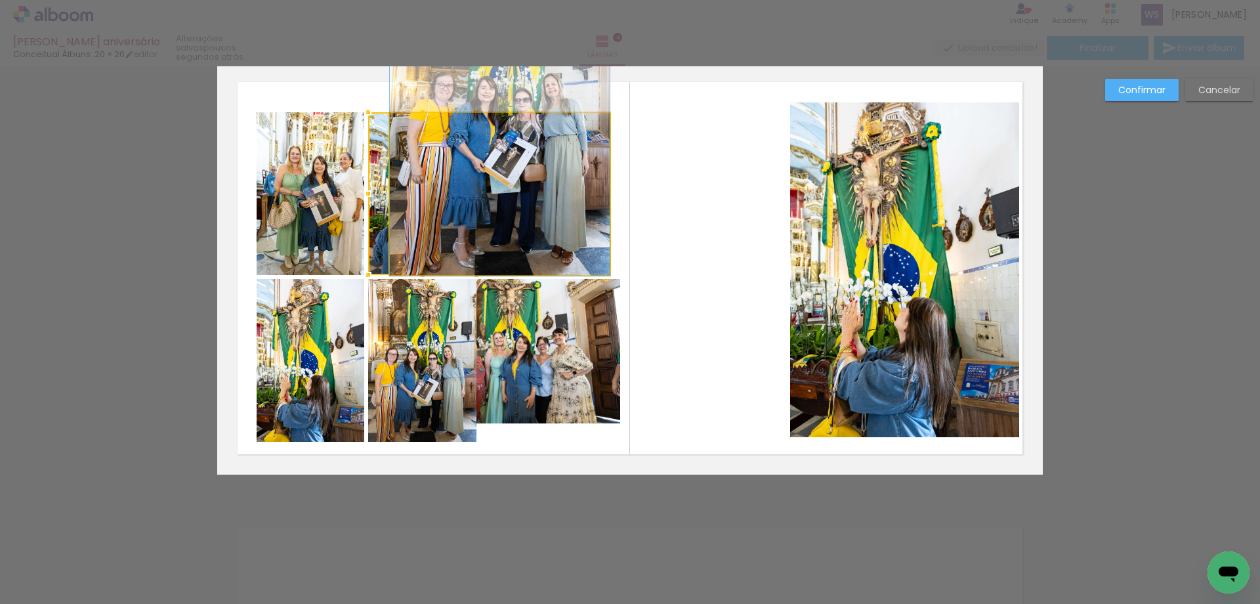
click at [515, 251] on quentale-photo at bounding box center [500, 194] width 220 height 162
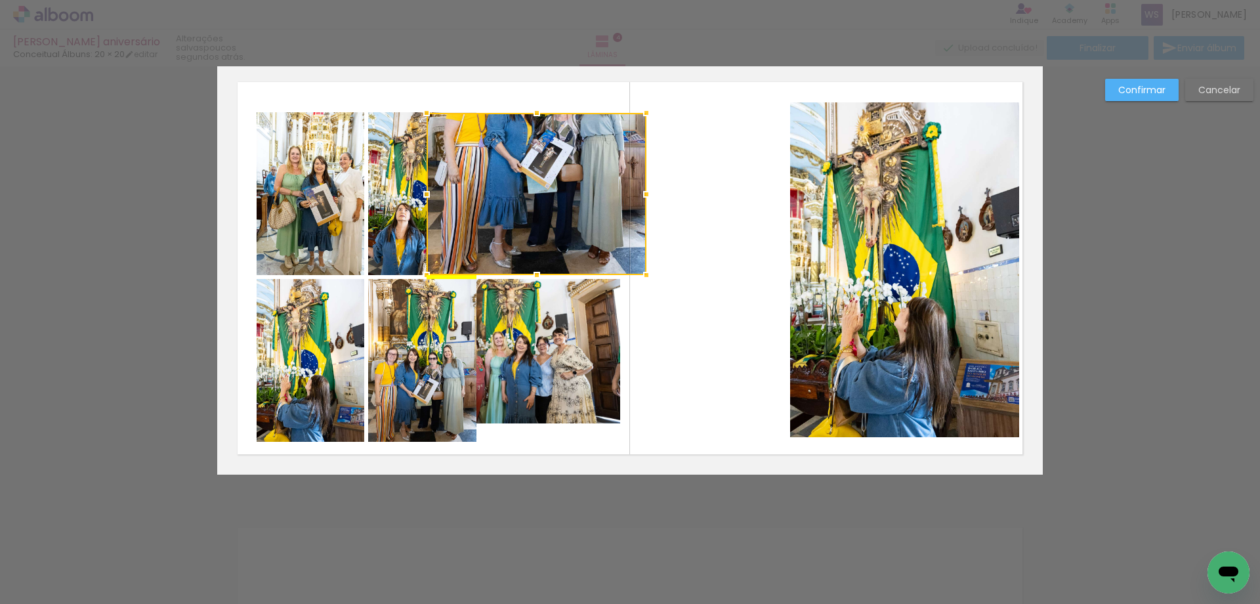
drag, startPoint x: 515, startPoint y: 251, endPoint x: 552, endPoint y: 251, distance: 36.8
click at [552, 251] on div at bounding box center [537, 194] width 220 height 162
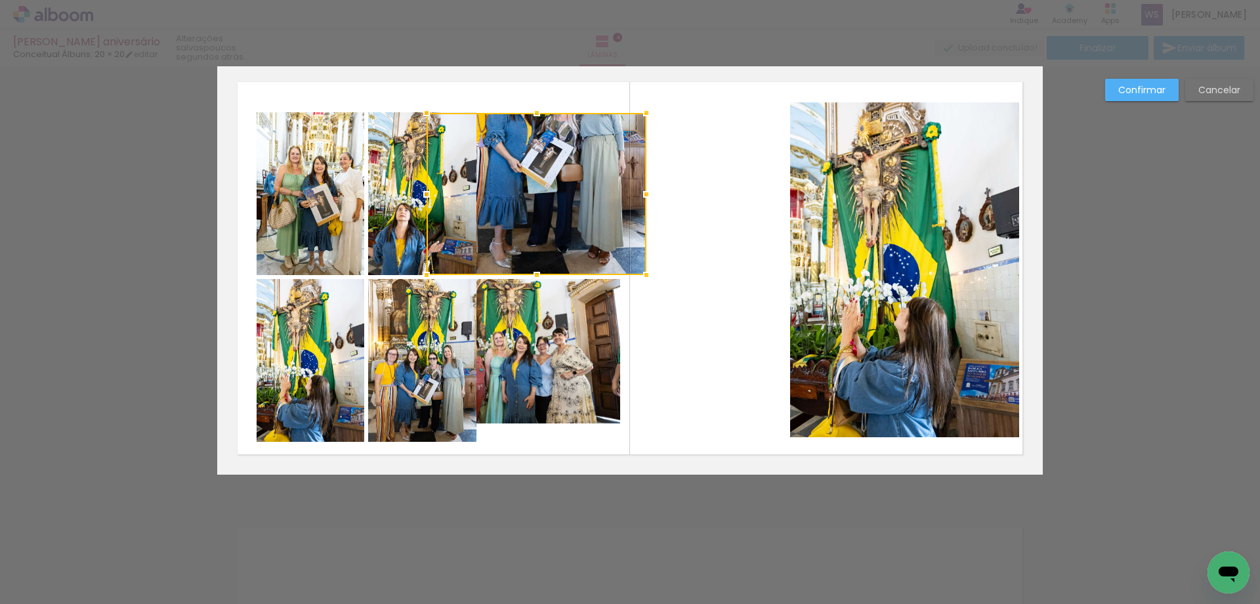
click at [404, 234] on quentale-photo at bounding box center [422, 193] width 108 height 163
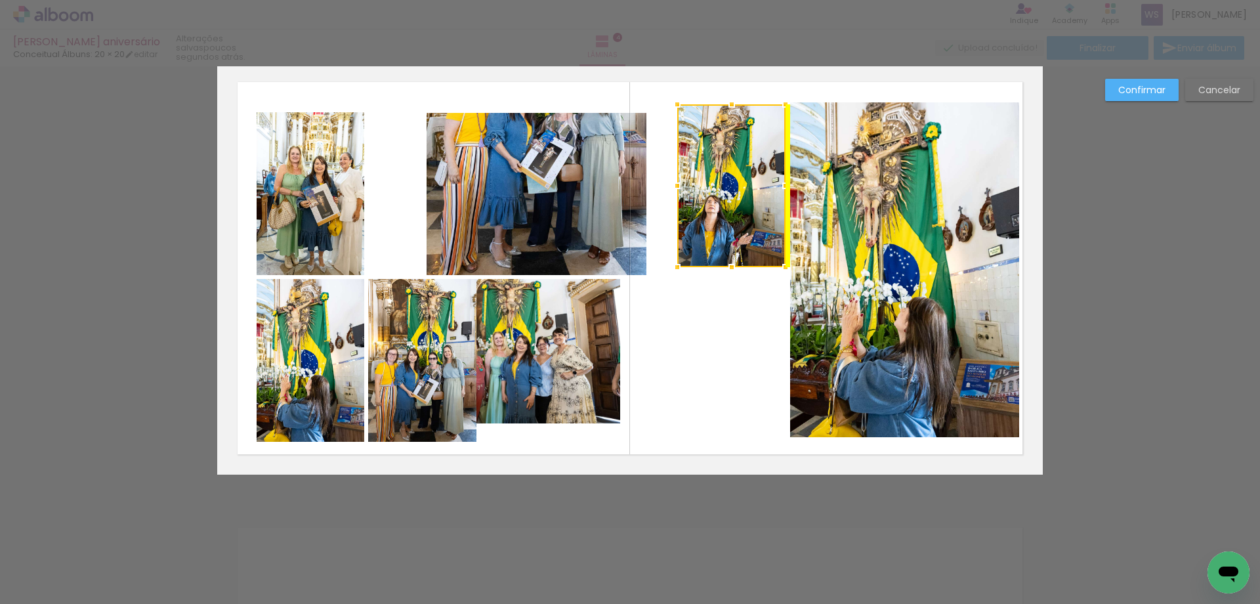
drag, startPoint x: 404, startPoint y: 234, endPoint x: 710, endPoint y: 226, distance: 305.9
click at [710, 226] on div at bounding box center [731, 185] width 108 height 163
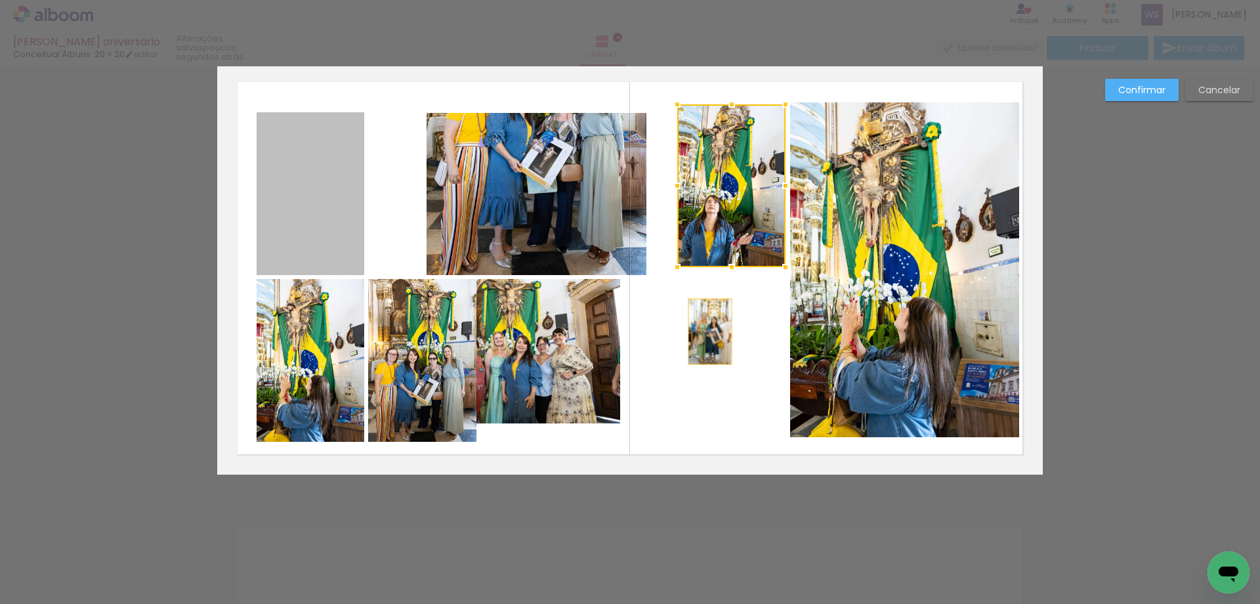
drag, startPoint x: 348, startPoint y: 224, endPoint x: 710, endPoint y: 331, distance: 377.3
click at [710, 331] on quentale-layouter at bounding box center [630, 268] width 826 height 413
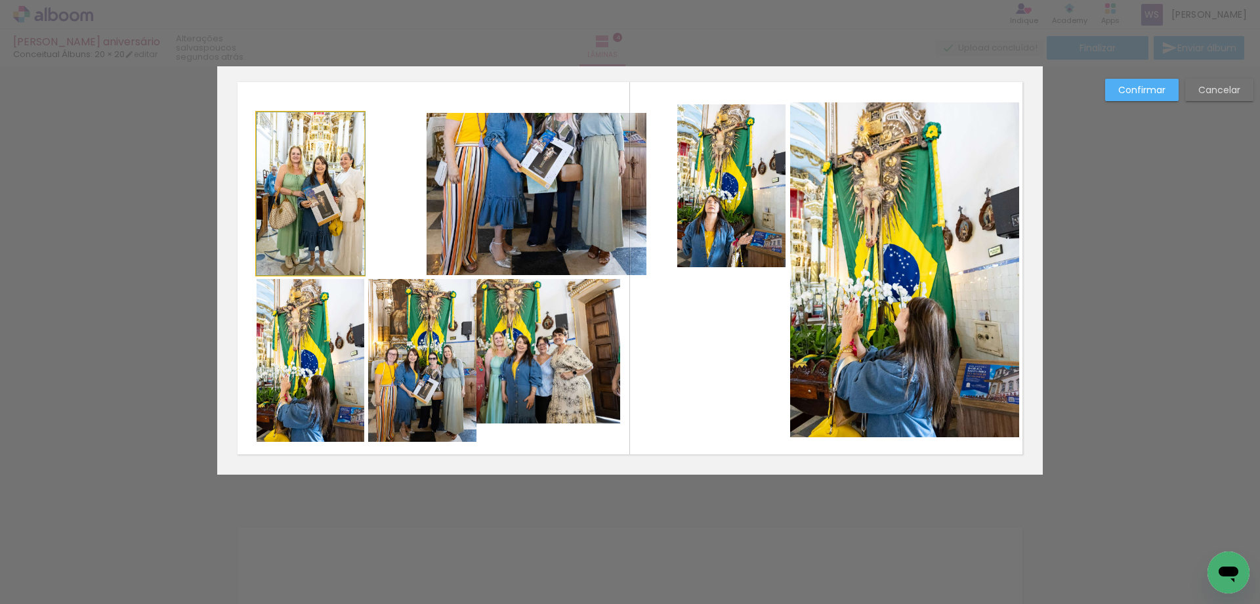
click at [305, 225] on quentale-photo at bounding box center [311, 193] width 108 height 163
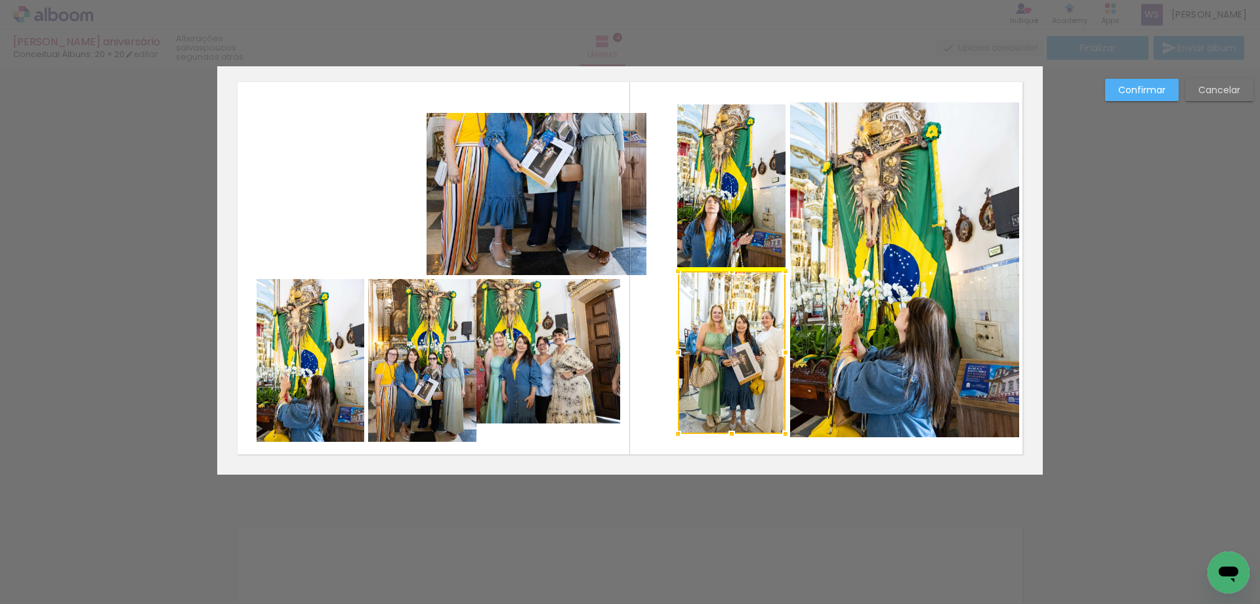
drag, startPoint x: 305, startPoint y: 225, endPoint x: 722, endPoint y: 387, distance: 447.8
click at [722, 387] on div at bounding box center [732, 352] width 108 height 163
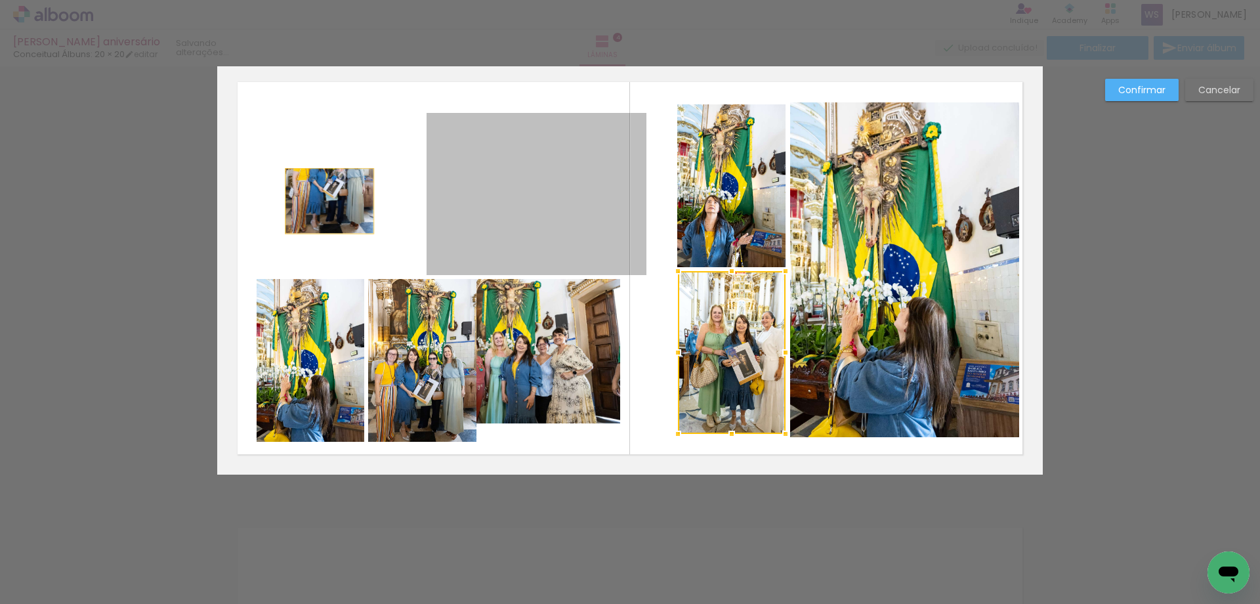
drag, startPoint x: 484, startPoint y: 213, endPoint x: 345, endPoint y: 207, distance: 139.3
click at [330, 201] on quentale-layouter at bounding box center [630, 268] width 826 height 413
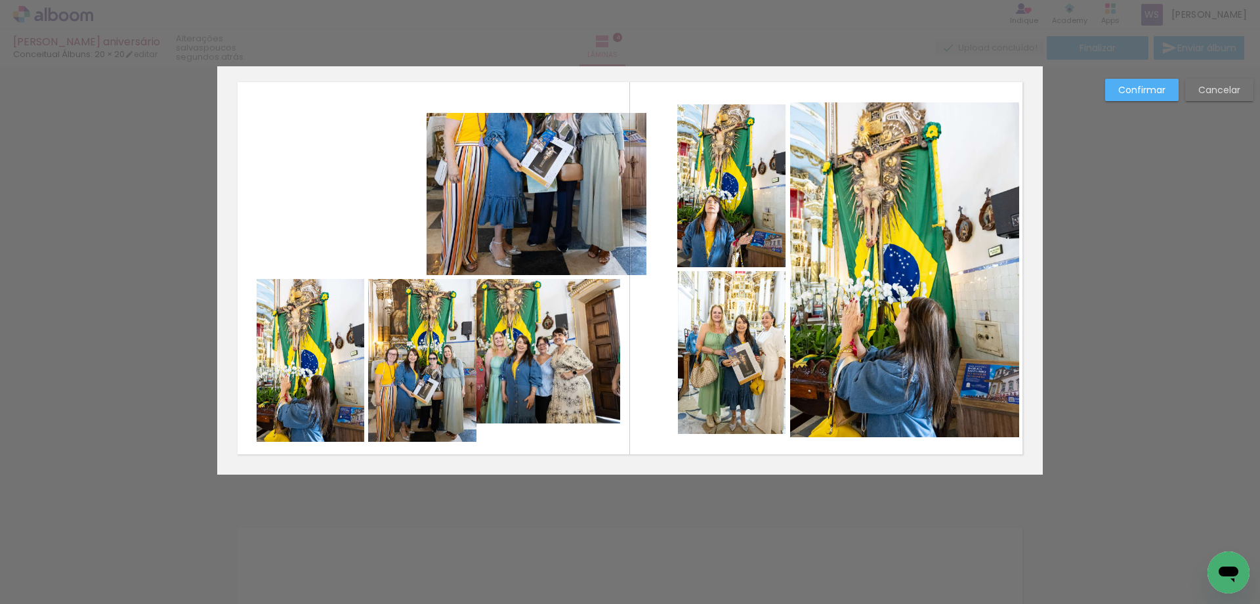
click at [514, 199] on quentale-photo at bounding box center [537, 194] width 220 height 162
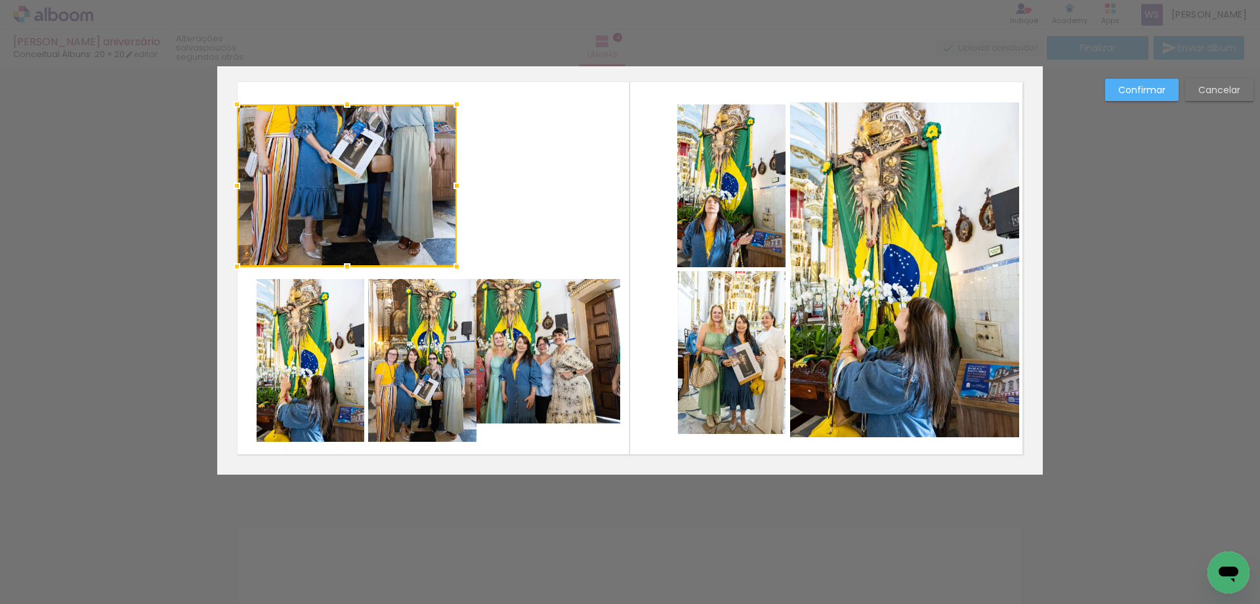
drag, startPoint x: 517, startPoint y: 199, endPoint x: 327, endPoint y: 192, distance: 189.8
click at [327, 192] on div at bounding box center [347, 185] width 220 height 162
click at [411, 334] on quentale-photo at bounding box center [422, 360] width 108 height 163
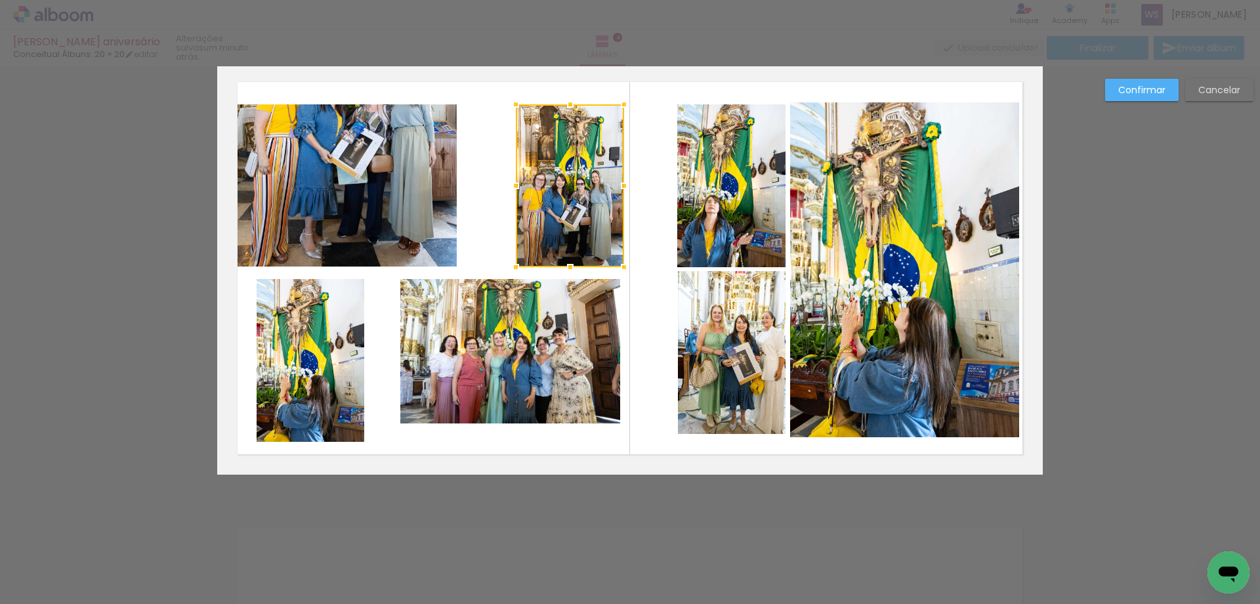
drag, startPoint x: 411, startPoint y: 334, endPoint x: 558, endPoint y: 156, distance: 230.7
click at [558, 156] on div at bounding box center [570, 185] width 108 height 163
drag, startPoint x: 517, startPoint y: 347, endPoint x: 457, endPoint y: 348, distance: 59.7
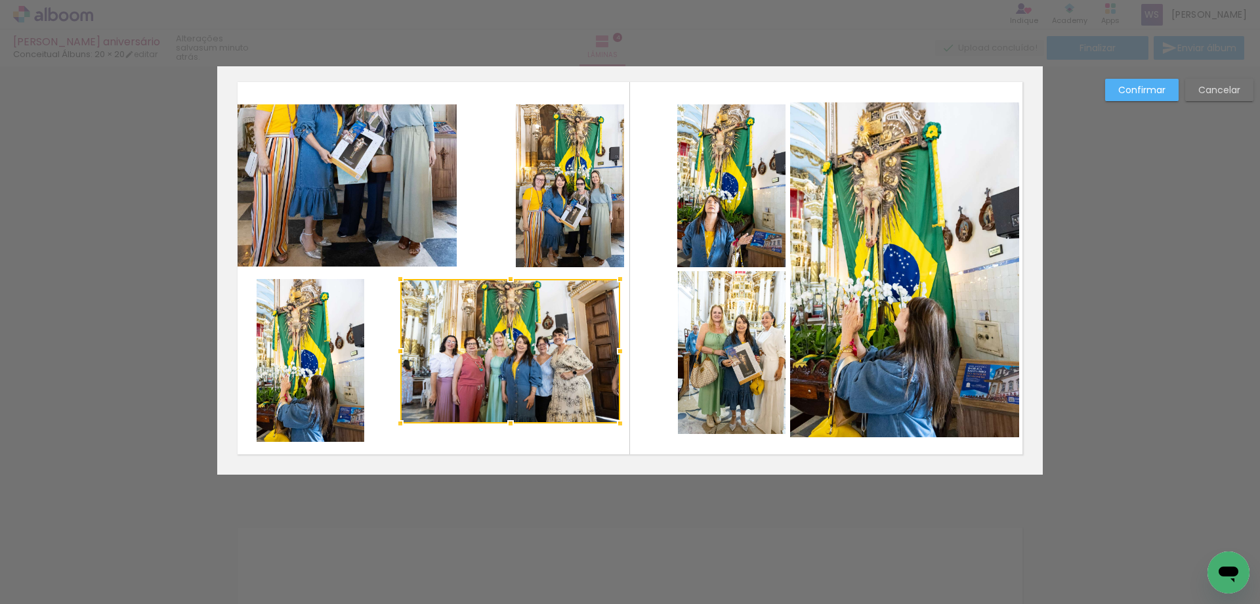
click at [507, 343] on div at bounding box center [510, 351] width 220 height 144
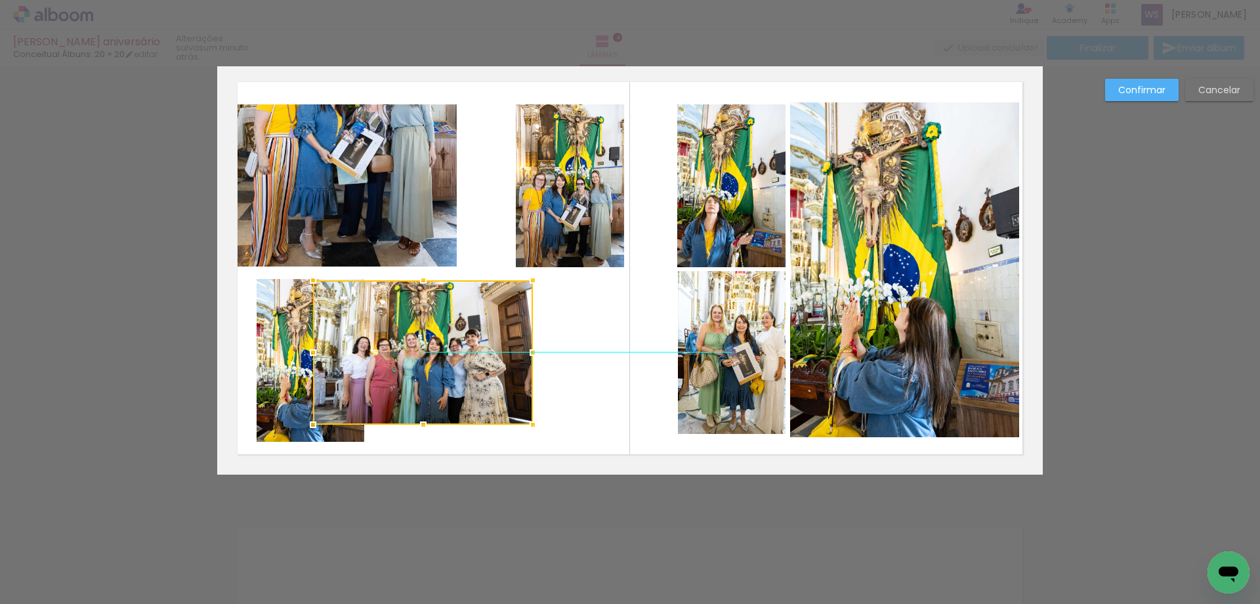
drag, startPoint x: 508, startPoint y: 343, endPoint x: 420, endPoint y: 341, distance: 88.0
click at [419, 347] on div at bounding box center [423, 352] width 220 height 144
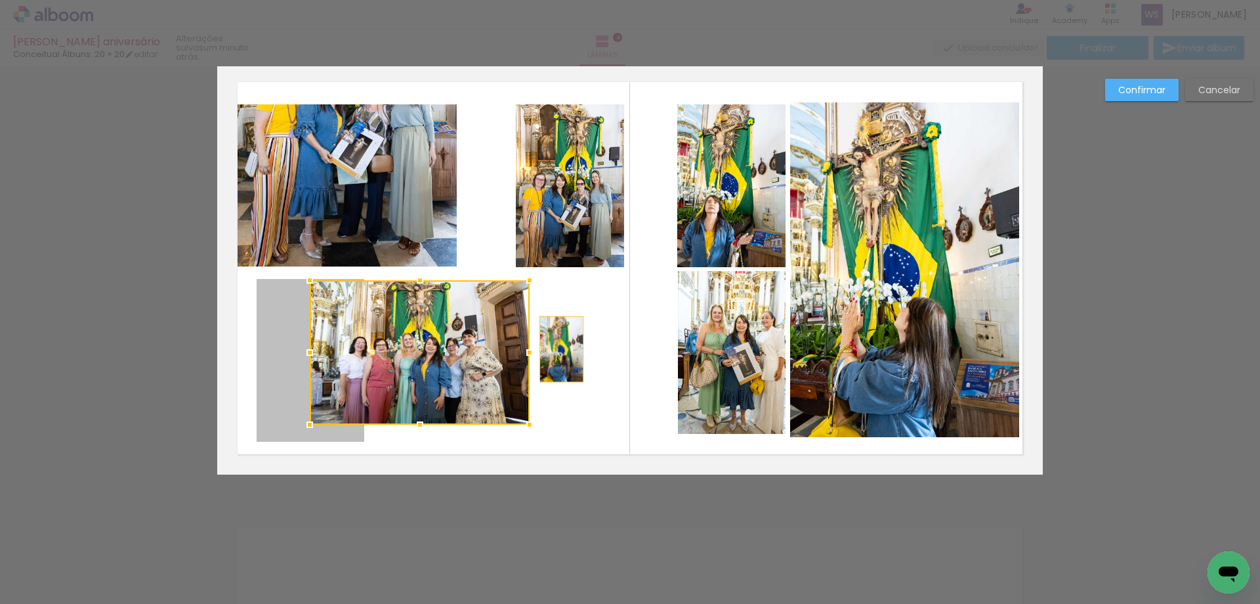
drag, startPoint x: 295, startPoint y: 344, endPoint x: 562, endPoint y: 349, distance: 267.2
click at [562, 349] on quentale-layouter at bounding box center [630, 268] width 826 height 413
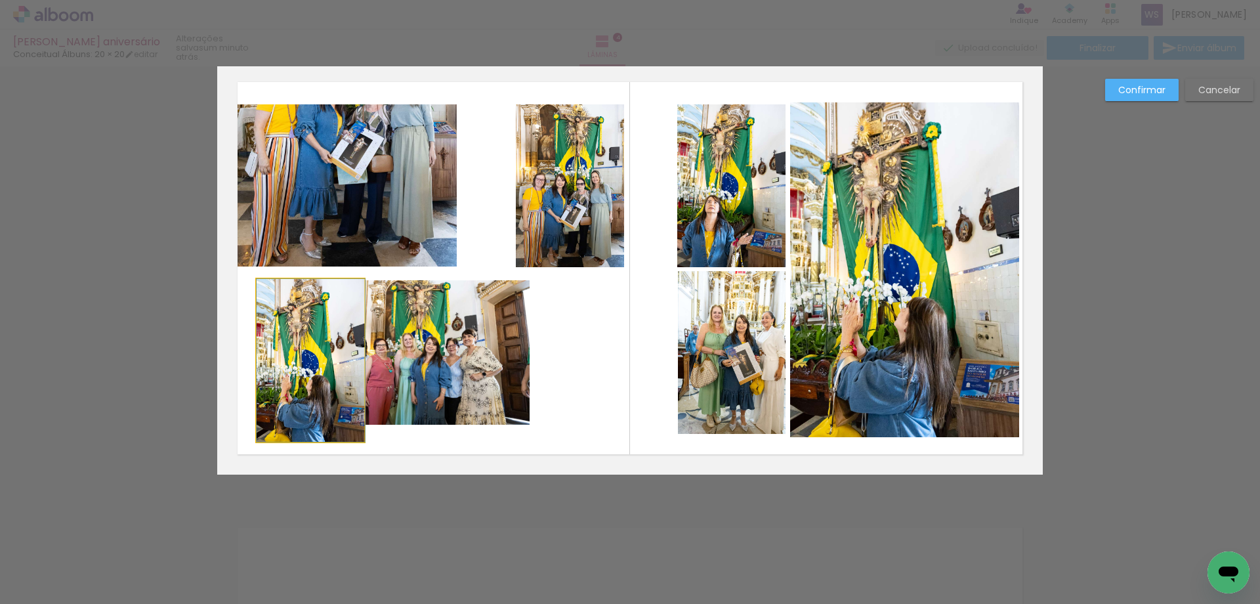
click at [292, 345] on quentale-photo at bounding box center [311, 360] width 108 height 163
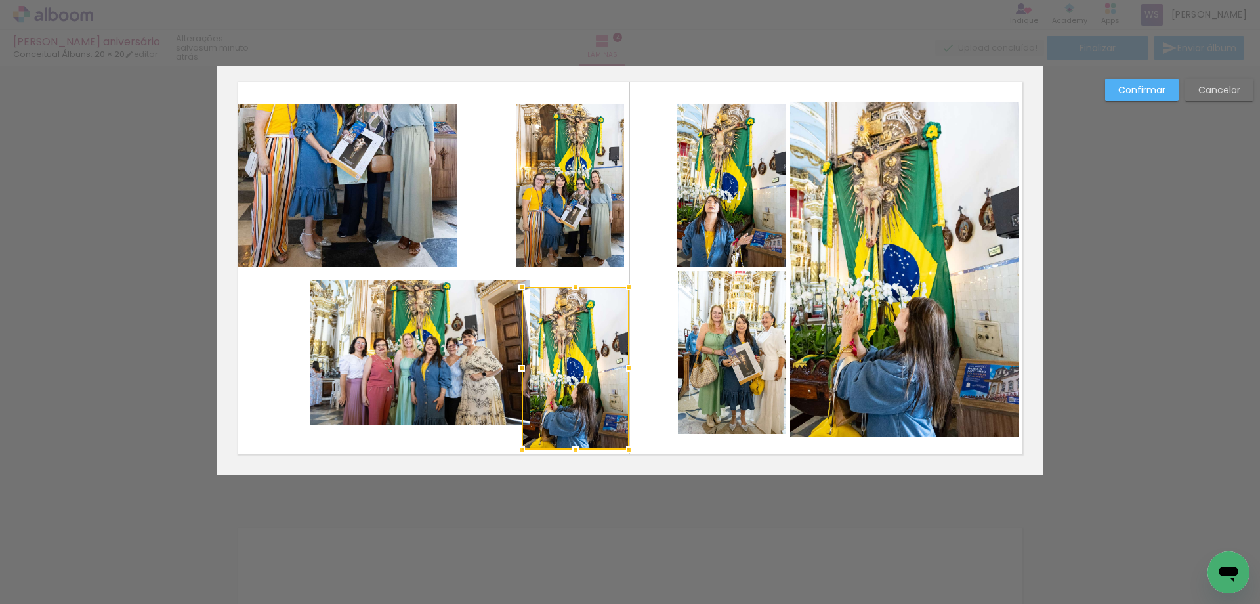
drag, startPoint x: 292, startPoint y: 345, endPoint x: 557, endPoint y: 353, distance: 265.3
click at [557, 353] on div at bounding box center [576, 368] width 108 height 163
drag, startPoint x: 465, startPoint y: 354, endPoint x: 413, endPoint y: 354, distance: 51.8
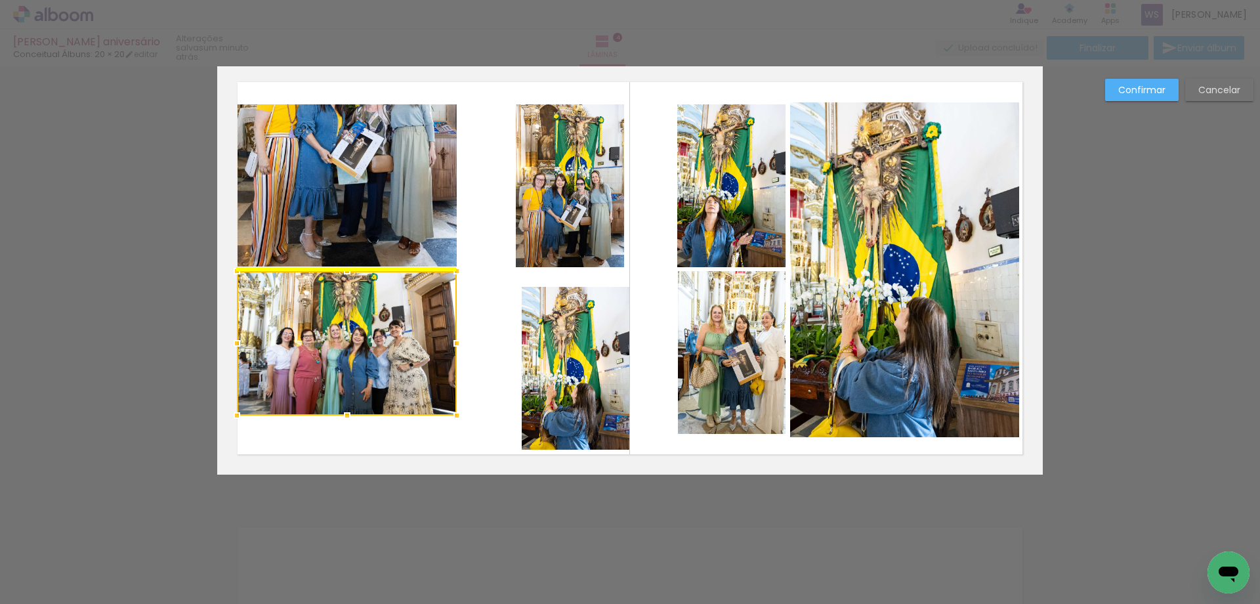
drag, startPoint x: 469, startPoint y: 344, endPoint x: 404, endPoint y: 342, distance: 65.0
click at [404, 342] on div at bounding box center [347, 343] width 220 height 144
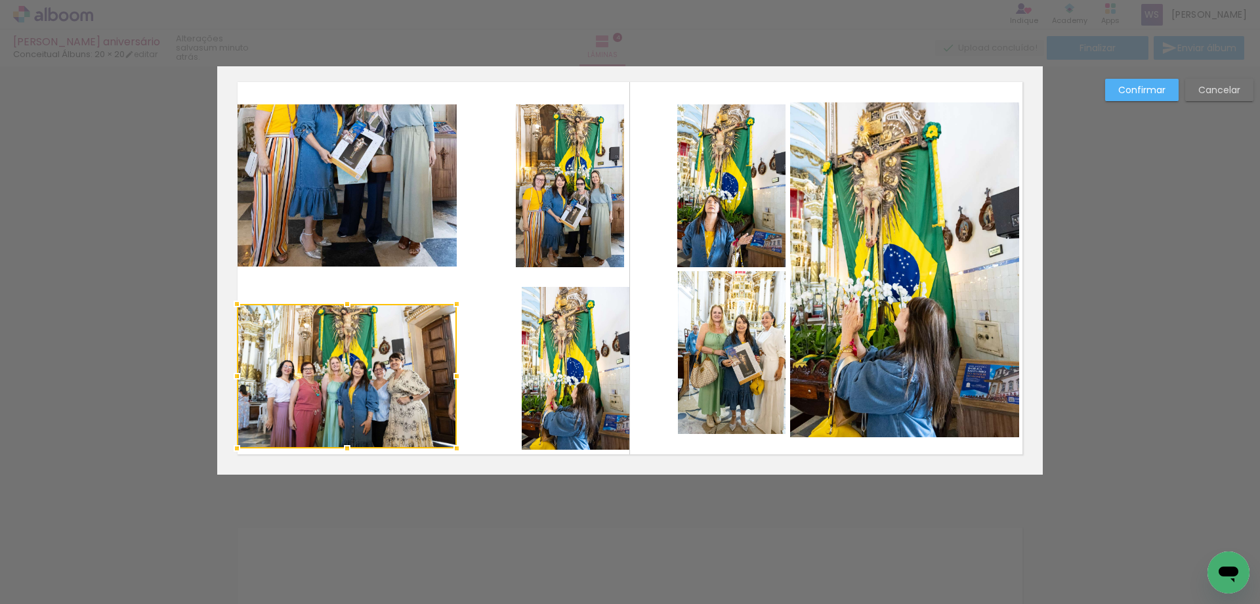
drag, startPoint x: 419, startPoint y: 300, endPoint x: 418, endPoint y: 333, distance: 32.8
click at [418, 333] on div at bounding box center [347, 376] width 220 height 144
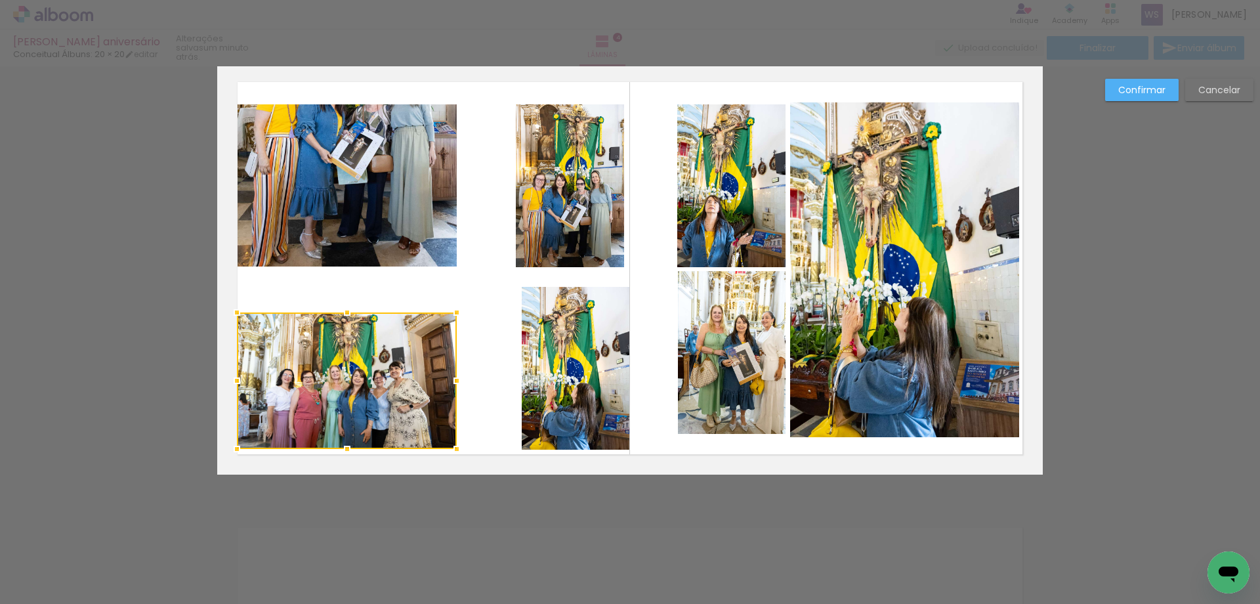
drag, startPoint x: 349, startPoint y: 304, endPoint x: 350, endPoint y: 312, distance: 7.9
click at [350, 312] on div at bounding box center [347, 312] width 26 height 26
click at [350, 345] on quentale-photo at bounding box center [347, 380] width 220 height 137
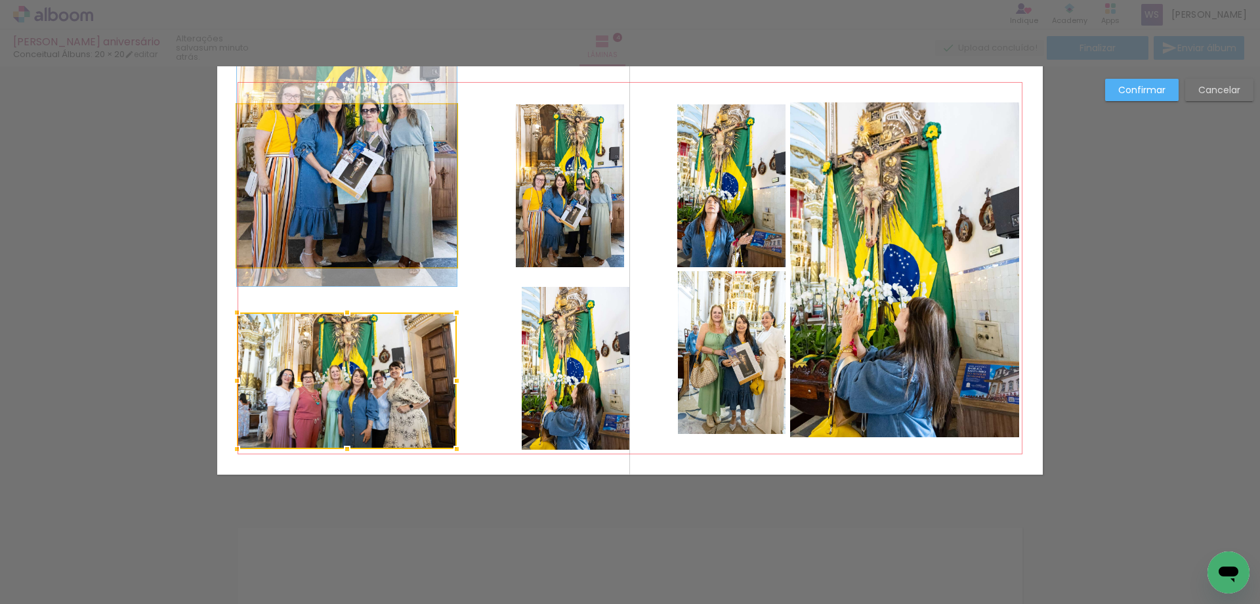
drag, startPoint x: 366, startPoint y: 245, endPoint x: 368, endPoint y: 264, distance: 19.8
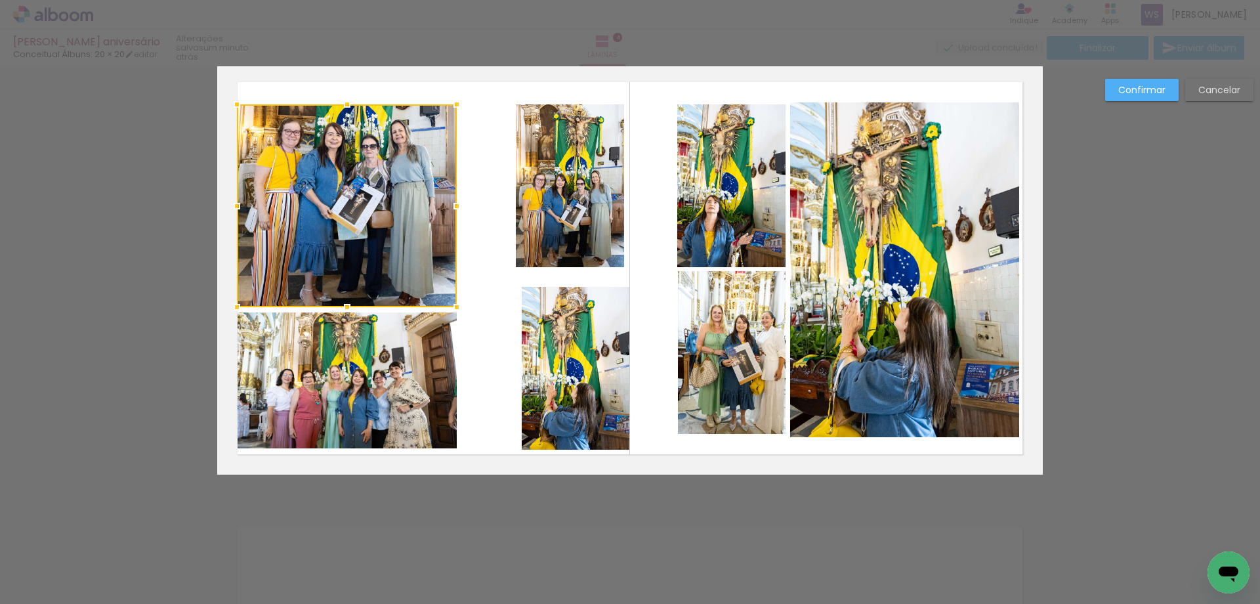
drag, startPoint x: 349, startPoint y: 265, endPoint x: 347, endPoint y: 305, distance: 40.1
click at [347, 305] on div at bounding box center [347, 307] width 26 height 26
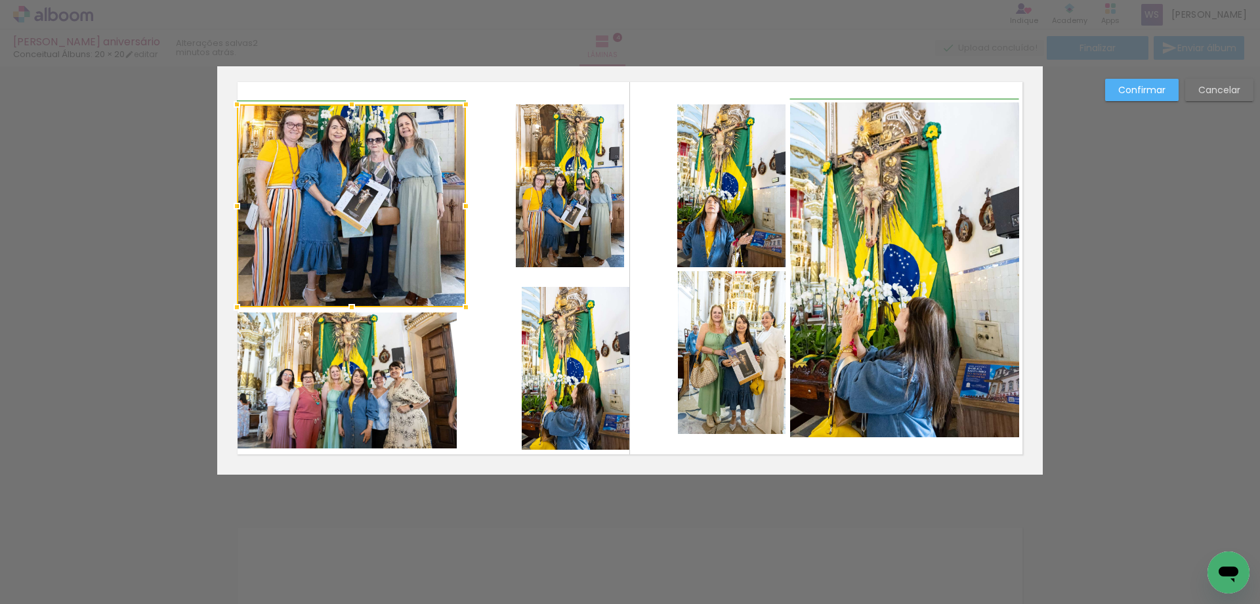
drag, startPoint x: 460, startPoint y: 210, endPoint x: 473, endPoint y: 213, distance: 13.4
click at [473, 213] on div at bounding box center [466, 206] width 26 height 26
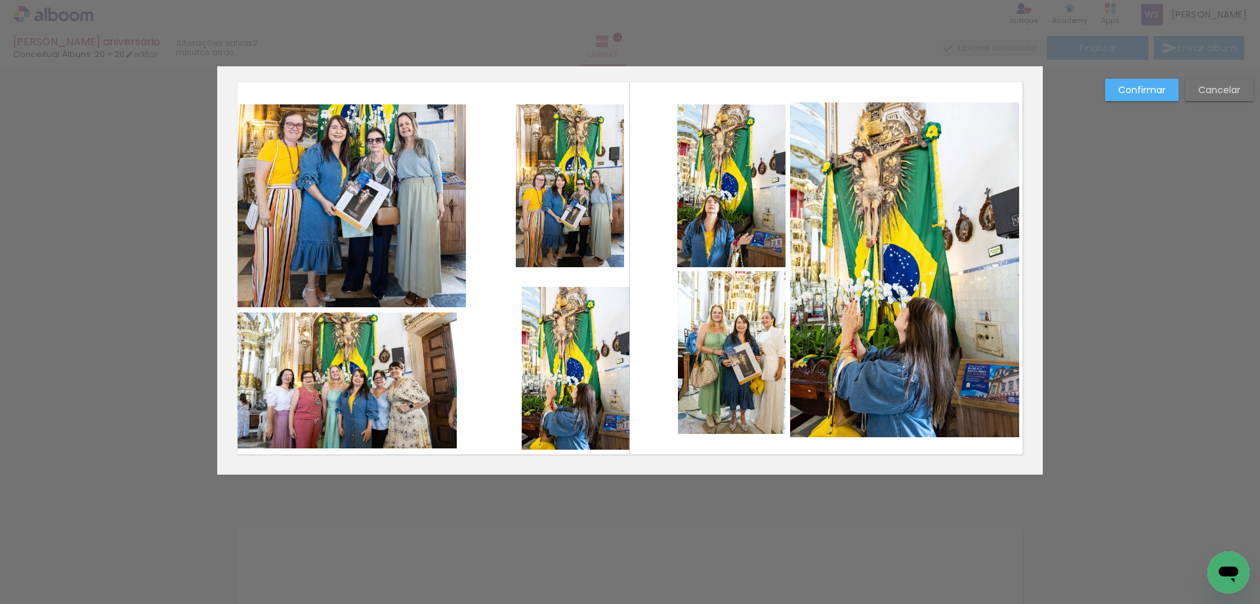
click at [438, 343] on quentale-photo at bounding box center [347, 380] width 220 height 137
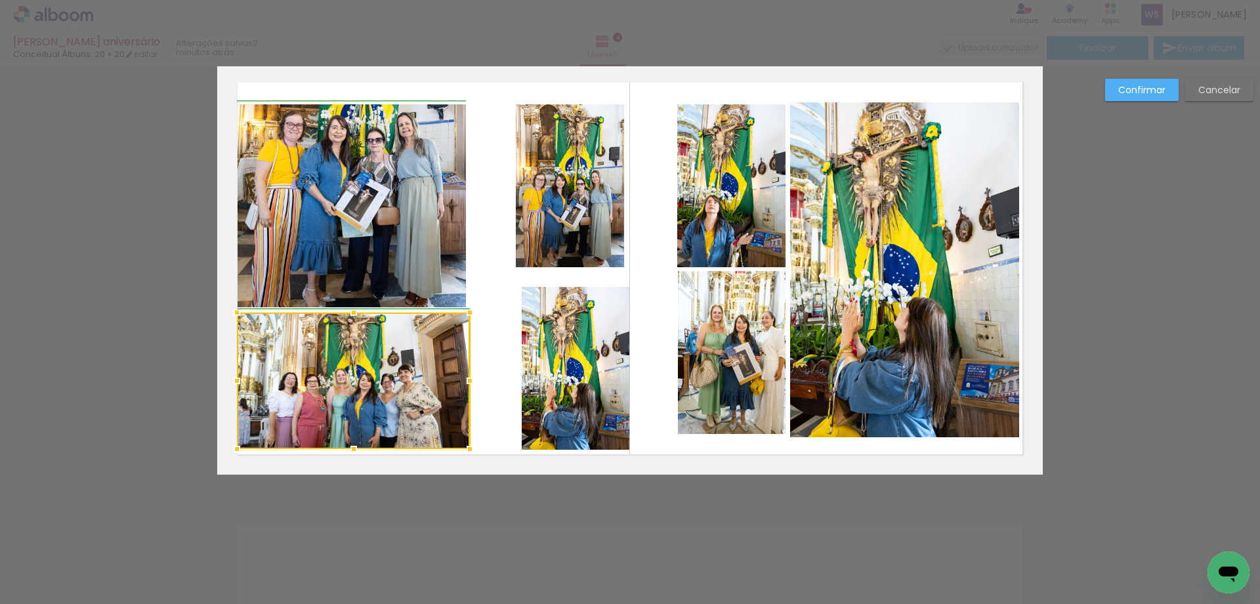
click at [457, 378] on div at bounding box center [470, 381] width 26 height 26
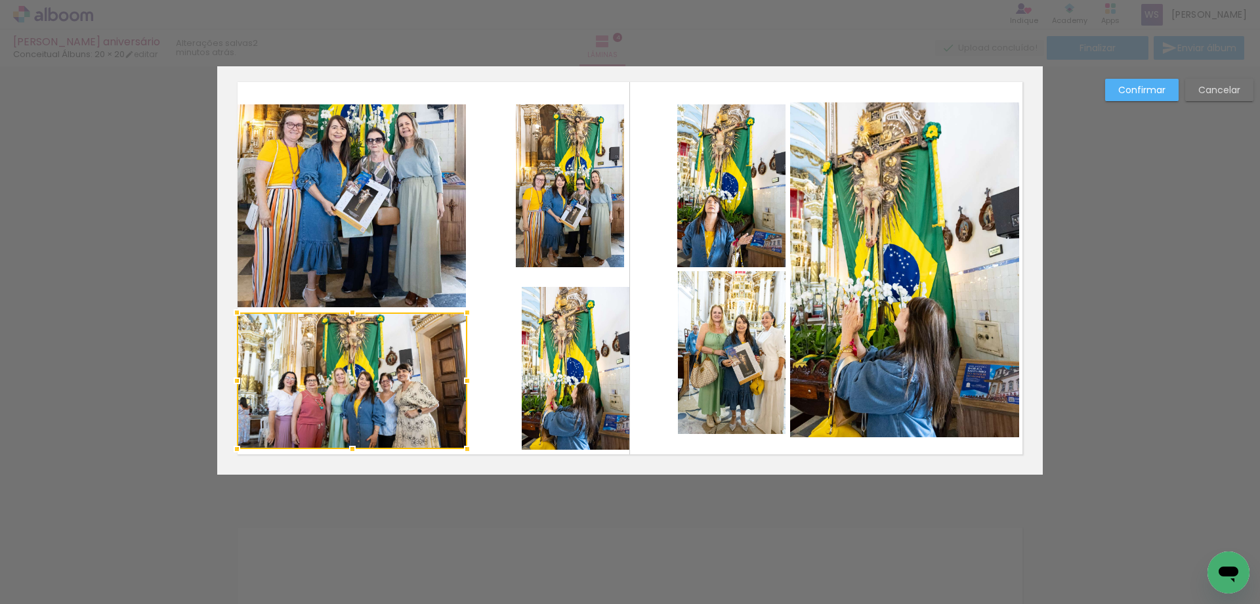
click at [469, 379] on div at bounding box center [467, 381] width 26 height 26
click at [488, 366] on quentale-layouter at bounding box center [630, 268] width 826 height 413
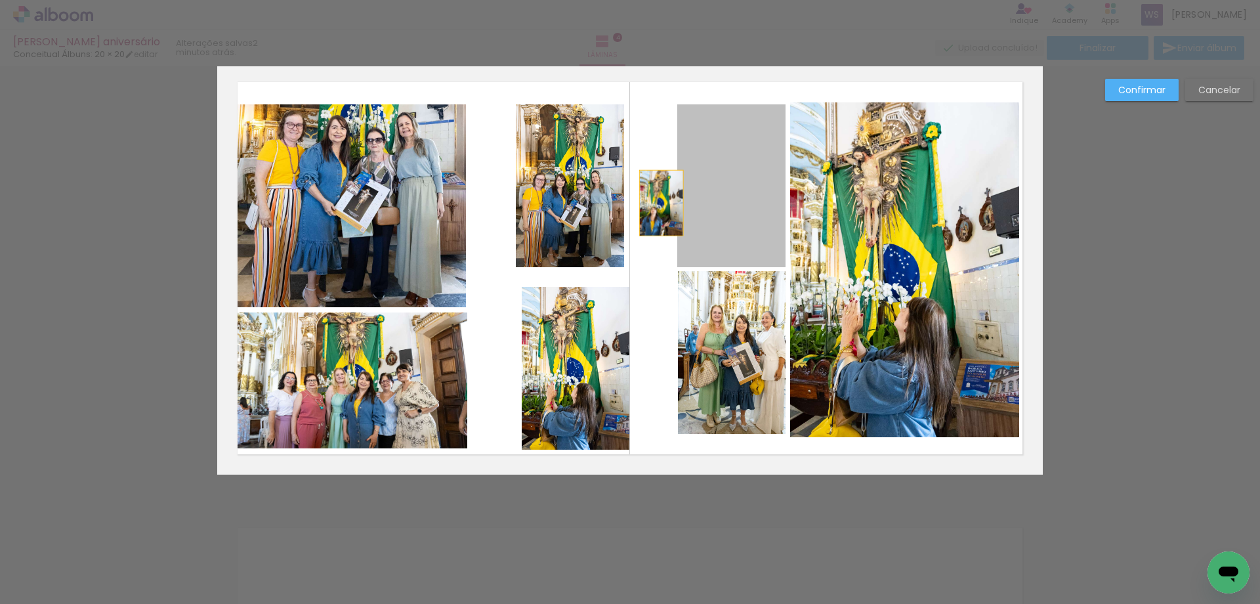
drag, startPoint x: 693, startPoint y: 202, endPoint x: 671, endPoint y: 201, distance: 22.3
click at [662, 203] on quentale-layouter at bounding box center [630, 268] width 826 height 413
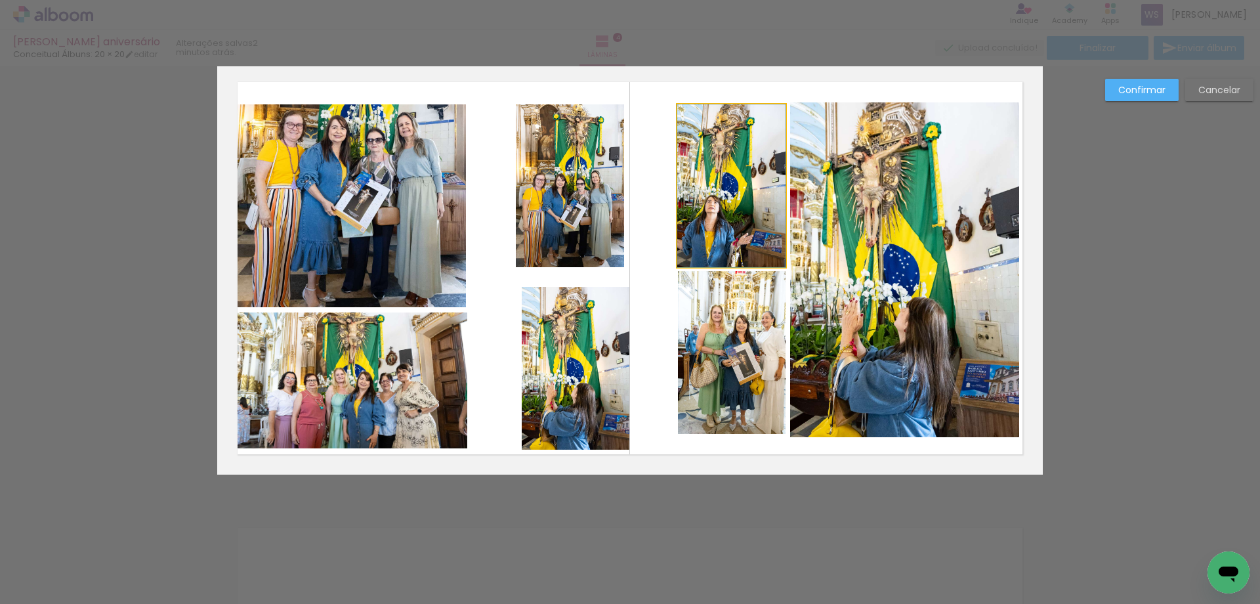
click at [703, 203] on quentale-photo at bounding box center [731, 185] width 108 height 163
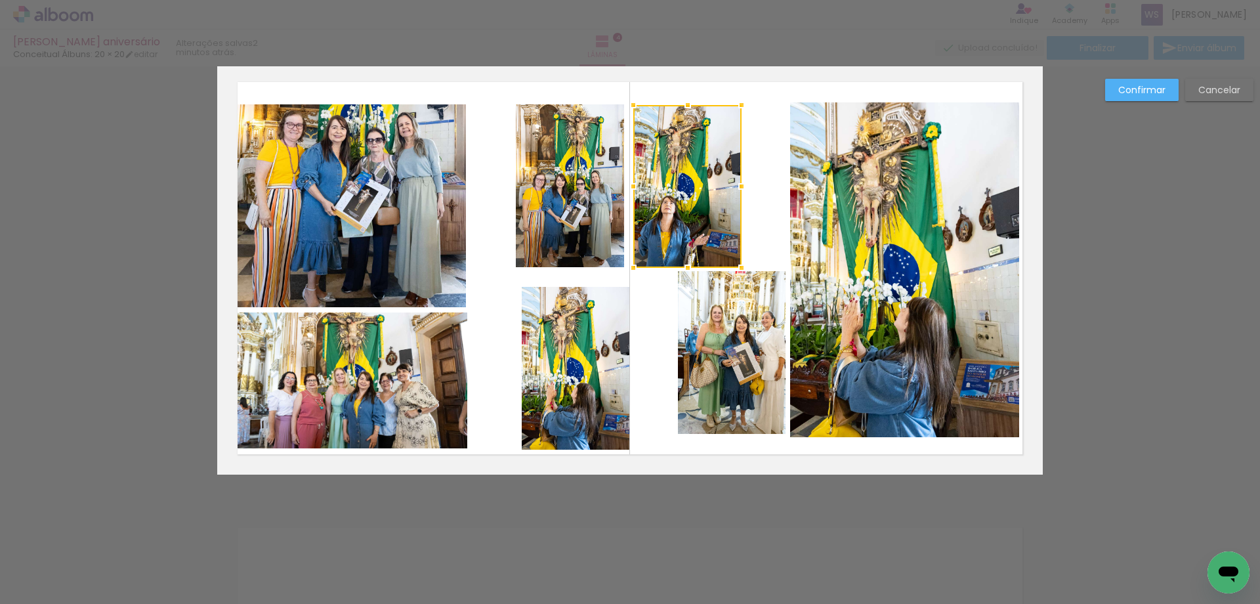
drag, startPoint x: 711, startPoint y: 204, endPoint x: 667, endPoint y: 205, distance: 44.0
click at [667, 205] on div at bounding box center [687, 186] width 108 height 163
drag, startPoint x: 719, startPoint y: 308, endPoint x: 700, endPoint y: 312, distance: 19.4
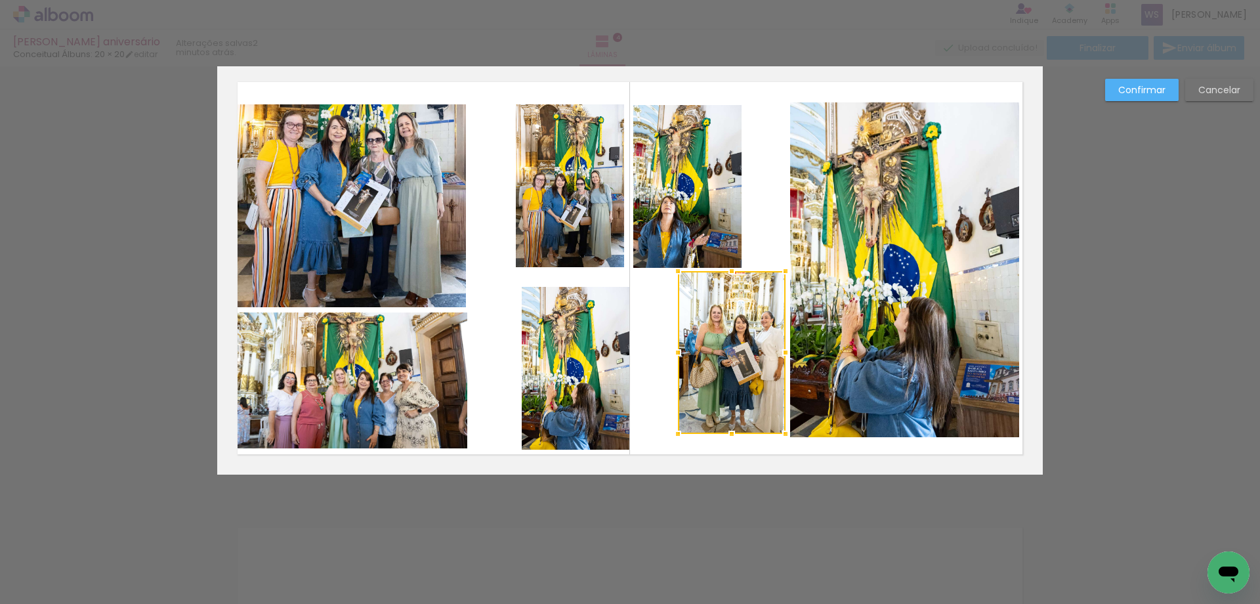
click at [712, 313] on div at bounding box center [732, 352] width 108 height 163
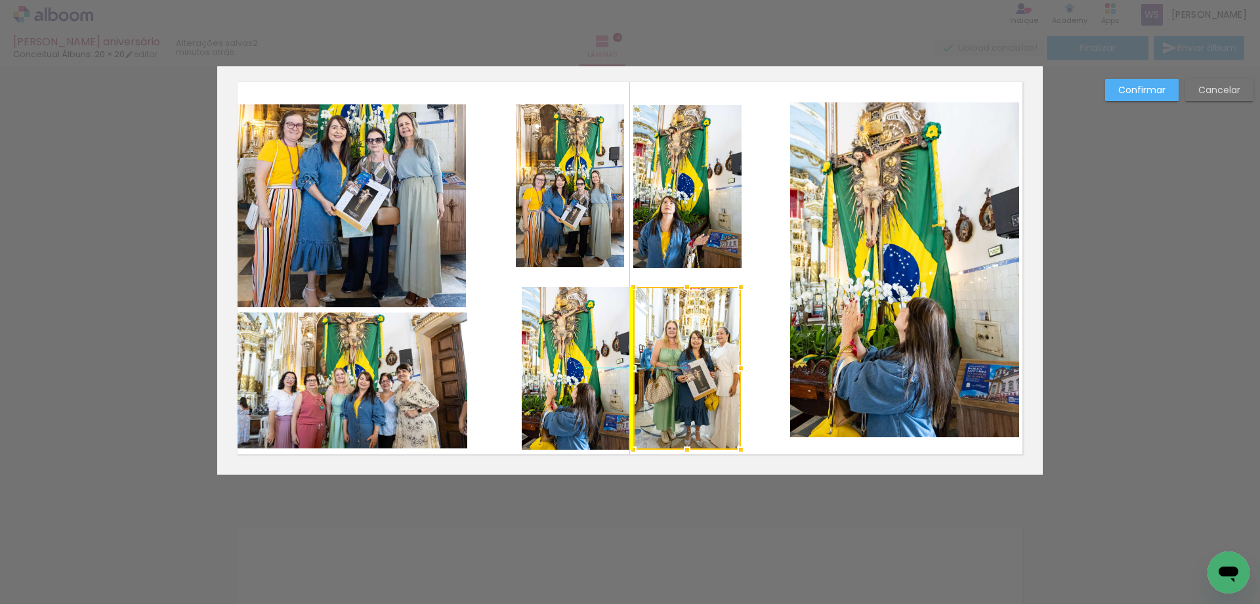
drag, startPoint x: 712, startPoint y: 313, endPoint x: 672, endPoint y: 327, distance: 42.3
click at [672, 327] on div at bounding box center [687, 368] width 108 height 163
click at [604, 320] on quentale-photo at bounding box center [576, 368] width 108 height 163
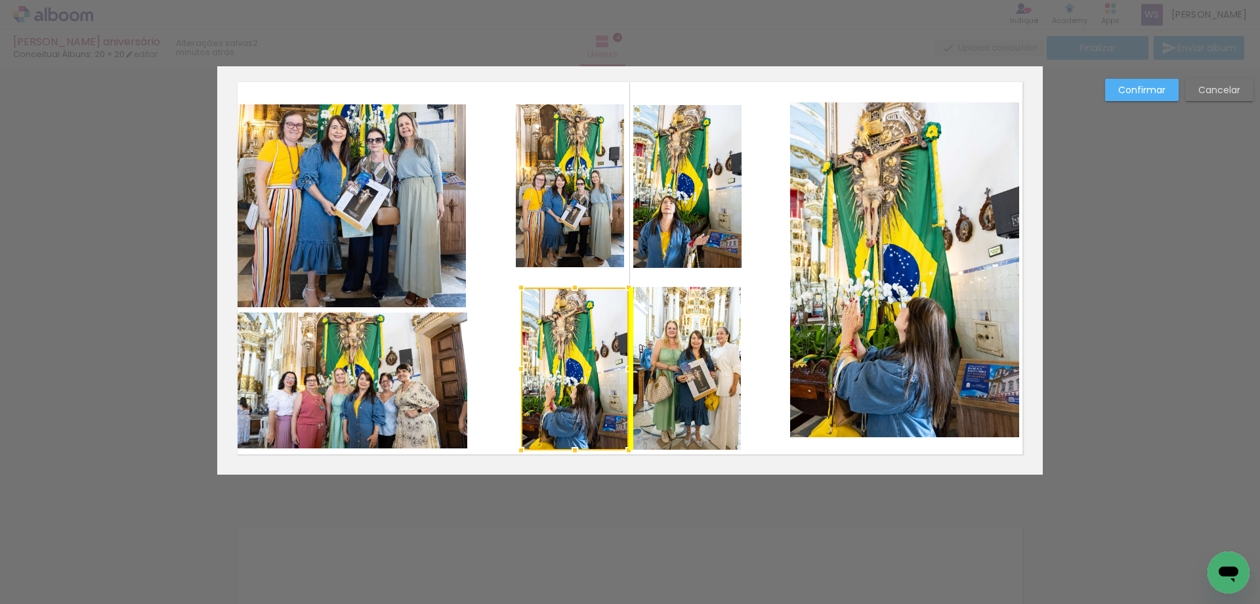
click at [601, 322] on div at bounding box center [575, 368] width 108 height 163
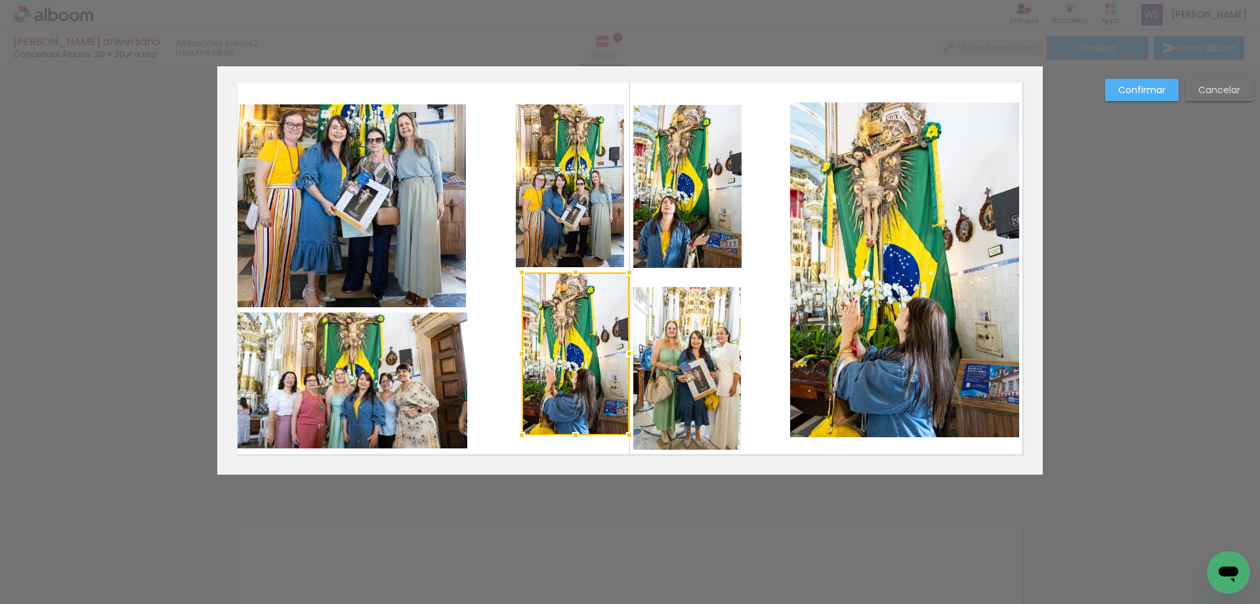
drag, startPoint x: 587, startPoint y: 312, endPoint x: 587, endPoint y: 297, distance: 15.1
click at [587, 297] on div at bounding box center [576, 353] width 108 height 163
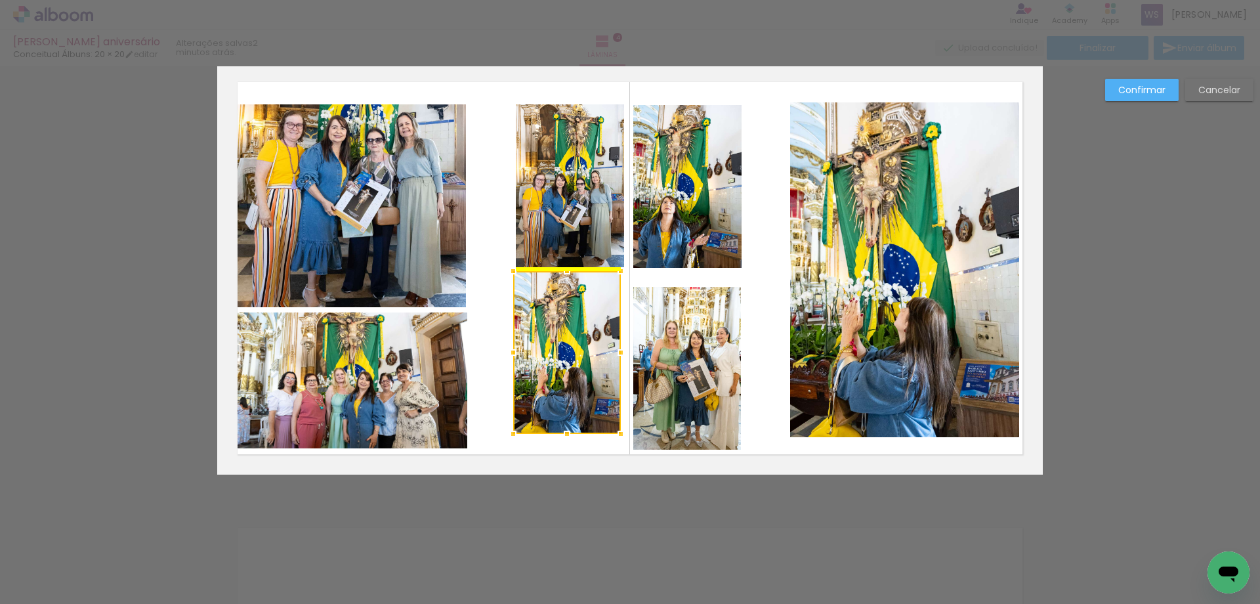
click at [593, 318] on div at bounding box center [567, 352] width 108 height 163
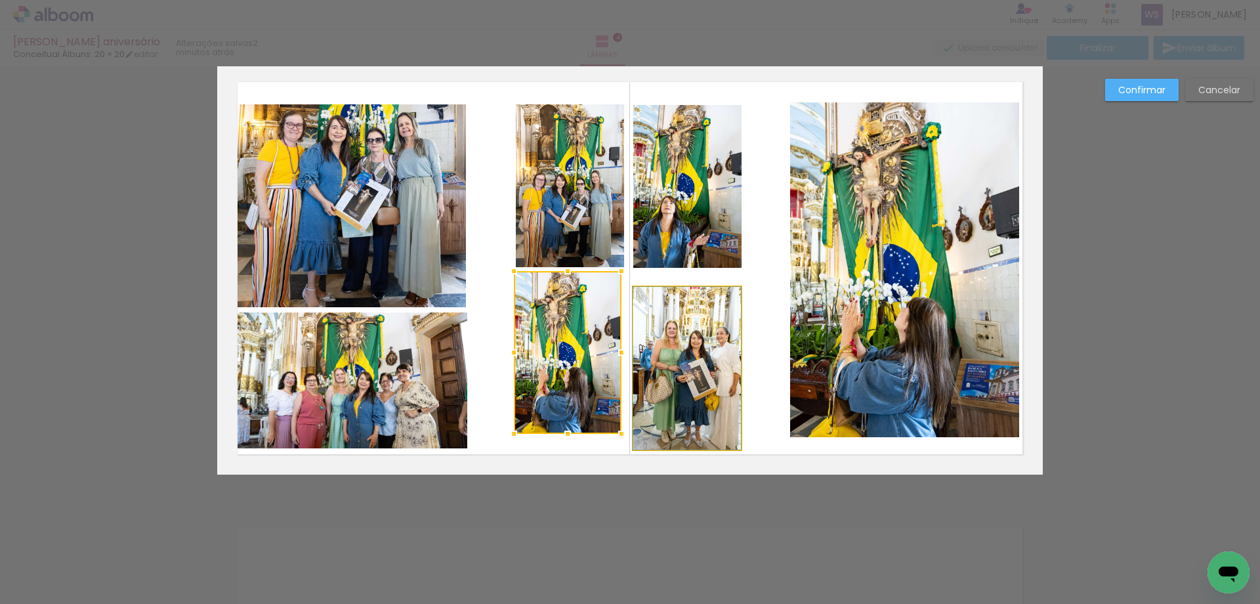
drag, startPoint x: 682, startPoint y: 333, endPoint x: 678, endPoint y: 311, distance: 22.7
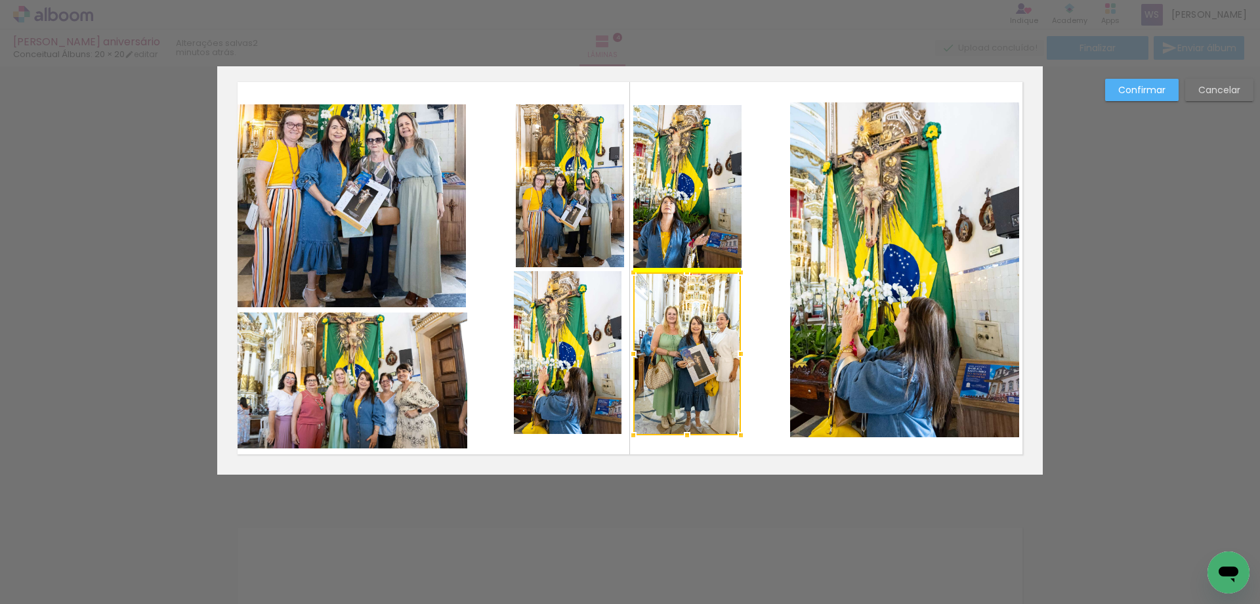
drag, startPoint x: 679, startPoint y: 329, endPoint x: 679, endPoint y: 314, distance: 14.5
click at [679, 314] on div at bounding box center [687, 353] width 108 height 163
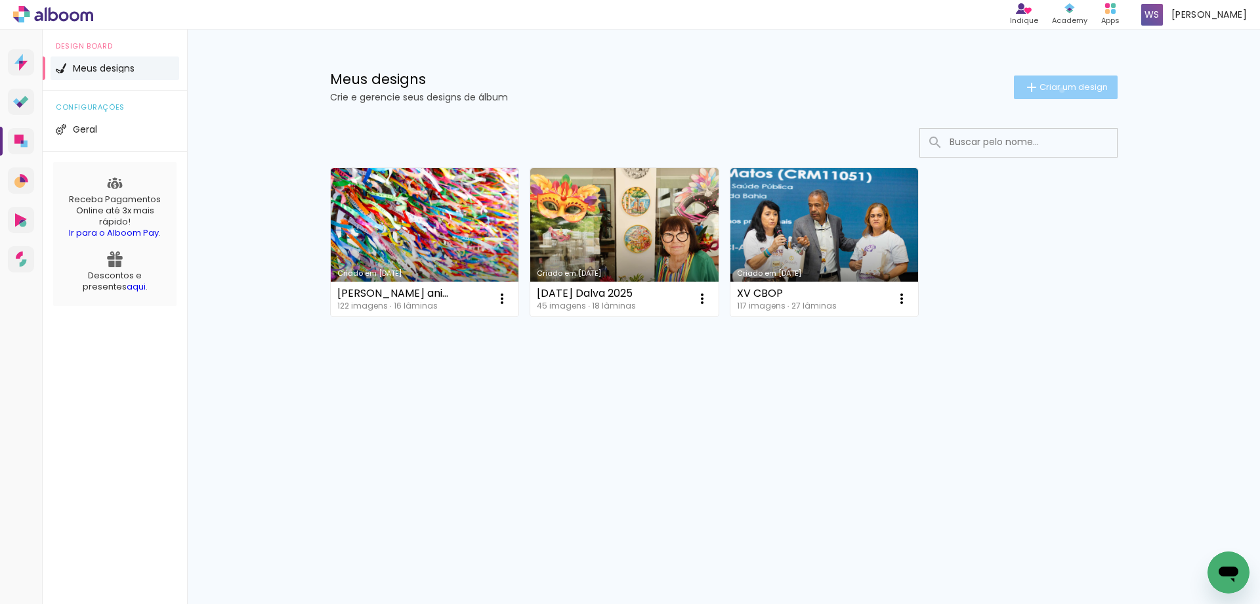
click at [1059, 90] on span "Criar um design" at bounding box center [1074, 87] width 68 height 9
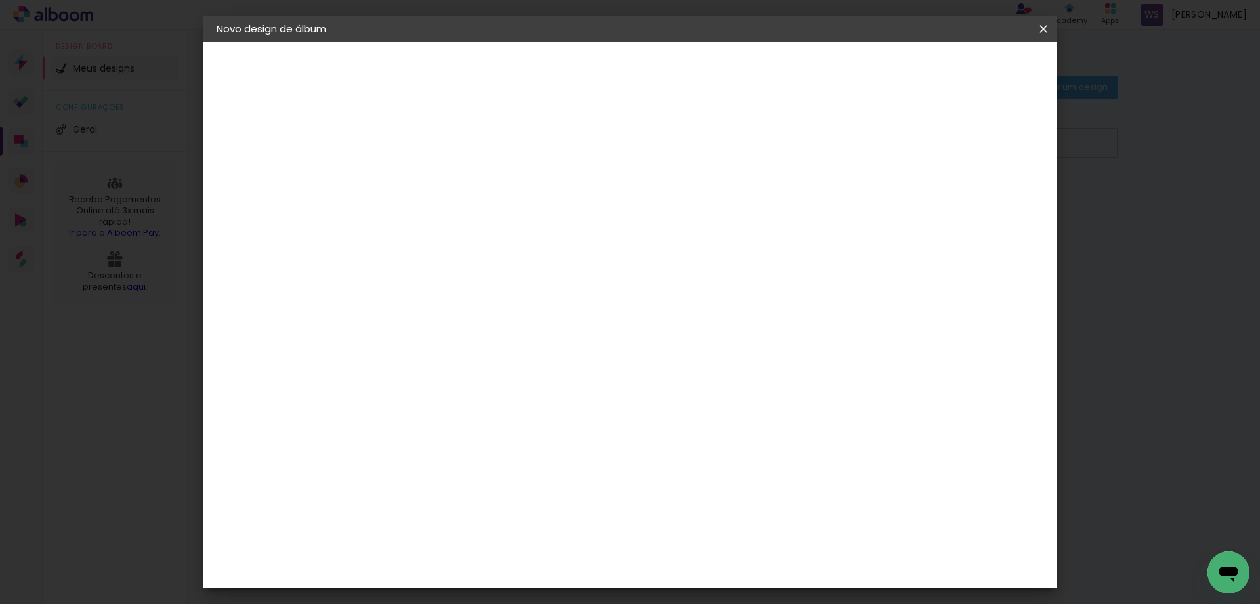
click at [431, 182] on input at bounding box center [431, 176] width 0 height 20
type input "Ana Paula casa"
type paper-input "Ana Paula casa"
click at [0, 0] on slot "Avançar" at bounding box center [0, 0] width 0 height 0
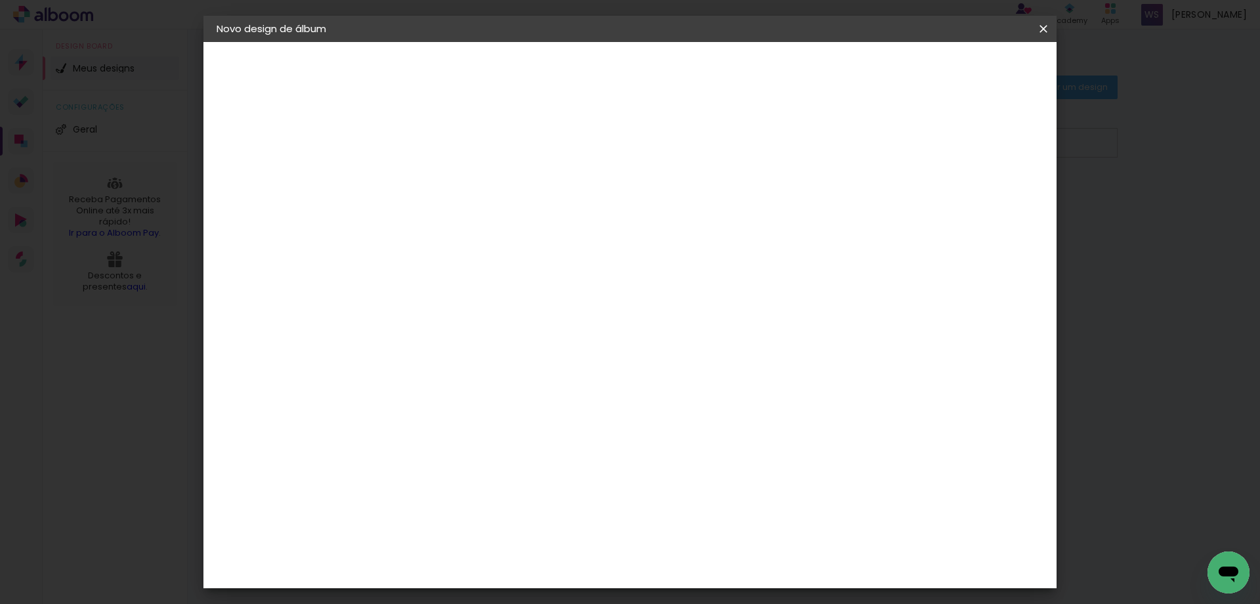
click at [478, 401] on div "Conceitual Álbuns" at bounding box center [451, 411] width 56 height 21
click at [0, 0] on slot "Avançar" at bounding box center [0, 0] width 0 height 0
click at [520, 444] on span "20 × 20" at bounding box center [489, 461] width 61 height 35
click at [0, 0] on slot "Avançar" at bounding box center [0, 0] width 0 height 0
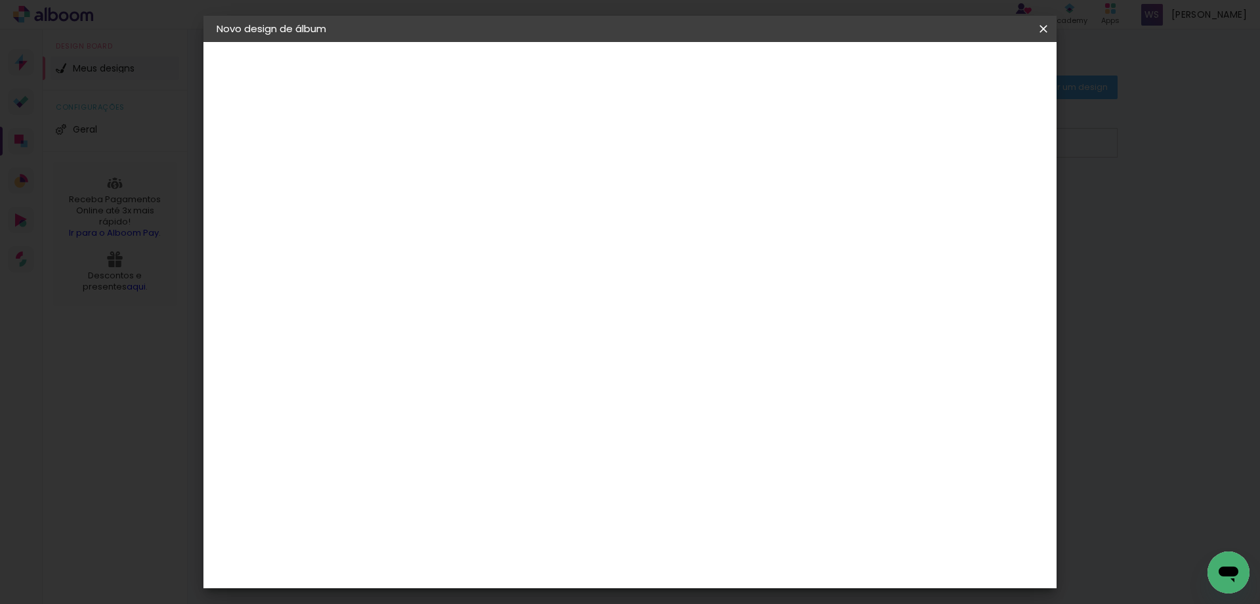
click at [971, 65] on span "Iniciar design" at bounding box center [942, 69] width 60 height 9
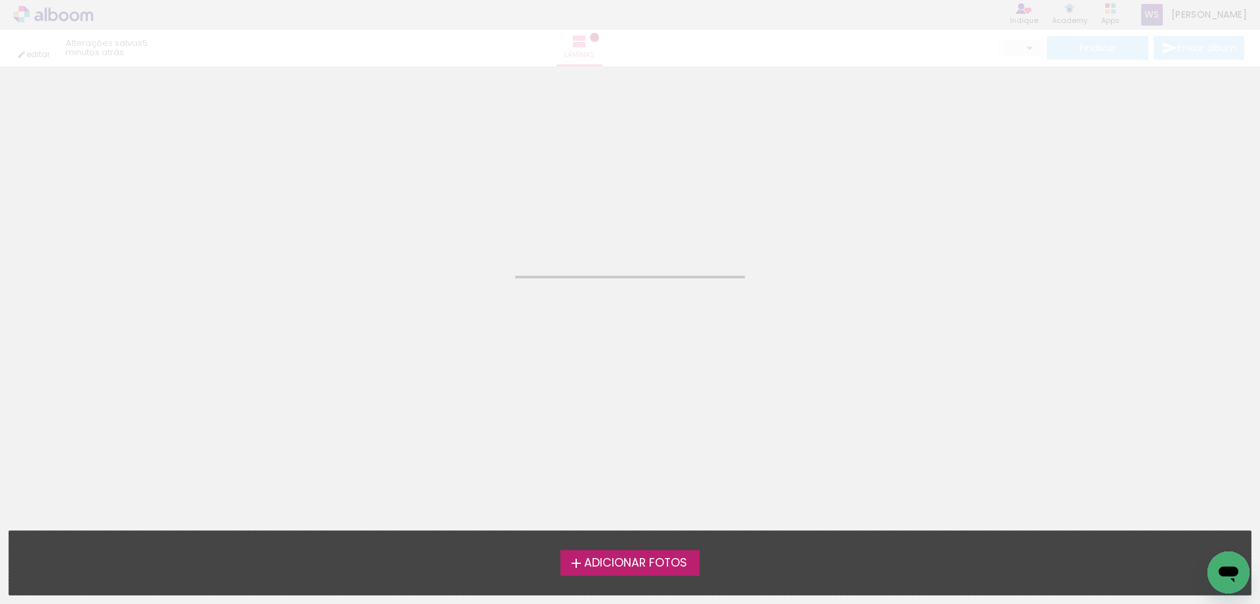
click at [587, 562] on span "Adicionar Fotos" at bounding box center [635, 563] width 103 height 12
click at [0, 0] on input "file" at bounding box center [0, 0] width 0 height 0
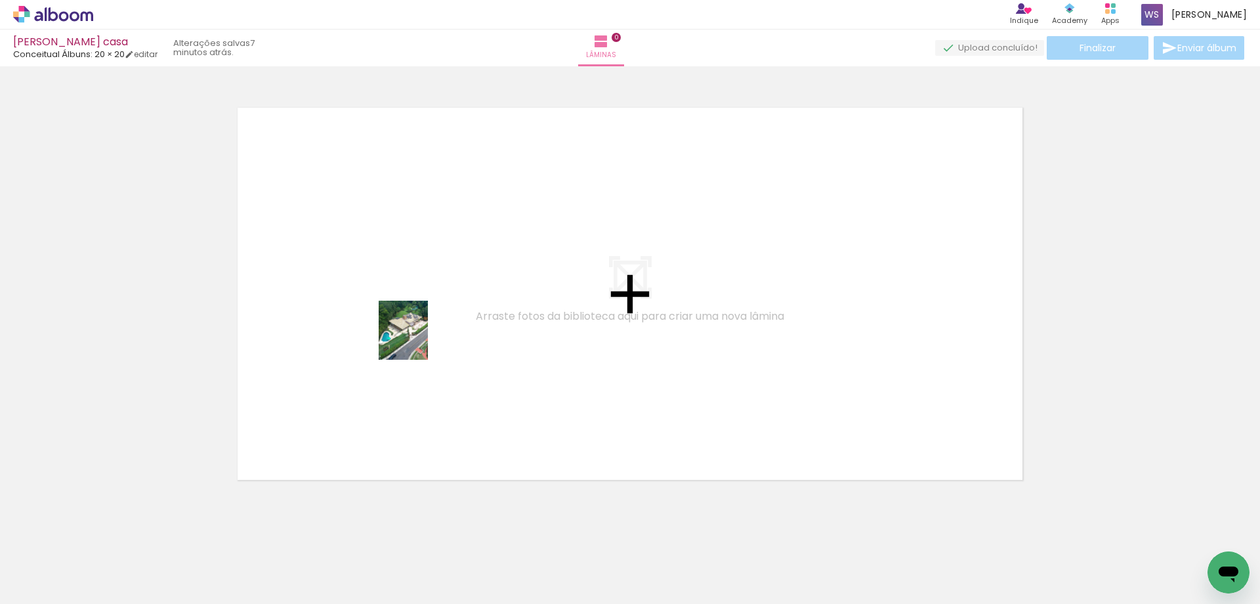
drag, startPoint x: 421, startPoint y: 564, endPoint x: 418, endPoint y: 340, distance: 223.8
click at [418, 340] on quentale-workspace at bounding box center [630, 302] width 1260 height 604
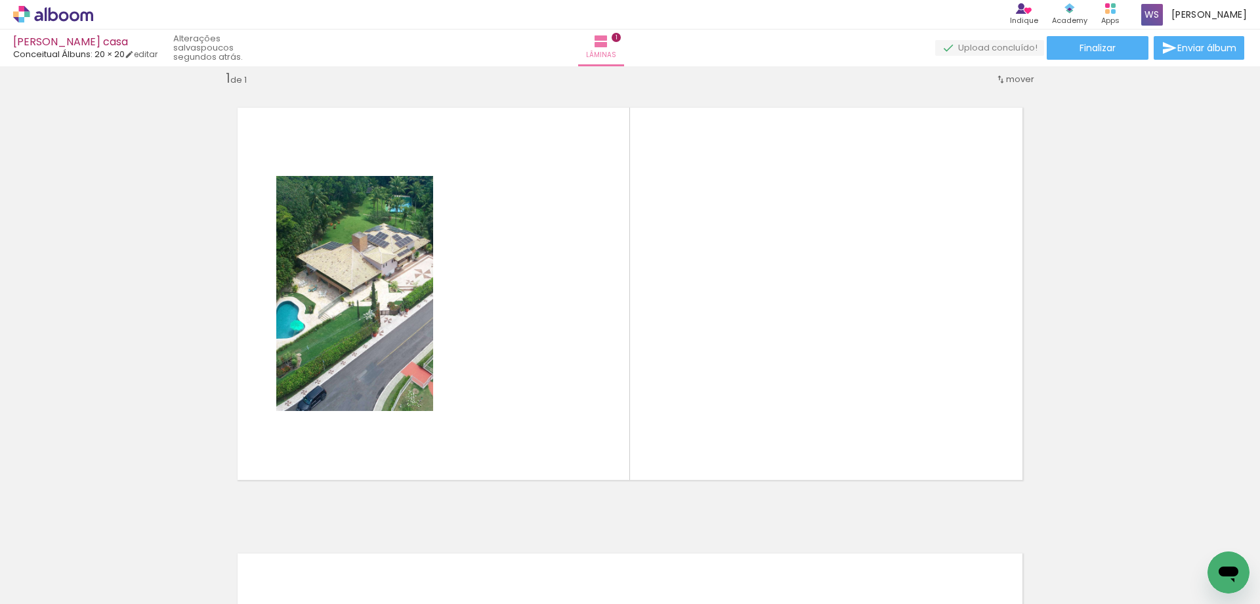
scroll to position [0, 1527]
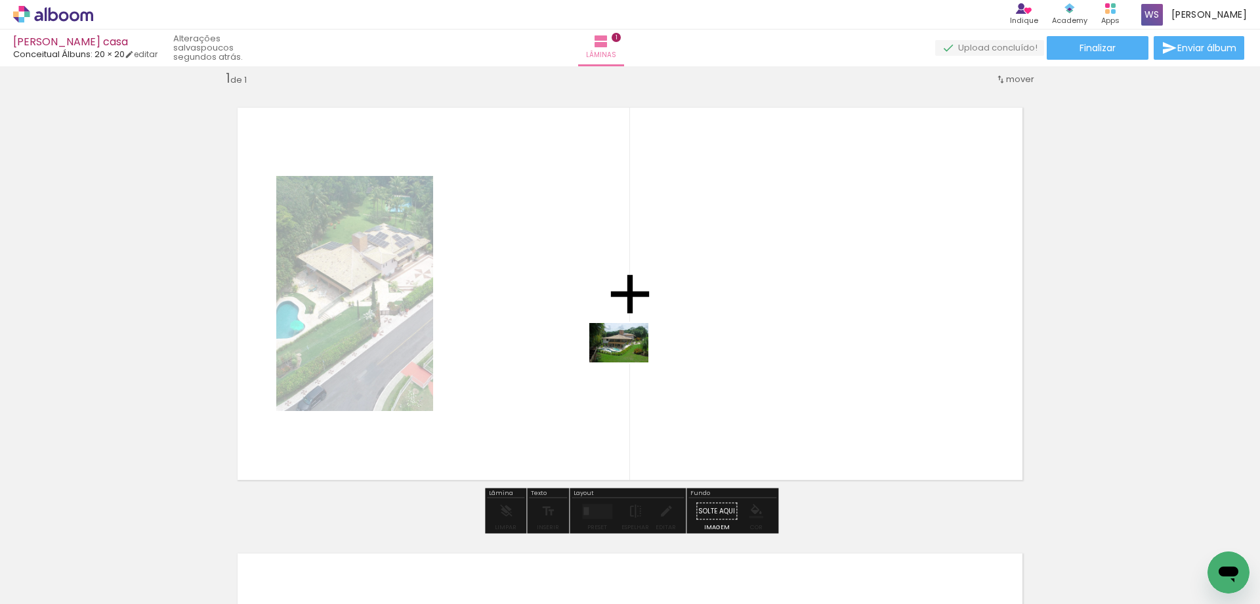
drag, startPoint x: 677, startPoint y: 572, endPoint x: 629, endPoint y: 362, distance: 214.9
click at [629, 362] on quentale-workspace at bounding box center [630, 302] width 1260 height 604
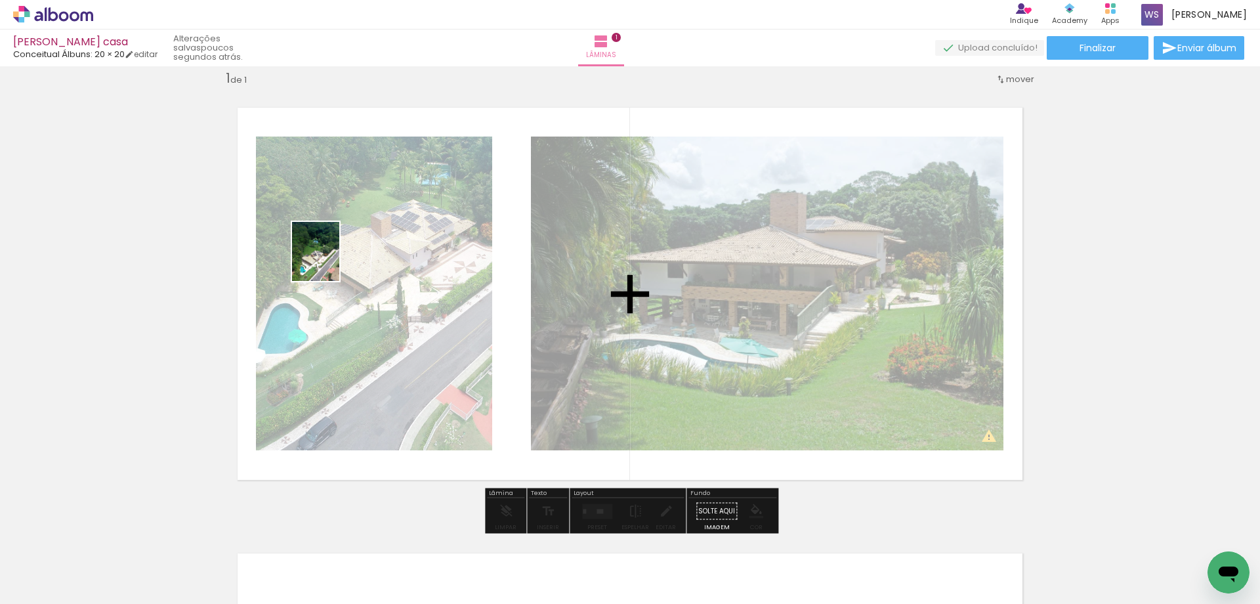
drag, startPoint x: 877, startPoint y: 546, endPoint x: 332, endPoint y: 262, distance: 615.0
click at [332, 262] on quentale-workspace at bounding box center [630, 302] width 1260 height 604
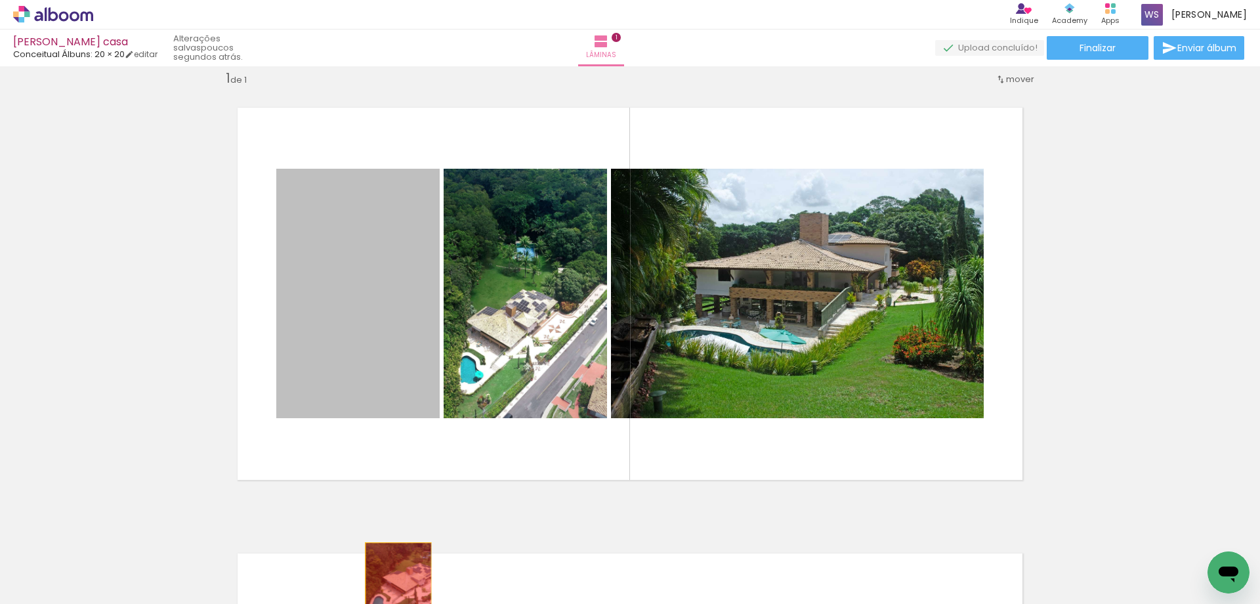
drag, startPoint x: 332, startPoint y: 262, endPoint x: 398, endPoint y: 593, distance: 337.3
click at [398, 593] on quentale-workspace at bounding box center [630, 302] width 1260 height 604
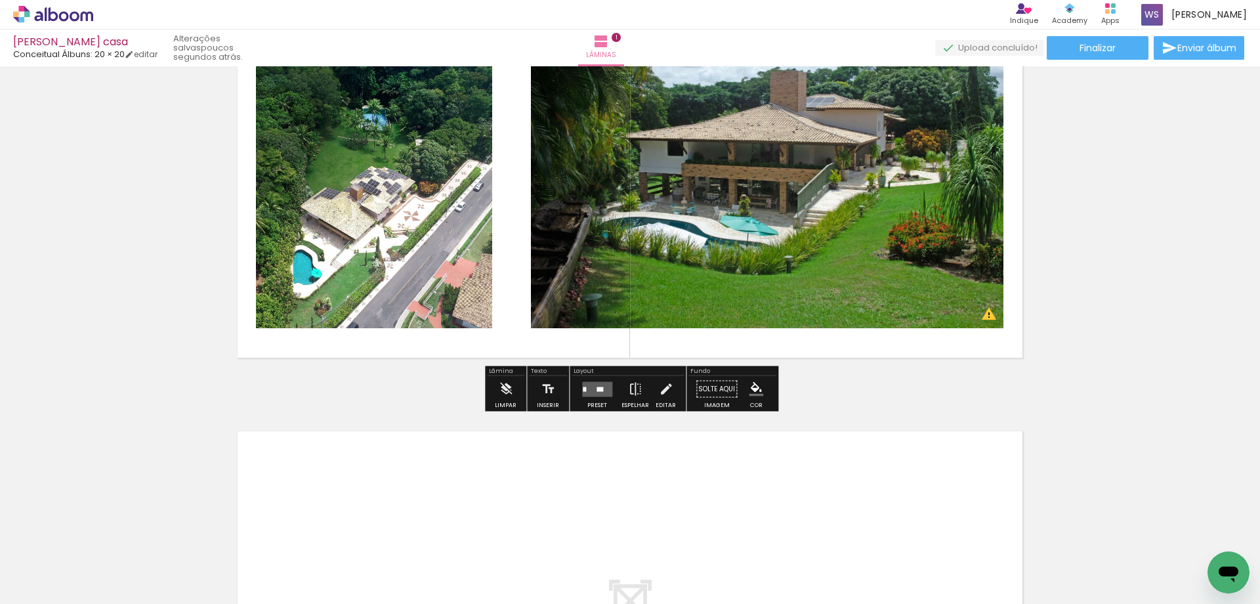
scroll to position [142, 0]
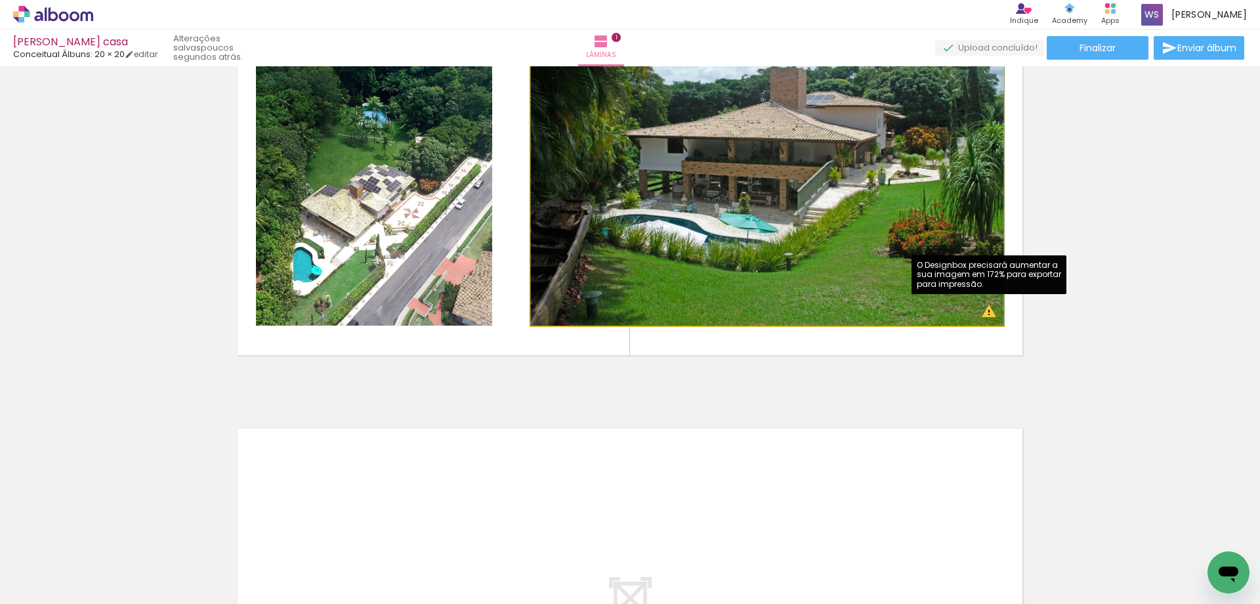
click at [989, 314] on quentale-photo at bounding box center [767, 169] width 473 height 314
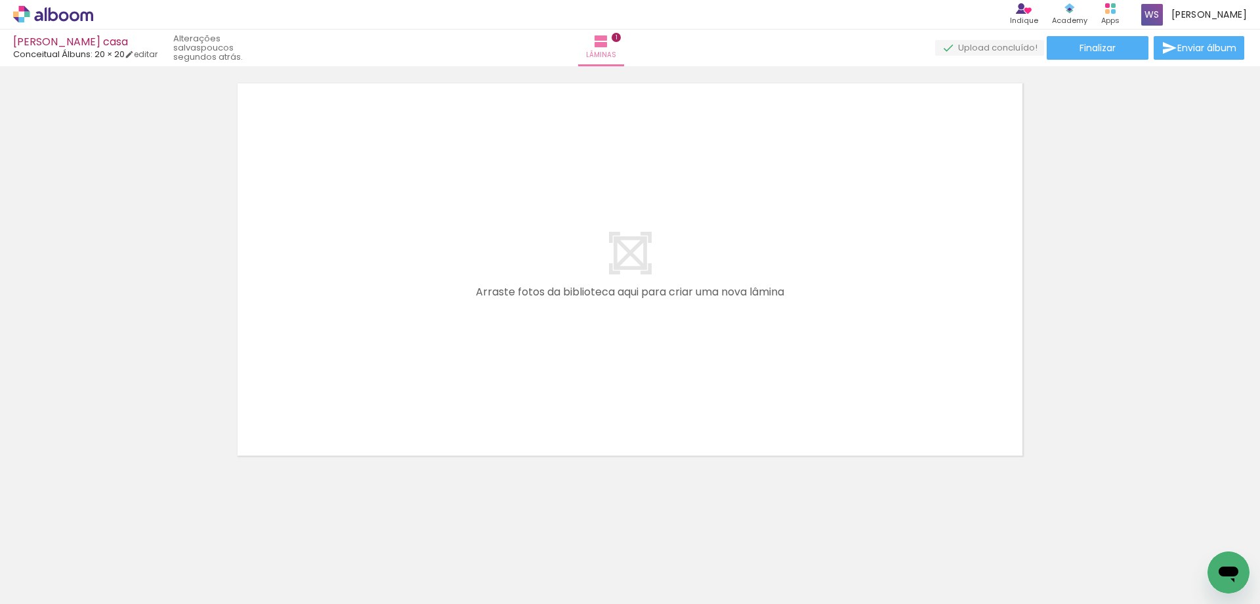
scroll to position [0, 2027]
drag, startPoint x: 538, startPoint y: 566, endPoint x: 497, endPoint y: 374, distance: 196.6
click at [497, 374] on quentale-workspace at bounding box center [630, 302] width 1260 height 604
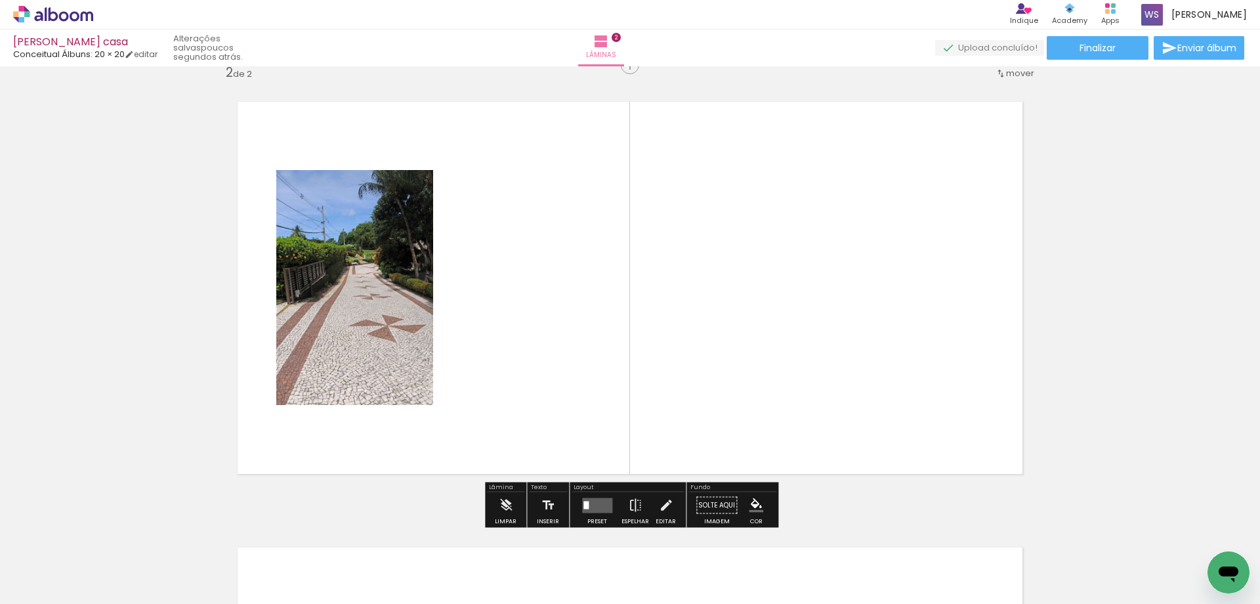
scroll to position [463, 0]
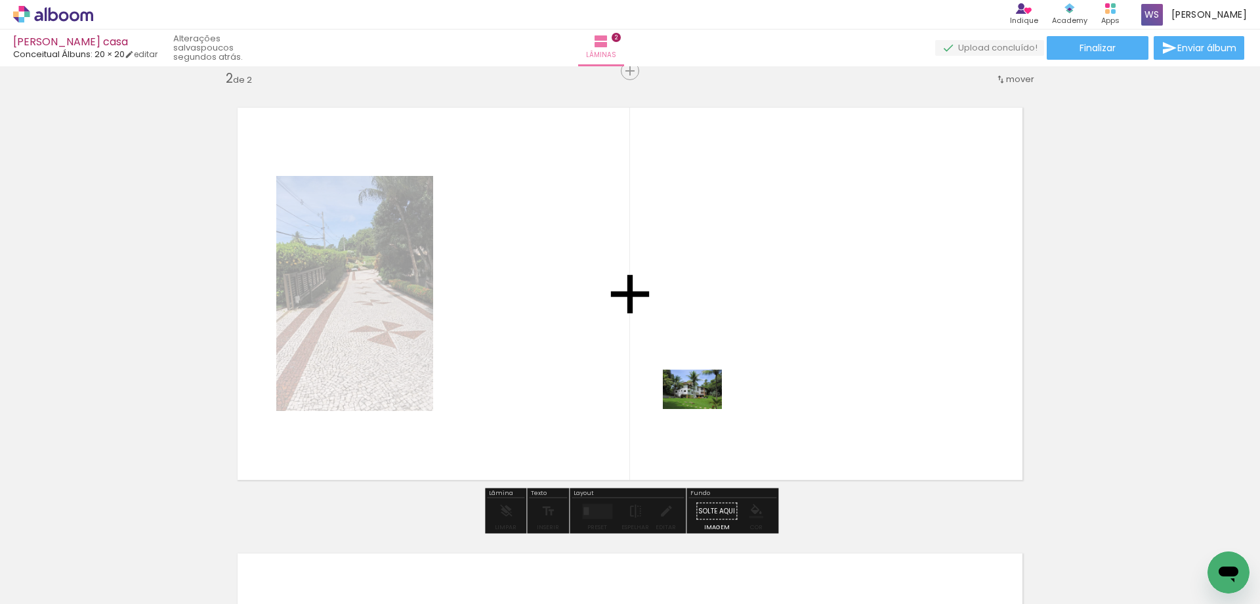
drag, startPoint x: 830, startPoint y: 572, endPoint x: 702, endPoint y: 409, distance: 207.2
click at [702, 409] on quentale-workspace at bounding box center [630, 302] width 1260 height 604
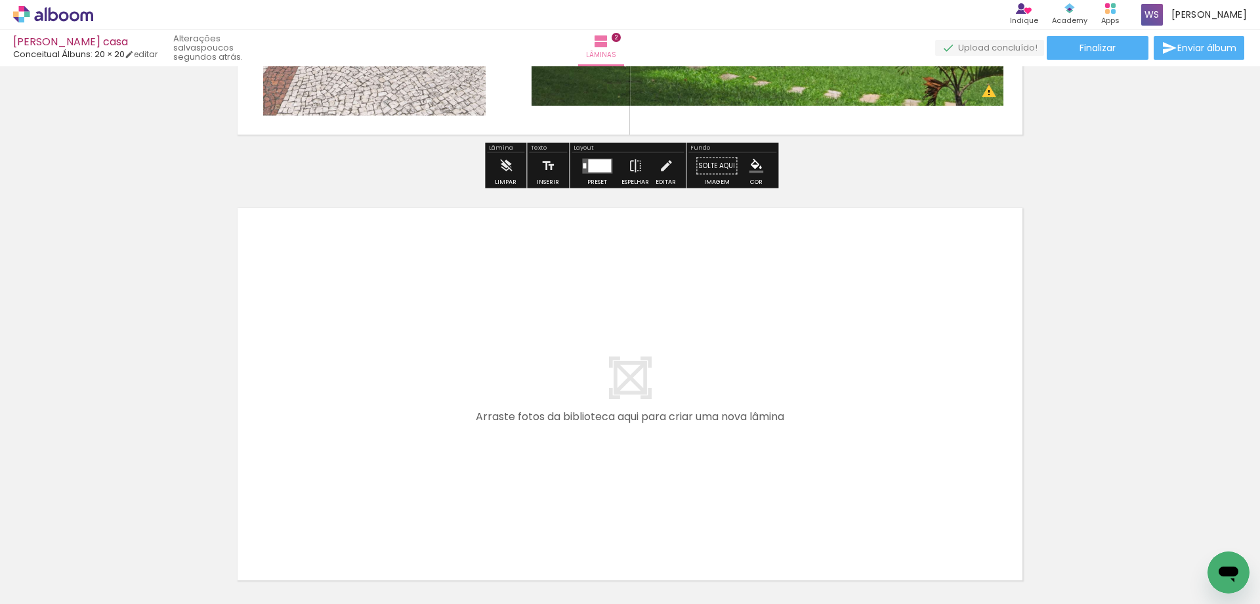
scroll to position [830, 0]
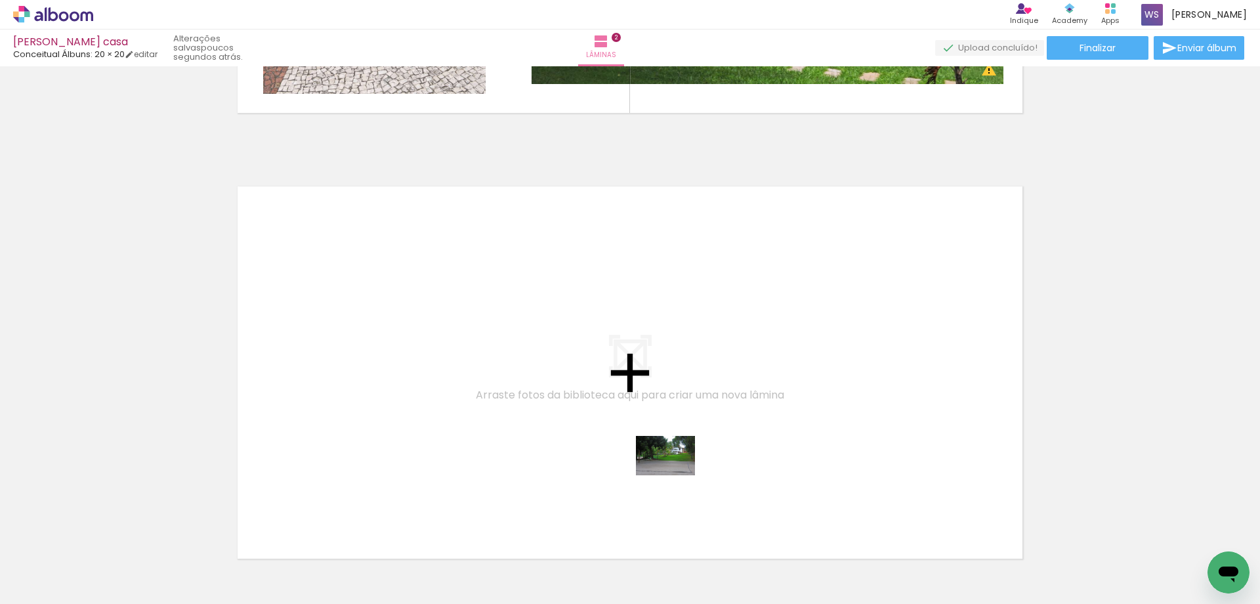
drag, startPoint x: 916, startPoint y: 571, endPoint x: 675, endPoint y: 475, distance: 259.2
click at [675, 475] on quentale-workspace at bounding box center [630, 302] width 1260 height 604
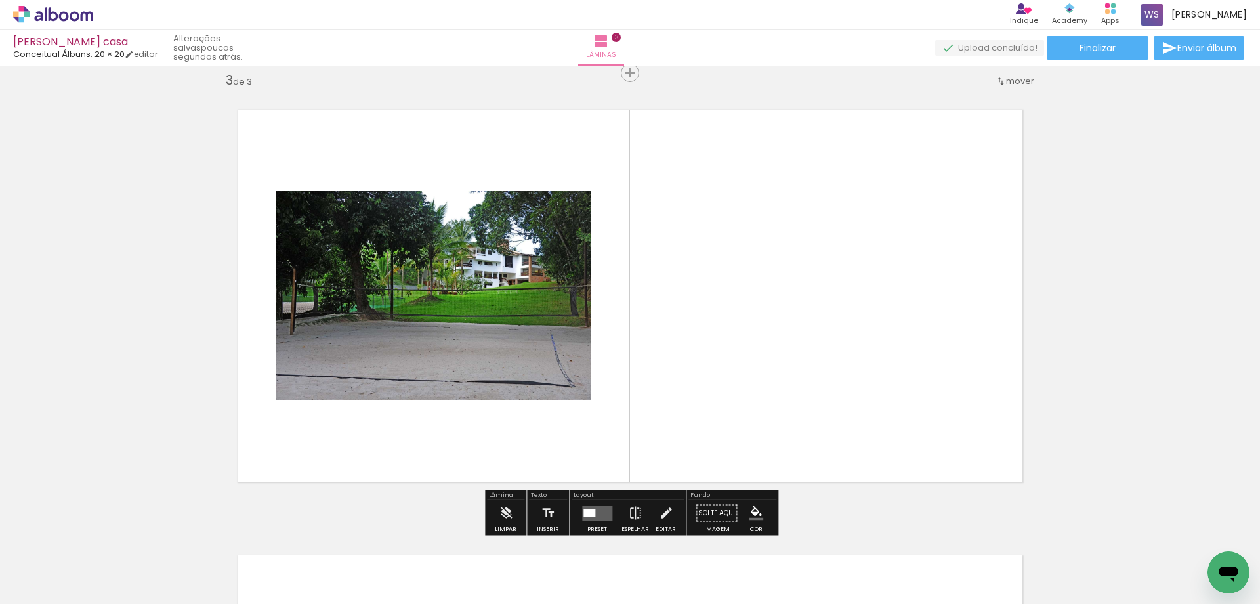
scroll to position [908, 0]
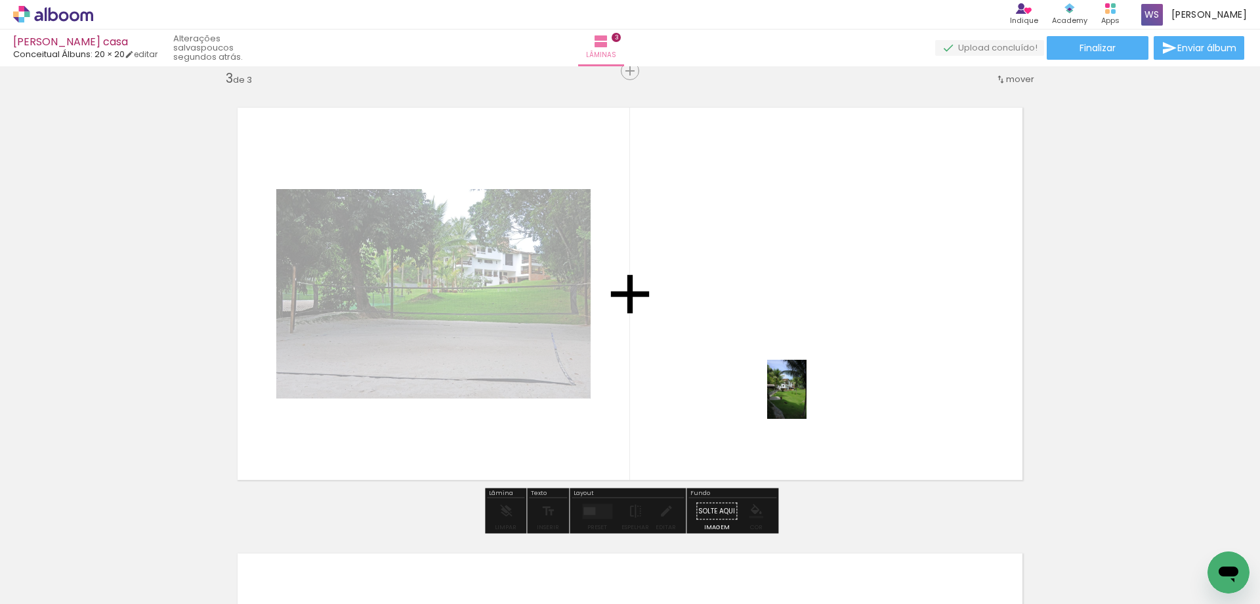
drag, startPoint x: 992, startPoint y: 579, endPoint x: 807, endPoint y: 399, distance: 258.1
click at [807, 399] on quentale-workspace at bounding box center [630, 302] width 1260 height 604
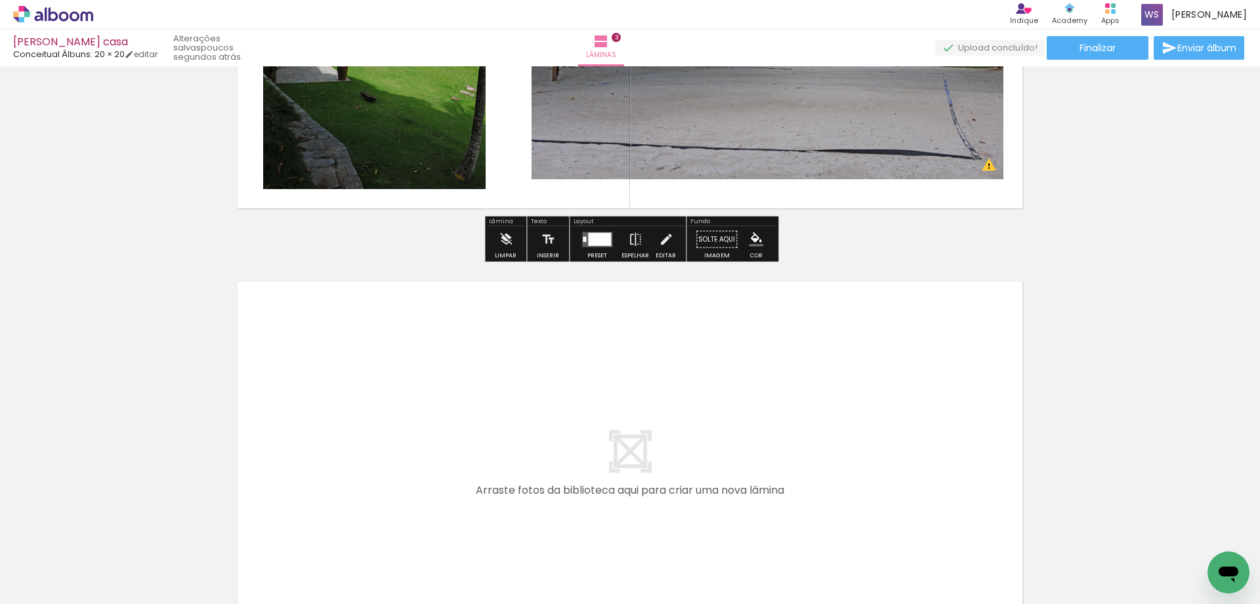
scroll to position [1225, 0]
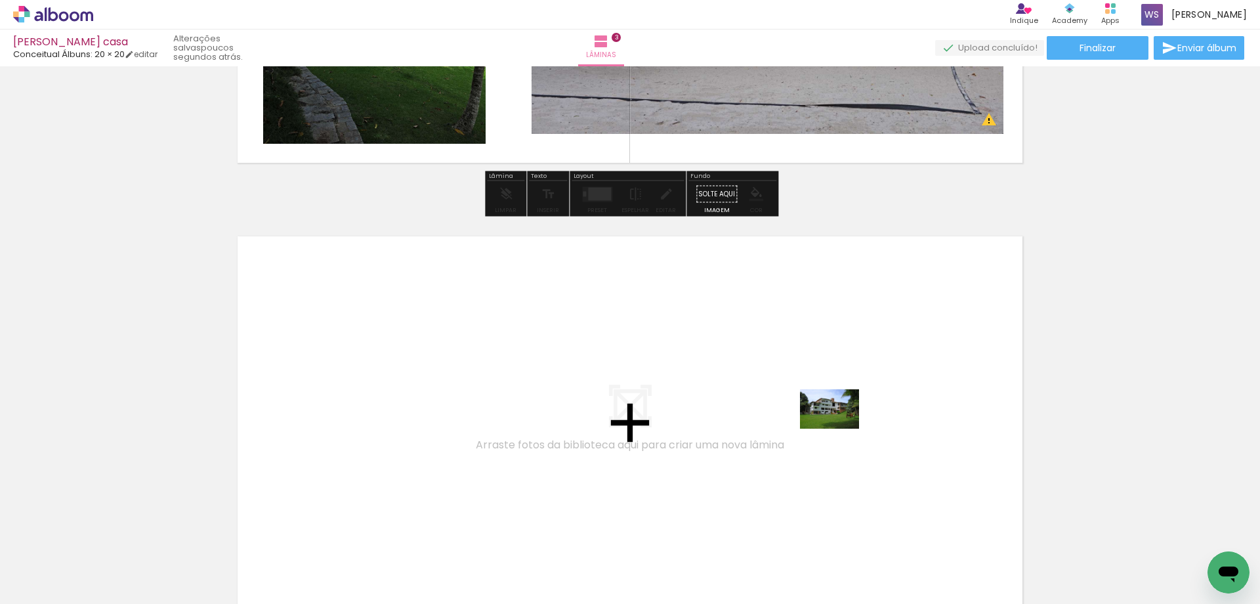
drag, startPoint x: 874, startPoint y: 549, endPoint x: 838, endPoint y: 426, distance: 127.7
click at [838, 426] on quentale-workspace at bounding box center [630, 302] width 1260 height 604
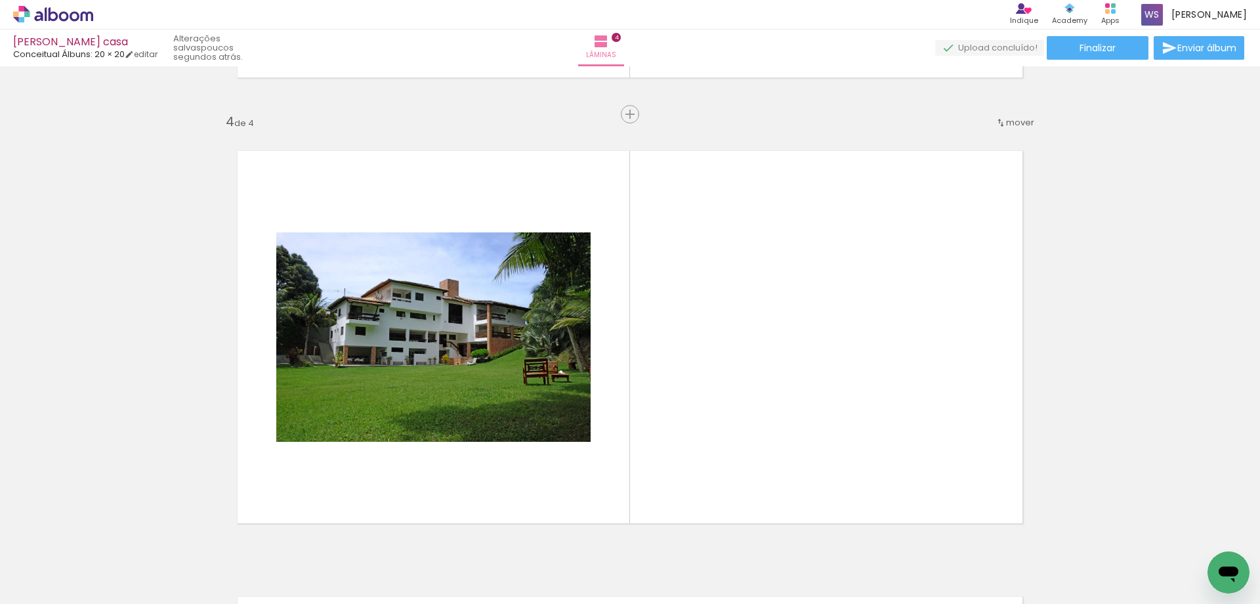
scroll to position [0, 4130]
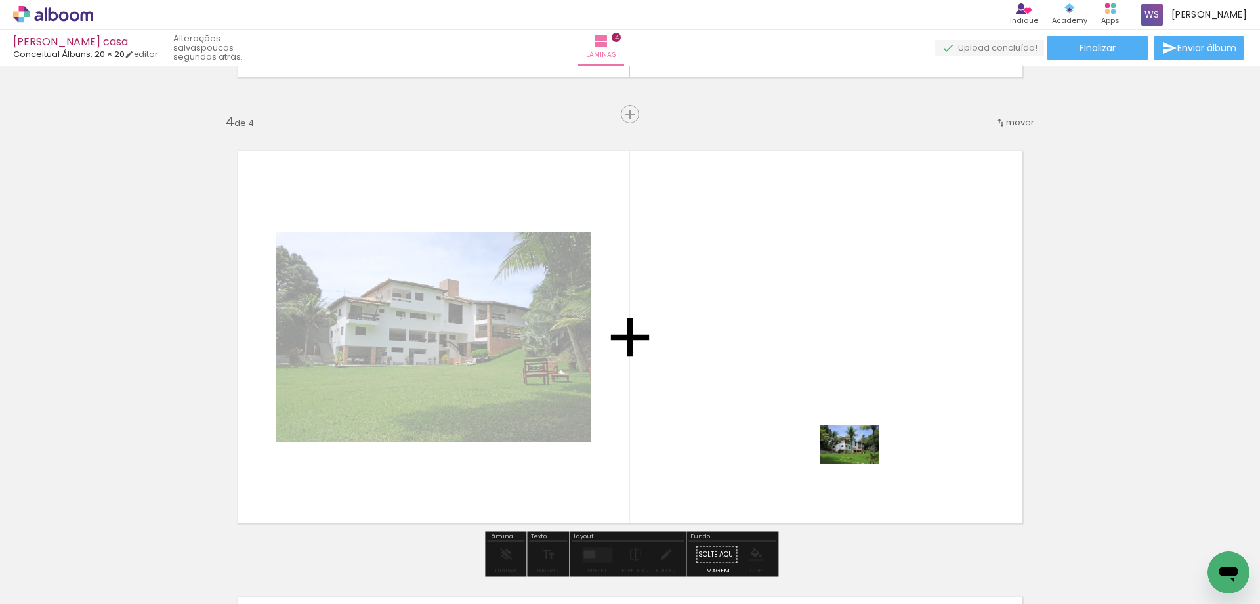
drag, startPoint x: 871, startPoint y: 557, endPoint x: 860, endPoint y: 464, distance: 93.2
click at [860, 464] on quentale-workspace at bounding box center [630, 302] width 1260 height 604
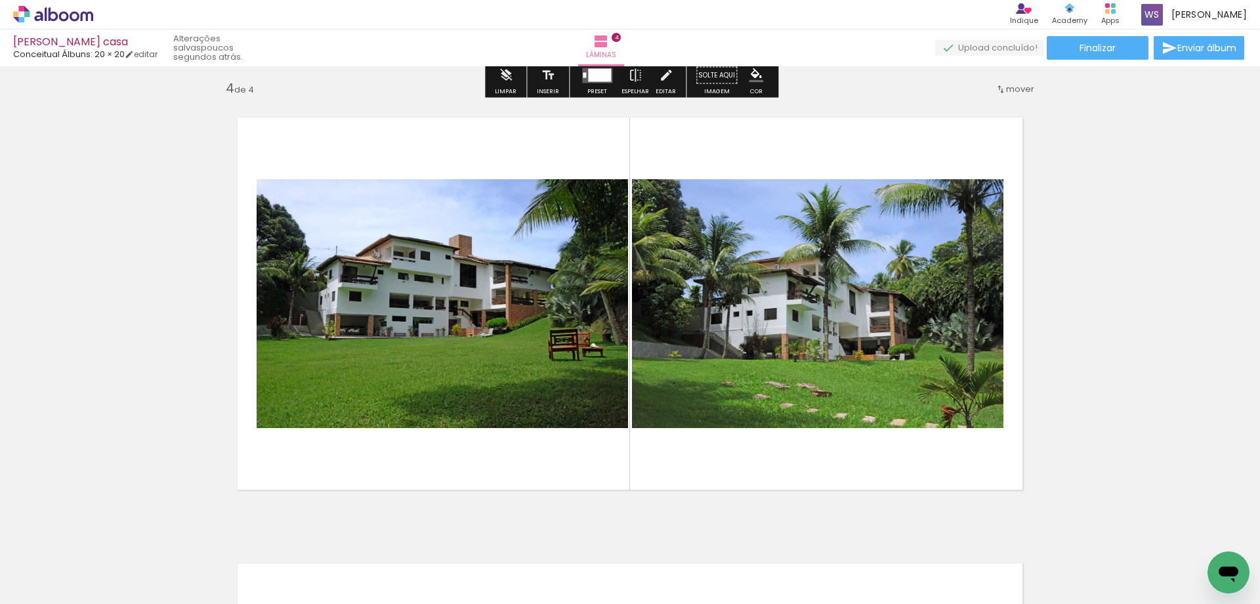
scroll to position [1325, 0]
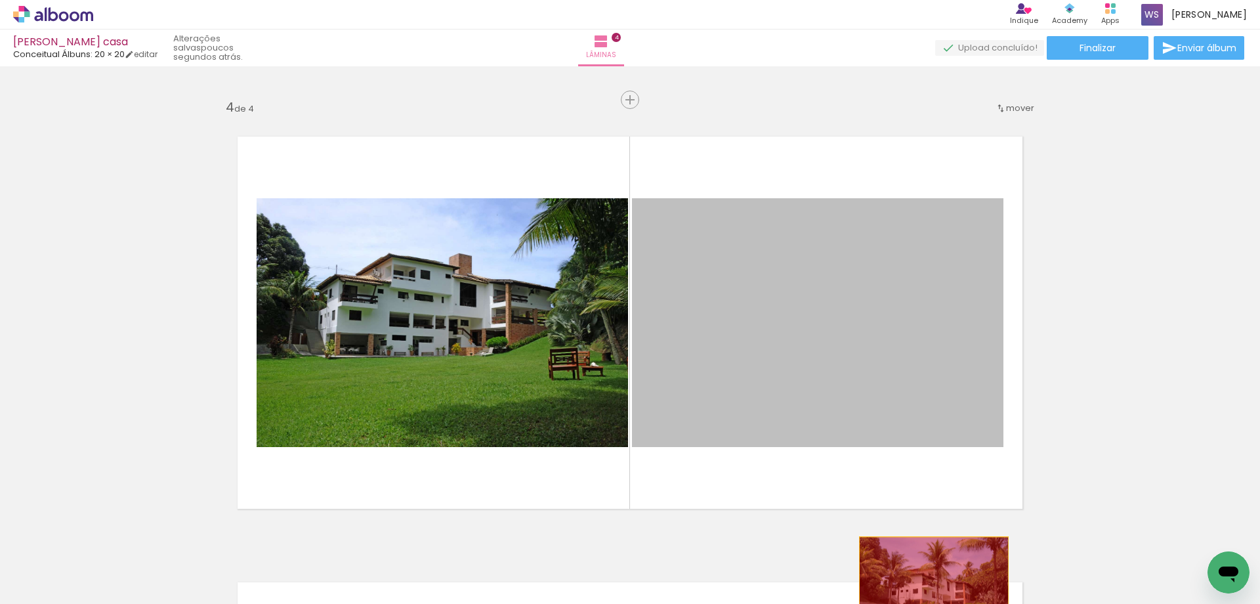
drag, startPoint x: 860, startPoint y: 432, endPoint x: 934, endPoint y: 587, distance: 170.9
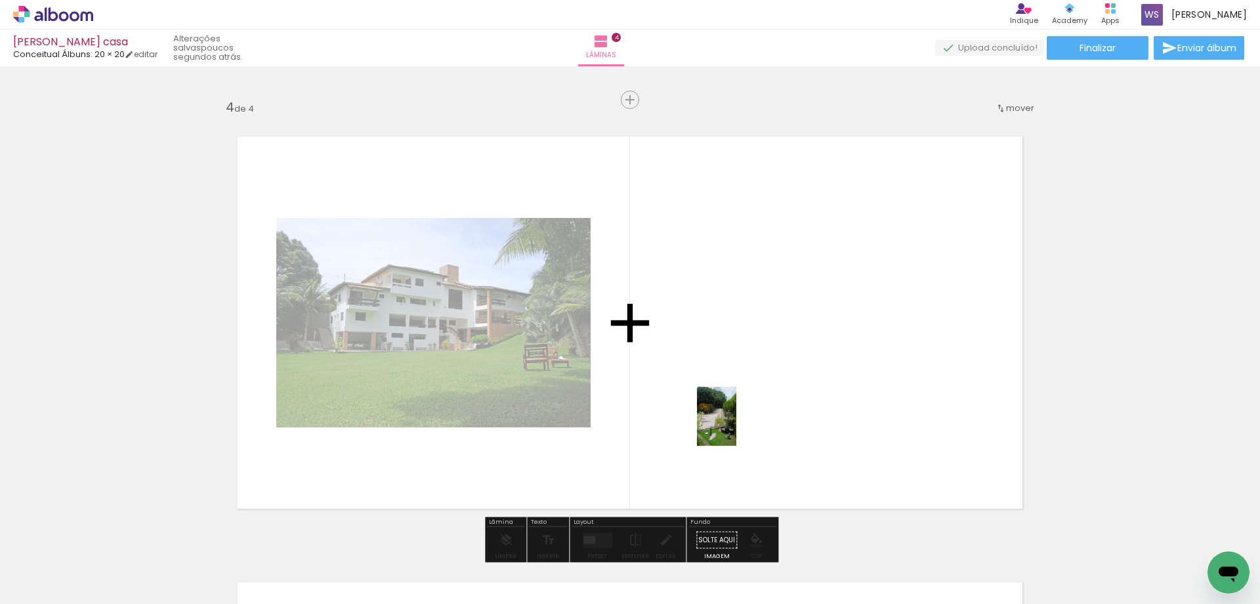
drag, startPoint x: 653, startPoint y: 568, endPoint x: 736, endPoint y: 426, distance: 164.4
click at [736, 426] on quentale-workspace at bounding box center [630, 302] width 1260 height 604
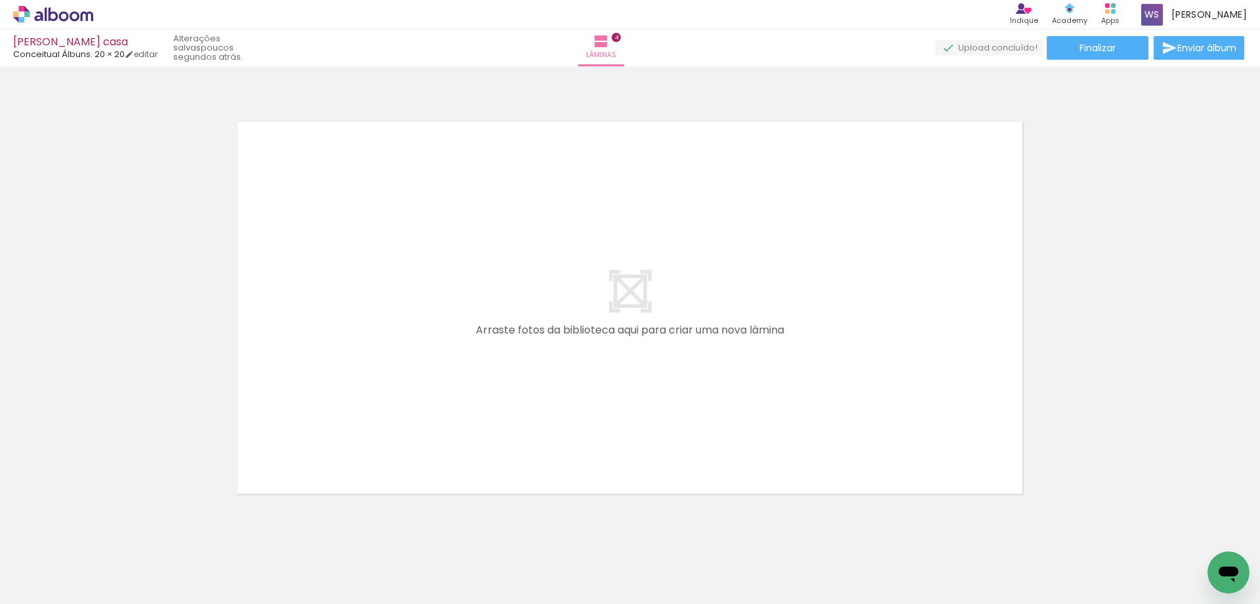
scroll to position [0, 0]
drag, startPoint x: 141, startPoint y: 576, endPoint x: 326, endPoint y: 455, distance: 220.4
click at [326, 455] on quentale-workspace at bounding box center [630, 302] width 1260 height 604
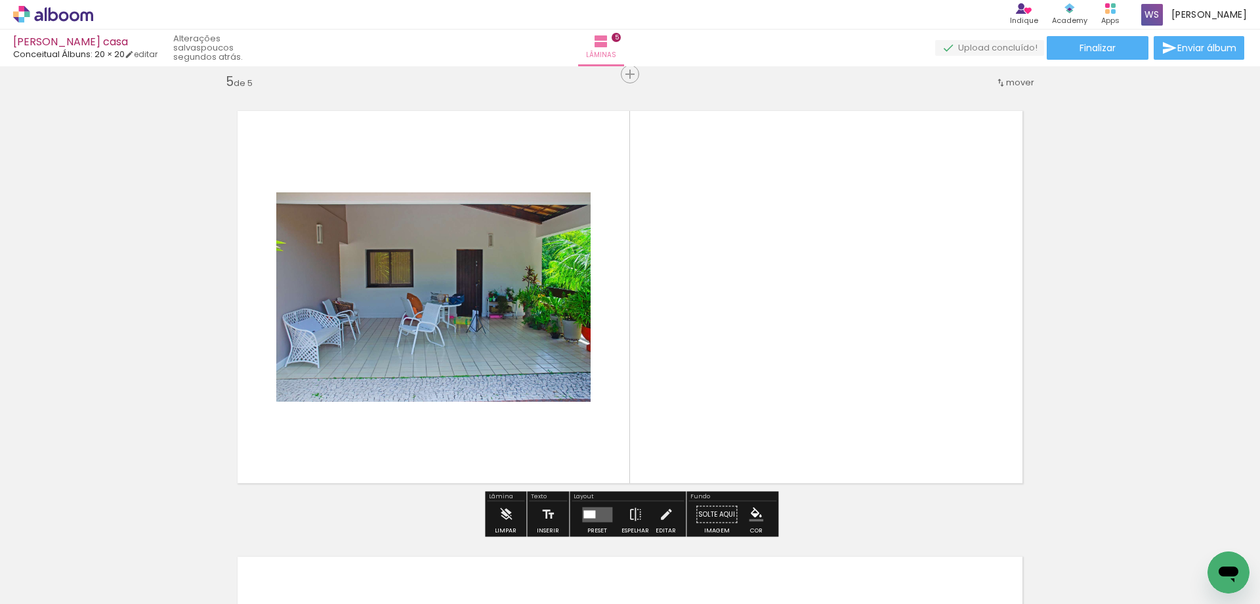
scroll to position [1800, 0]
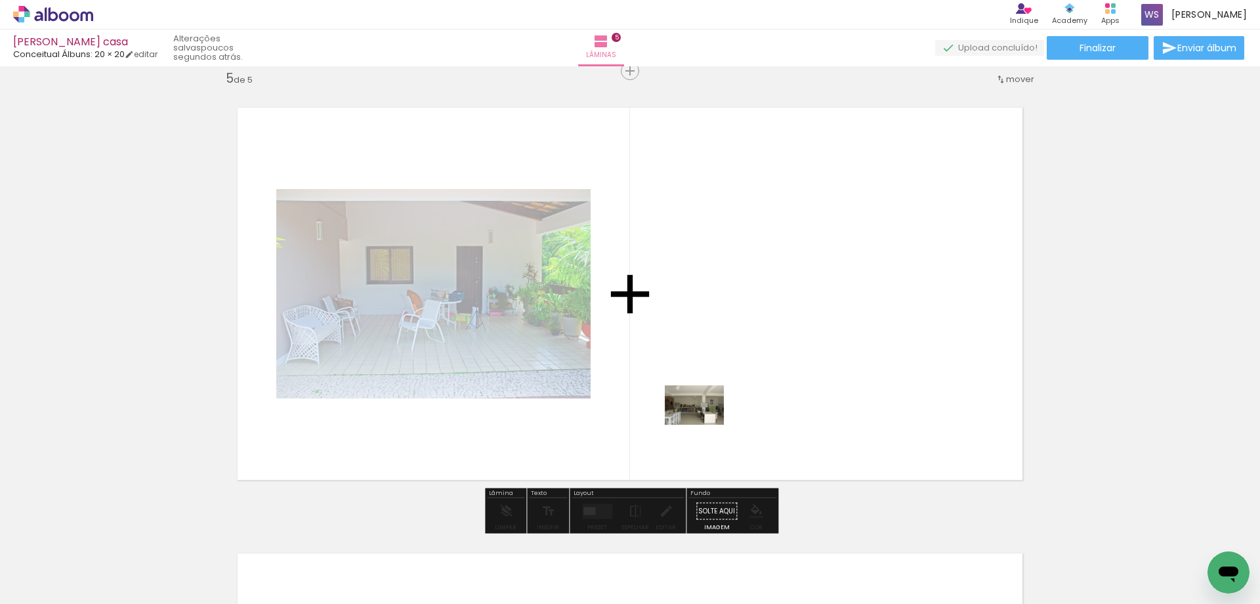
drag, startPoint x: 581, startPoint y: 578, endPoint x: 704, endPoint y: 425, distance: 196.1
click at [704, 425] on quentale-workspace at bounding box center [630, 302] width 1260 height 604
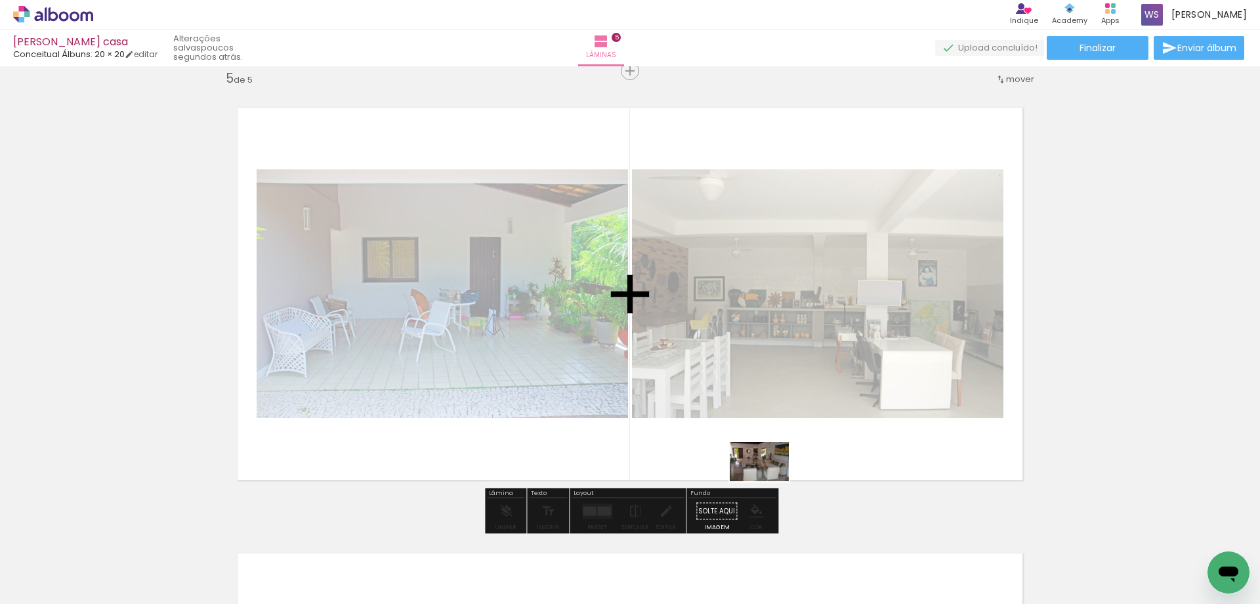
drag, startPoint x: 791, startPoint y: 563, endPoint x: 769, endPoint y: 481, distance: 84.8
click at [769, 481] on quentale-workspace at bounding box center [630, 302] width 1260 height 604
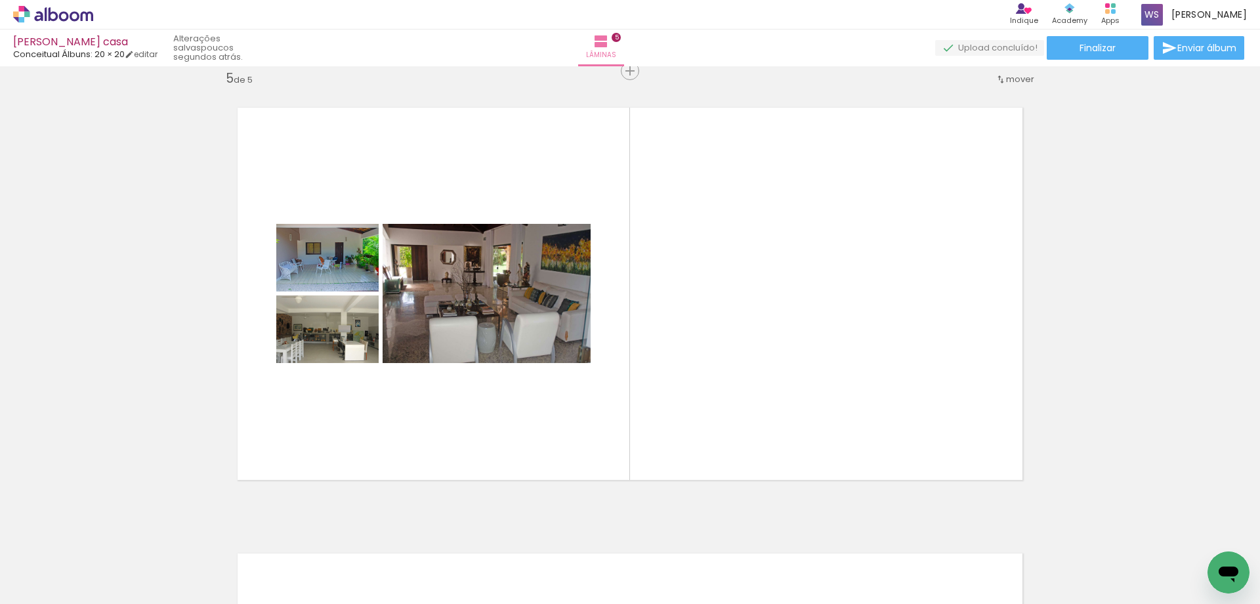
scroll to position [0, 866]
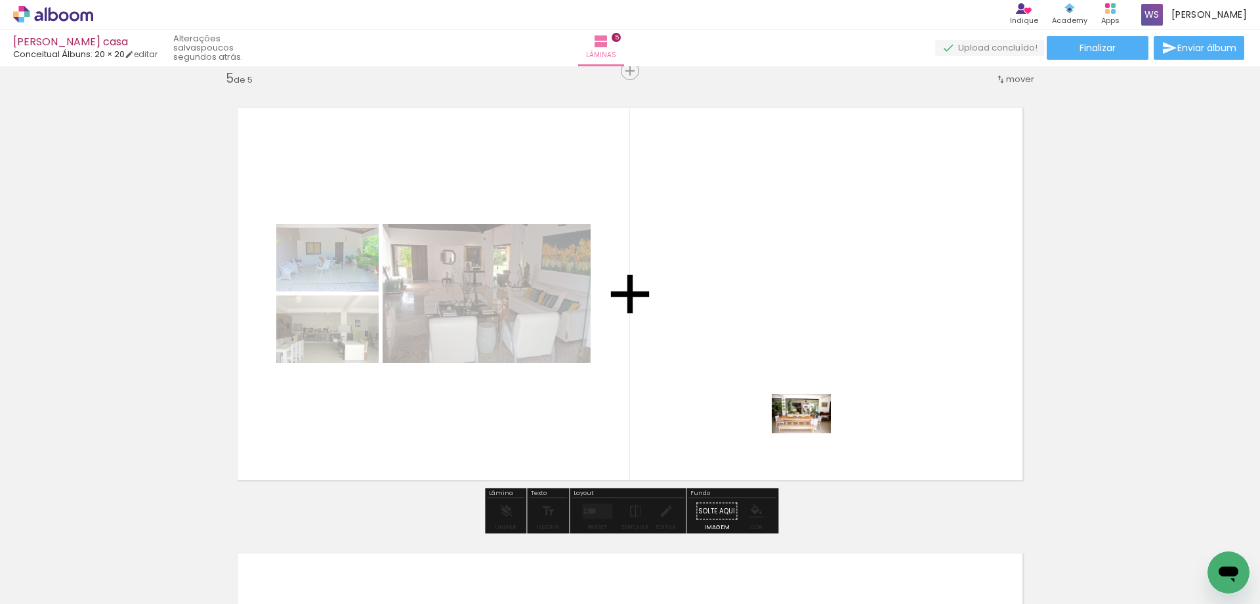
drag, startPoint x: 817, startPoint y: 562, endPoint x: 811, endPoint y: 433, distance: 129.4
click at [811, 433] on quentale-workspace at bounding box center [630, 302] width 1260 height 604
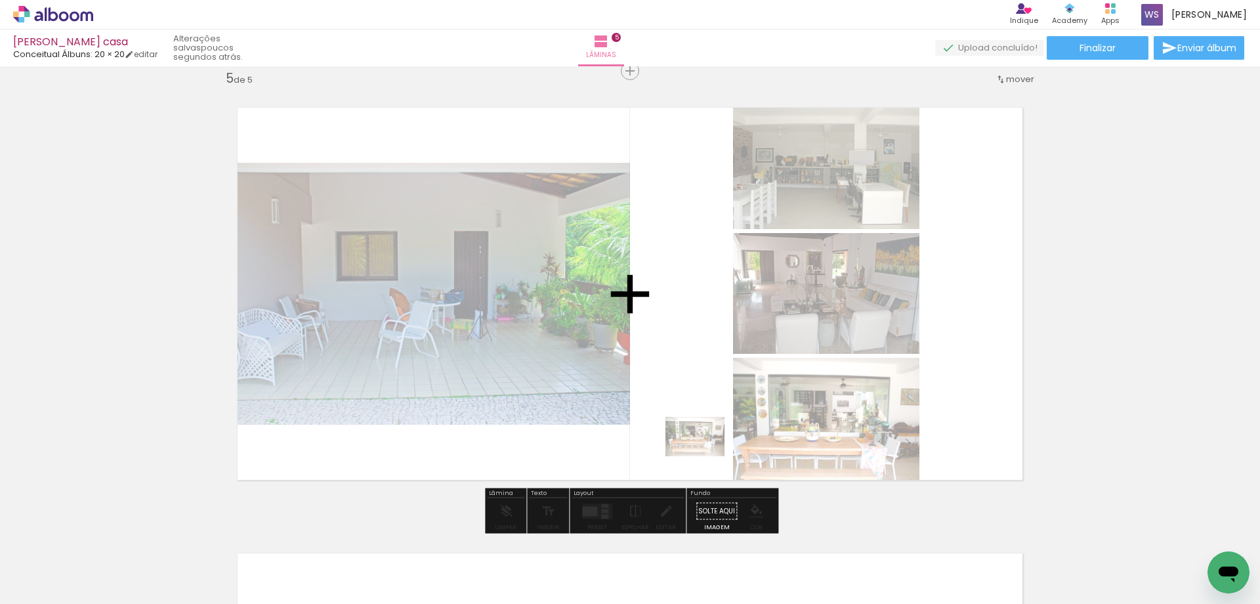
drag, startPoint x: 791, startPoint y: 553, endPoint x: 704, endPoint y: 456, distance: 130.2
click at [704, 456] on quentale-workspace at bounding box center [630, 302] width 1260 height 604
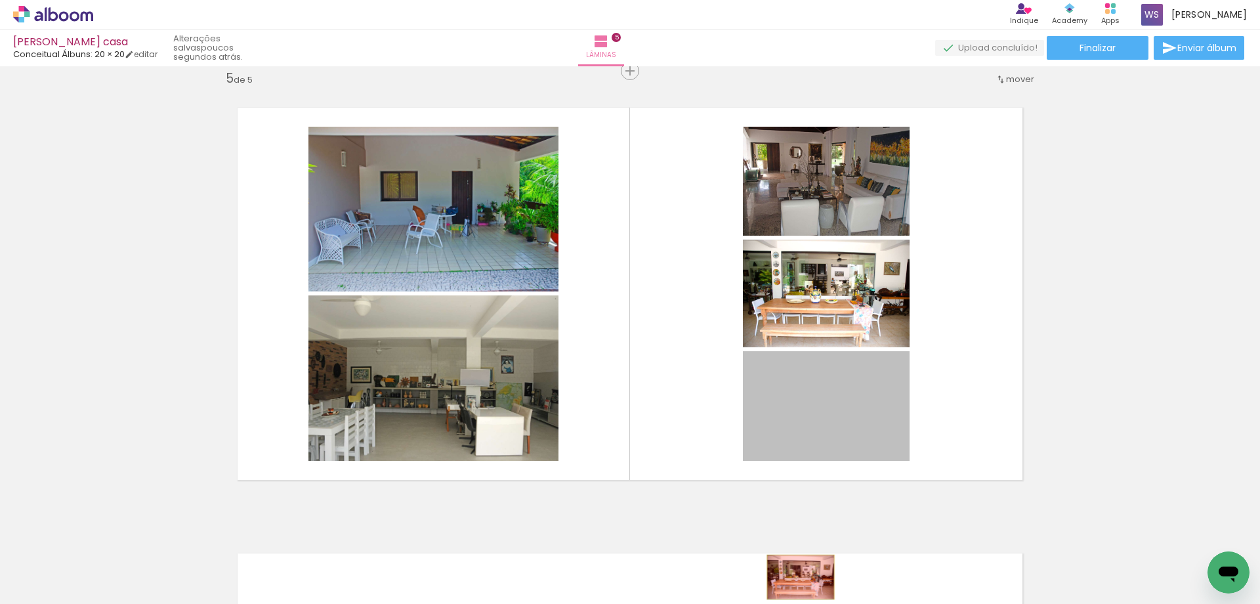
drag, startPoint x: 815, startPoint y: 434, endPoint x: 801, endPoint y: 577, distance: 143.8
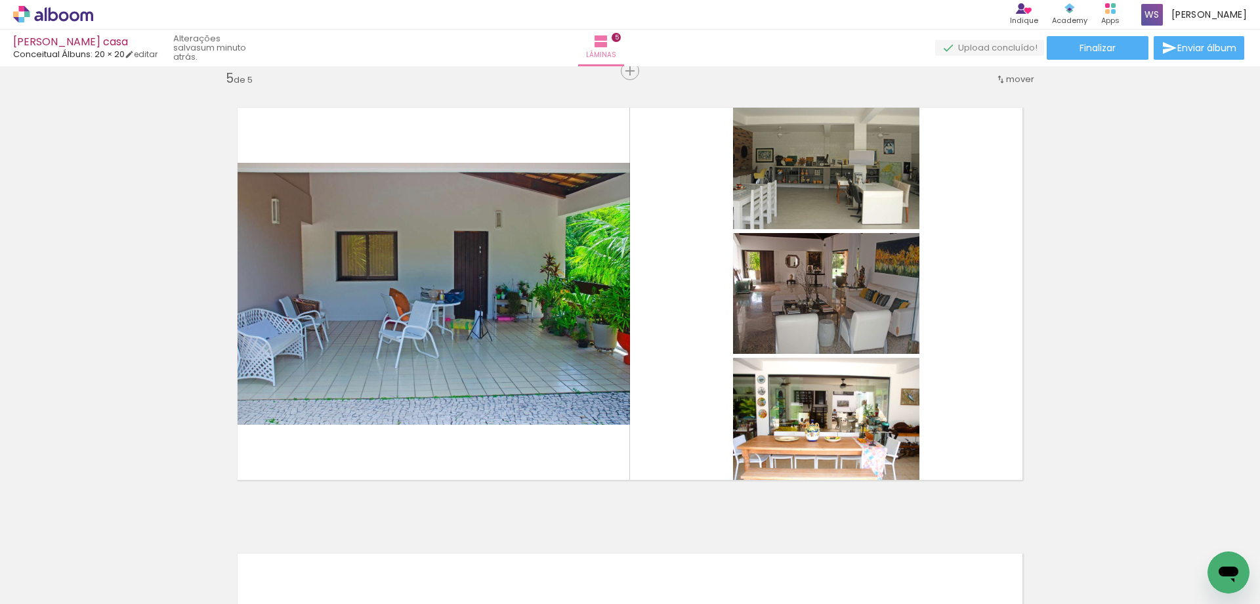
scroll to position [0, 1458]
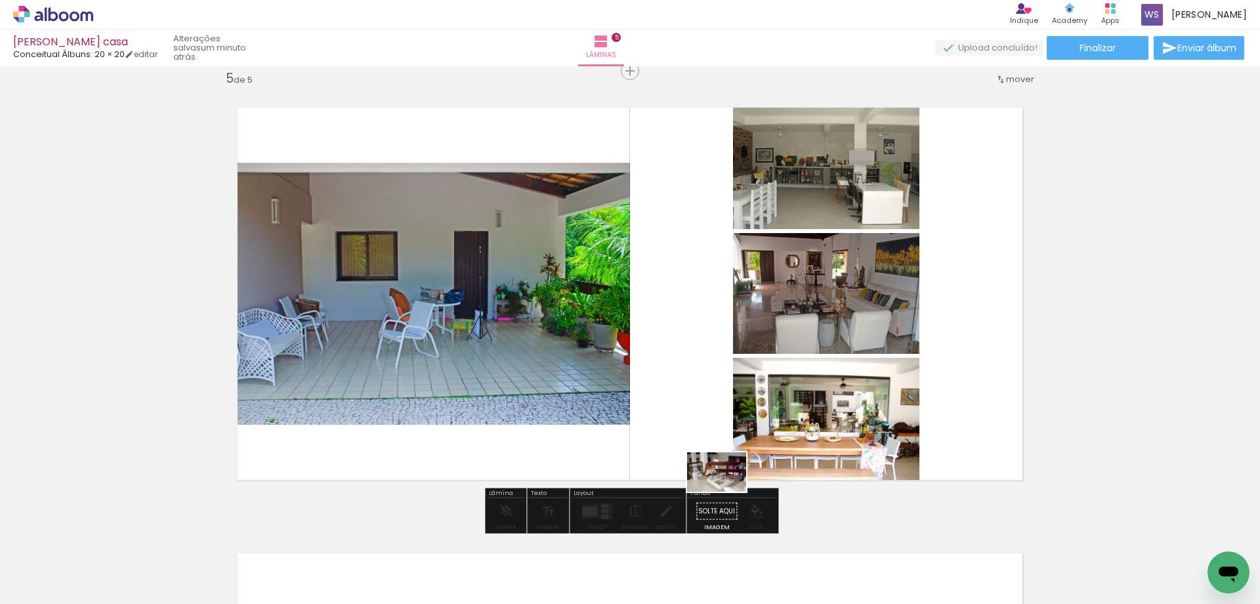
drag, startPoint x: 898, startPoint y: 575, endPoint x: 727, endPoint y: 492, distance: 191.1
click at [727, 492] on quentale-workspace at bounding box center [630, 302] width 1260 height 604
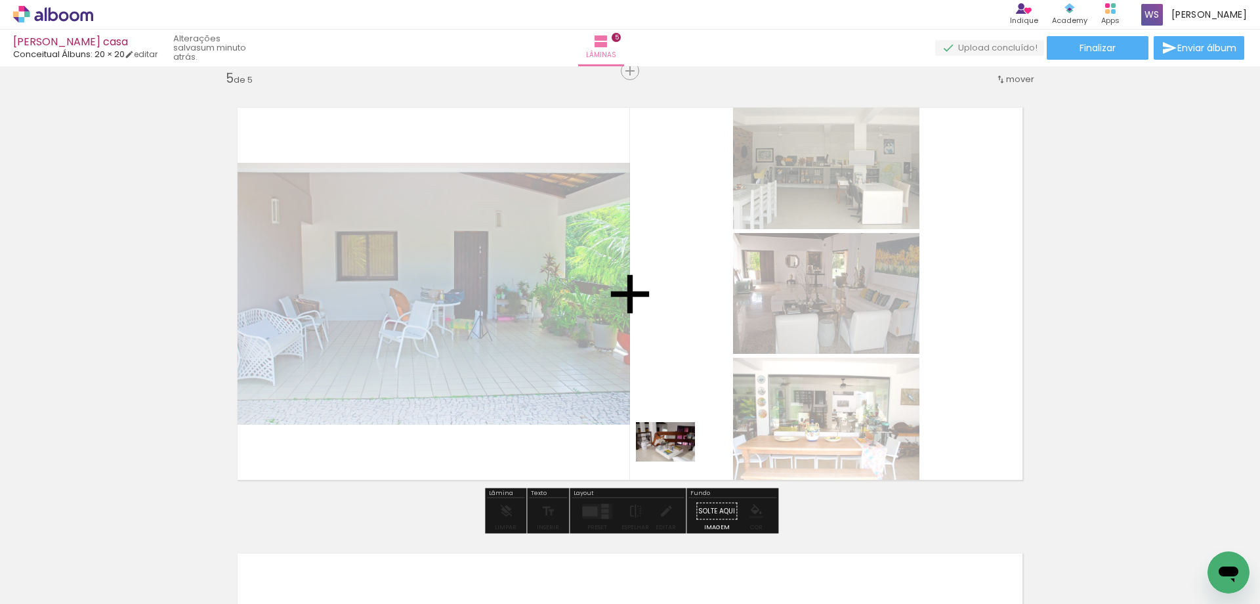
drag, startPoint x: 872, startPoint y: 571, endPoint x: 675, endPoint y: 461, distance: 225.3
click at [675, 461] on quentale-workspace at bounding box center [630, 302] width 1260 height 604
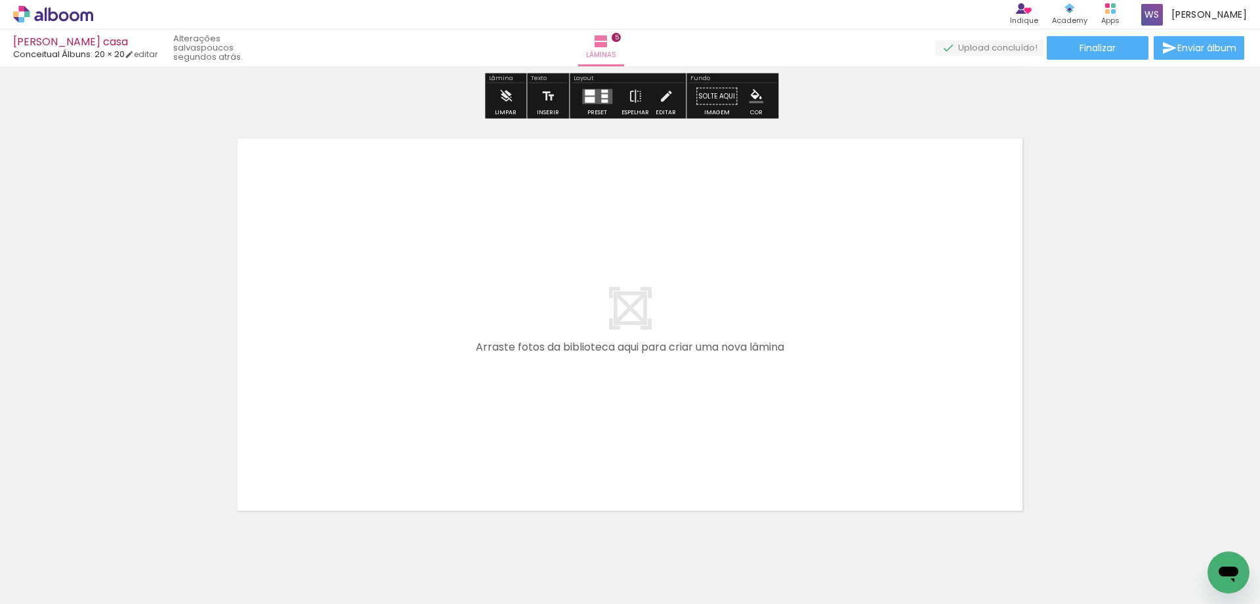
scroll to position [2216, 0]
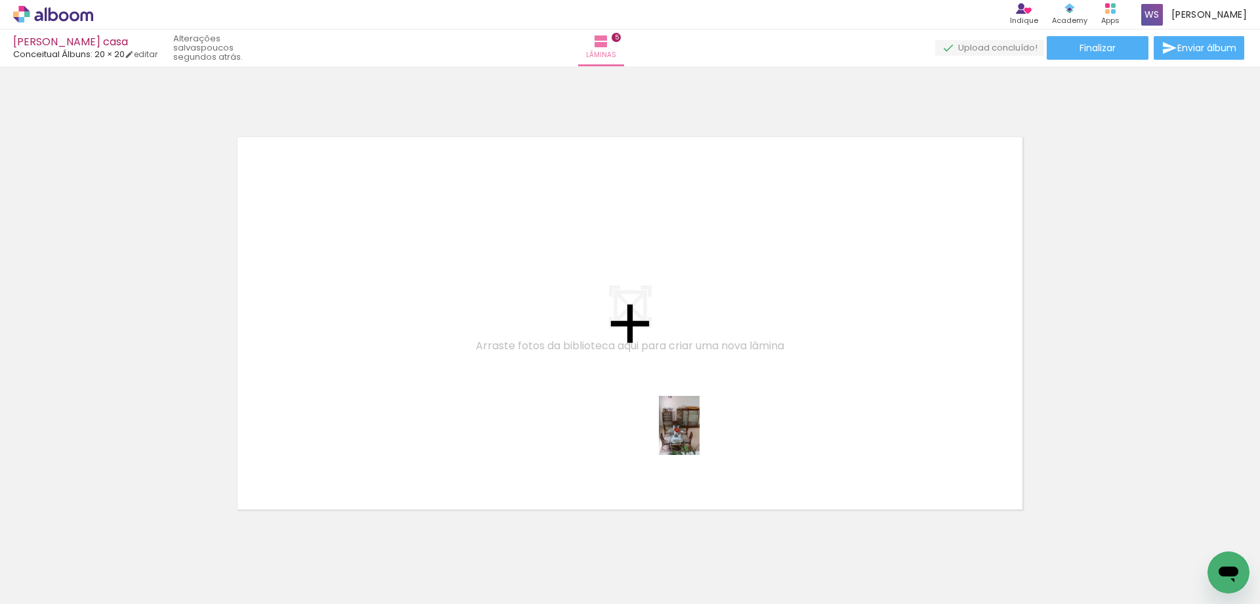
drag, startPoint x: 735, startPoint y: 578, endPoint x: 698, endPoint y: 435, distance: 147.7
click at [698, 435] on quentale-workspace at bounding box center [630, 302] width 1260 height 604
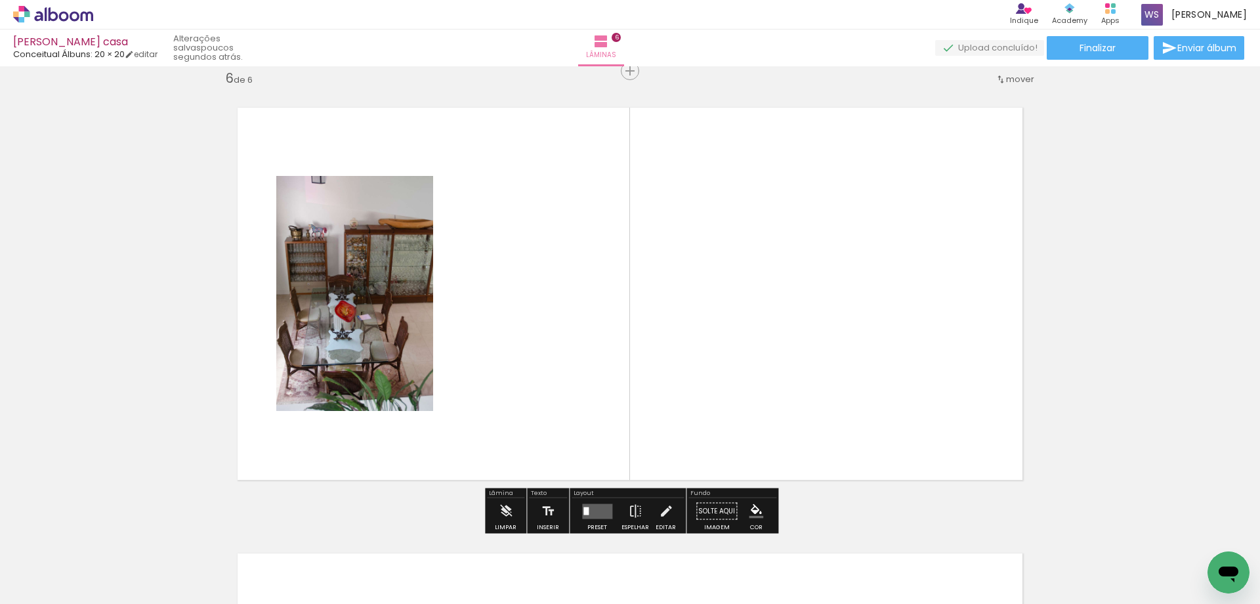
scroll to position [2245, 0]
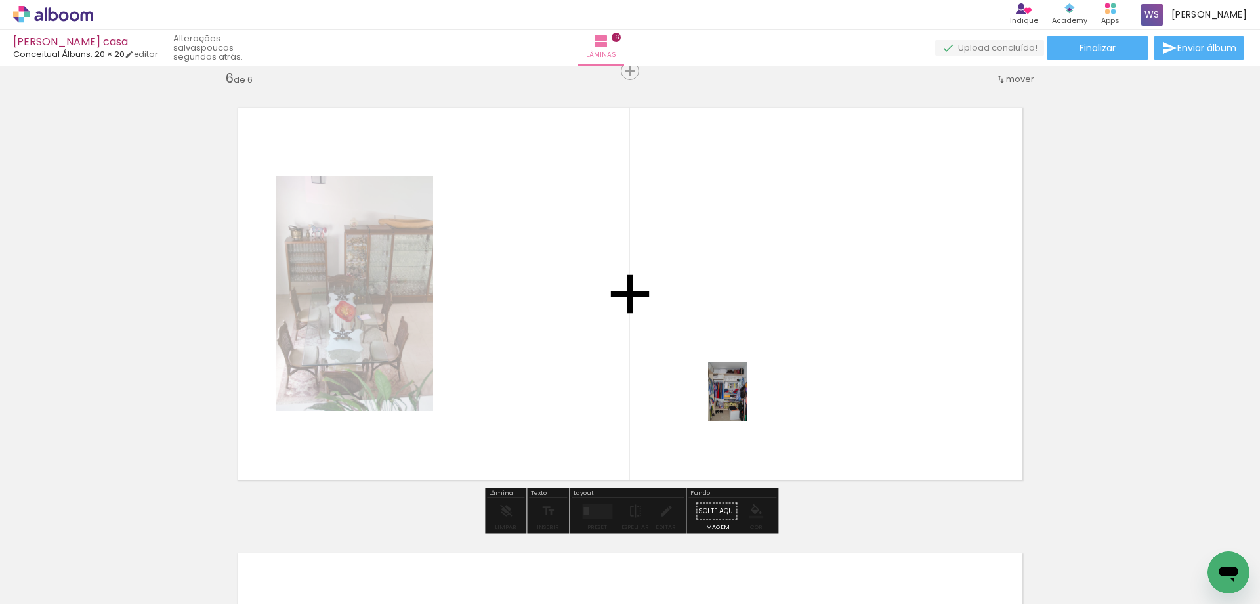
drag, startPoint x: 1008, startPoint y: 549, endPoint x: 748, endPoint y: 401, distance: 299.8
click at [748, 401] on quentale-workspace at bounding box center [630, 302] width 1260 height 604
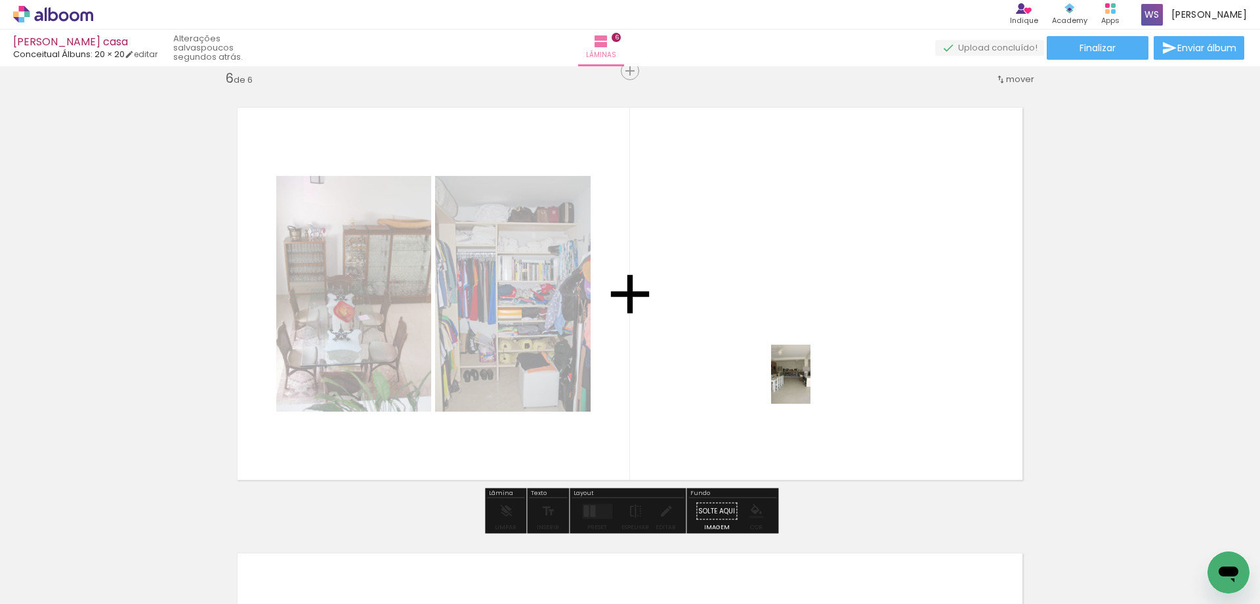
drag, startPoint x: 1097, startPoint y: 564, endPoint x: 803, endPoint y: 383, distance: 345.7
click at [803, 383] on quentale-workspace at bounding box center [630, 302] width 1260 height 604
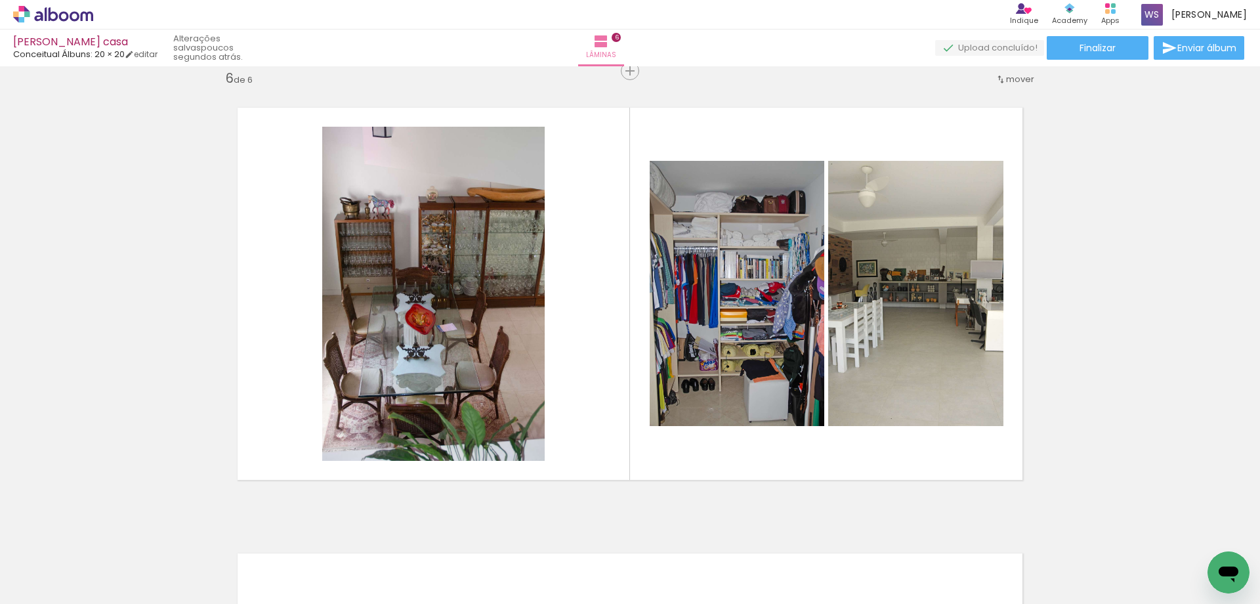
scroll to position [0, 3697]
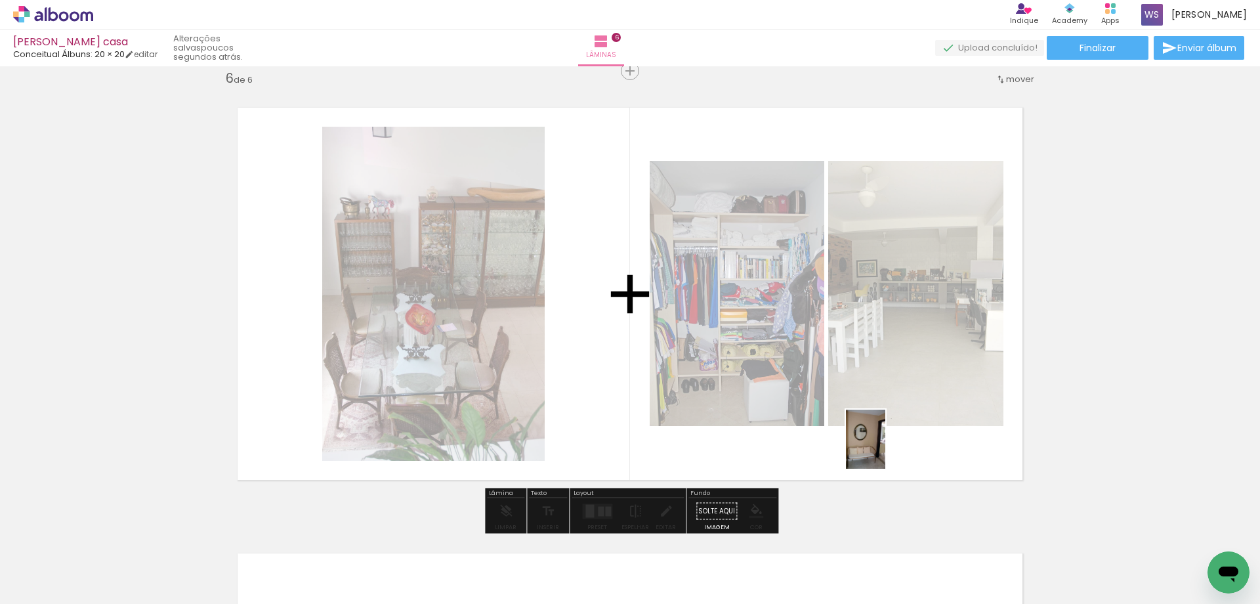
drag, startPoint x: 932, startPoint y: 563, endPoint x: 885, endPoint y: 449, distance: 123.3
click at [885, 449] on quentale-workspace at bounding box center [630, 302] width 1260 height 604
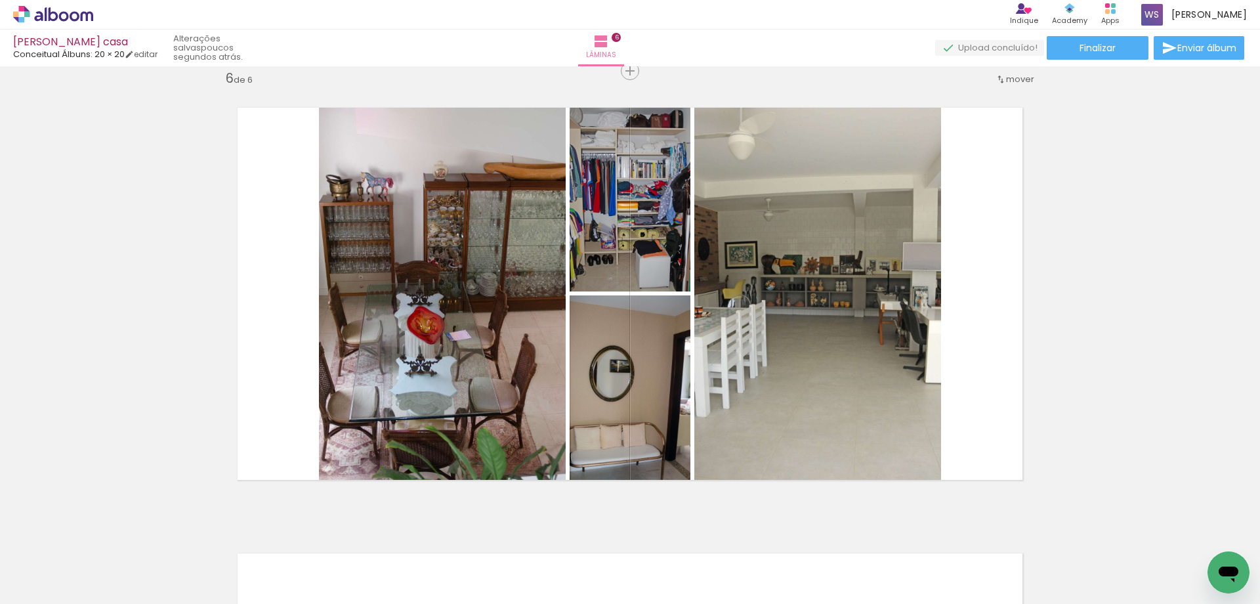
scroll to position [0, 4093]
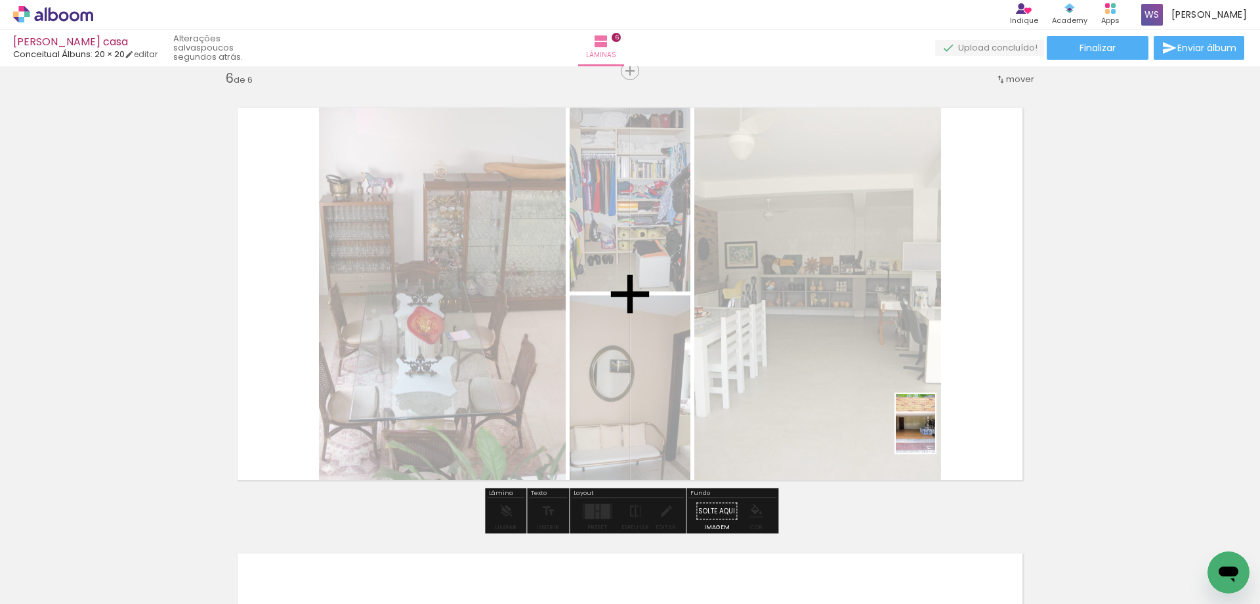
drag, startPoint x: 944, startPoint y: 550, endPoint x: 935, endPoint y: 433, distance: 117.2
click at [935, 433] on quentale-workspace at bounding box center [630, 302] width 1260 height 604
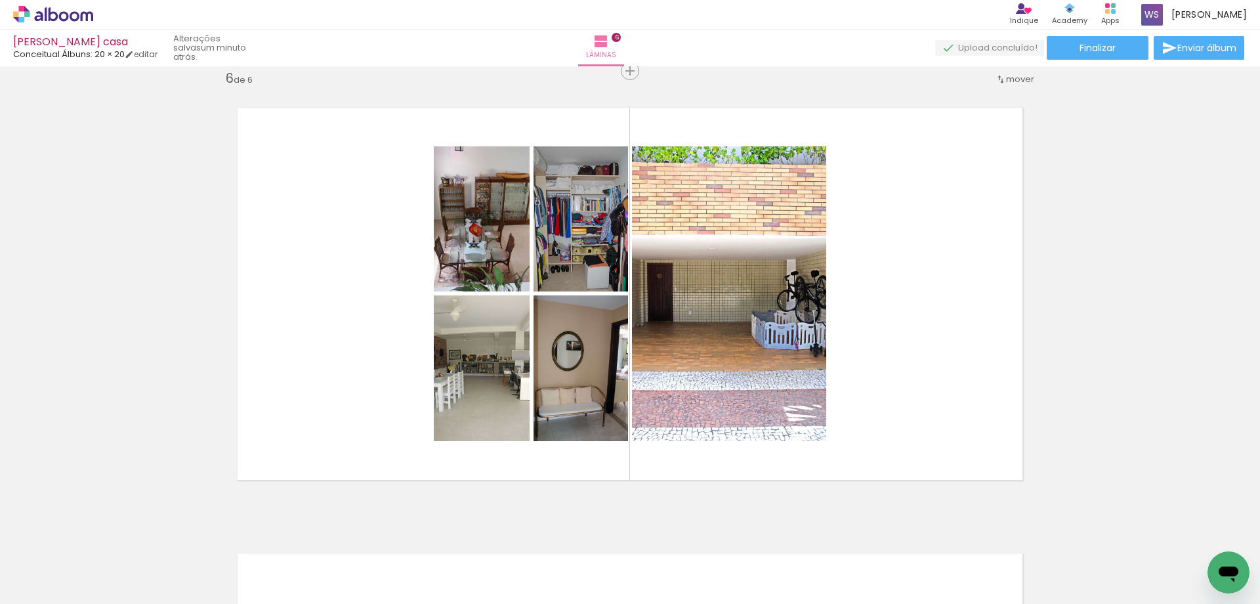
scroll to position [0, 2915]
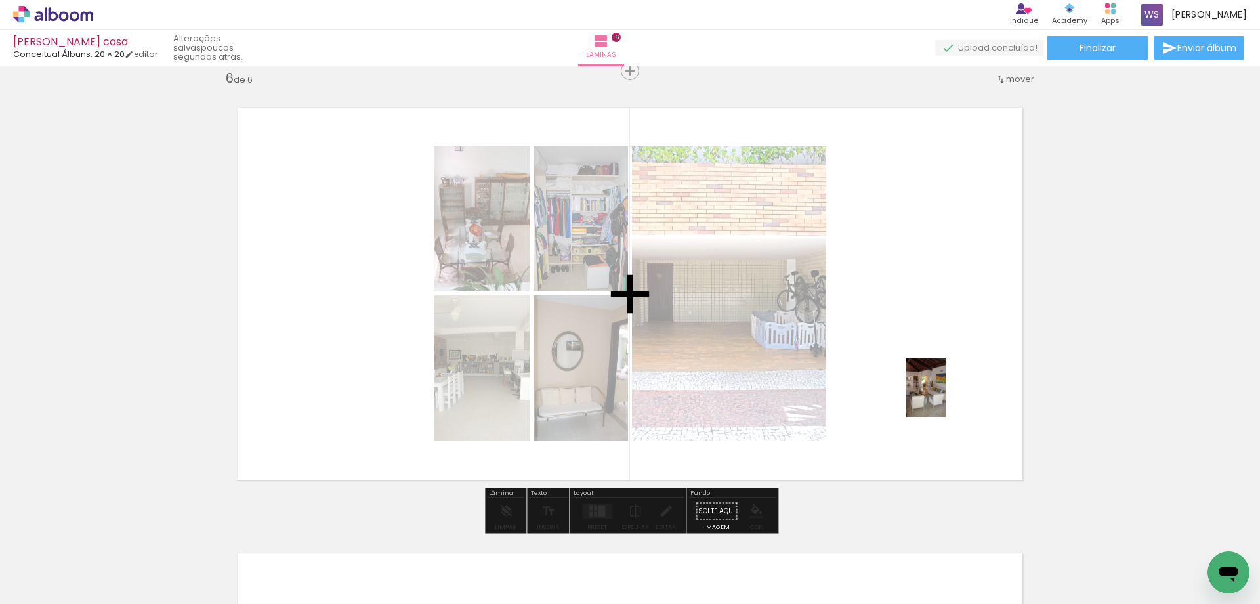
drag, startPoint x: 555, startPoint y: 564, endPoint x: 946, endPoint y: 397, distance: 424.6
click at [946, 397] on quentale-workspace at bounding box center [630, 302] width 1260 height 604
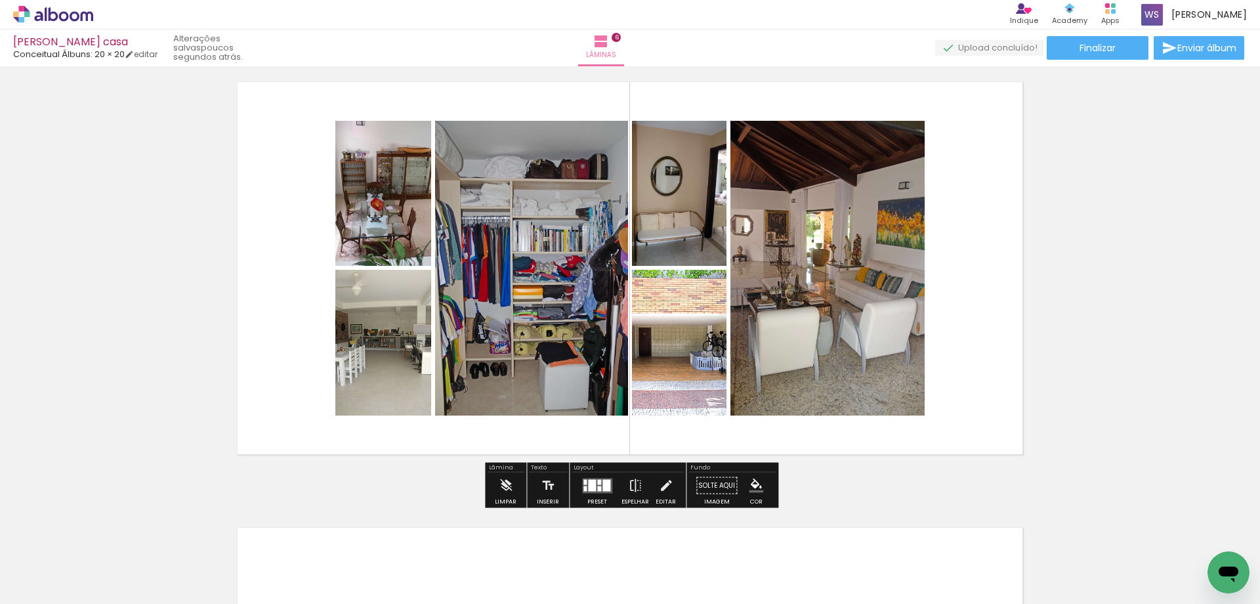
scroll to position [2264, 0]
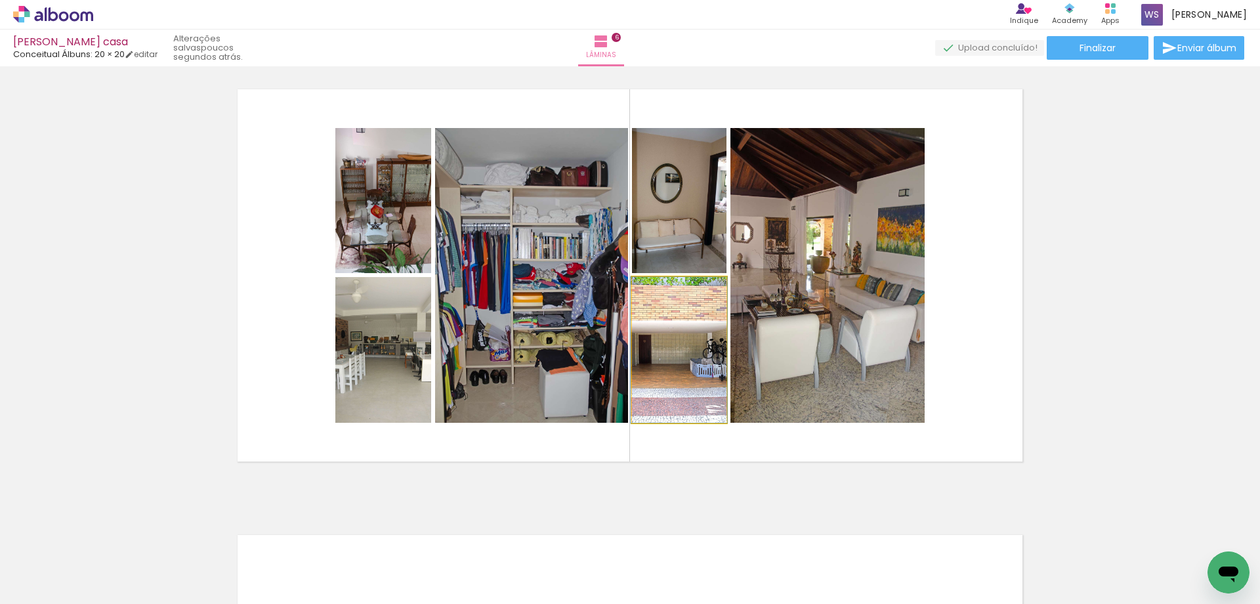
click at [721, 354] on quentale-photo at bounding box center [679, 350] width 95 height 146
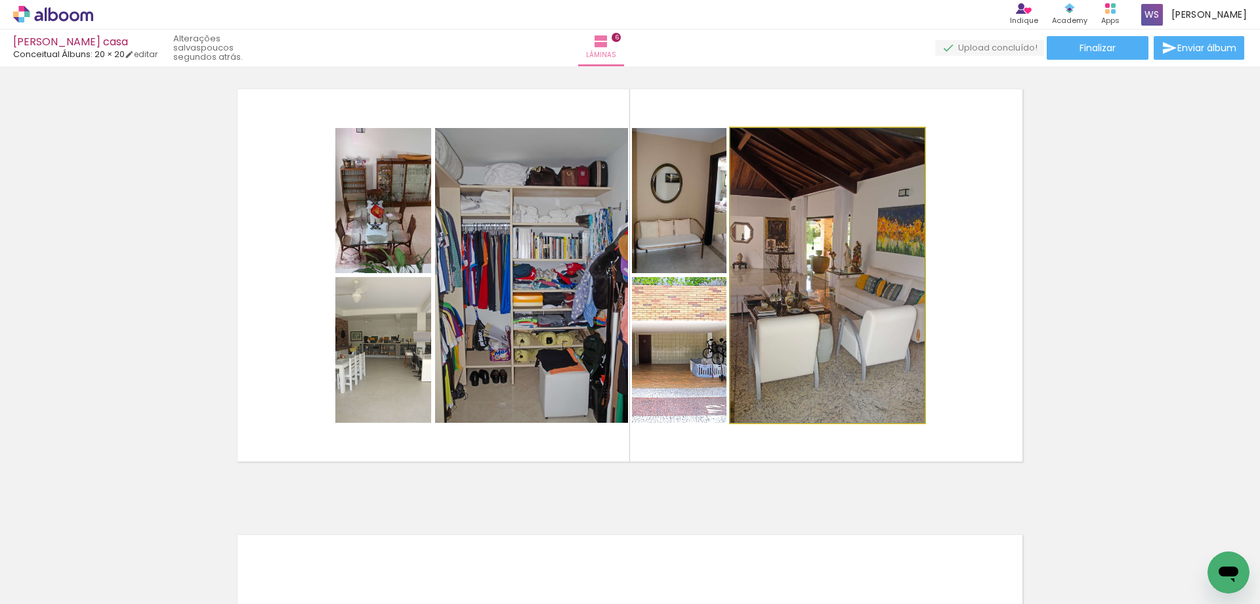
click at [786, 354] on quentale-photo at bounding box center [827, 275] width 194 height 295
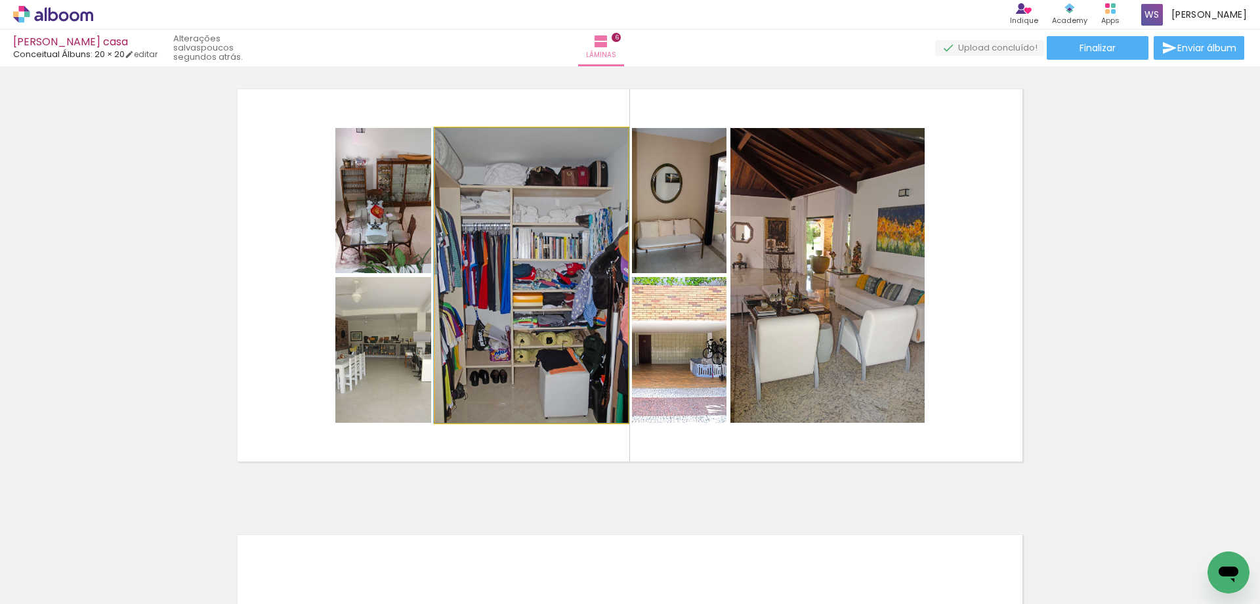
click at [555, 342] on quentale-photo at bounding box center [531, 275] width 193 height 295
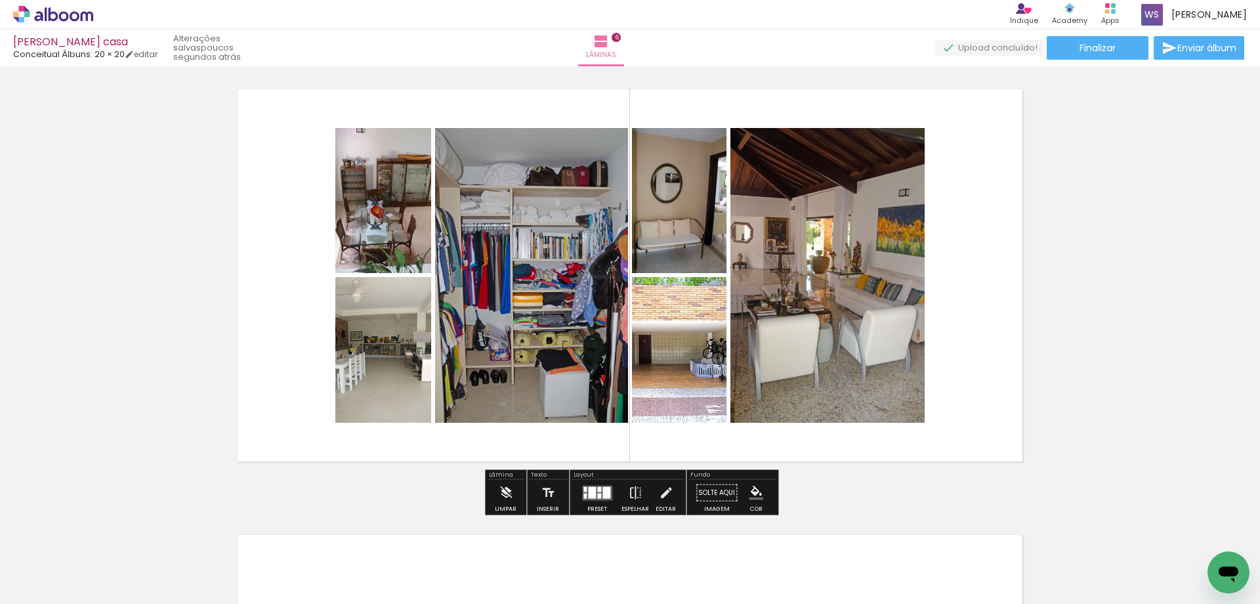
scroll to position [0, 2893]
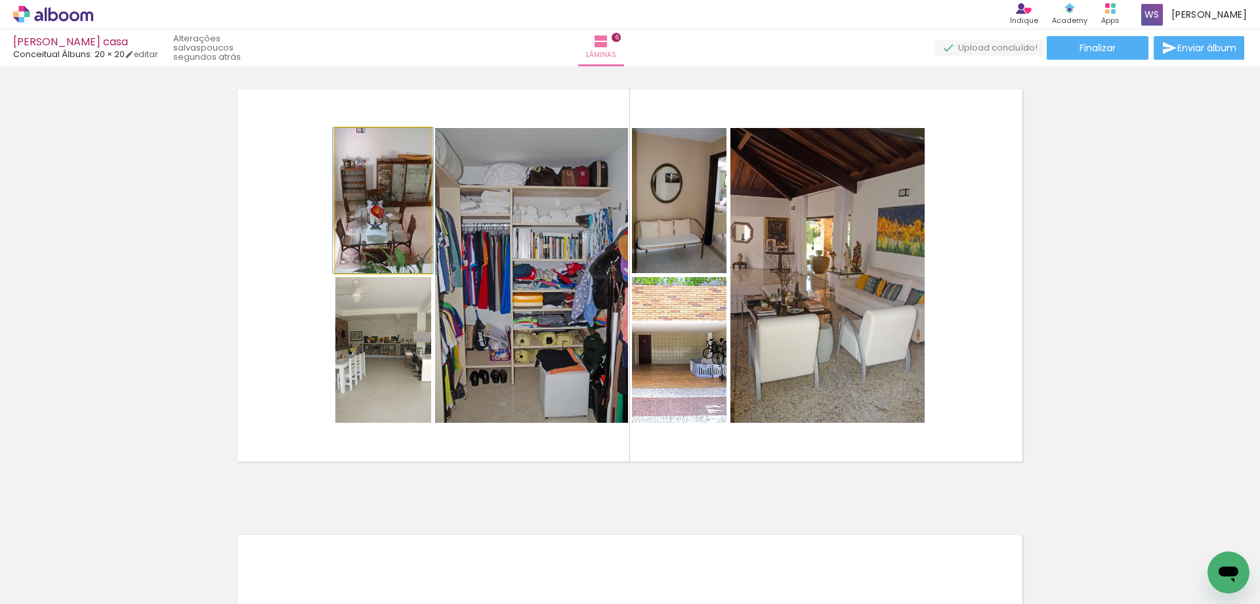
click at [394, 234] on quentale-photo at bounding box center [383, 200] width 96 height 145
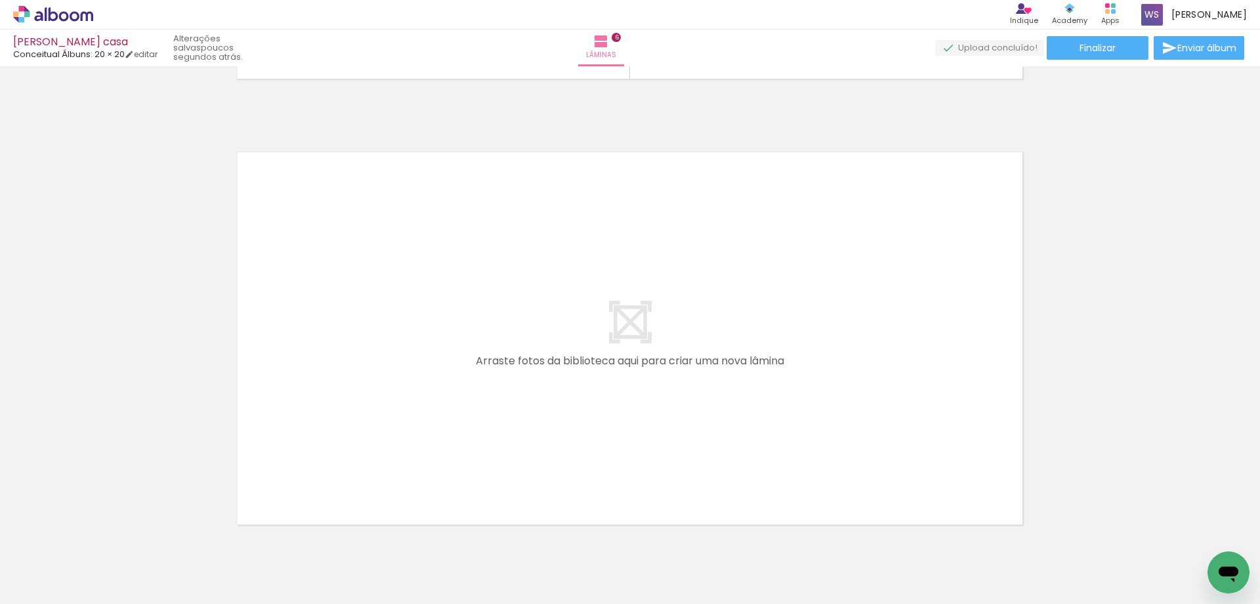
scroll to position [0, 2636]
drag, startPoint x: 460, startPoint y: 555, endPoint x: 472, endPoint y: 463, distance: 92.6
click at [472, 463] on quentale-workspace at bounding box center [630, 302] width 1260 height 604
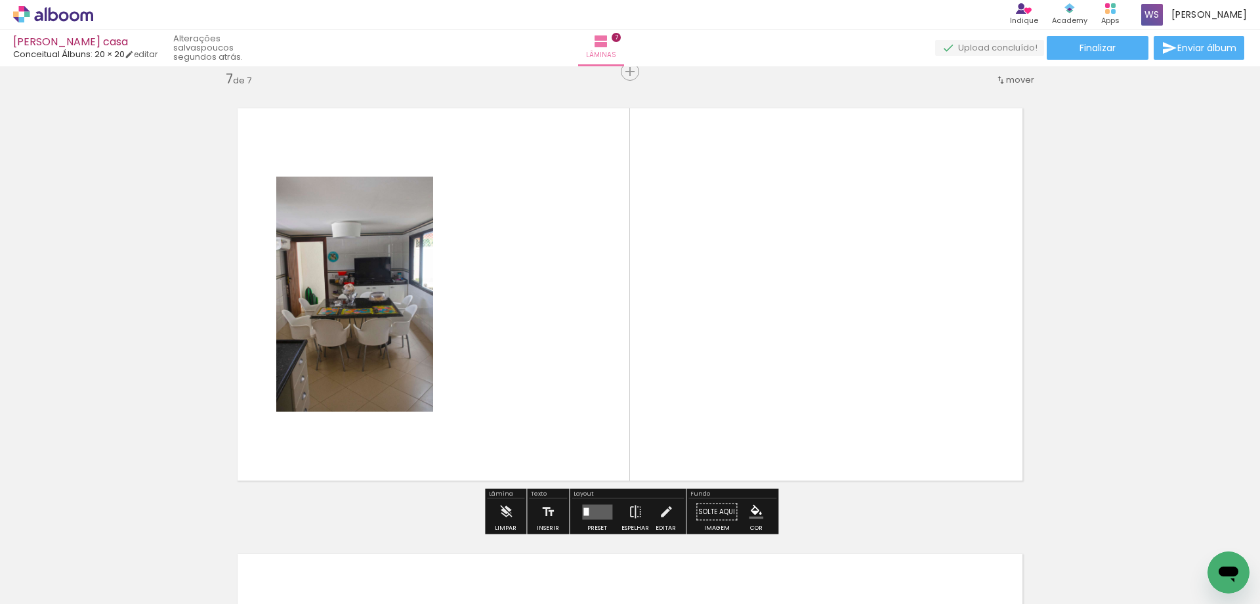
scroll to position [2691, 0]
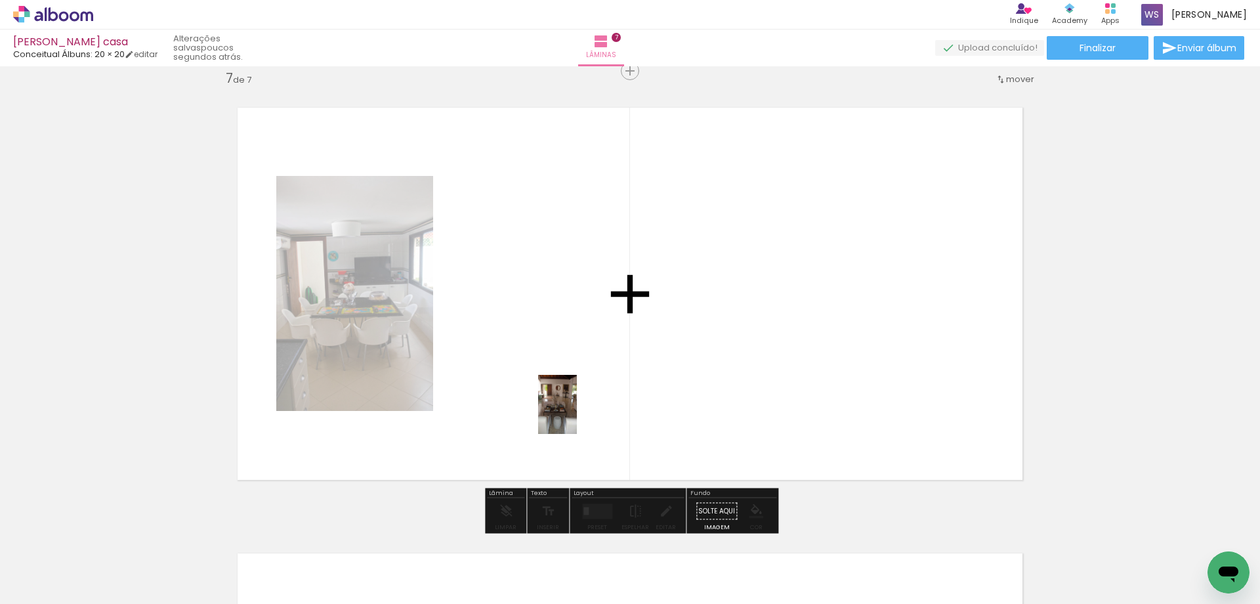
drag, startPoint x: 601, startPoint y: 557, endPoint x: 577, endPoint y: 409, distance: 150.3
click at [577, 409] on quentale-workspace at bounding box center [630, 302] width 1260 height 604
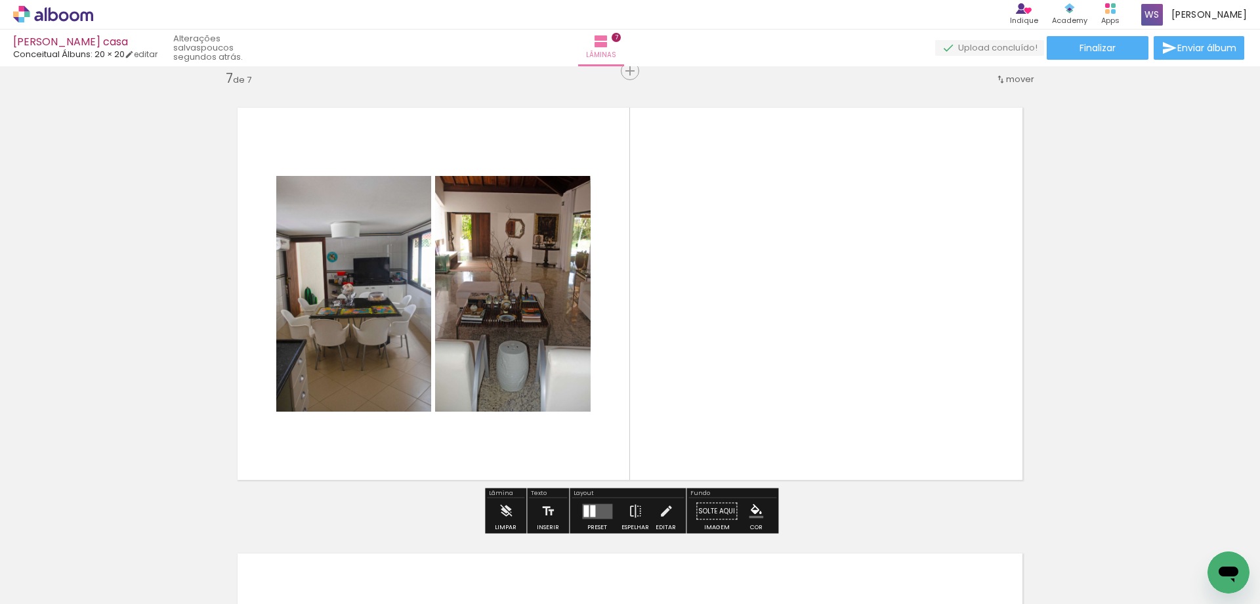
scroll to position [2696, 0]
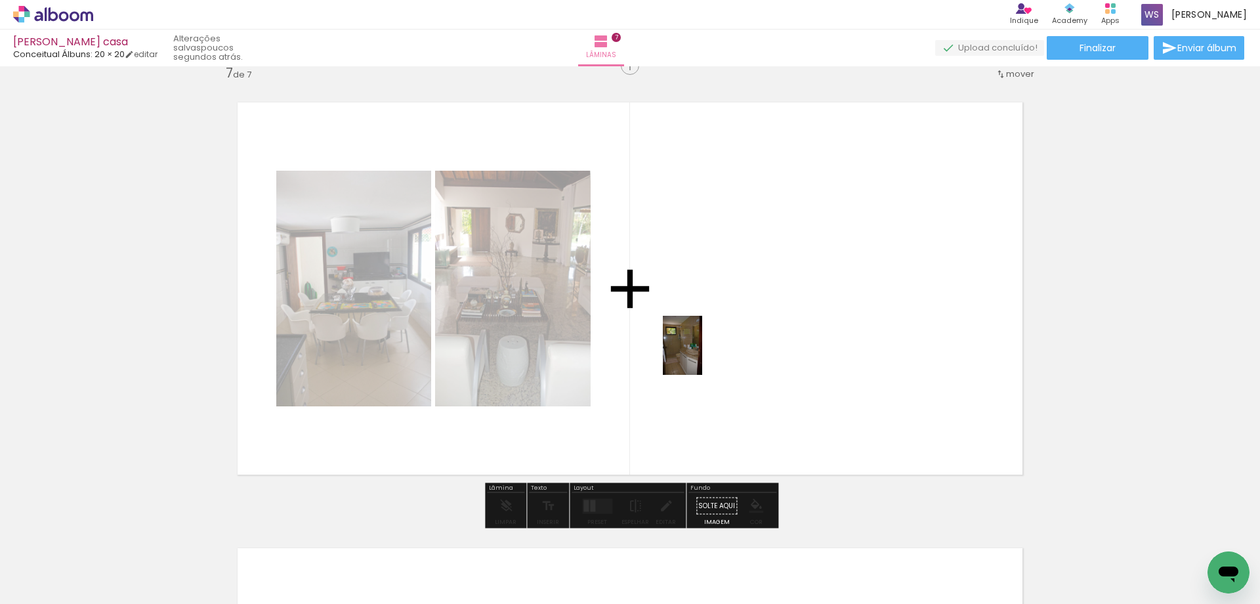
drag, startPoint x: 1110, startPoint y: 562, endPoint x: 702, endPoint y: 355, distance: 457.0
click at [702, 355] on quentale-workspace at bounding box center [630, 302] width 1260 height 604
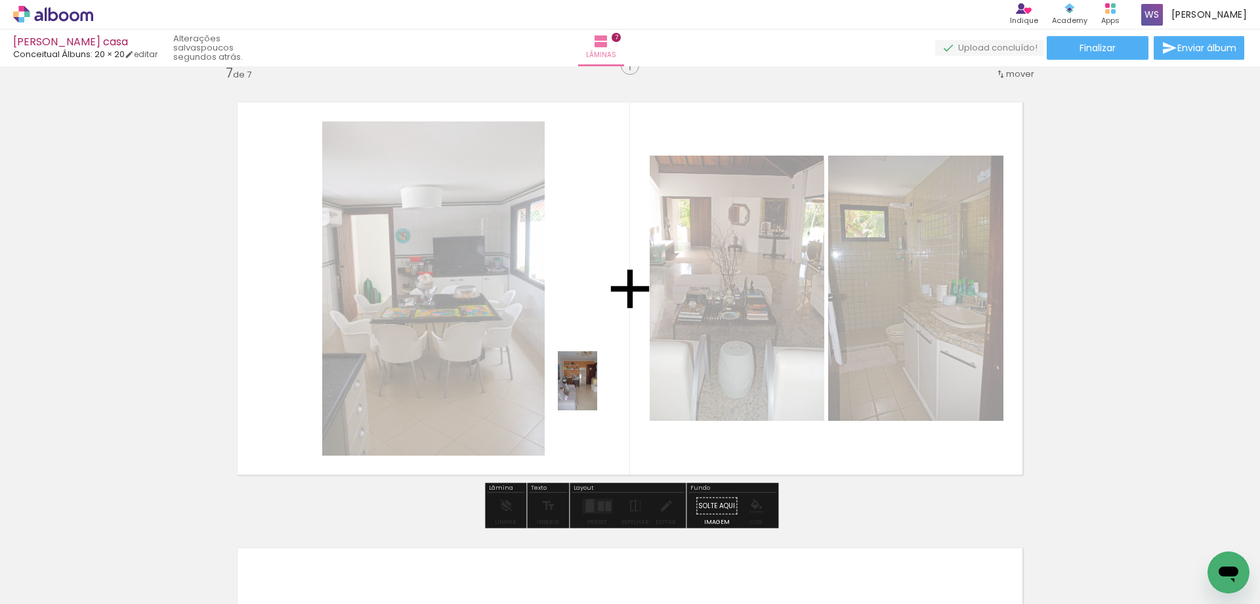
drag, startPoint x: 213, startPoint y: 520, endPoint x: 597, endPoint y: 390, distance: 405.1
click at [597, 390] on quentale-workspace at bounding box center [630, 302] width 1260 height 604
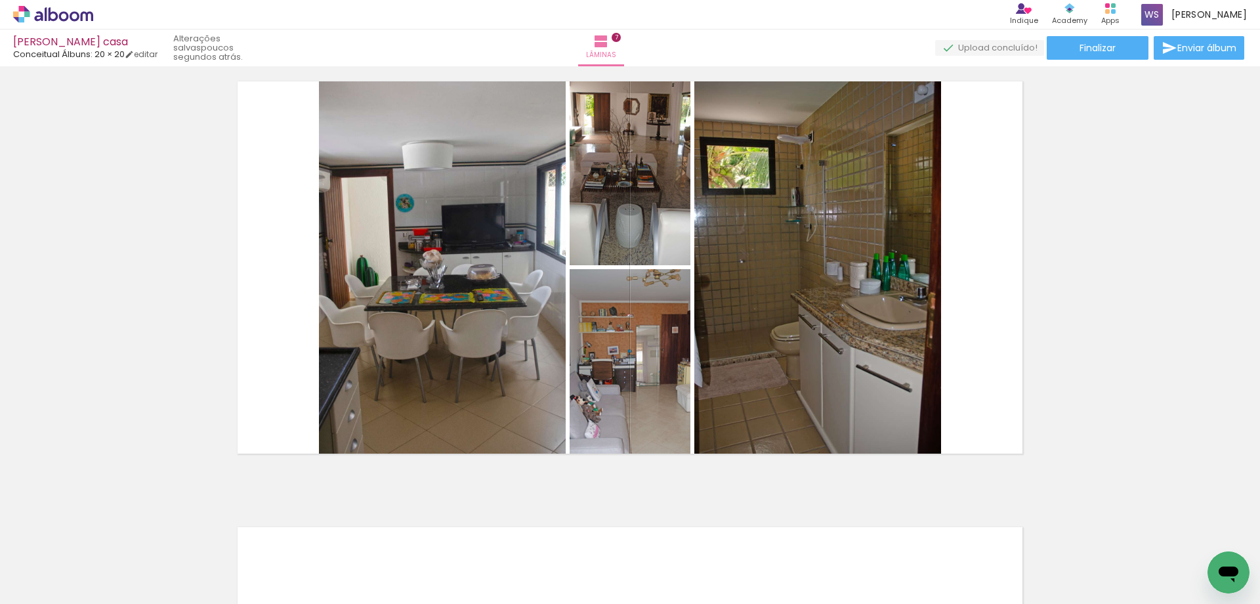
scroll to position [0, 2327]
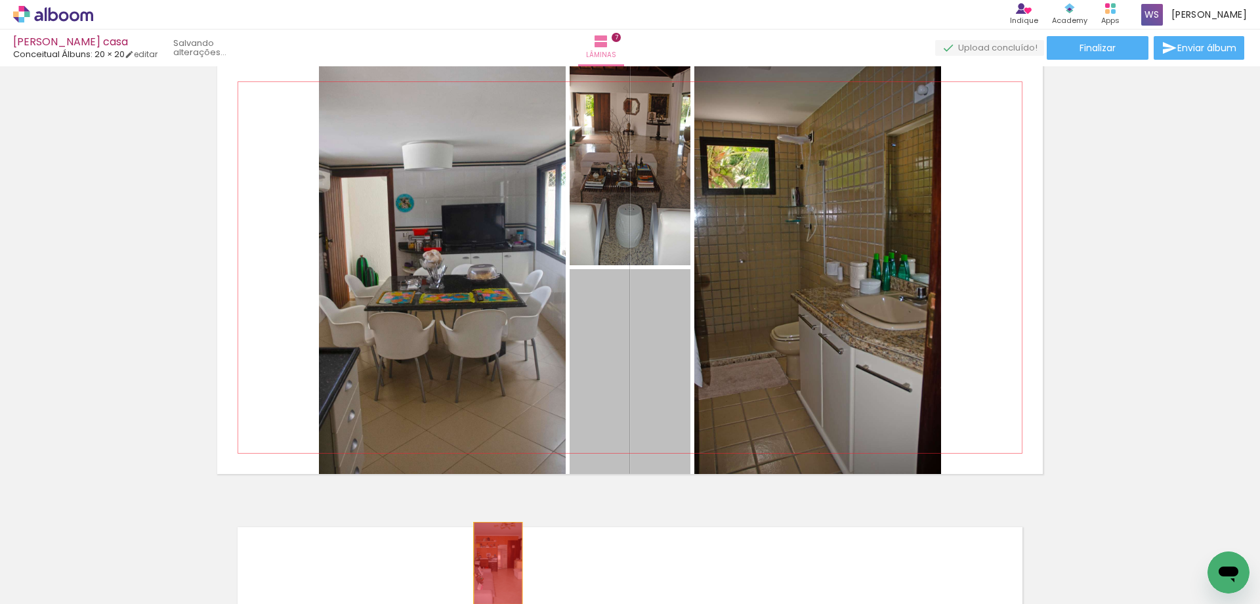
drag, startPoint x: 609, startPoint y: 390, endPoint x: 498, endPoint y: 563, distance: 205.7
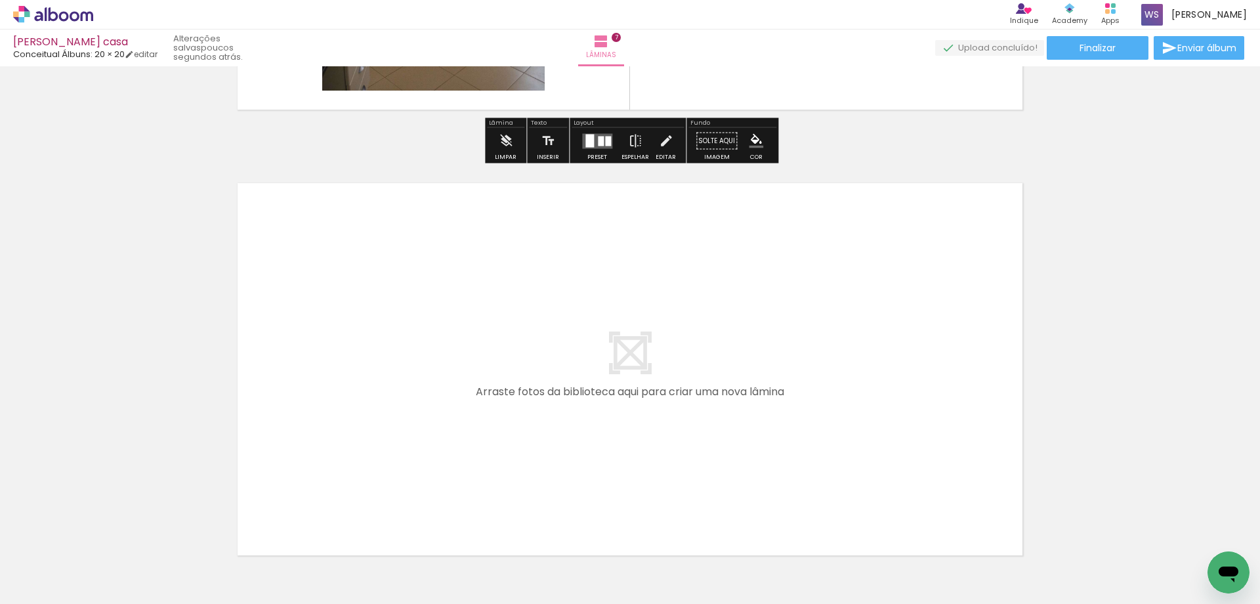
scroll to position [3069, 0]
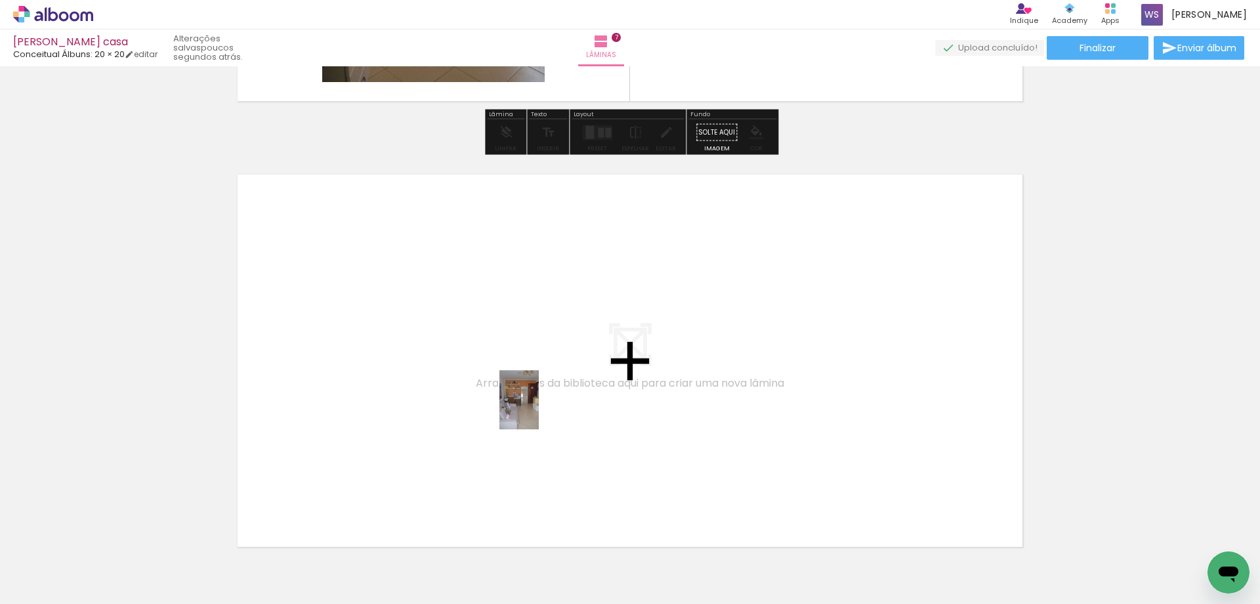
drag, startPoint x: 468, startPoint y: 551, endPoint x: 539, endPoint y: 408, distance: 159.7
click at [539, 408] on quentale-workspace at bounding box center [630, 302] width 1260 height 604
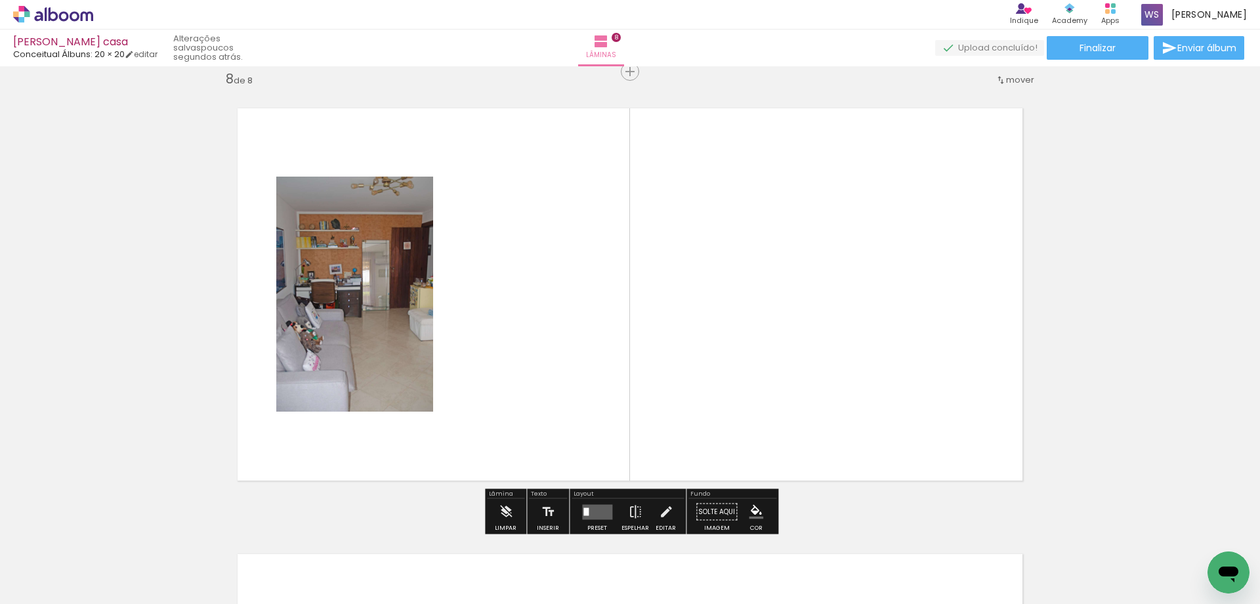
scroll to position [3136, 0]
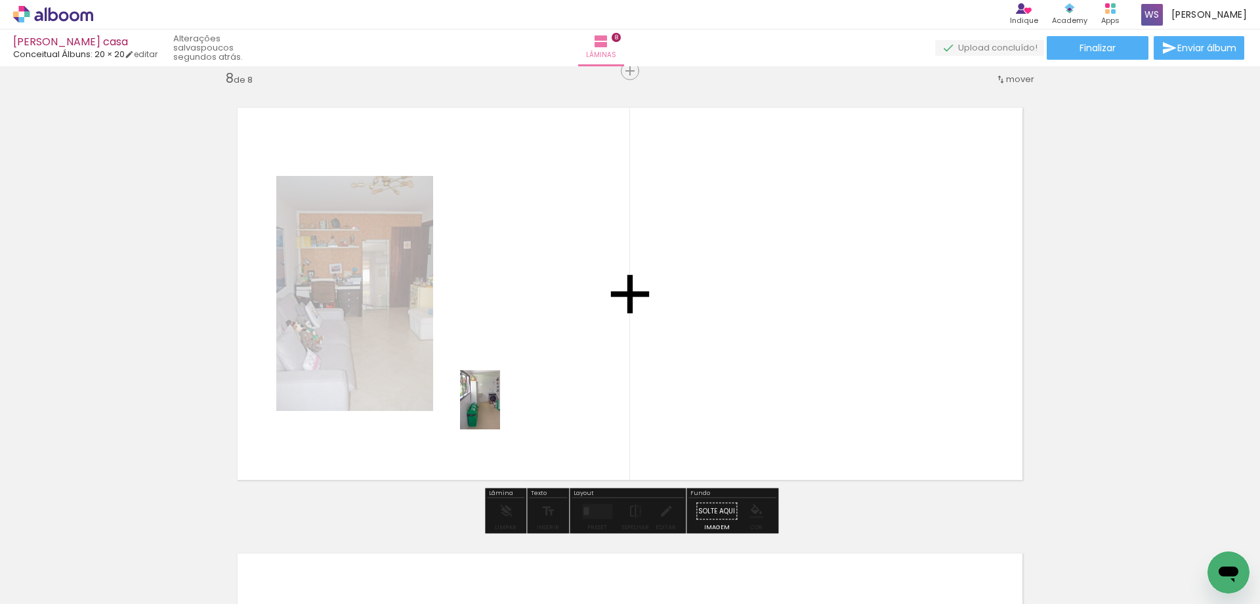
drag, startPoint x: 399, startPoint y: 563, endPoint x: 499, endPoint y: 410, distance: 183.5
click at [499, 410] on quentale-workspace at bounding box center [630, 302] width 1260 height 604
